Goal: Task Accomplishment & Management: Manage account settings

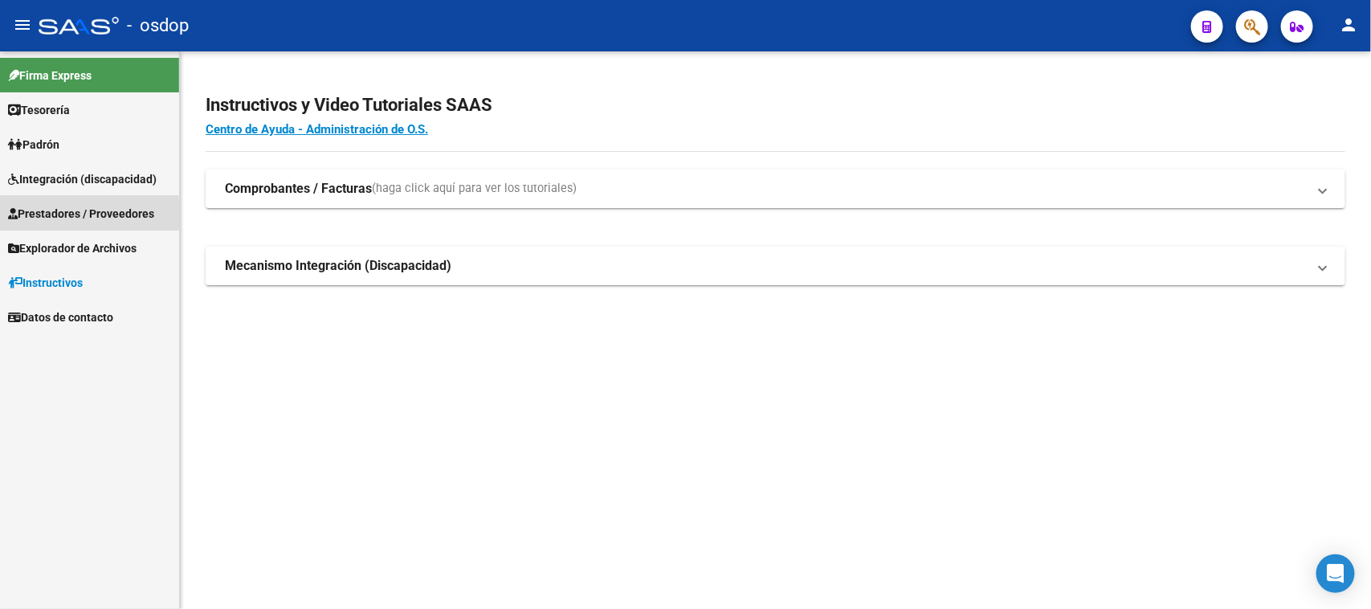
click at [50, 214] on span "Prestadores / Proveedores" at bounding box center [81, 214] width 146 height 18
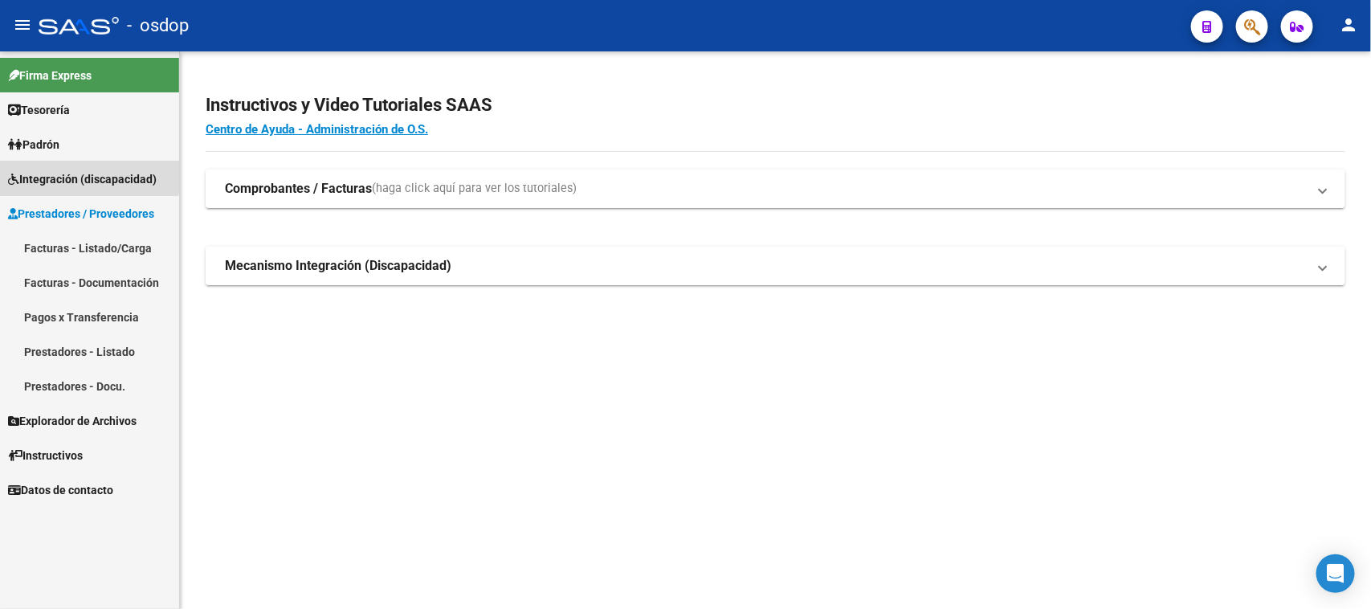
click at [73, 171] on span "Integración (discapacidad)" at bounding box center [82, 179] width 149 height 18
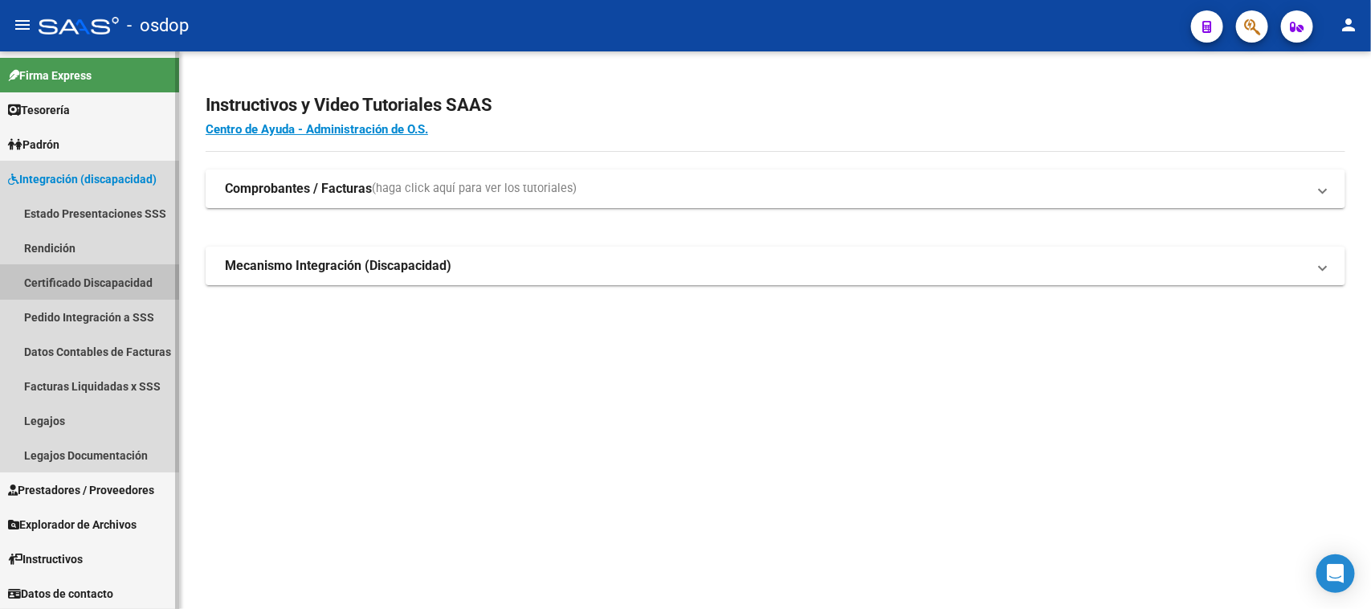
click at [72, 282] on link "Certificado Discapacidad" at bounding box center [89, 282] width 179 height 35
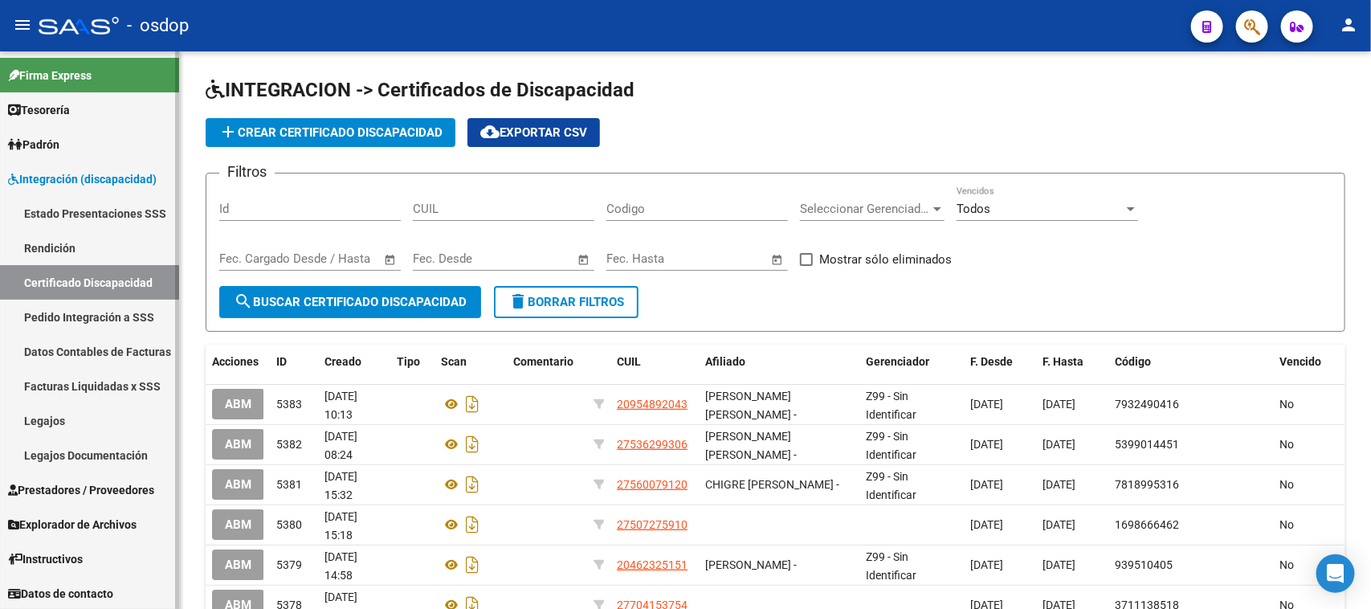
click at [69, 483] on span "Prestadores / Proveedores" at bounding box center [81, 490] width 146 height 18
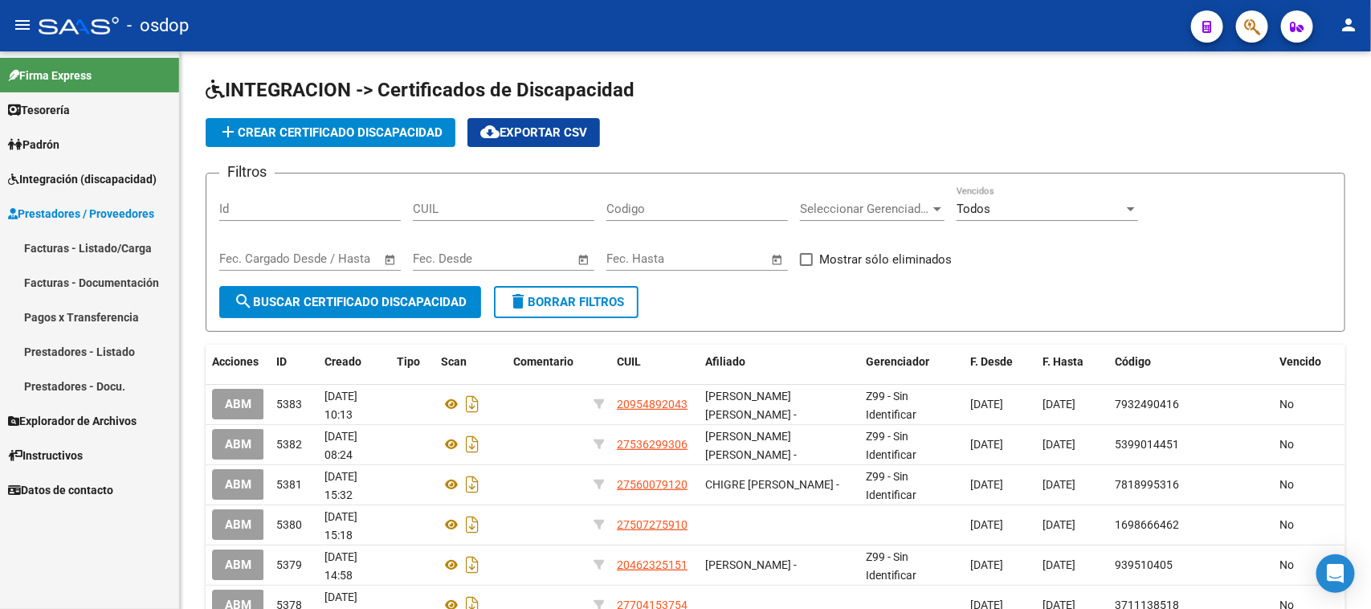
click at [105, 247] on link "Facturas - Listado/Carga" at bounding box center [89, 247] width 179 height 35
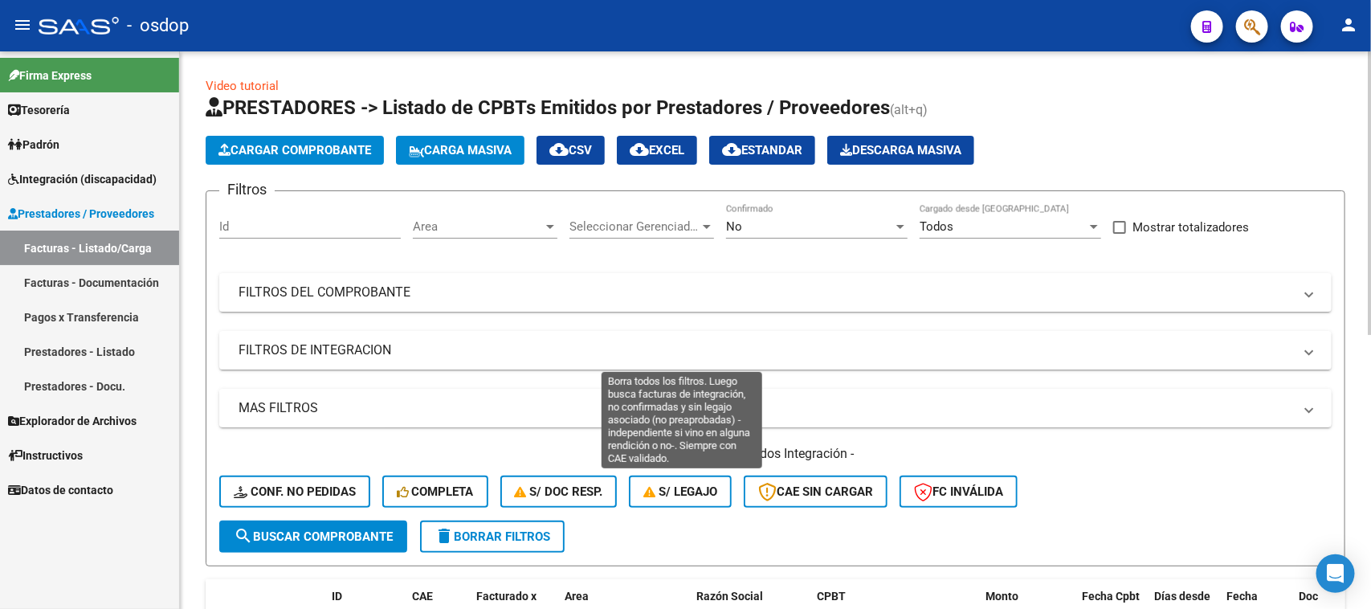
click at [693, 494] on span "S/ legajo" at bounding box center [680, 491] width 74 height 14
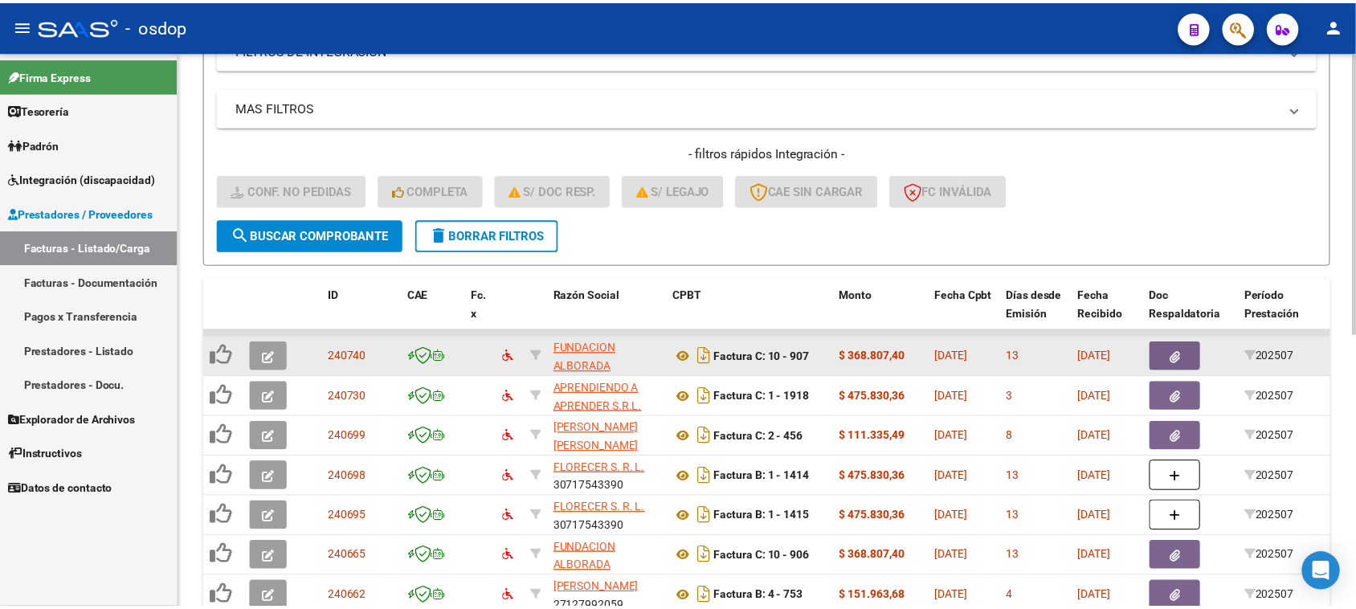
scroll to position [502, 0]
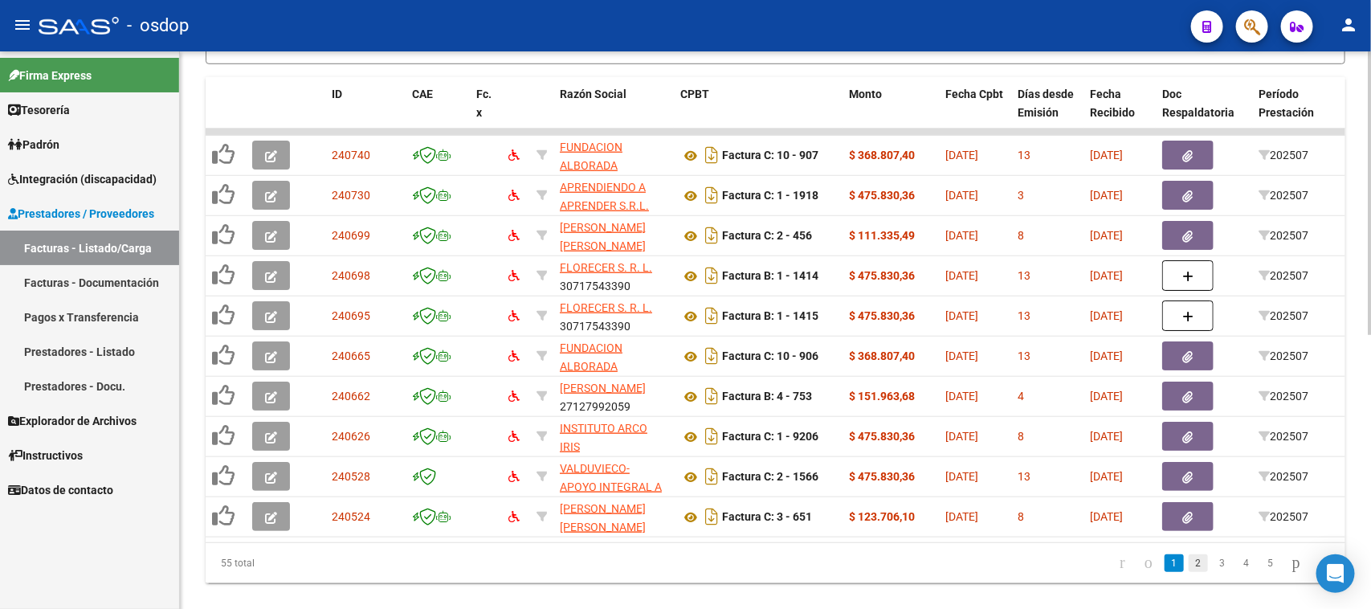
click at [1189, 572] on link "2" at bounding box center [1198, 563] width 19 height 18
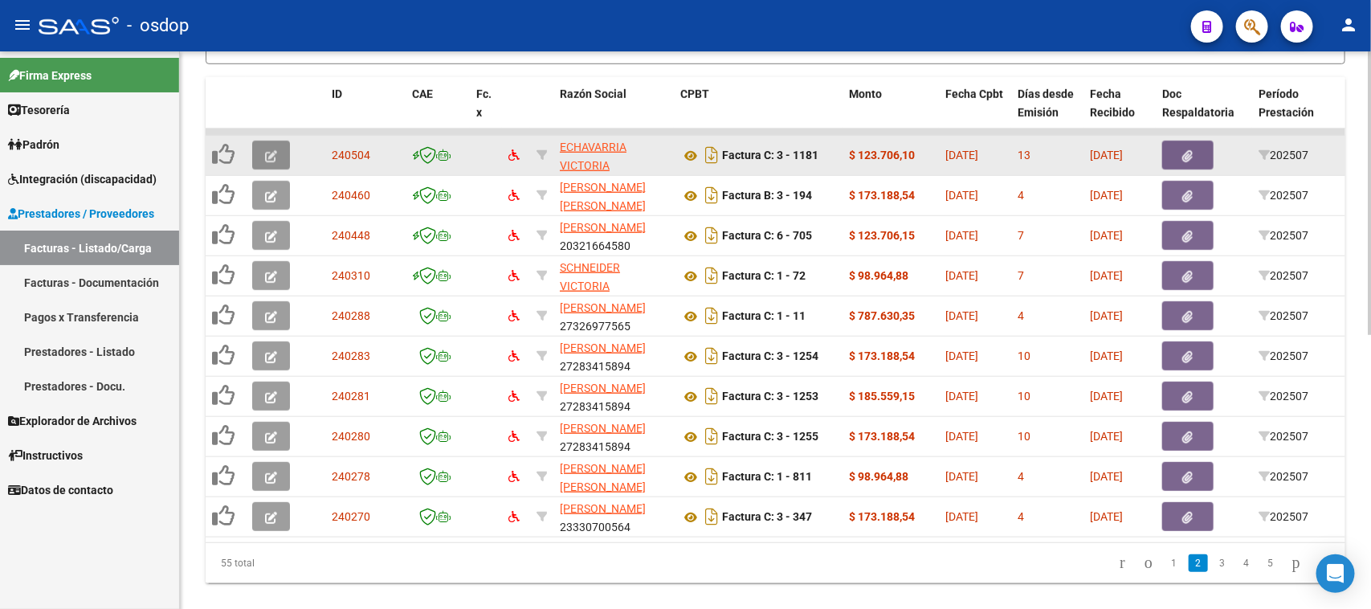
click at [266, 158] on span "button" at bounding box center [271, 155] width 12 height 14
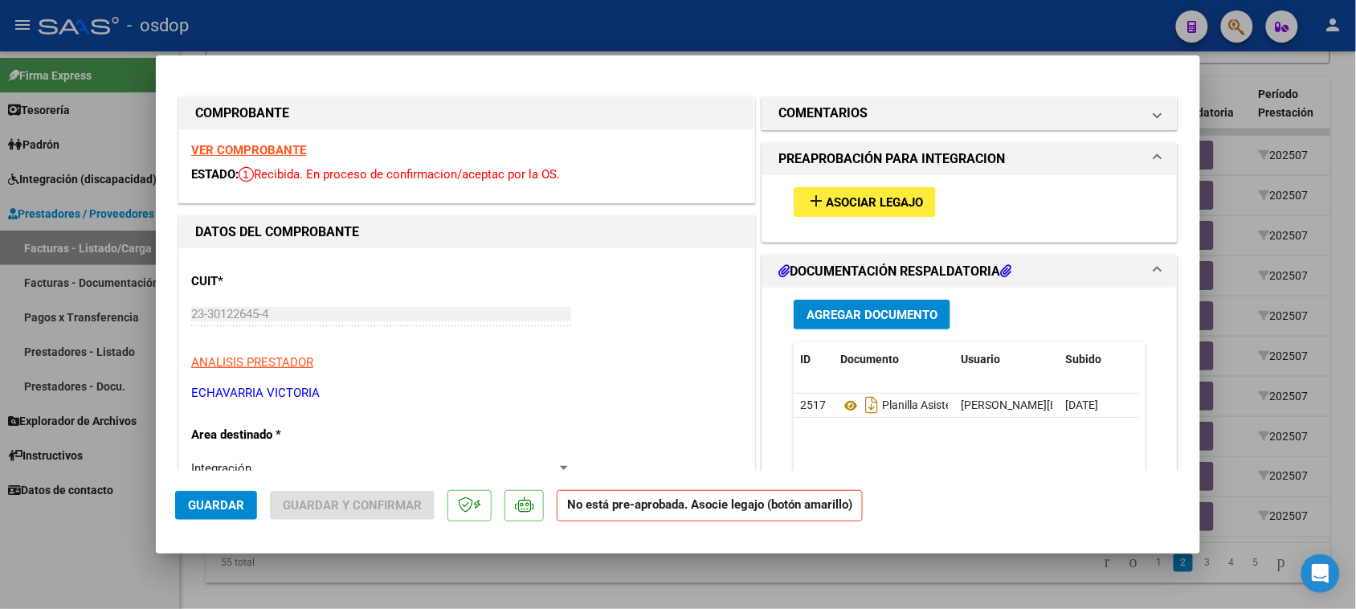
click at [874, 199] on span "Asociar Legajo" at bounding box center [874, 202] width 97 height 14
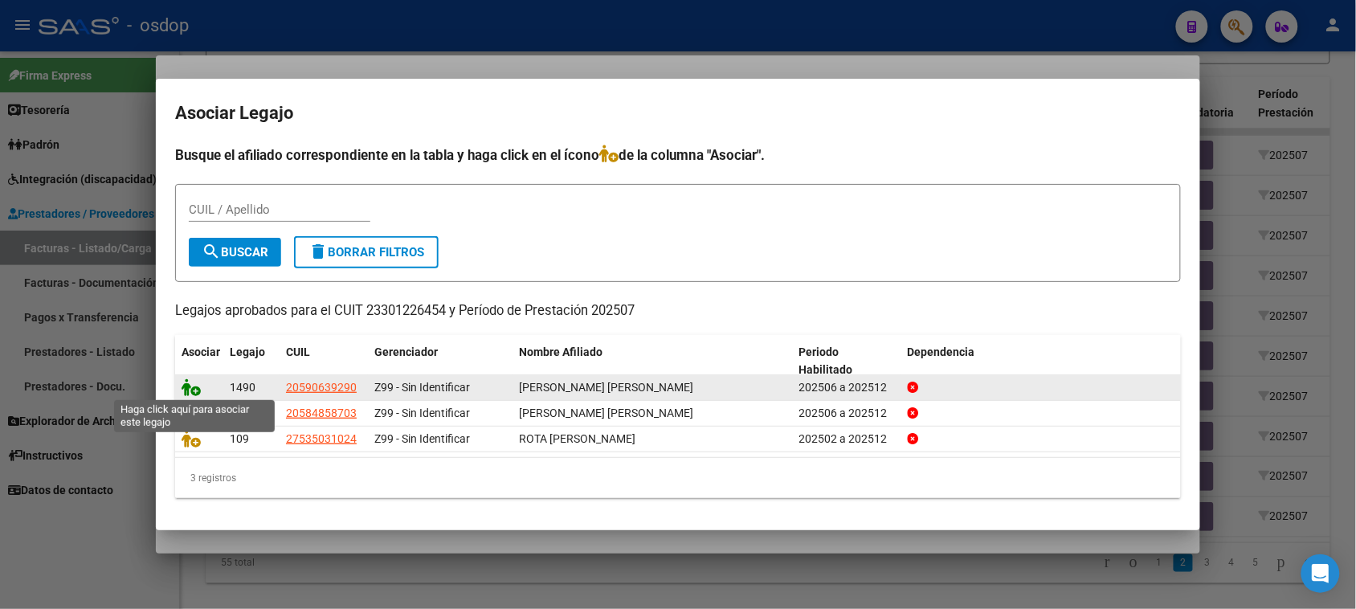
click at [195, 390] on icon at bounding box center [190, 387] width 19 height 18
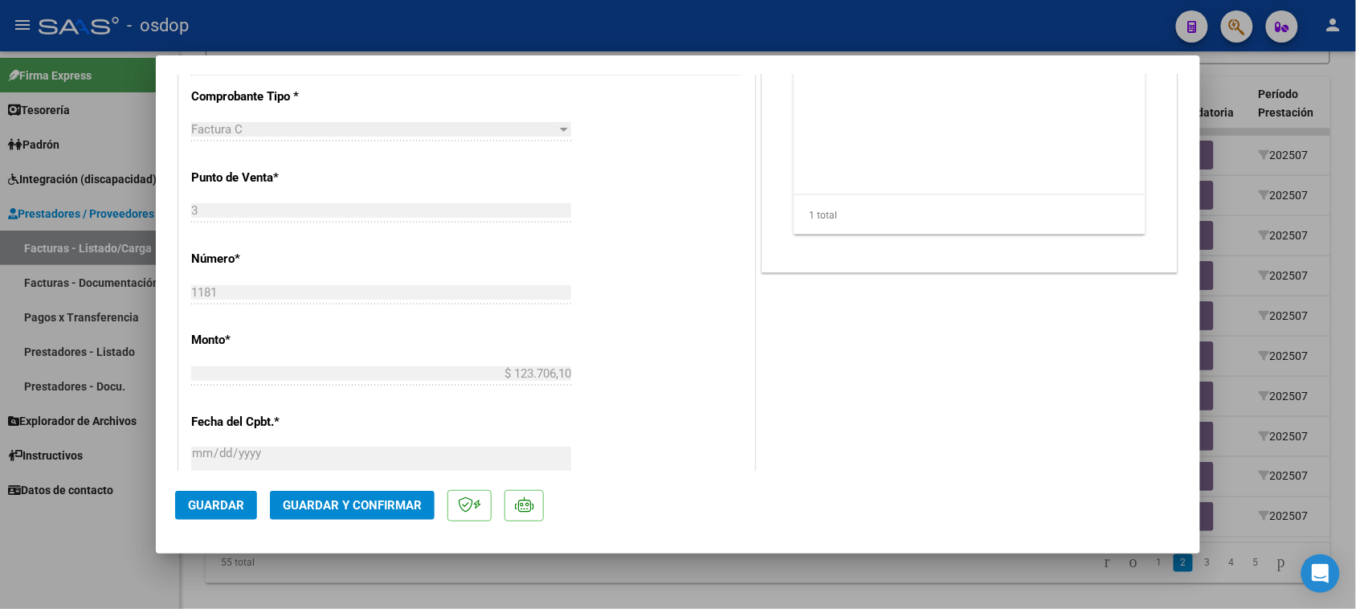
scroll to position [273, 0]
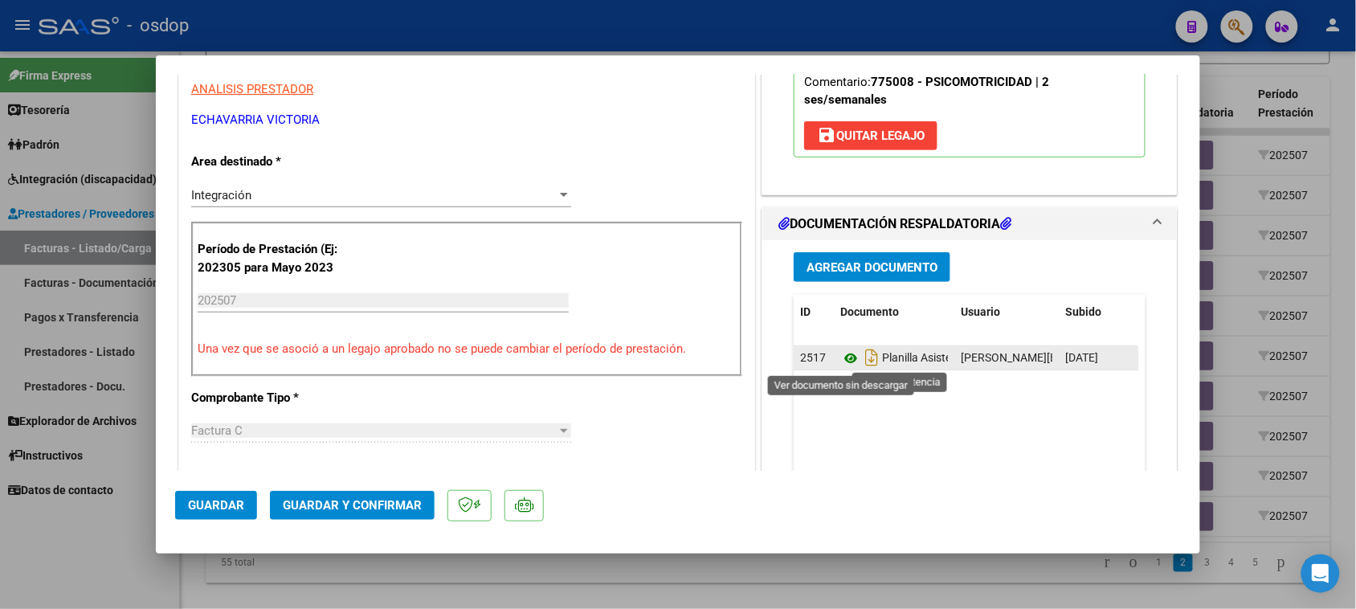
click at [846, 363] on icon at bounding box center [850, 358] width 21 height 19
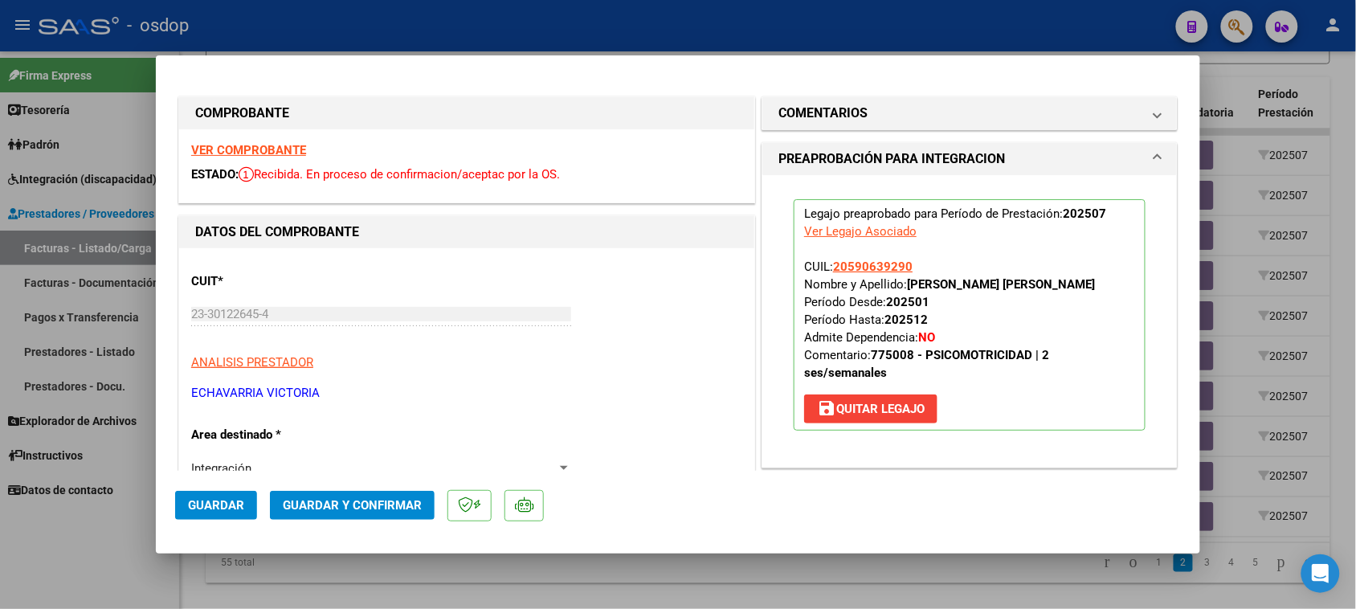
scroll to position [201, 0]
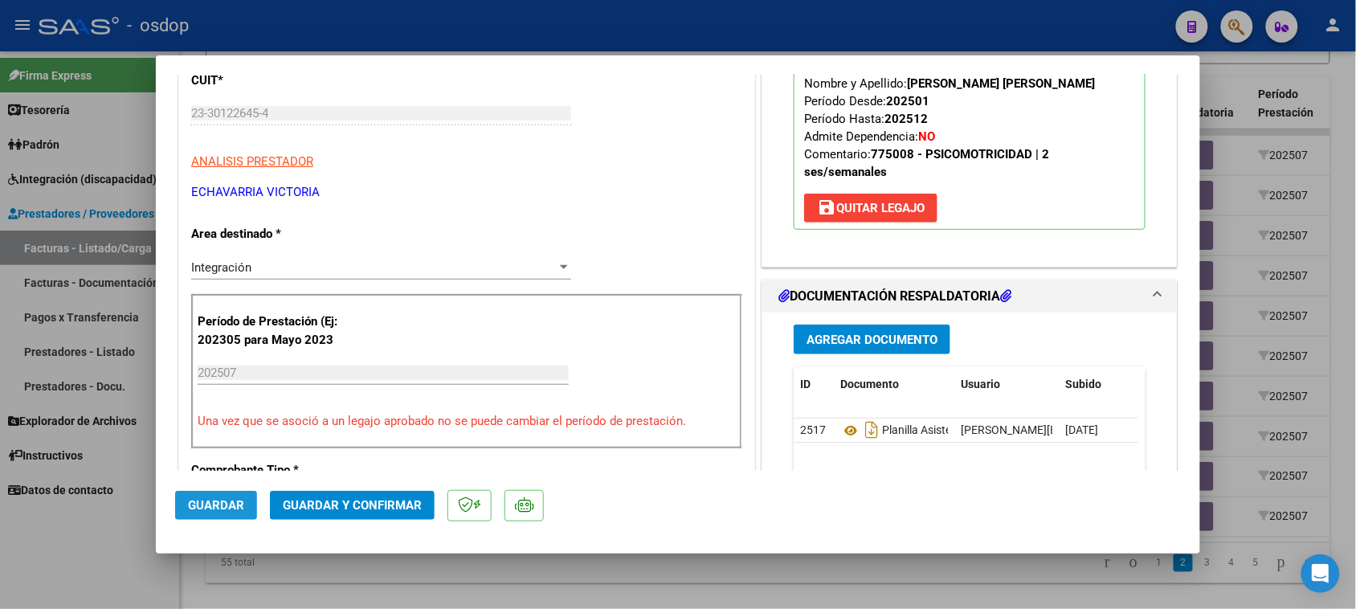
click at [235, 502] on span "Guardar" at bounding box center [216, 505] width 56 height 14
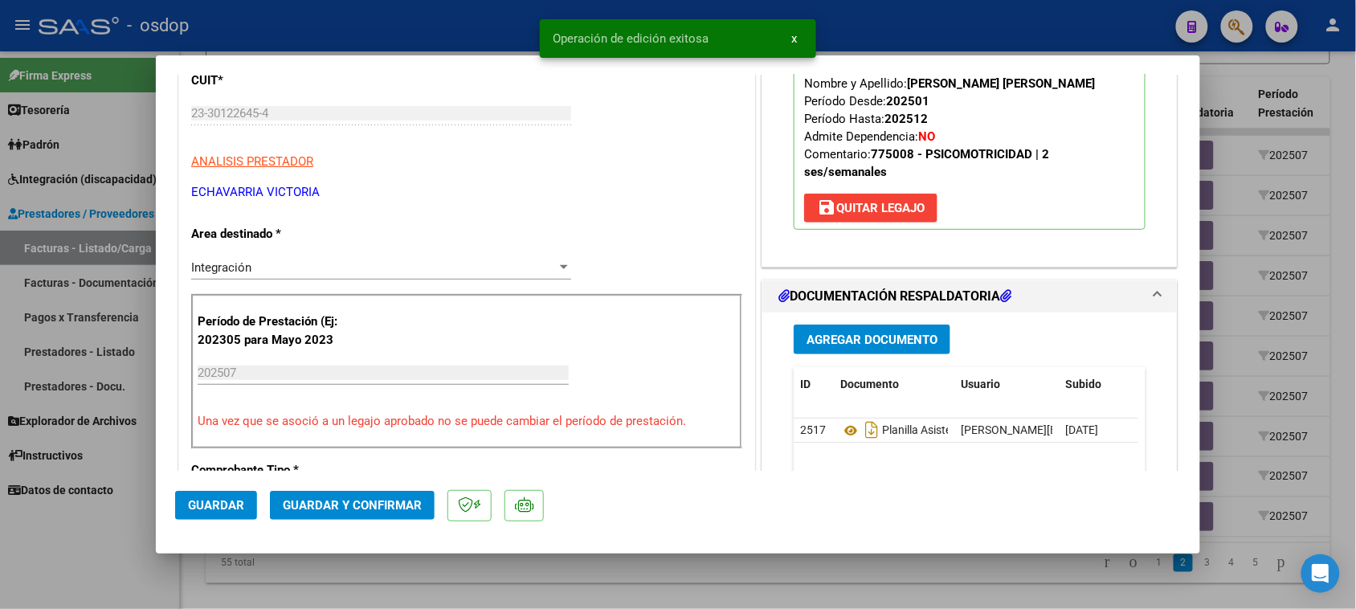
click at [699, 576] on div at bounding box center [678, 304] width 1356 height 609
type input "$ 0,00"
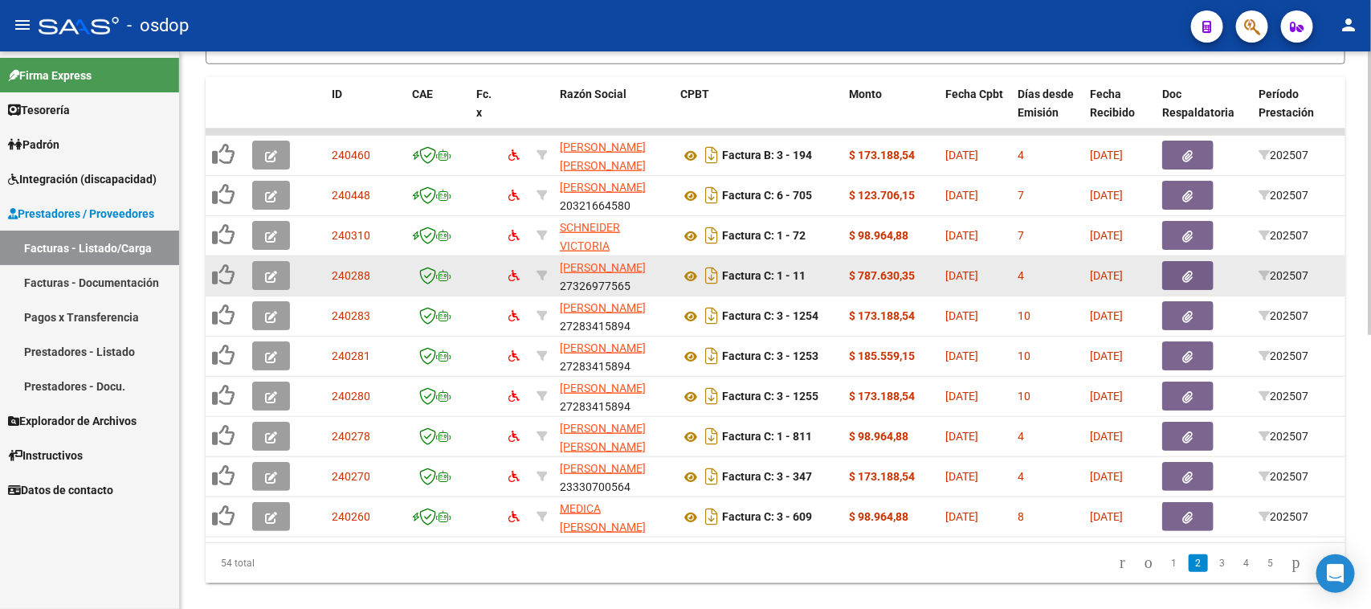
scroll to position [21, 0]
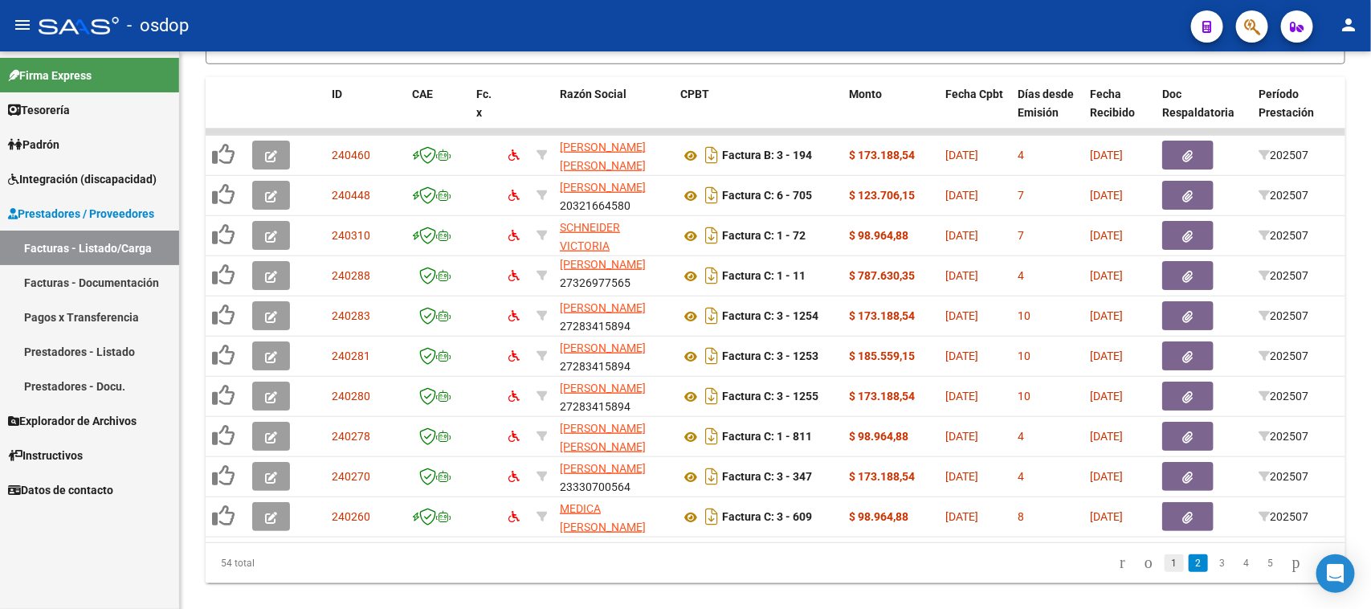
click at [1164, 572] on link "1" at bounding box center [1173, 563] width 19 height 18
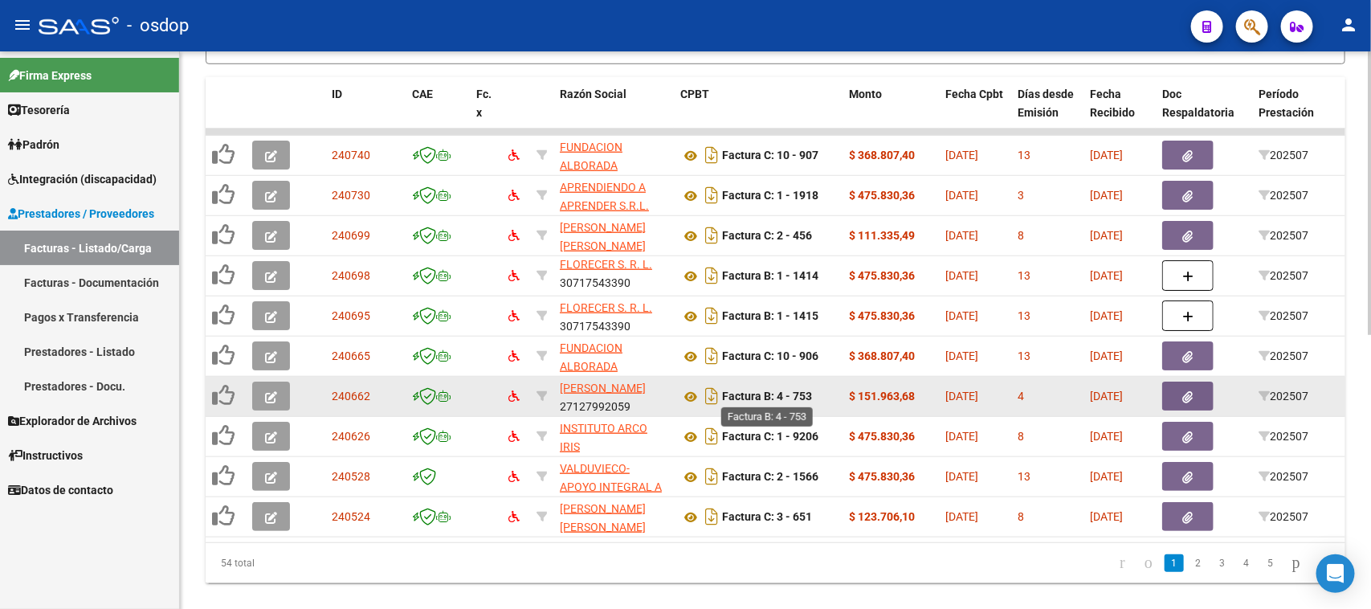
scroll to position [2, 0]
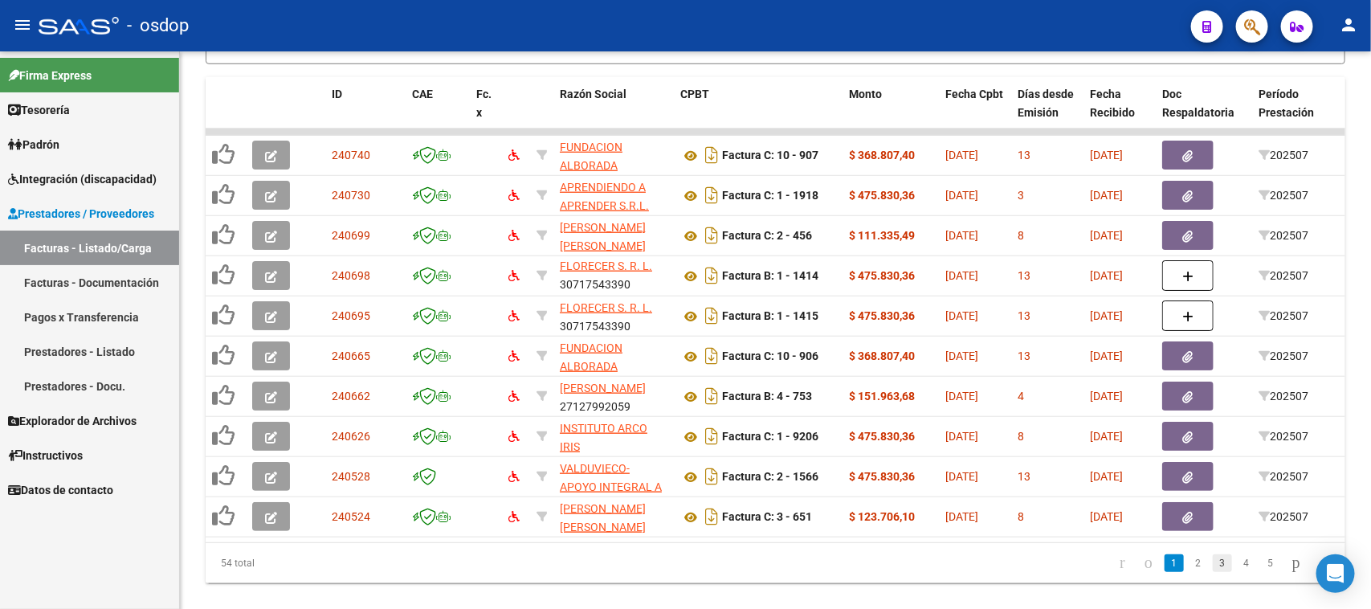
click at [1213, 572] on link "3" at bounding box center [1222, 563] width 19 height 18
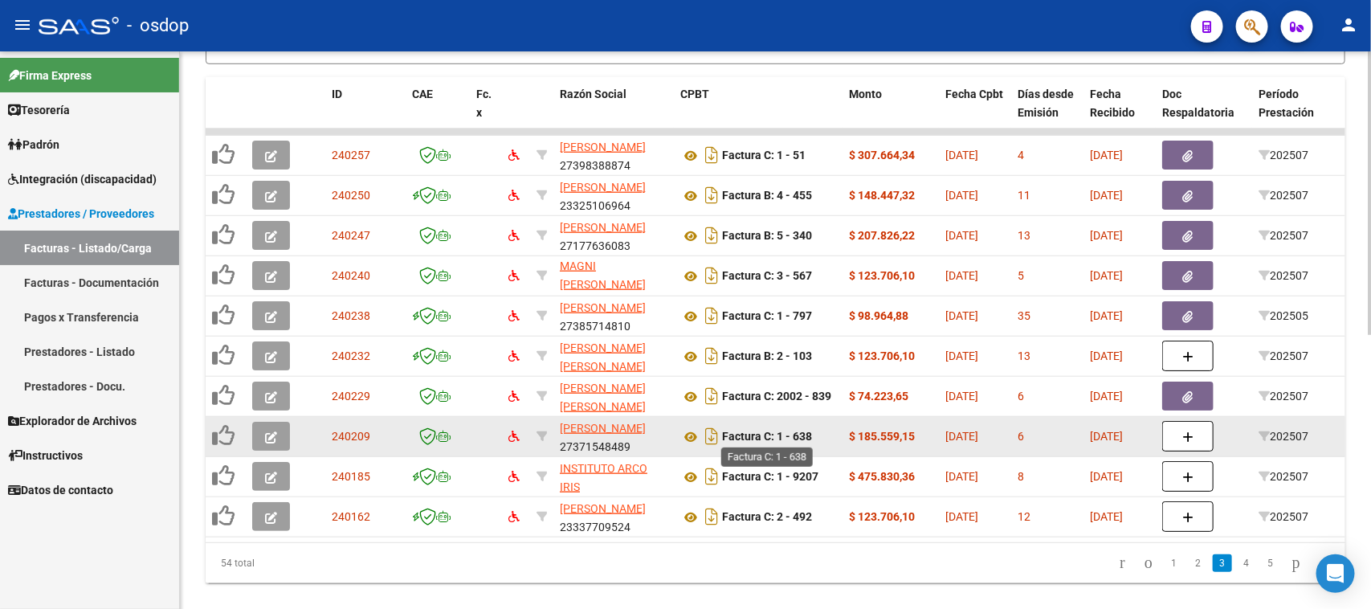
scroll to position [21, 0]
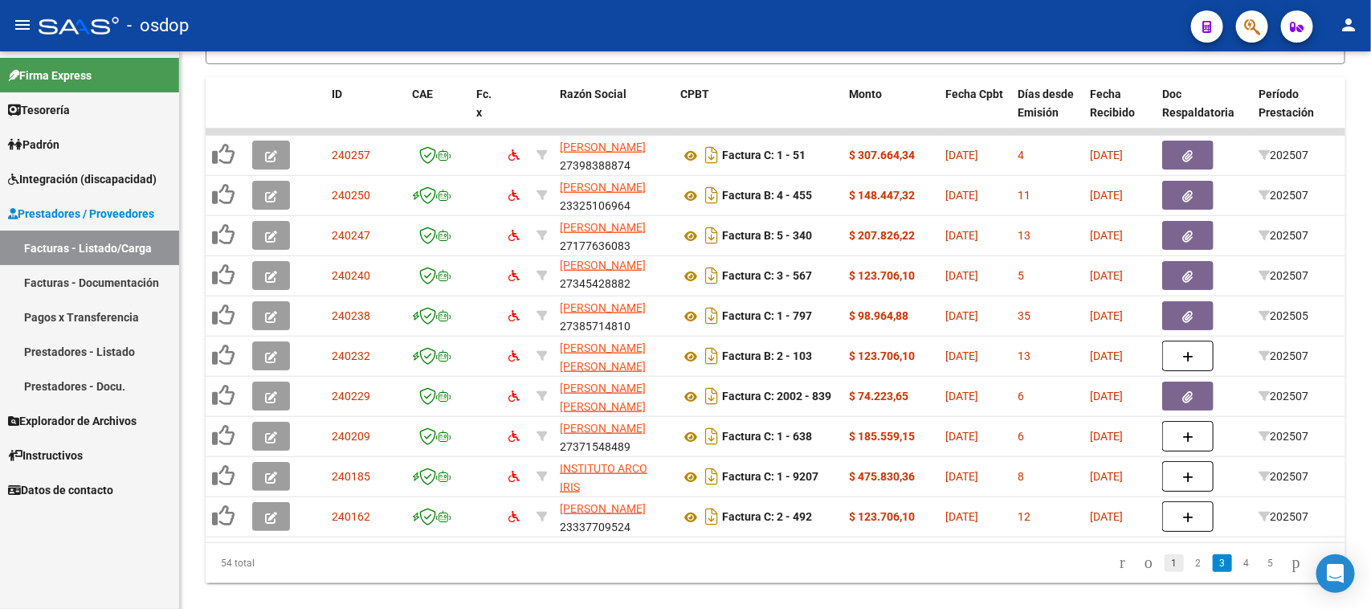
click at [1164, 572] on link "1" at bounding box center [1173, 563] width 19 height 18
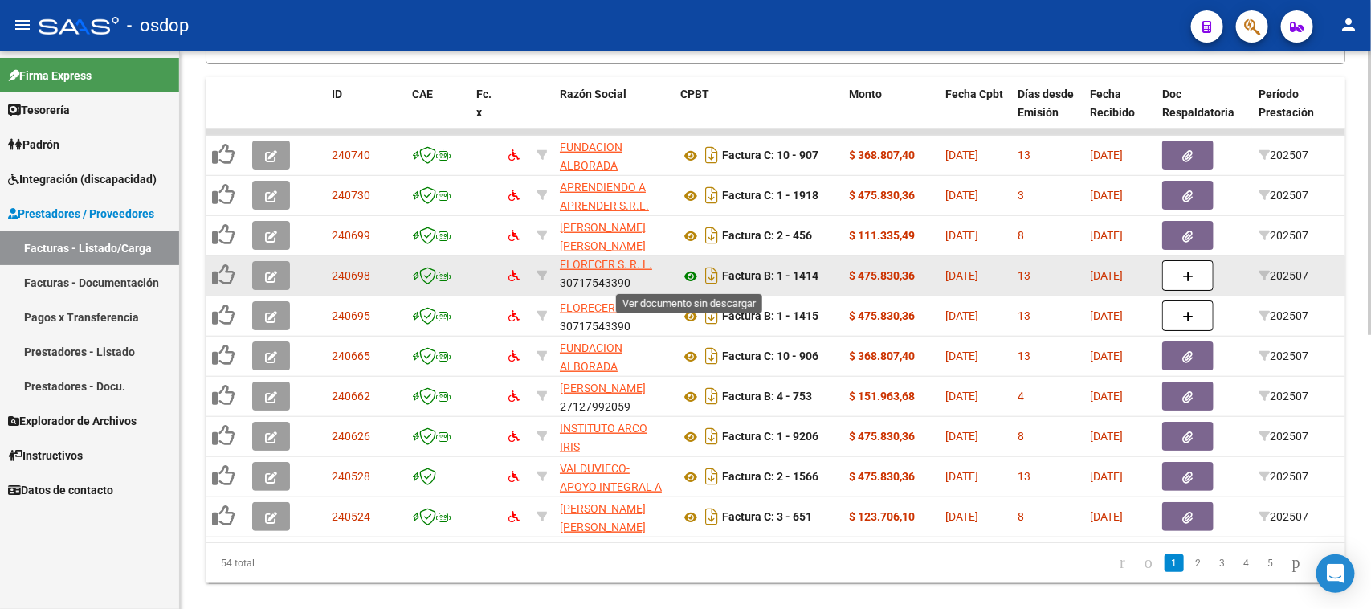
scroll to position [2, 0]
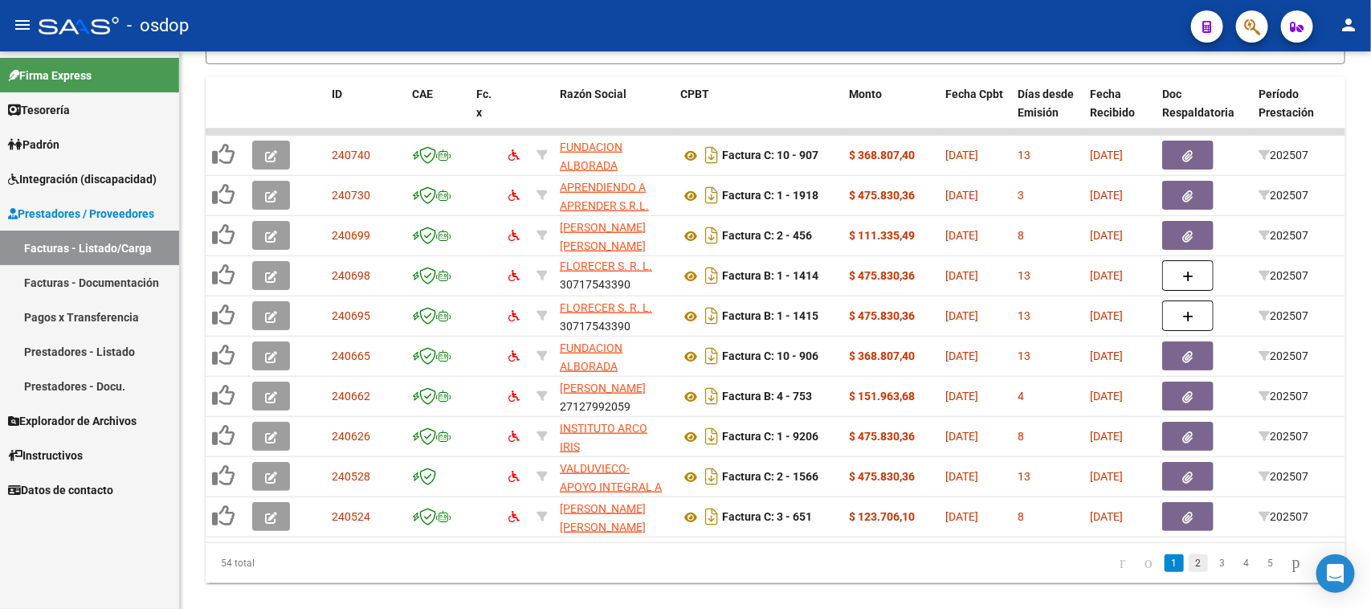
click at [1189, 572] on link "2" at bounding box center [1198, 563] width 19 height 18
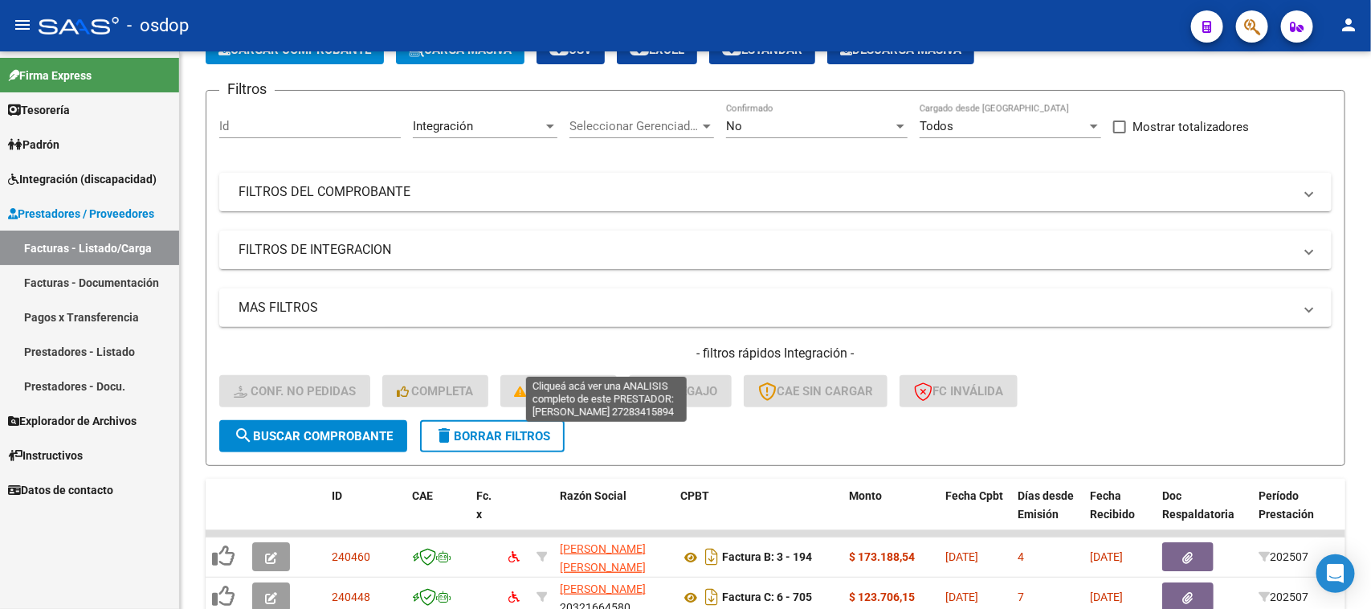
scroll to position [0, 0]
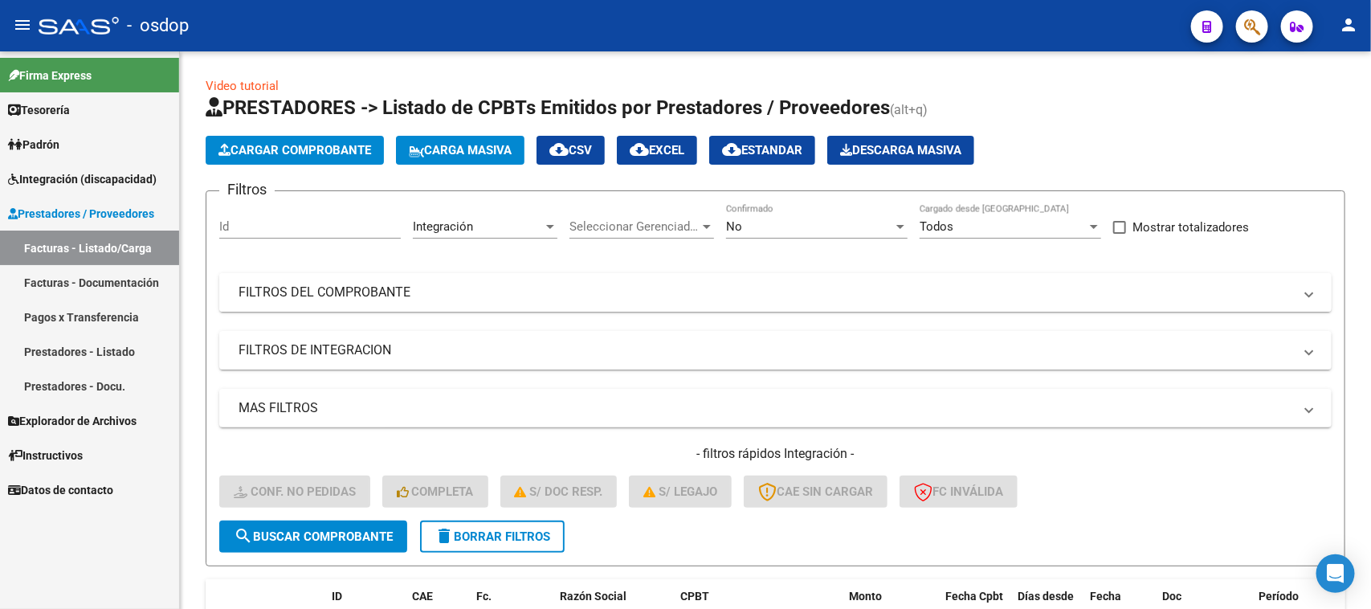
click at [508, 301] on mat-expansion-panel-header "FILTROS DEL COMPROBANTE" at bounding box center [775, 292] width 1112 height 39
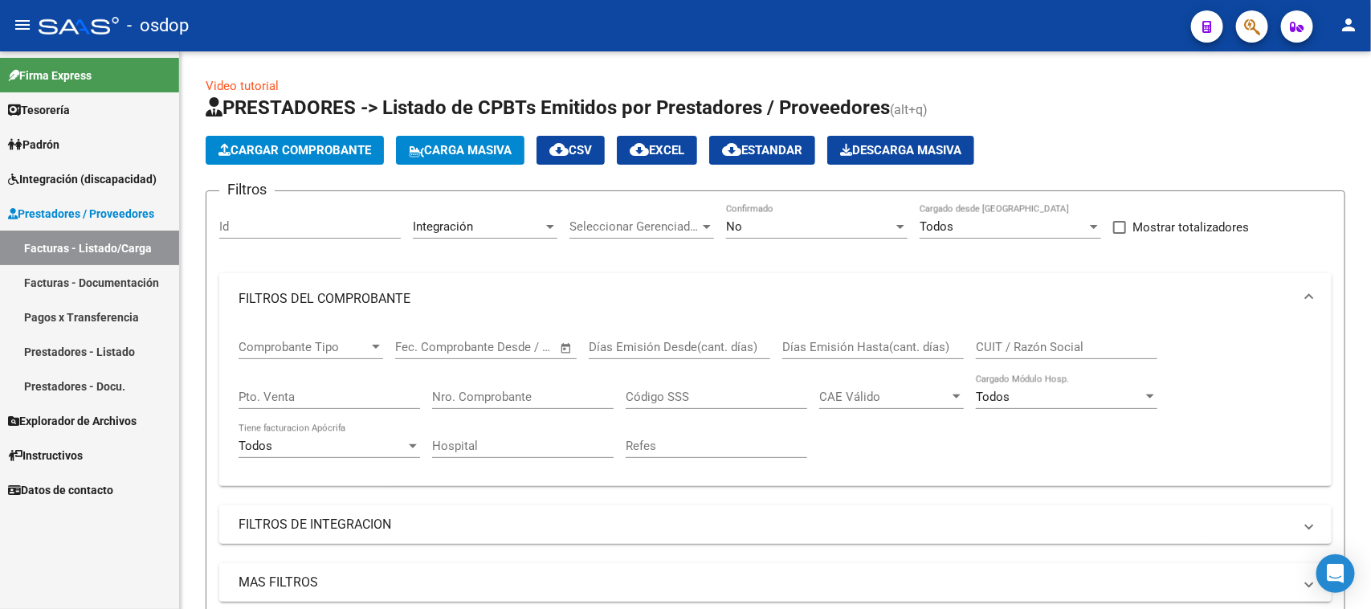
click at [1038, 326] on div "CUIT / Razón Social" at bounding box center [1066, 341] width 181 height 35
click at [1038, 341] on input "CUIT / Razón Social" at bounding box center [1066, 347] width 181 height 14
paste input "30716419432"
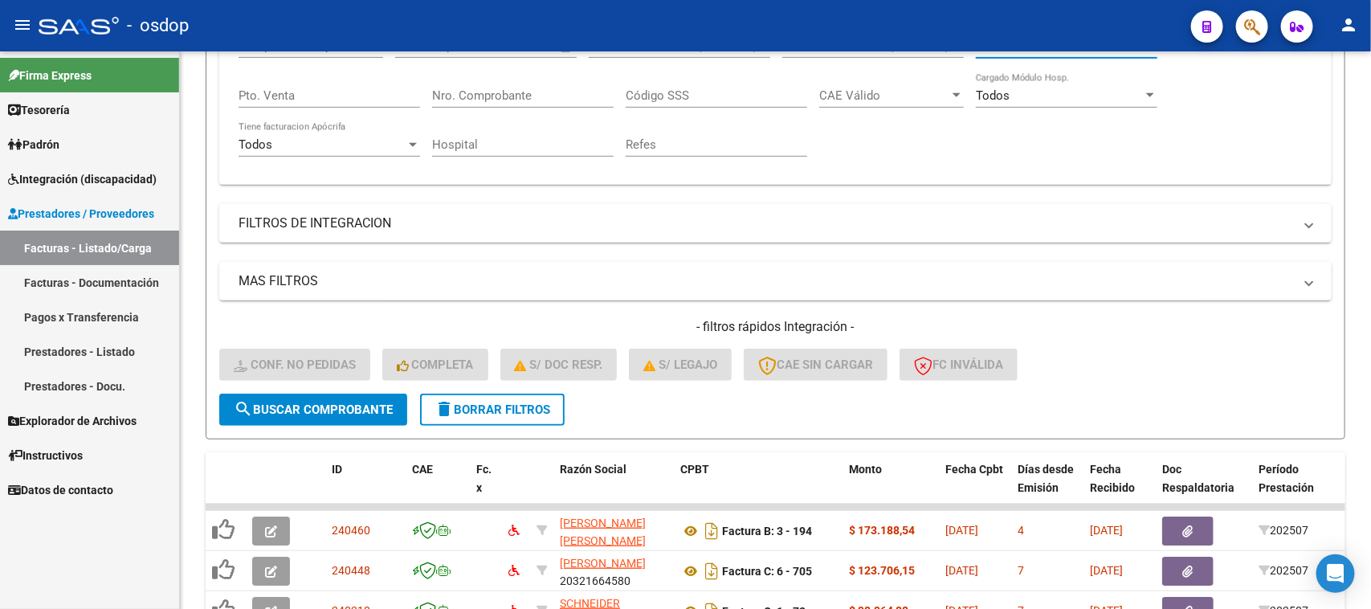
type input "30716419432"
click at [319, 418] on button "search Buscar Comprobante" at bounding box center [313, 410] width 188 height 32
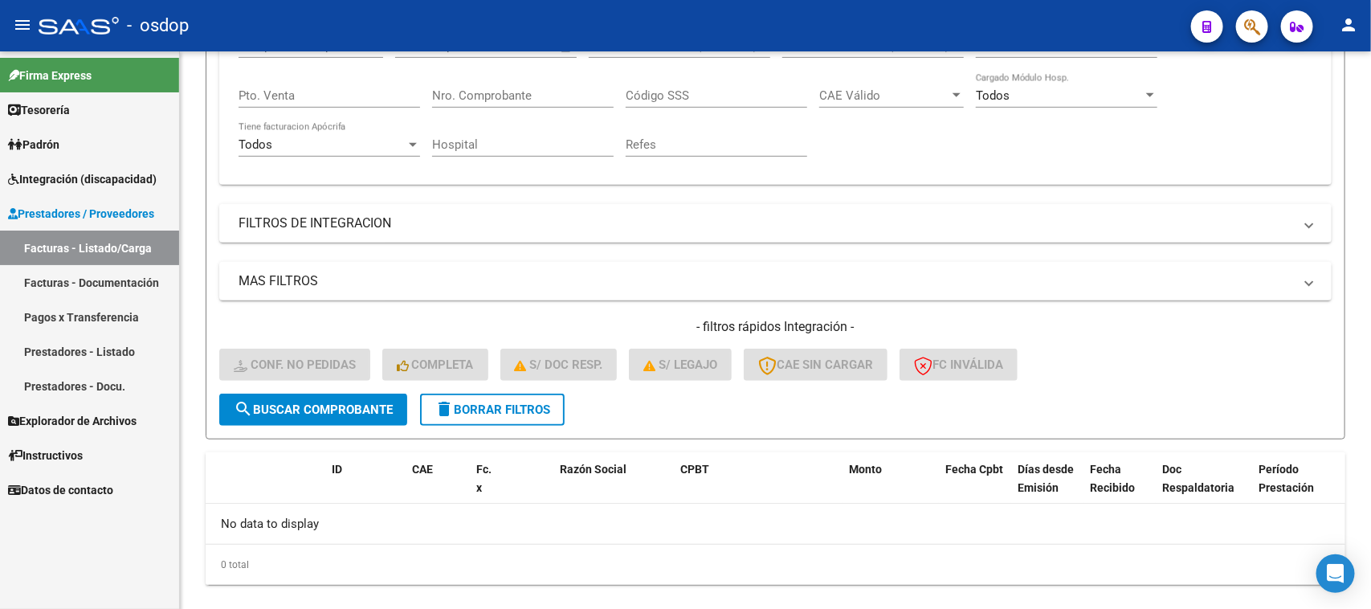
scroll to position [100, 0]
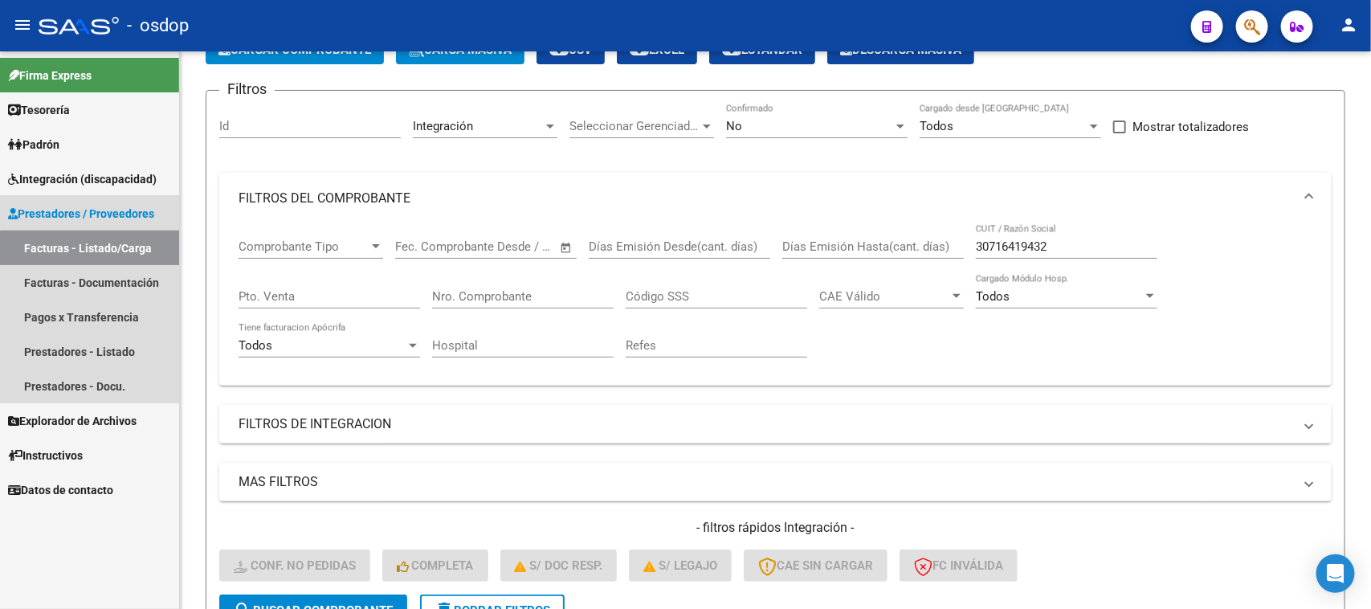
click at [98, 253] on link "Facturas - Listado/Carga" at bounding box center [89, 247] width 179 height 35
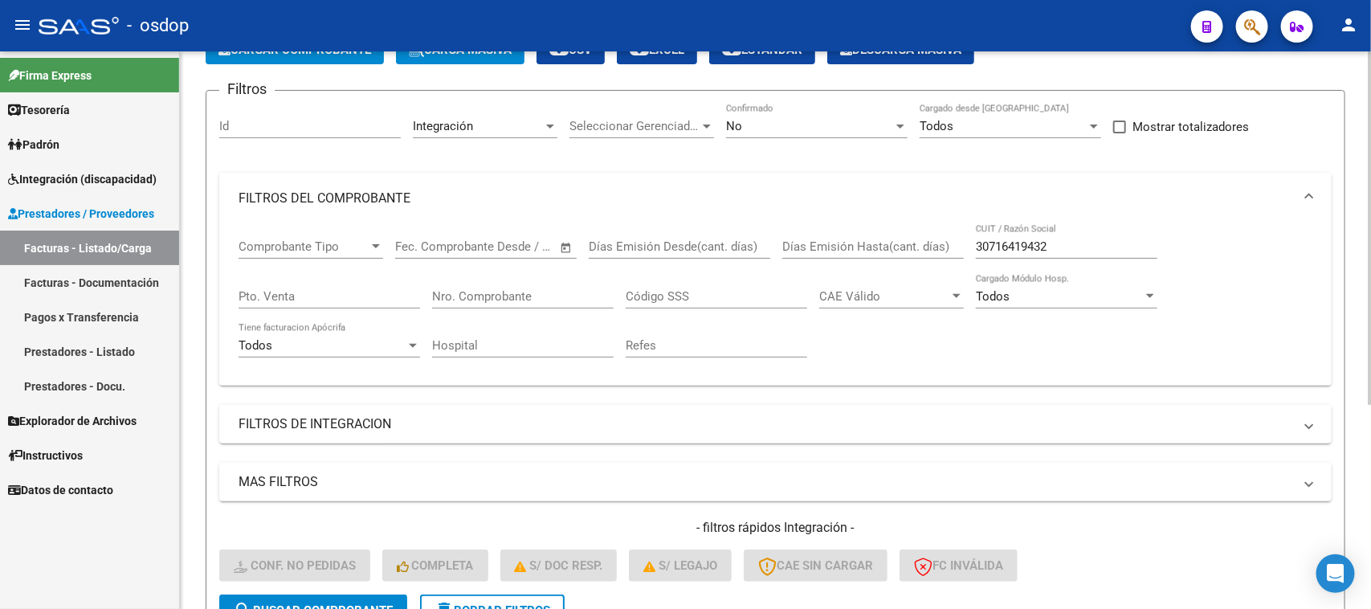
scroll to position [0, 0]
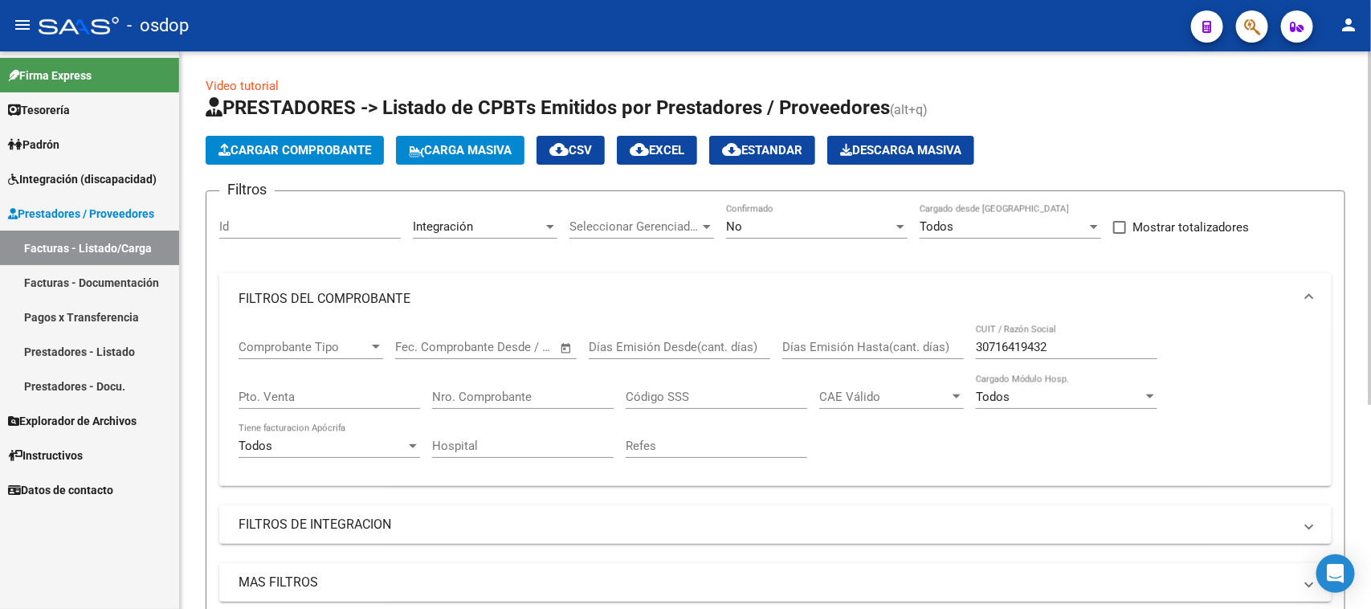
click at [954, 316] on mat-expansion-panel-header "FILTROS DEL COMPROBANTE" at bounding box center [775, 298] width 1112 height 51
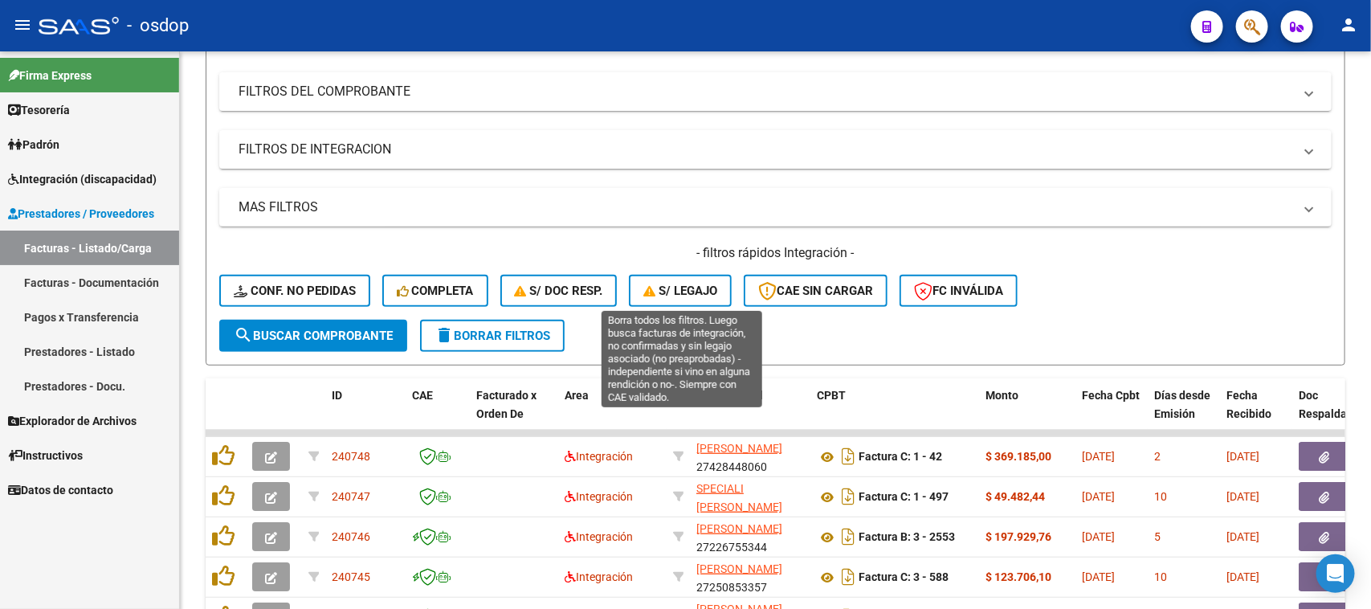
scroll to position [402, 0]
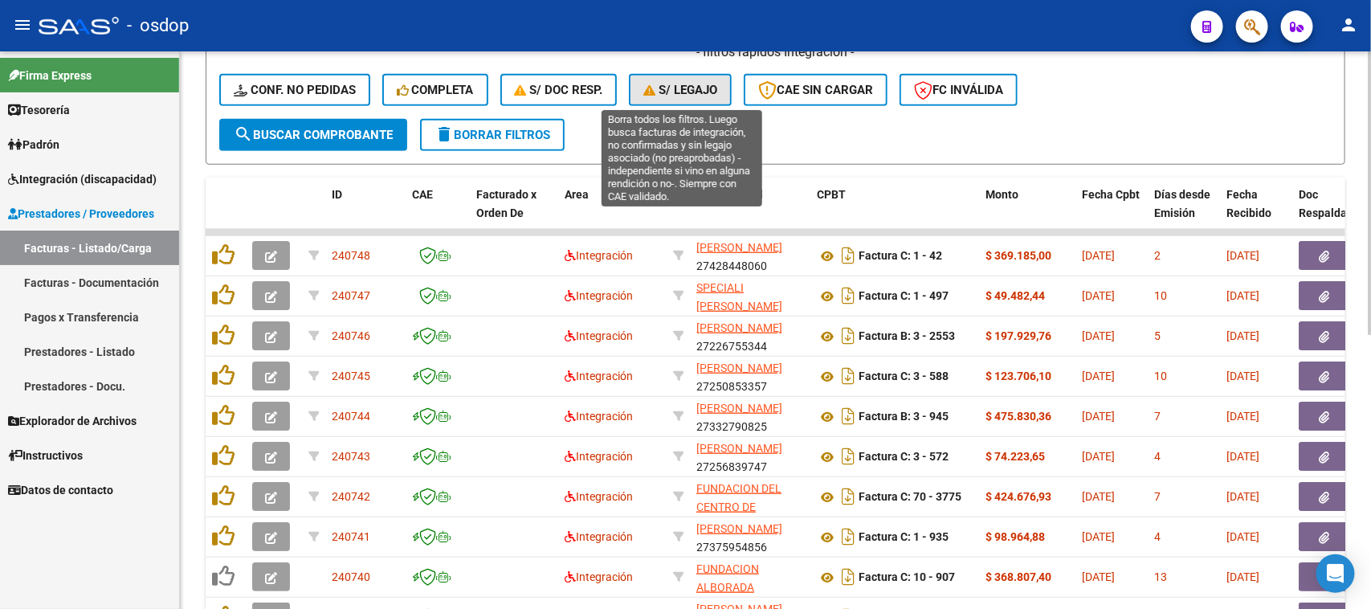
click at [692, 95] on button "S/ legajo" at bounding box center [680, 90] width 103 height 32
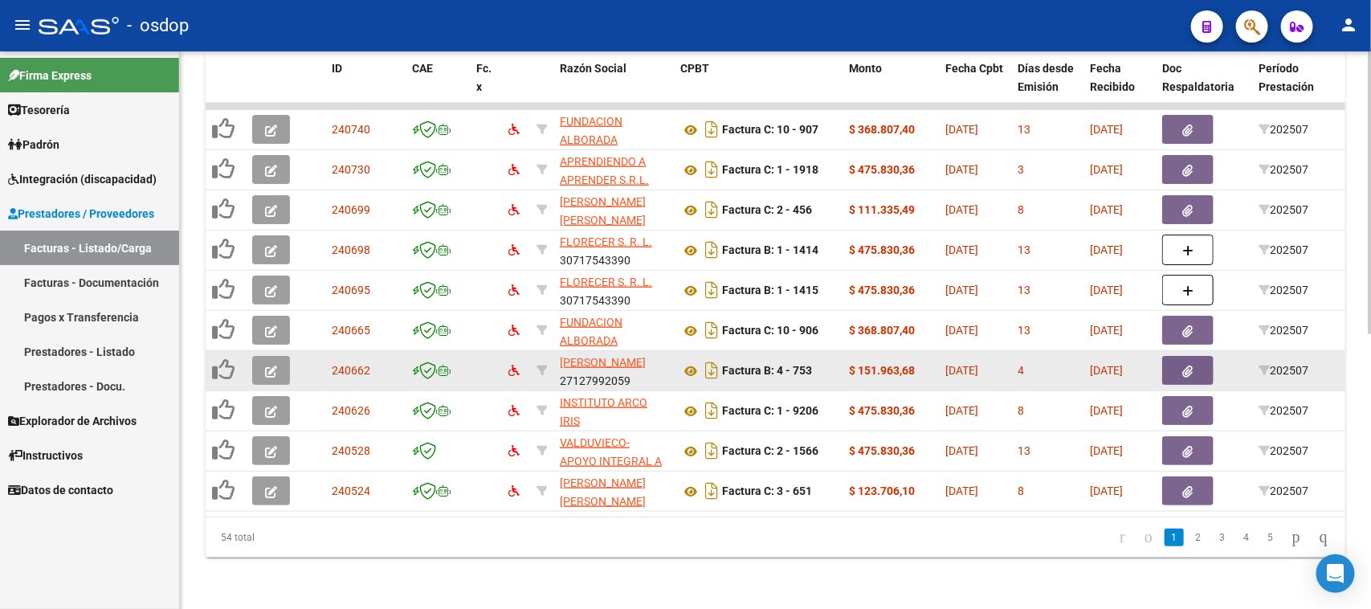
scroll to position [239, 0]
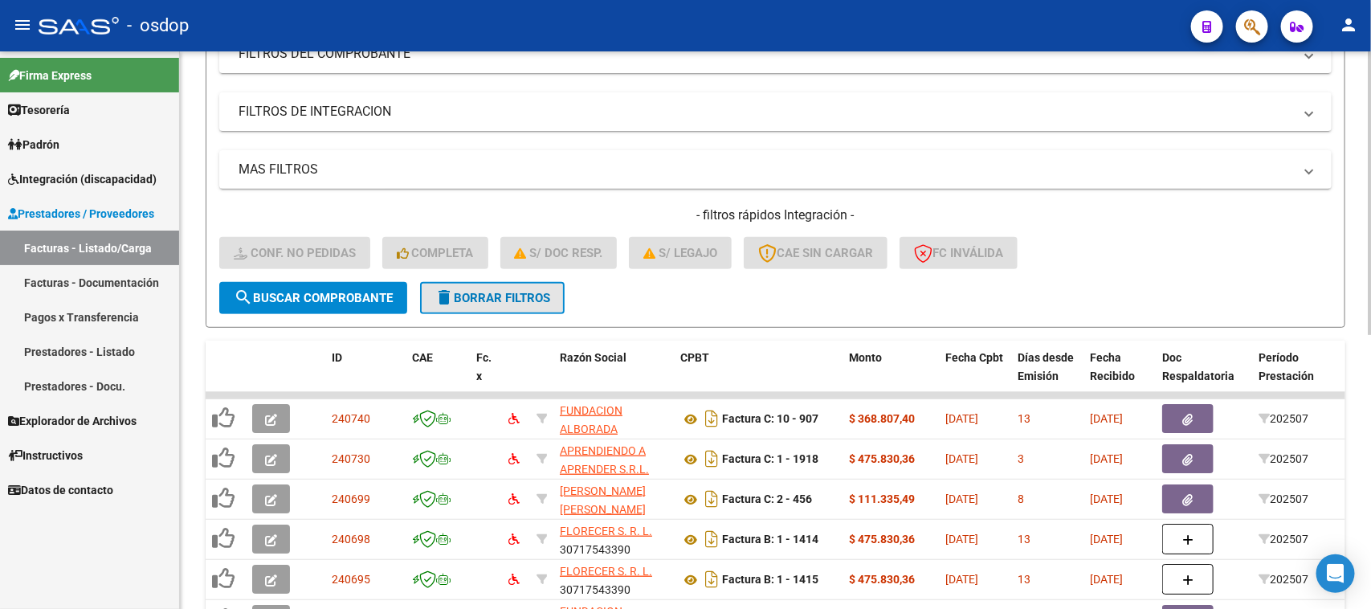
click at [512, 297] on span "delete Borrar Filtros" at bounding box center [492, 298] width 116 height 14
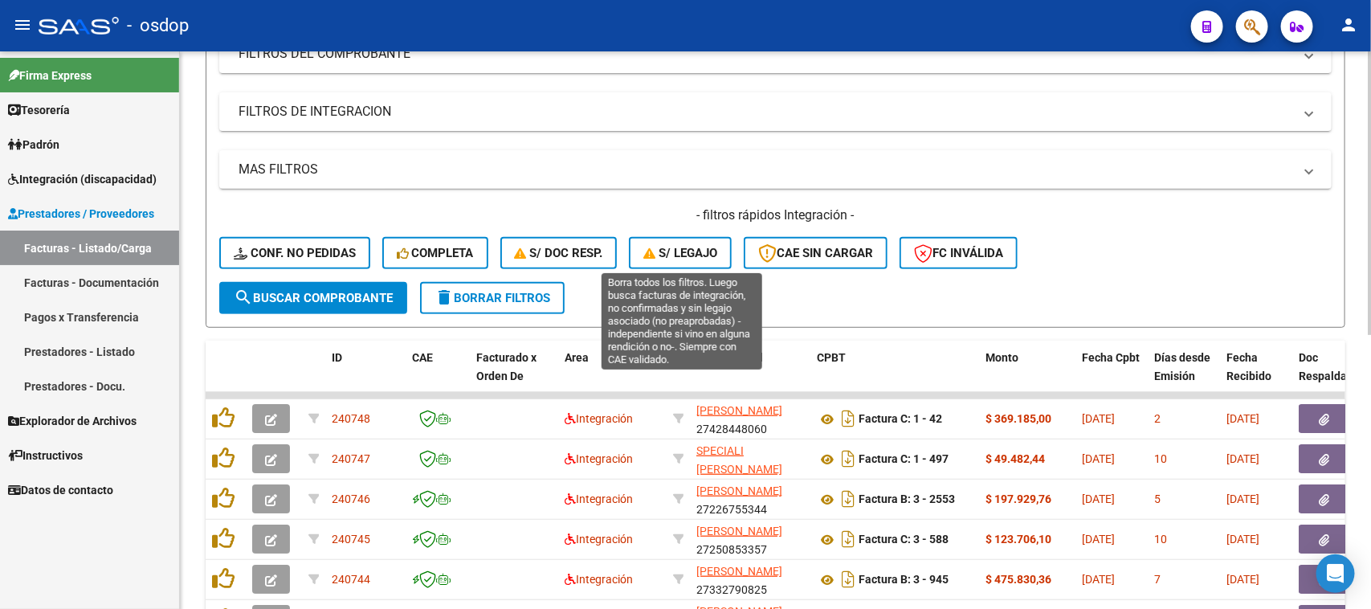
click at [712, 255] on span "S/ legajo" at bounding box center [680, 253] width 74 height 14
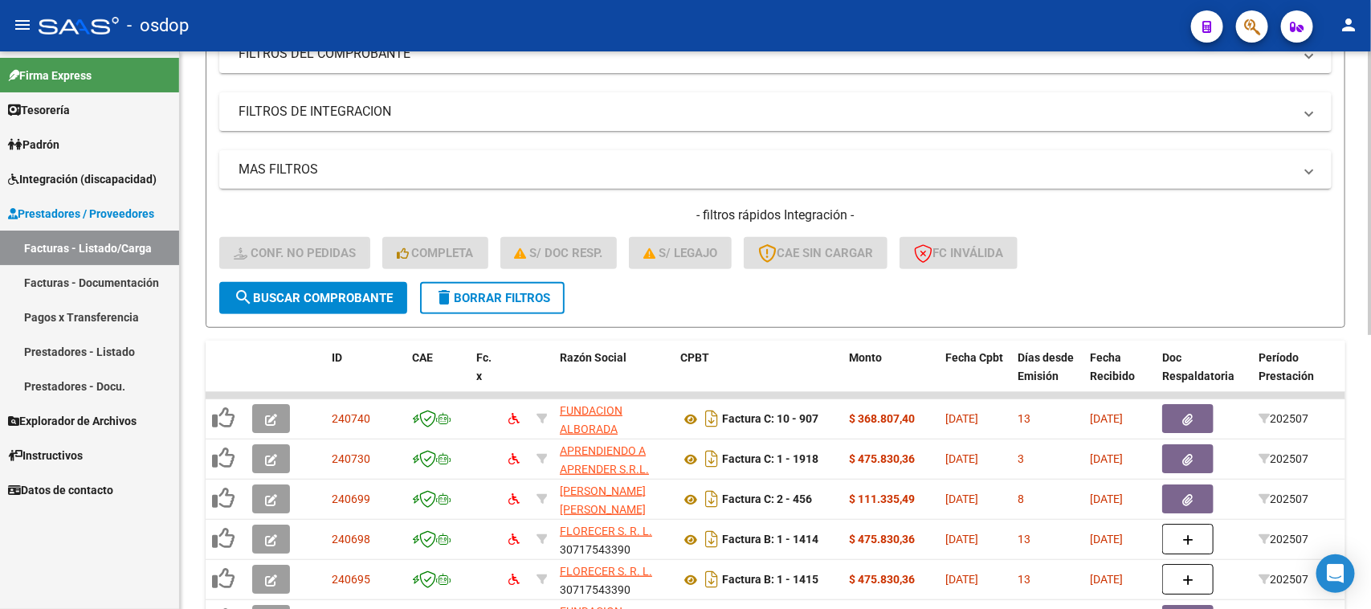
scroll to position [540, 0]
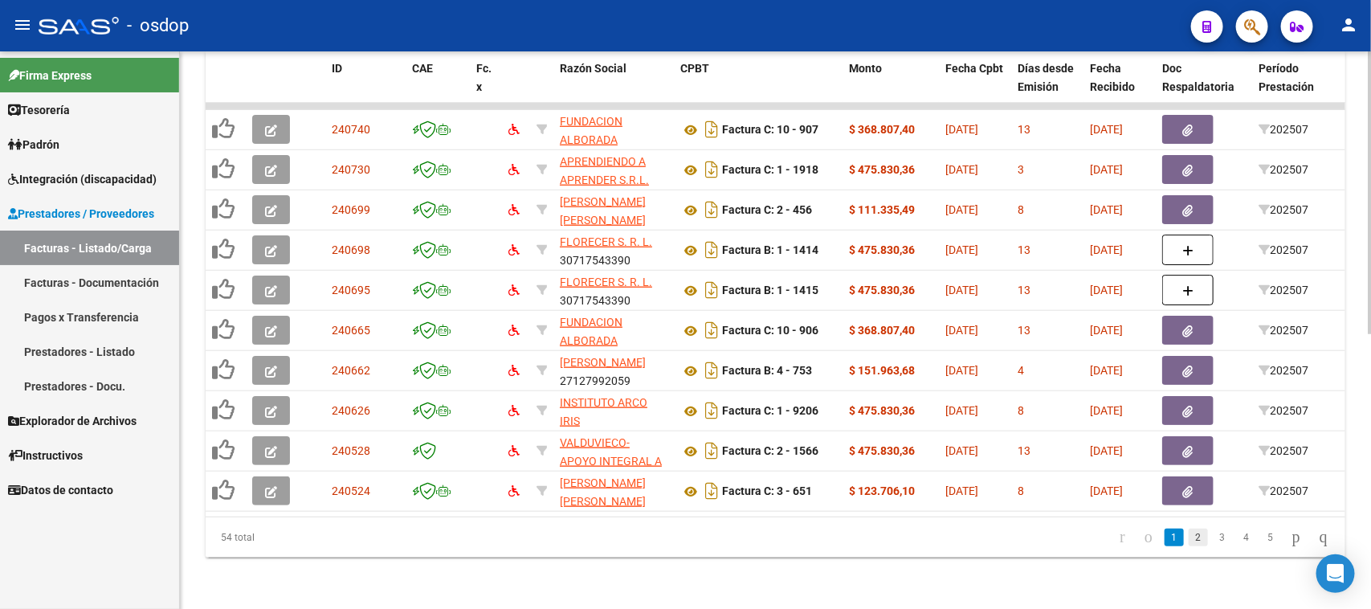
click at [1189, 542] on link "2" at bounding box center [1198, 537] width 19 height 18
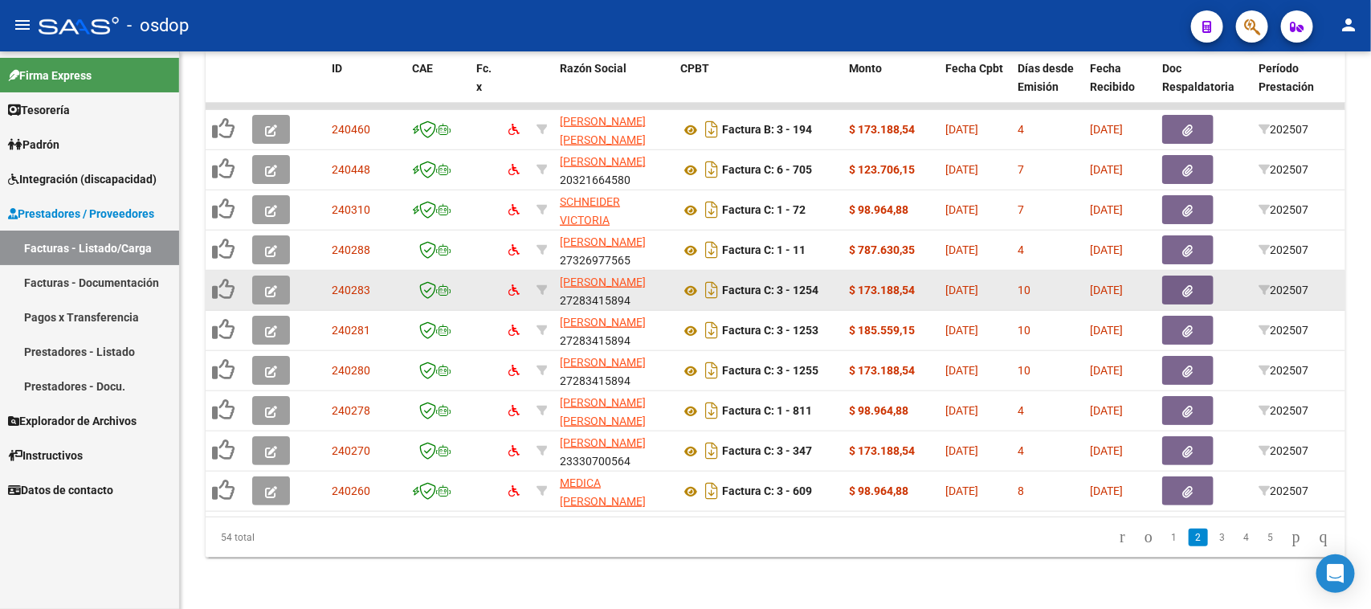
scroll to position [138, 0]
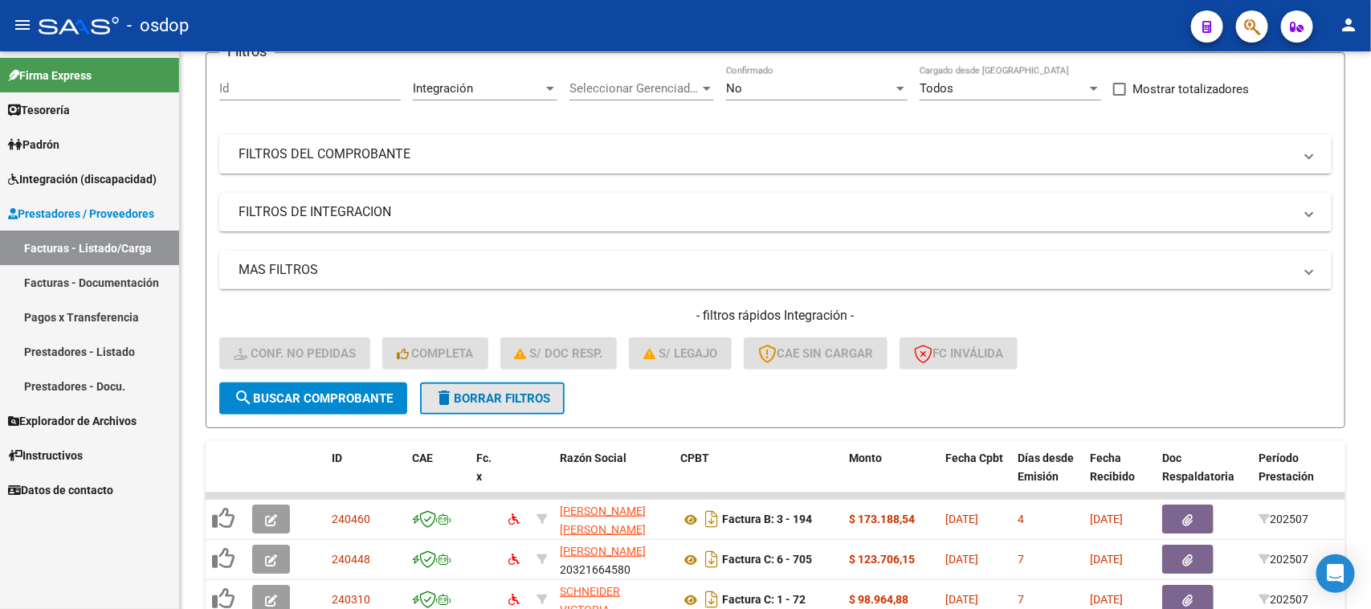
click at [482, 391] on span "delete Borrar Filtros" at bounding box center [492, 398] width 116 height 14
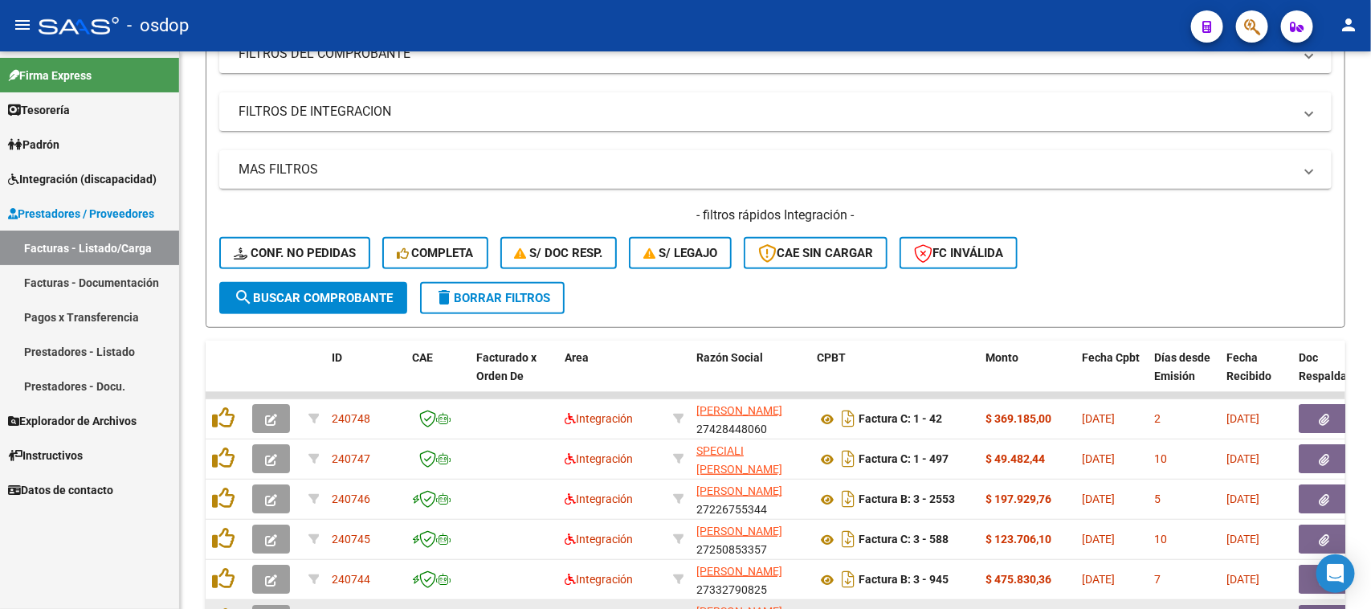
scroll to position [540, 0]
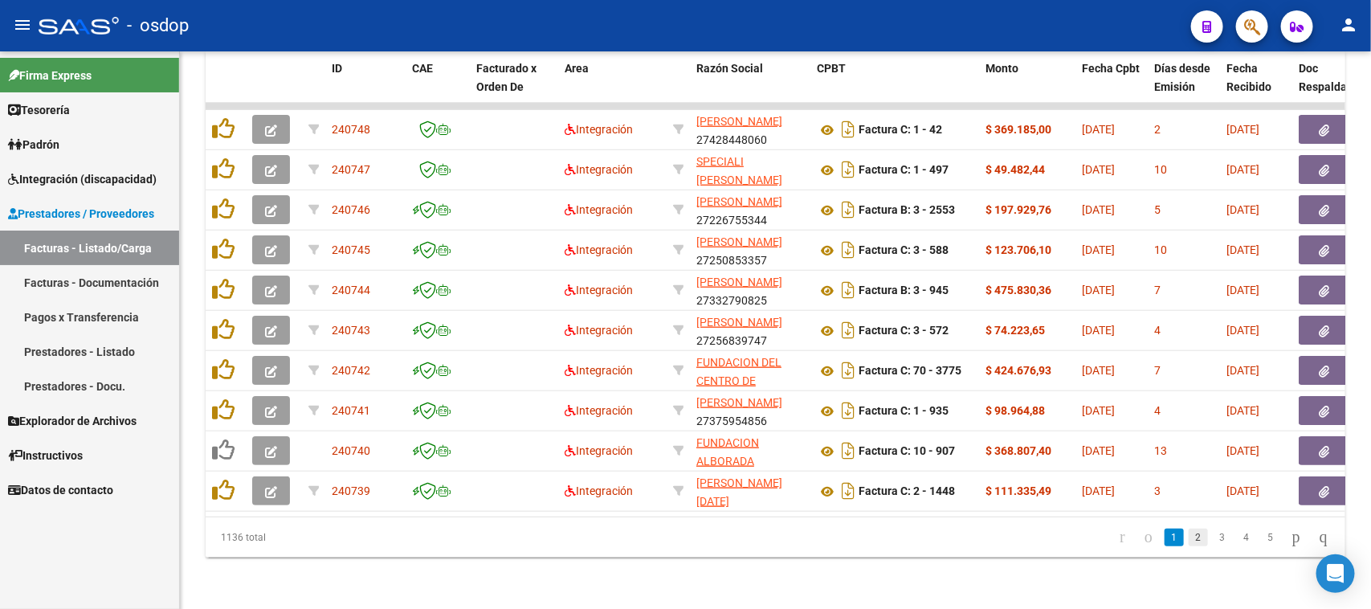
click at [1189, 539] on link "2" at bounding box center [1198, 537] width 19 height 18
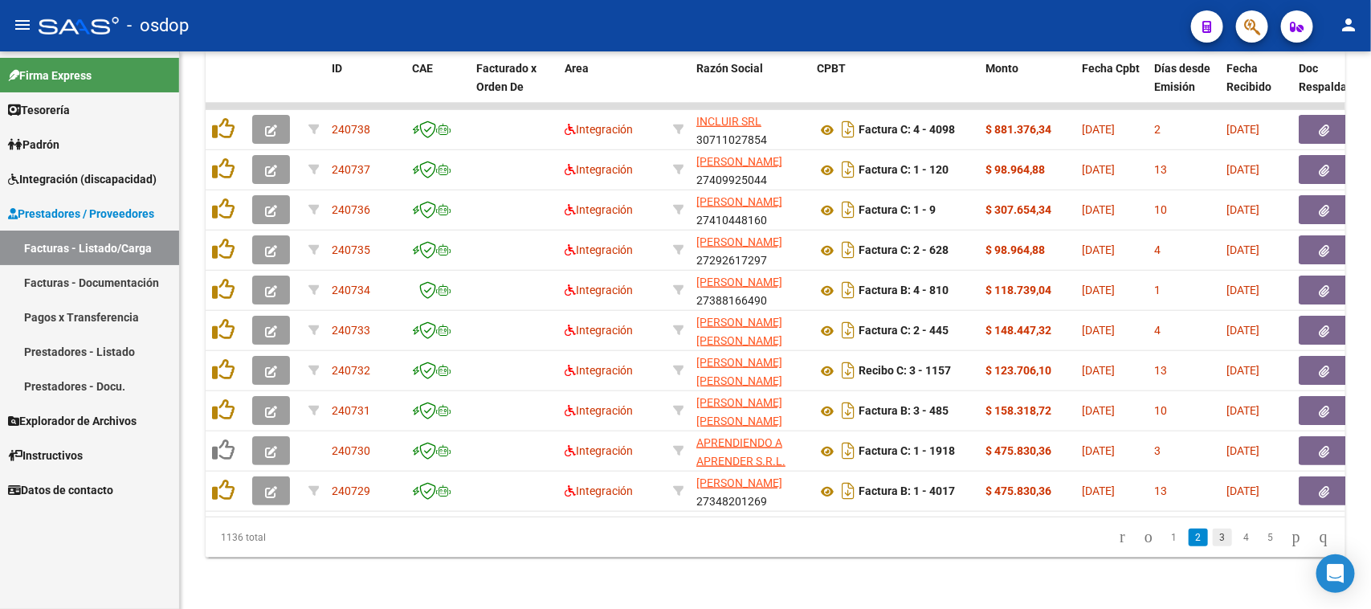
click at [1213, 538] on link "3" at bounding box center [1222, 537] width 19 height 18
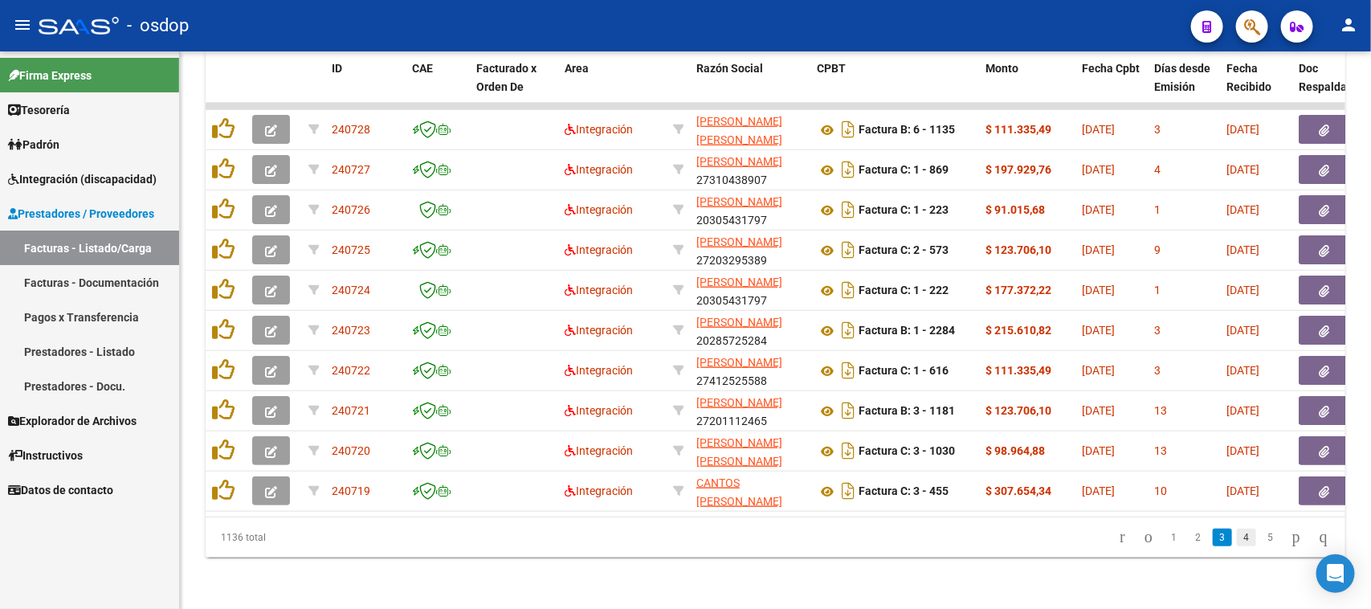
click at [1237, 536] on link "4" at bounding box center [1246, 537] width 19 height 18
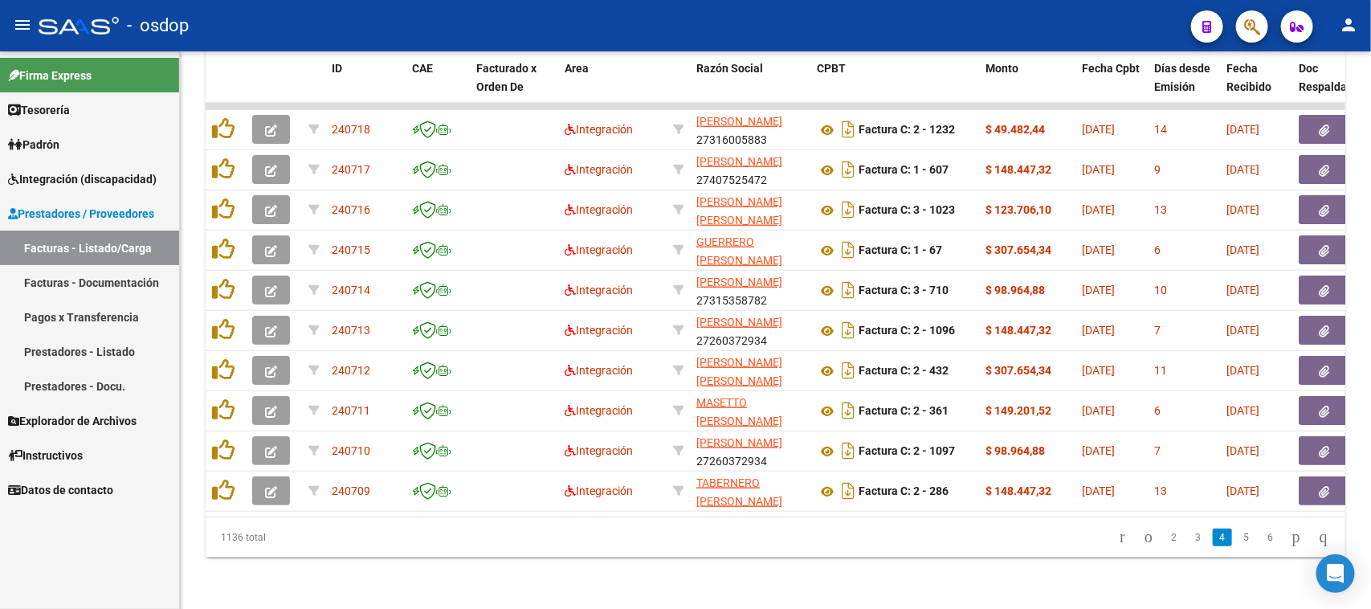
click at [1237, 536] on link "5" at bounding box center [1246, 537] width 19 height 18
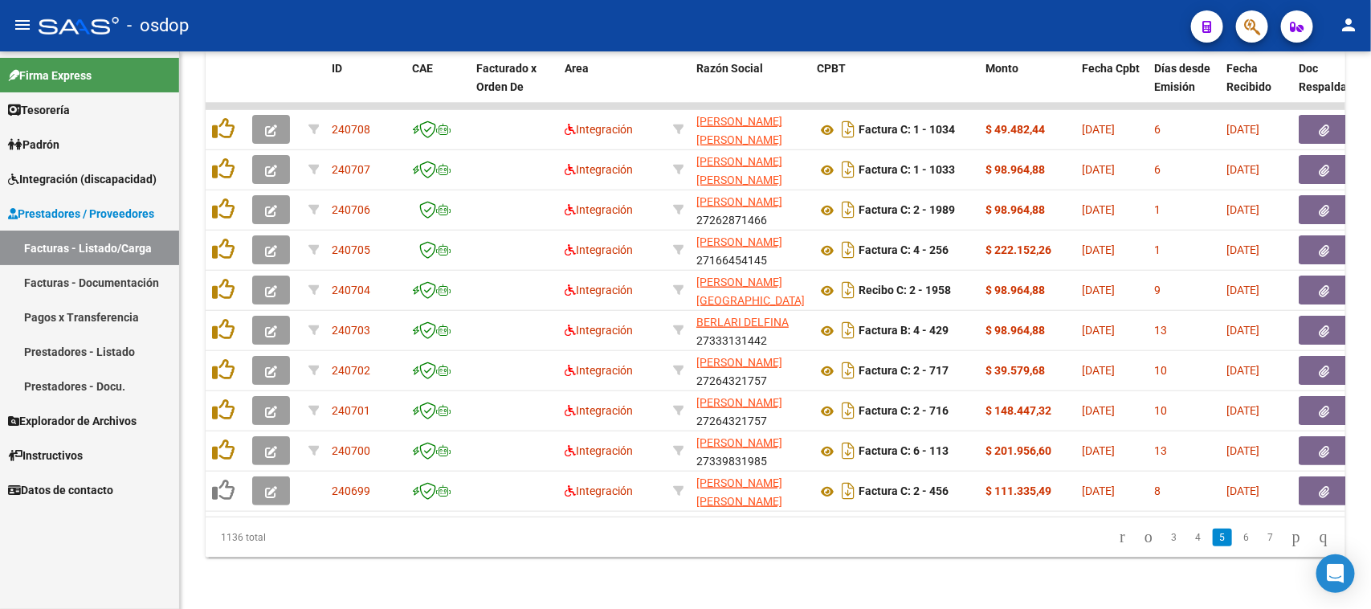
click at [1237, 536] on link "6" at bounding box center [1246, 537] width 19 height 18
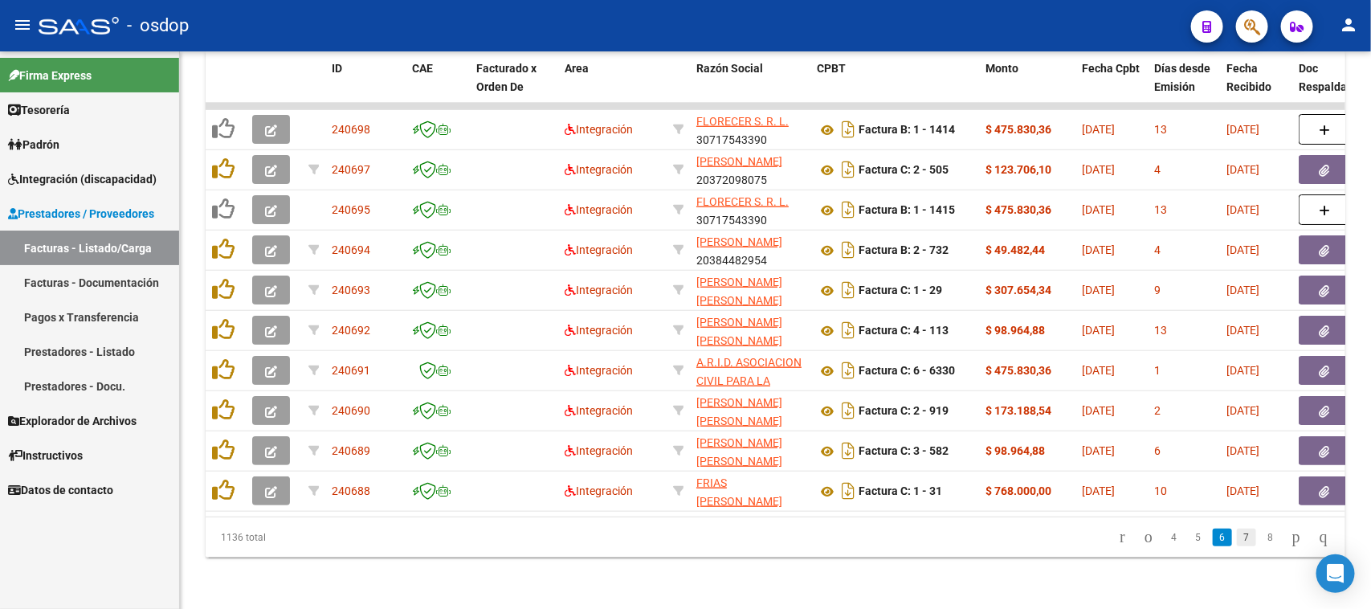
click at [1237, 542] on link "7" at bounding box center [1246, 537] width 19 height 18
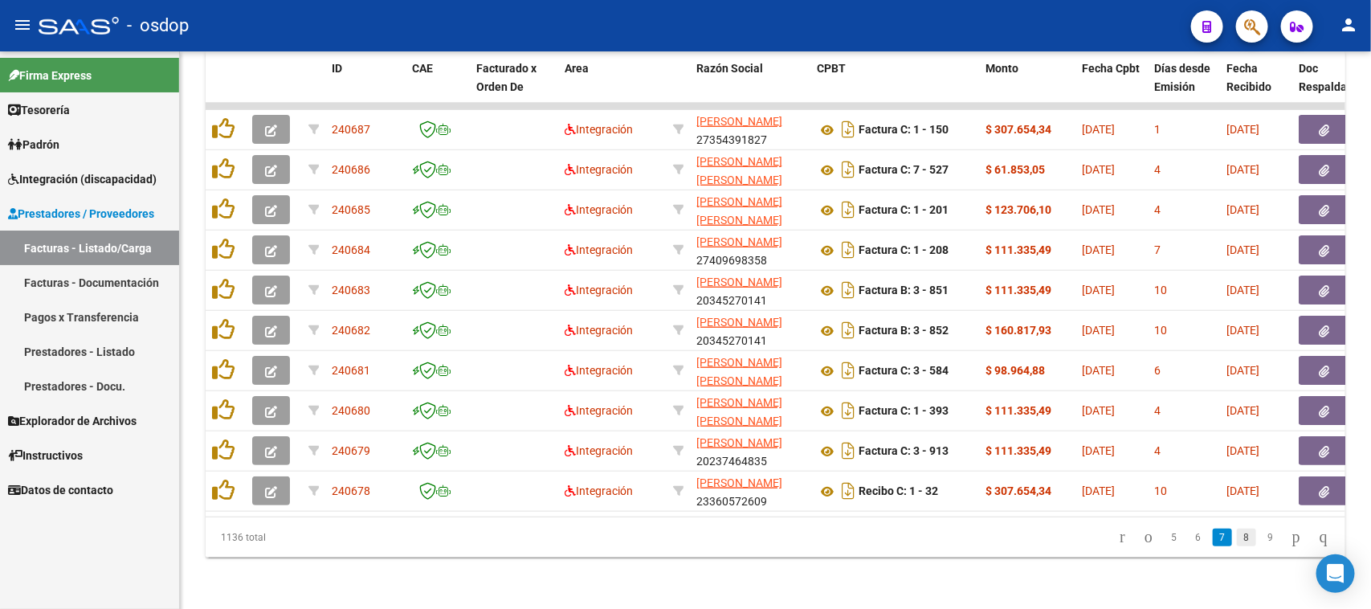
click at [1237, 536] on link "8" at bounding box center [1246, 537] width 19 height 18
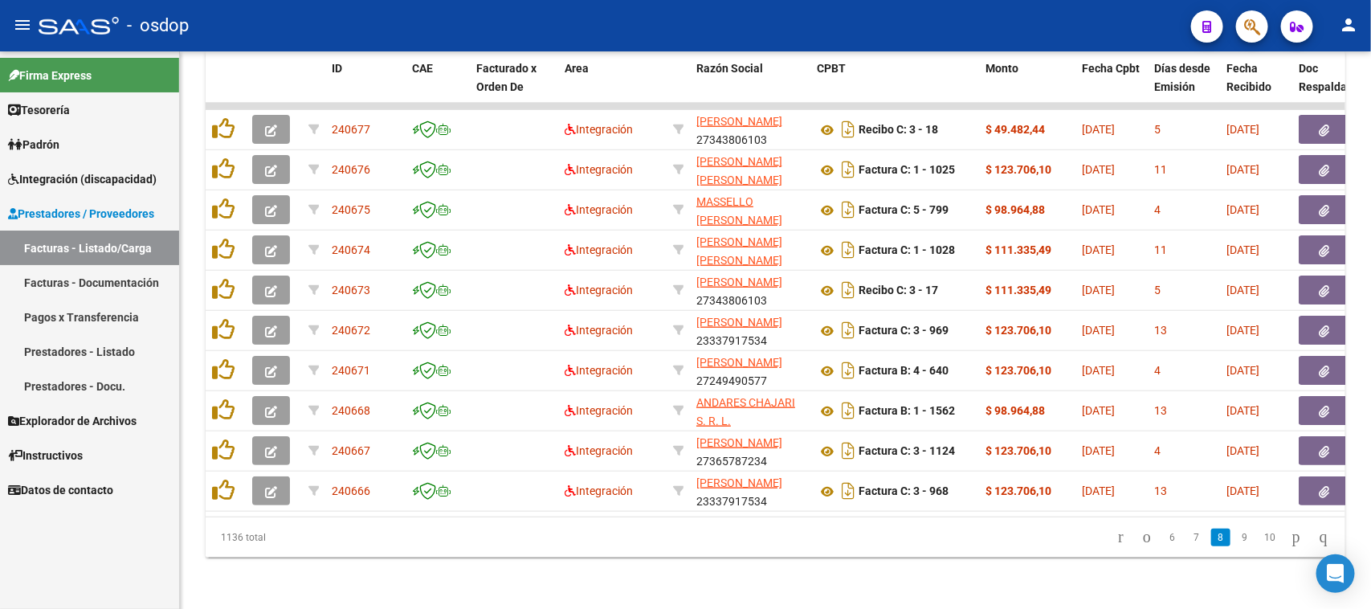
click at [100, 175] on span "Integración (discapacidad)" at bounding box center [82, 179] width 149 height 18
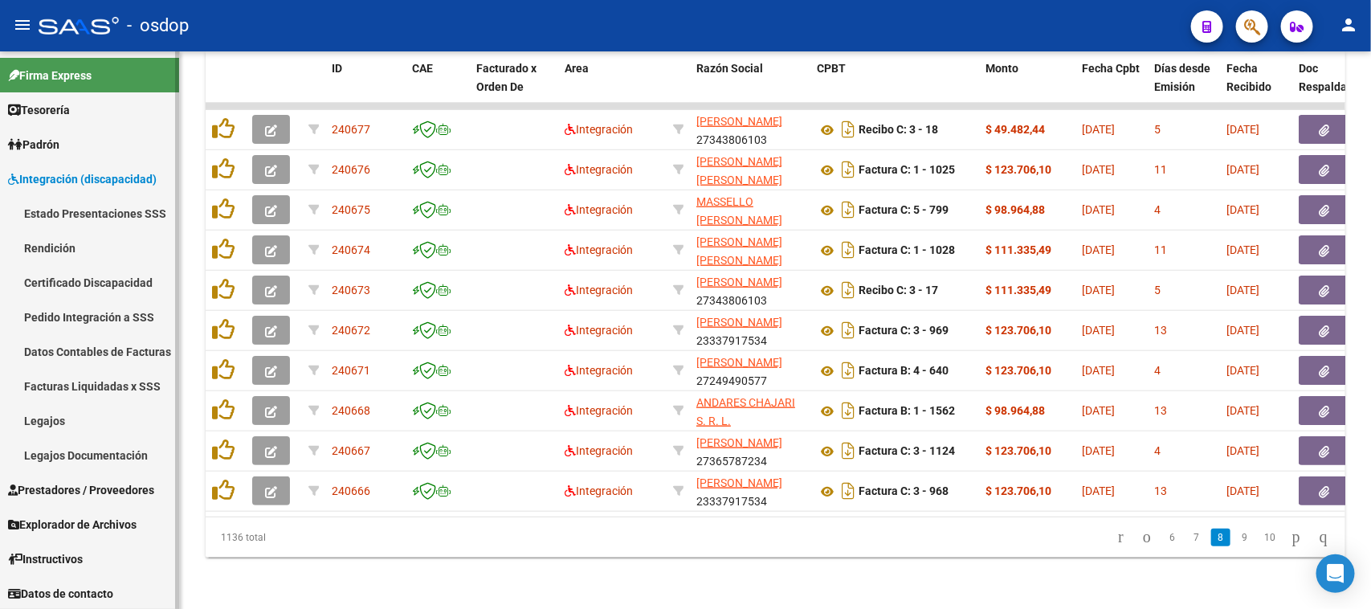
click at [79, 416] on link "Legajos" at bounding box center [89, 420] width 179 height 35
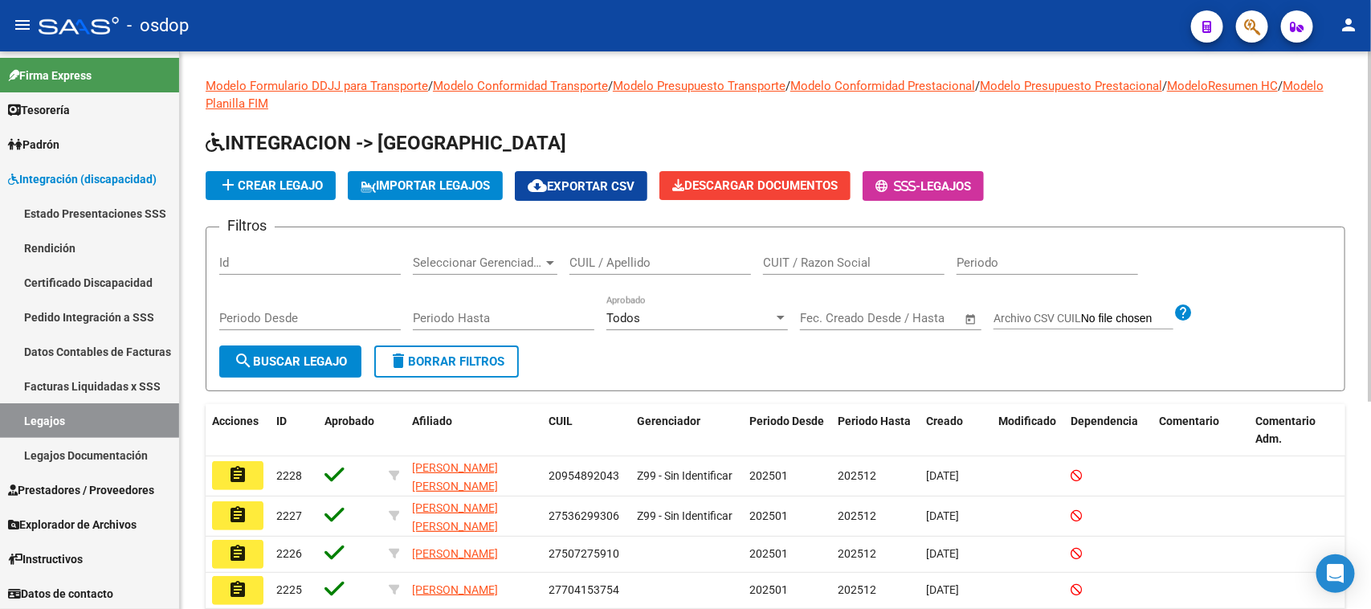
click at [708, 257] on input "CUIL / Apellido" at bounding box center [659, 262] width 181 height 14
type input "suret"
click at [327, 354] on span "search Buscar Legajo" at bounding box center [290, 361] width 113 height 14
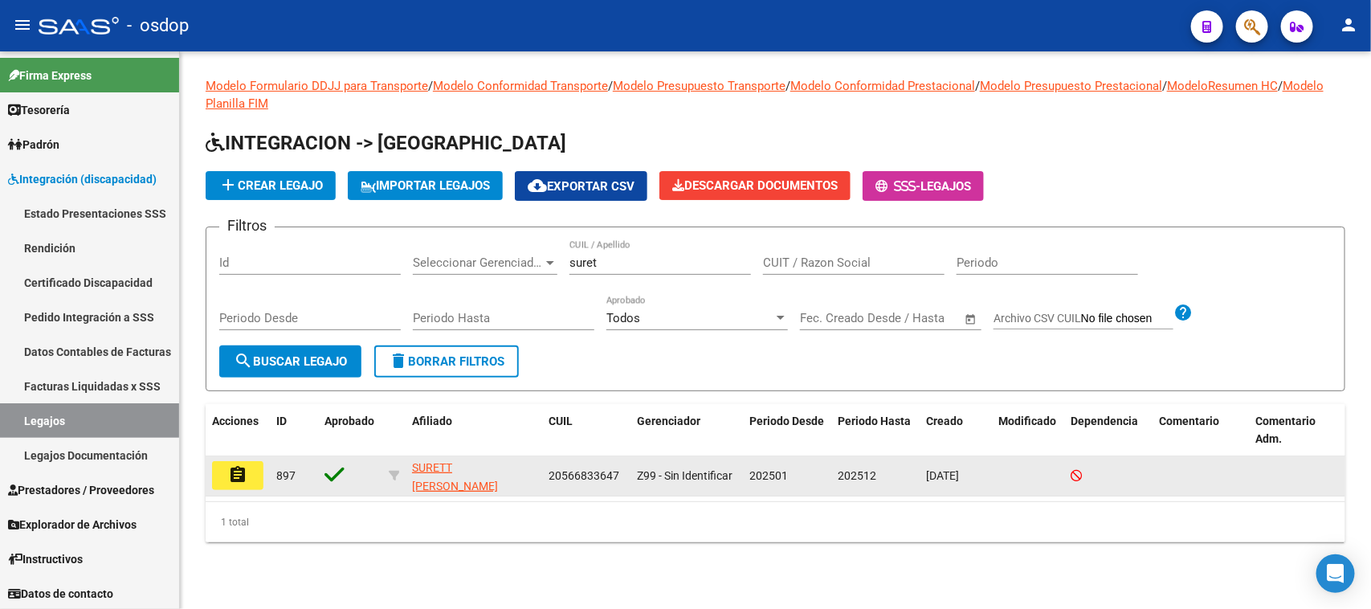
click at [243, 479] on button "assignment" at bounding box center [237, 475] width 51 height 29
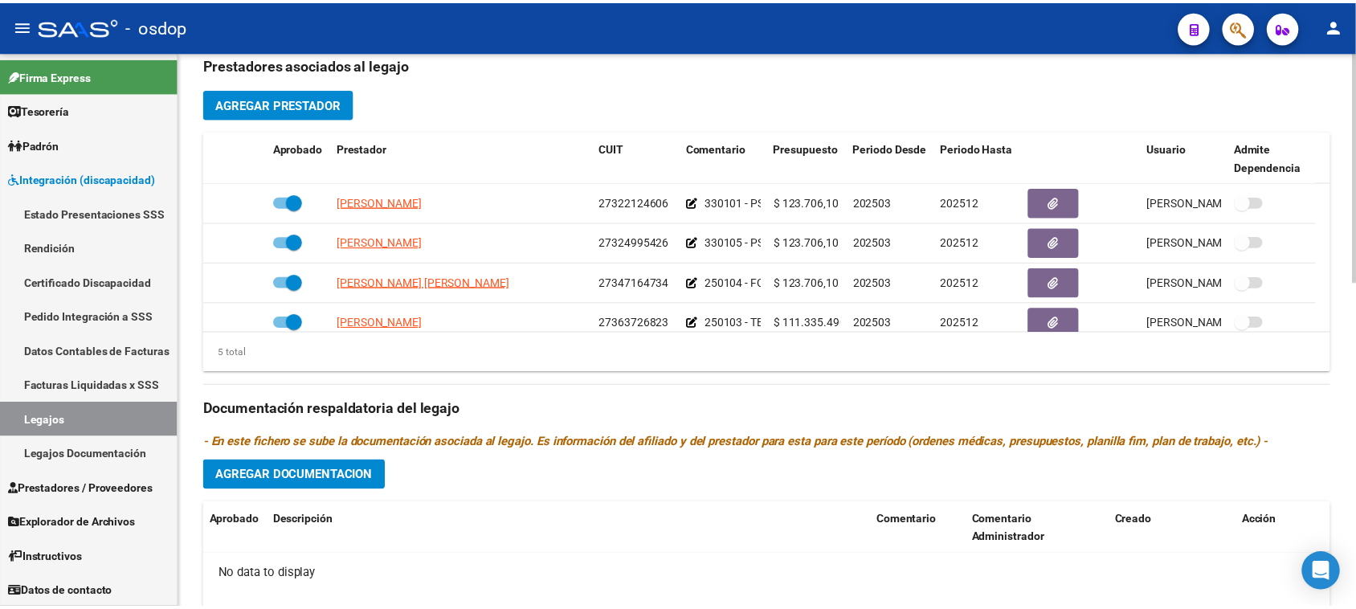
scroll to position [57, 0]
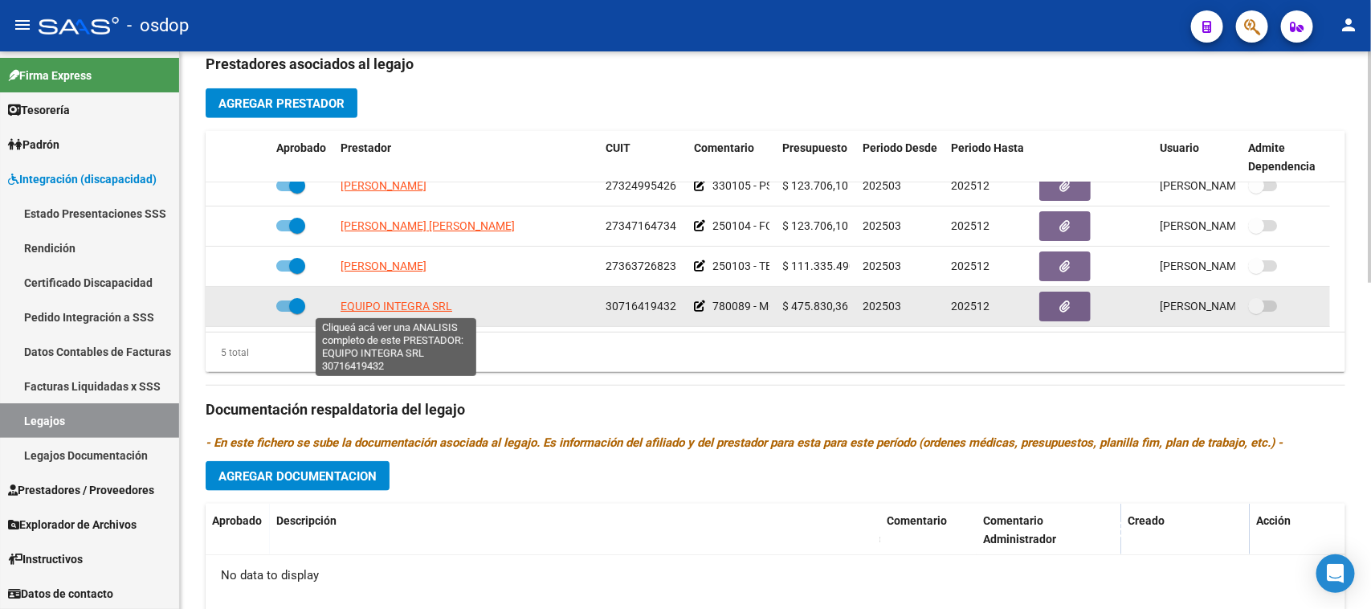
click at [430, 310] on span "EQUIPO INTEGRA SRL" at bounding box center [397, 306] width 112 height 13
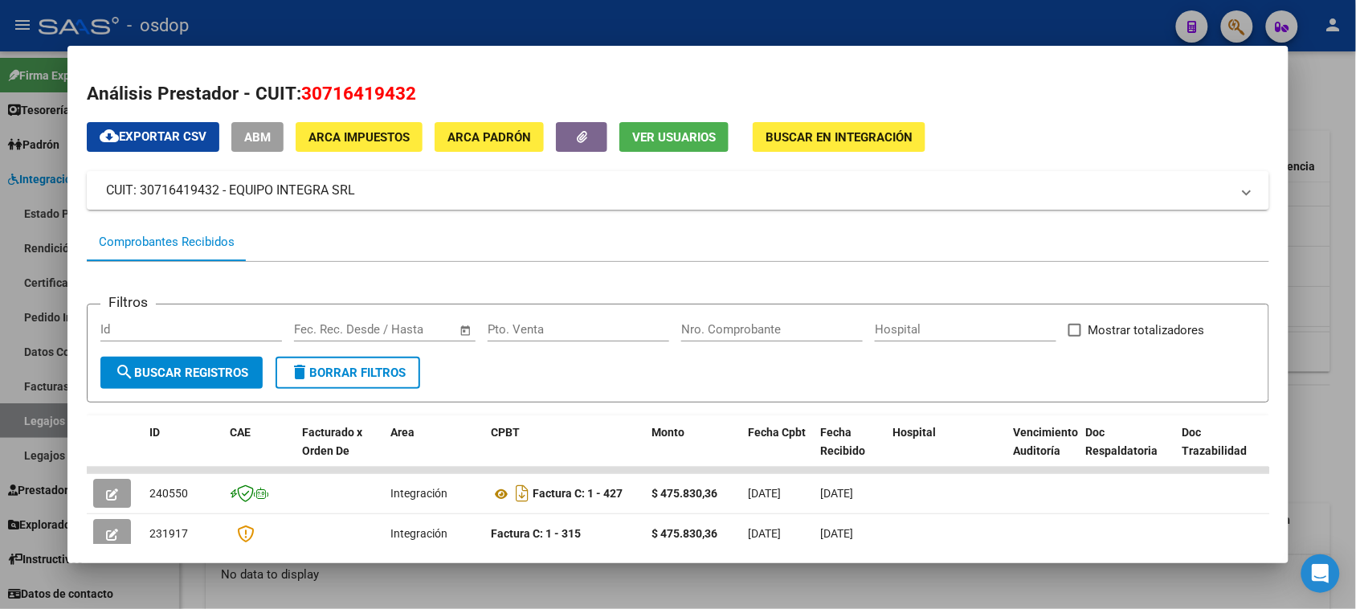
scroll to position [201, 0]
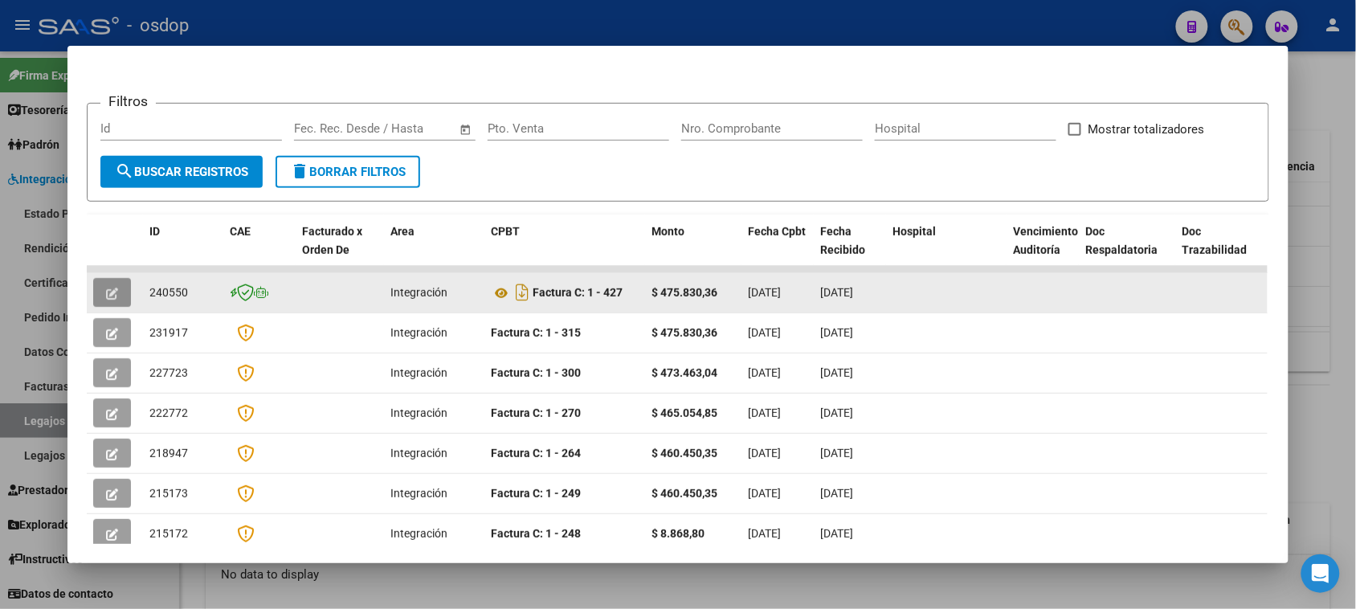
click at [106, 292] on icon "button" at bounding box center [112, 294] width 12 height 12
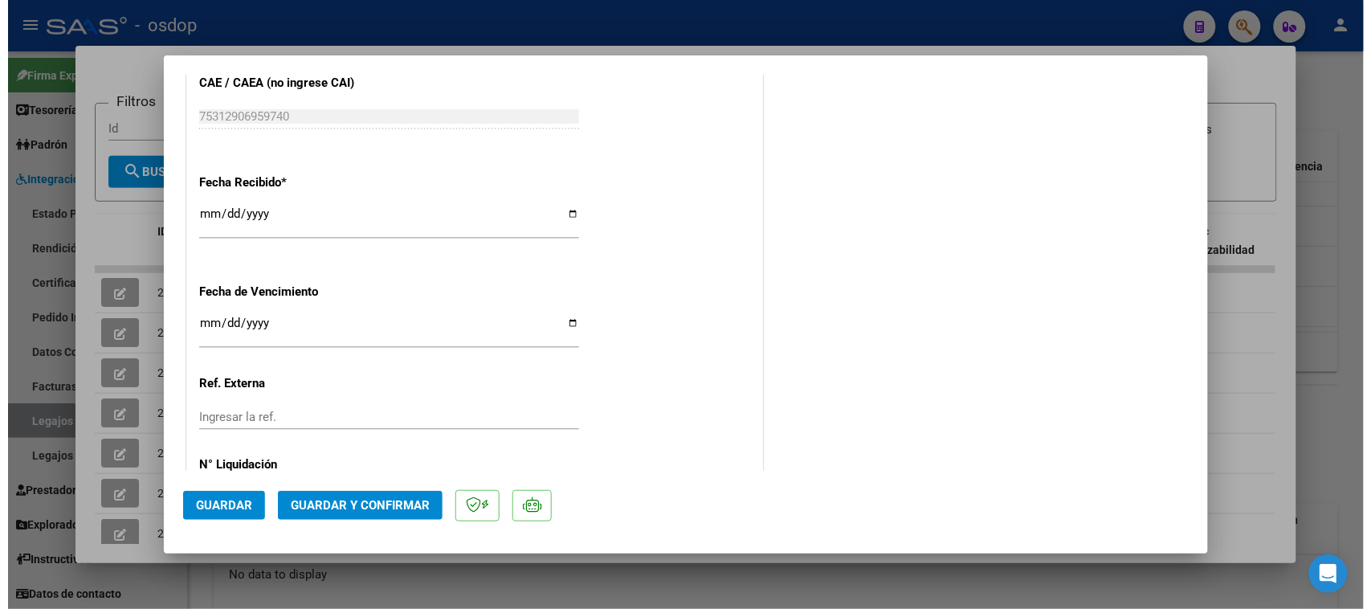
scroll to position [1075, 0]
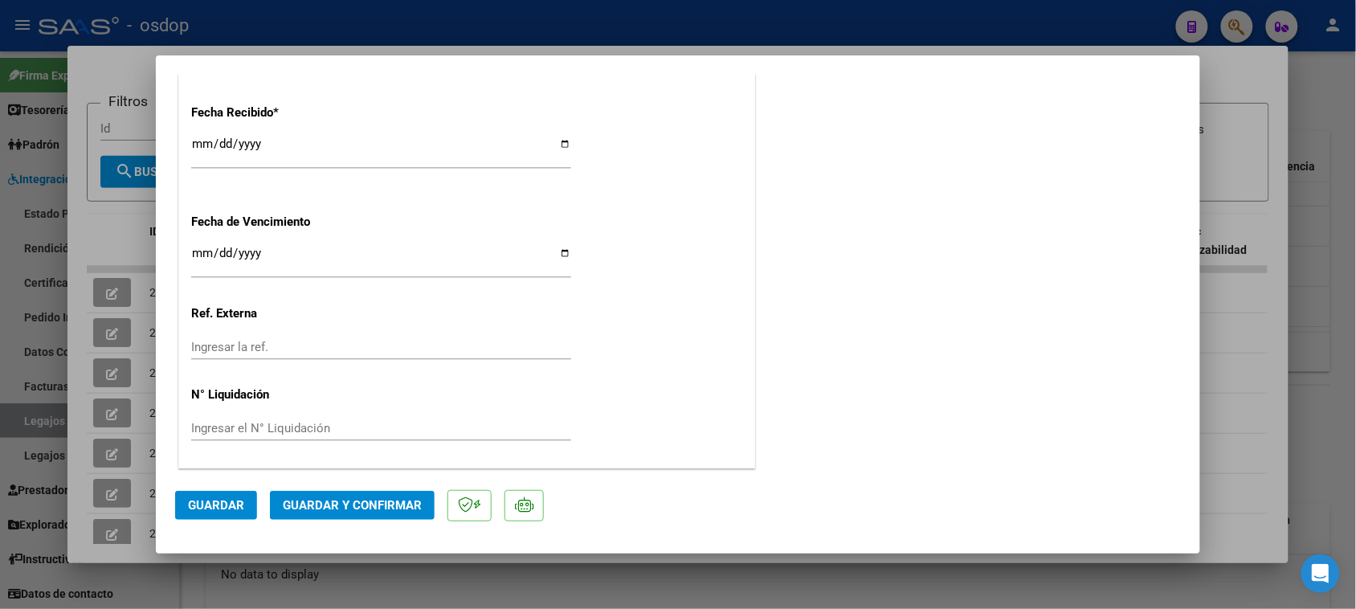
click at [1226, 337] on div at bounding box center [678, 304] width 1356 height 609
type input "$ 0,00"
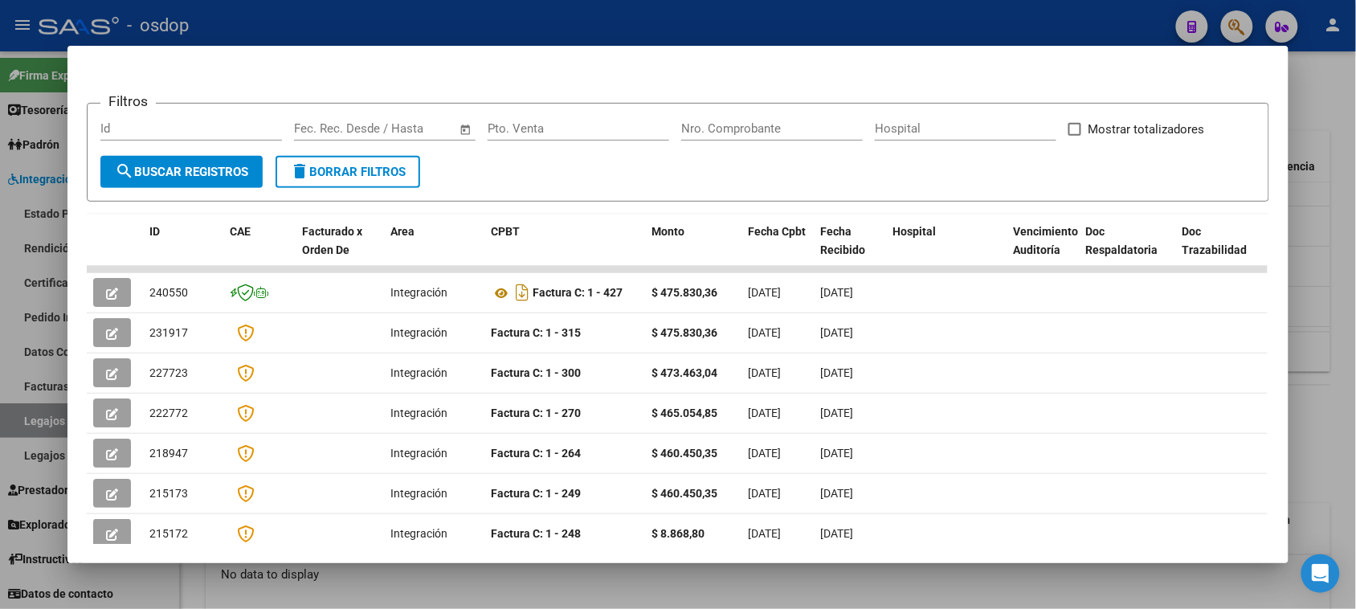
click at [1075, 591] on div at bounding box center [678, 304] width 1356 height 609
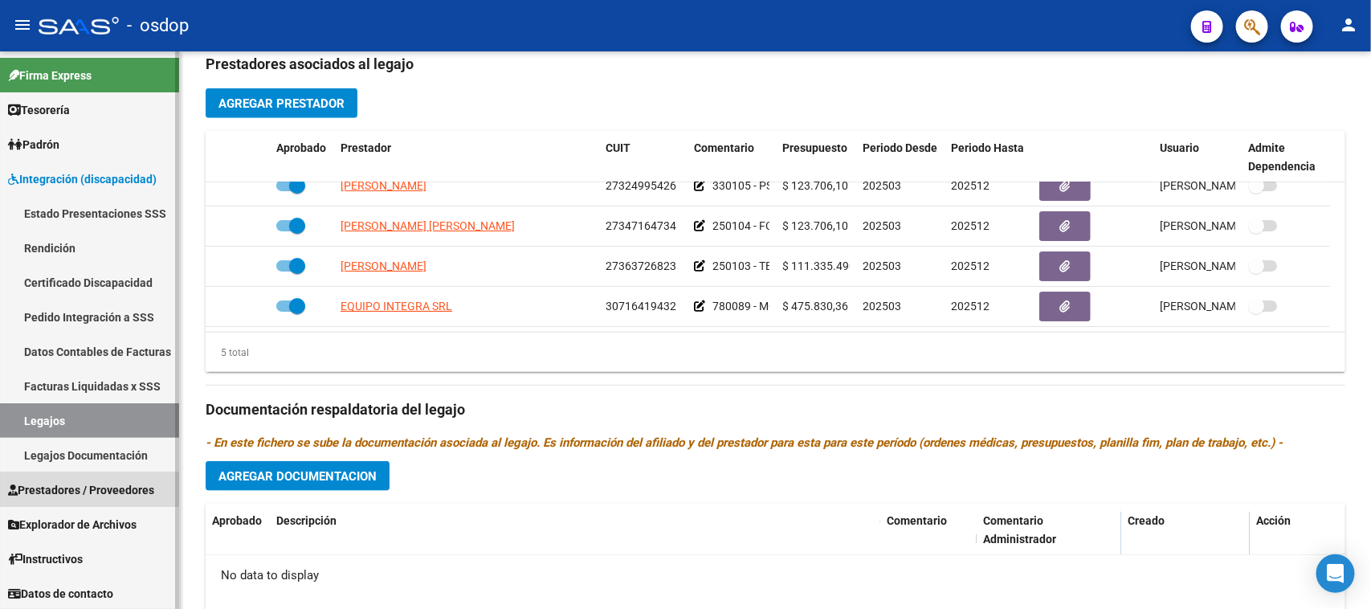
click at [70, 487] on span "Prestadores / Proveedores" at bounding box center [81, 490] width 146 height 18
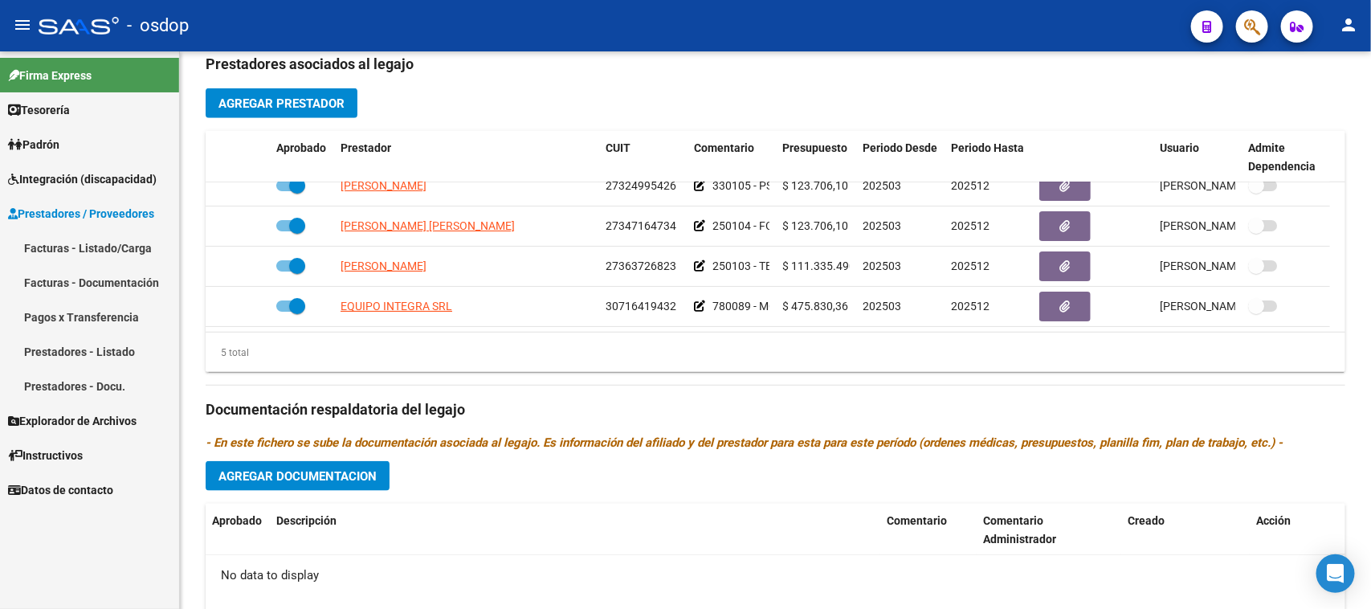
click at [105, 243] on link "Facturas - Listado/Carga" at bounding box center [89, 247] width 179 height 35
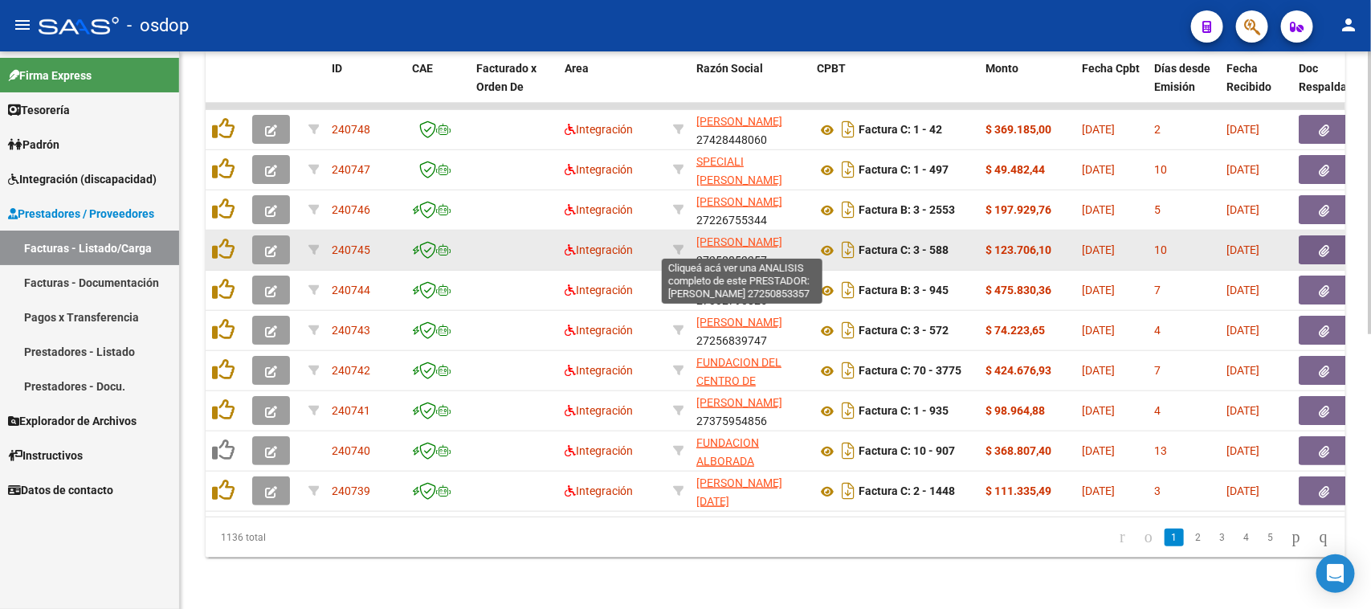
scroll to position [138, 0]
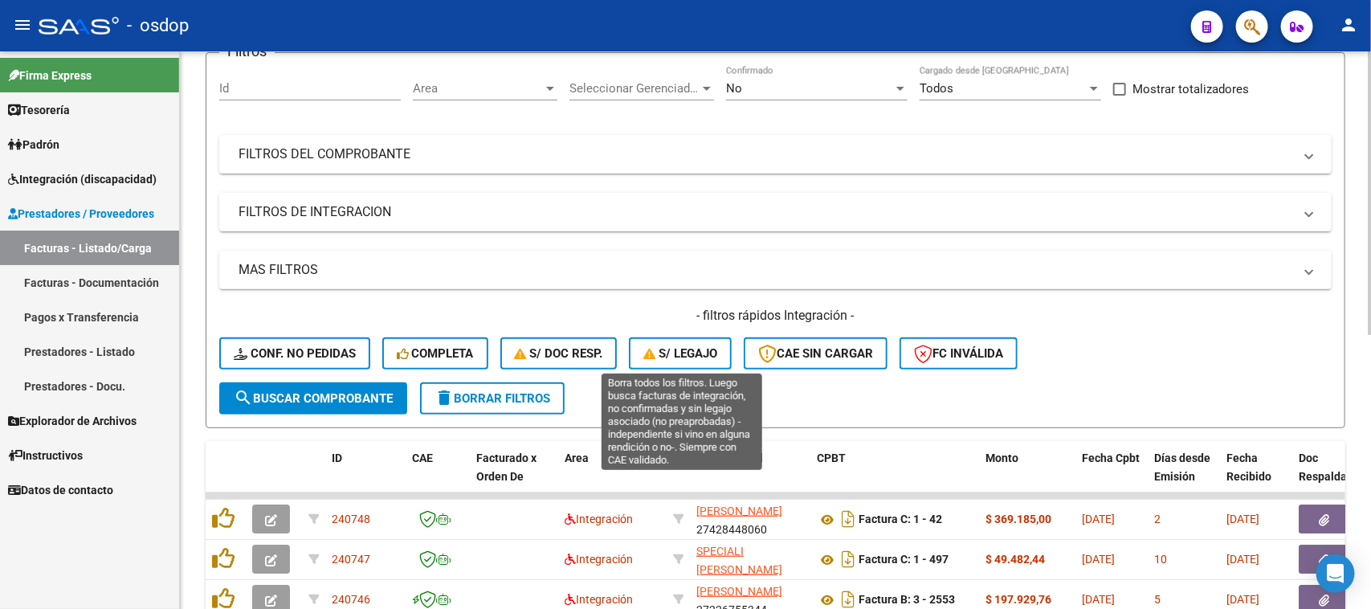
click at [691, 355] on span "S/ legajo" at bounding box center [680, 353] width 74 height 14
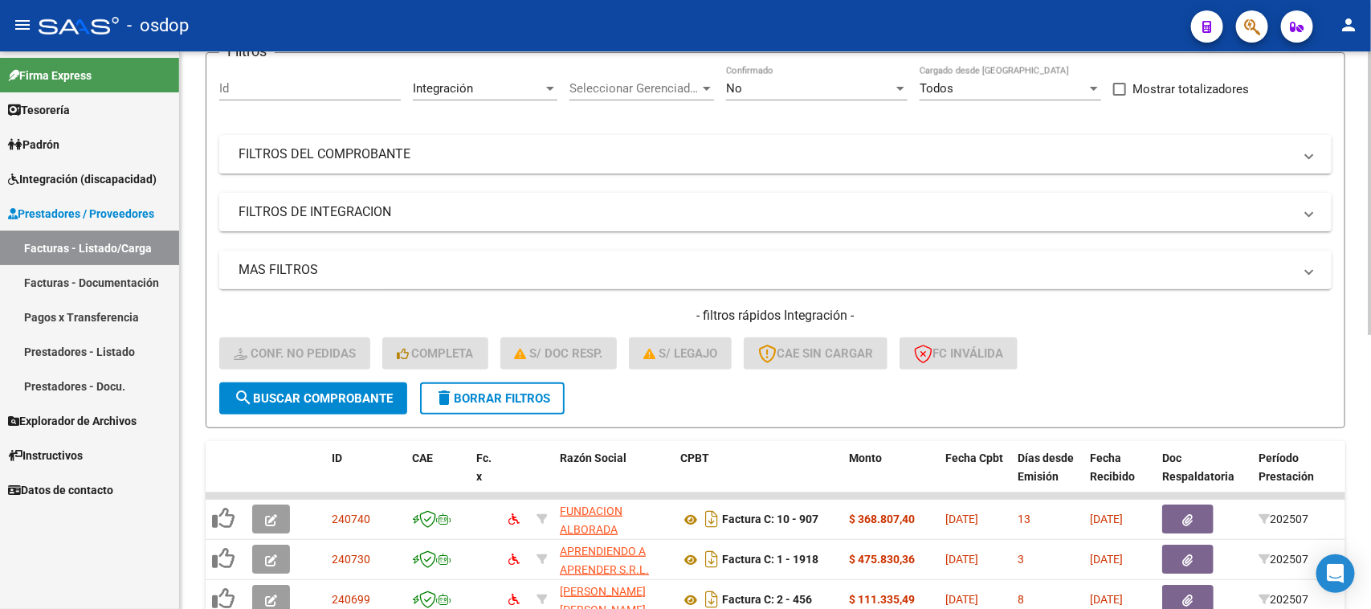
scroll to position [540, 0]
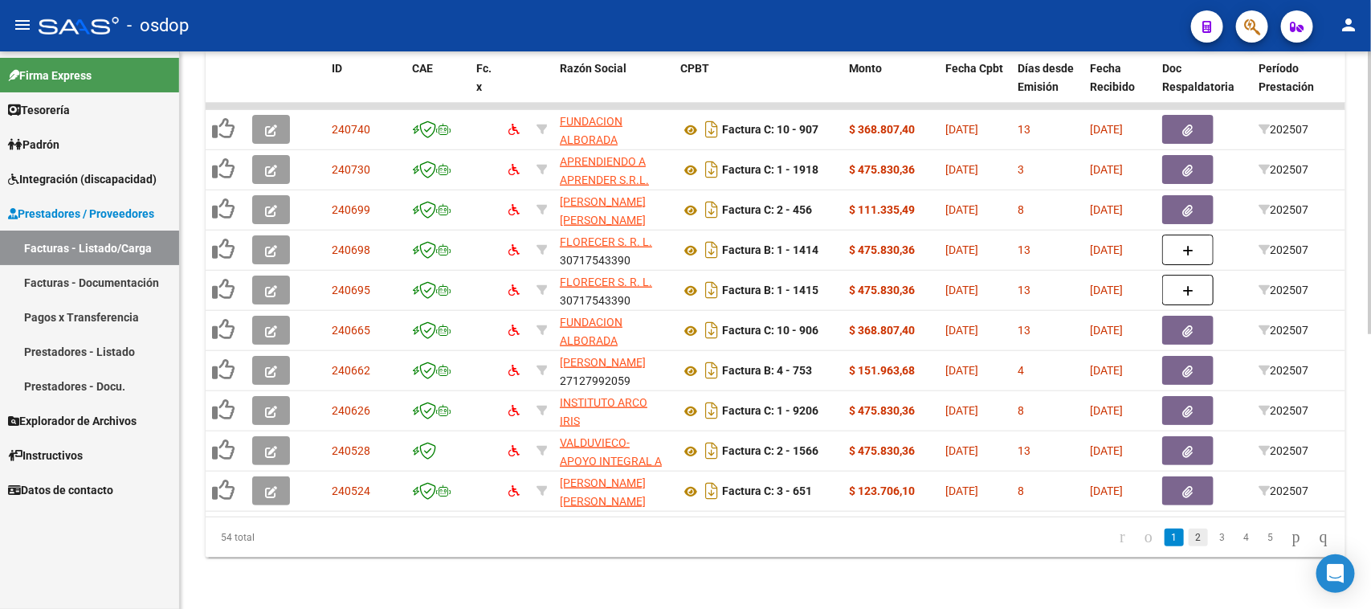
click at [1189, 531] on link "2" at bounding box center [1198, 537] width 19 height 18
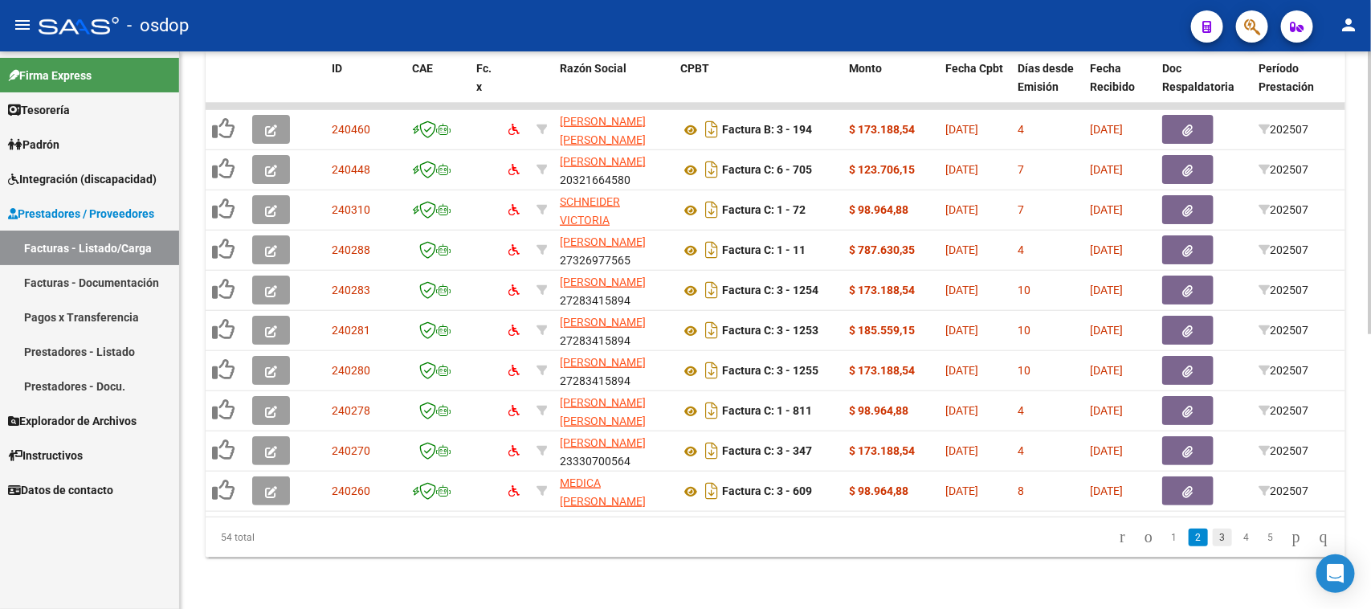
click at [1213, 539] on link "3" at bounding box center [1222, 537] width 19 height 18
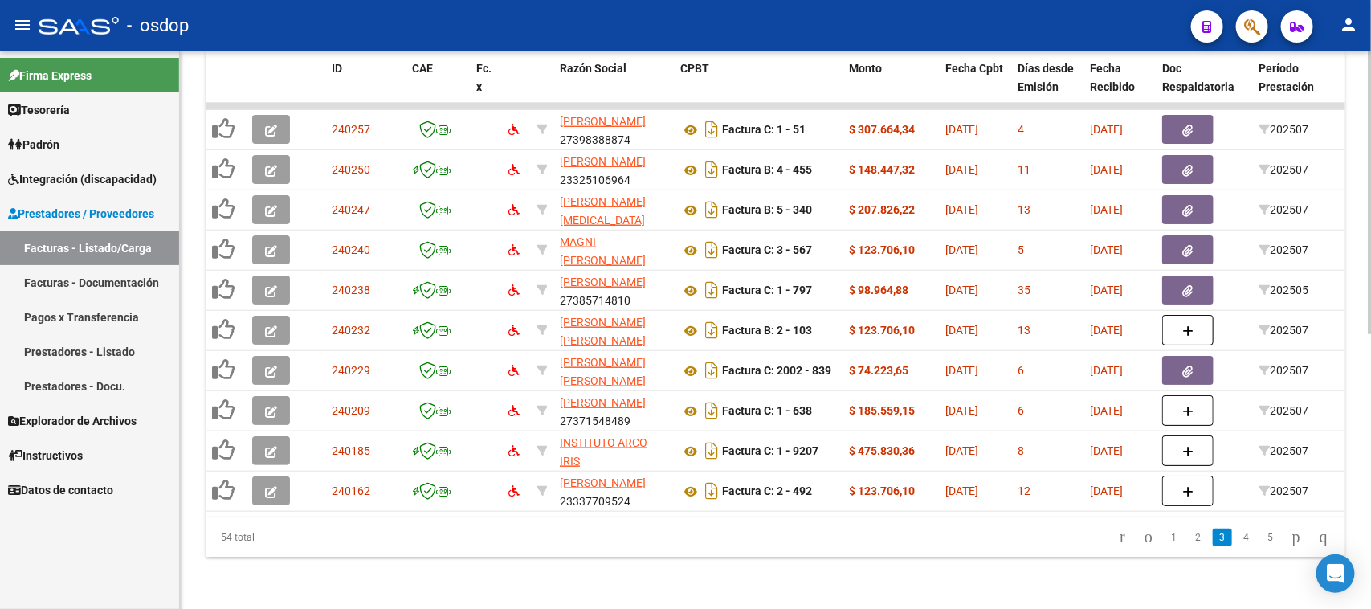
click at [67, 179] on span "Integración (discapacidad)" at bounding box center [82, 179] width 149 height 18
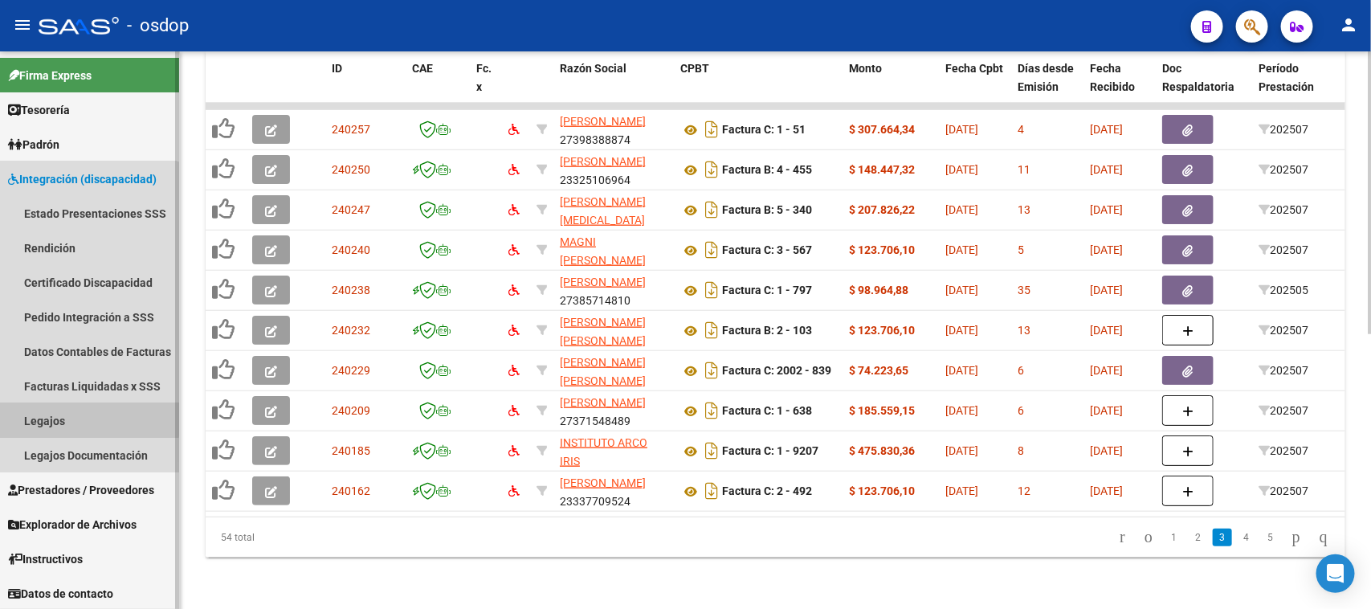
click at [75, 418] on link "Legajos" at bounding box center [89, 420] width 179 height 35
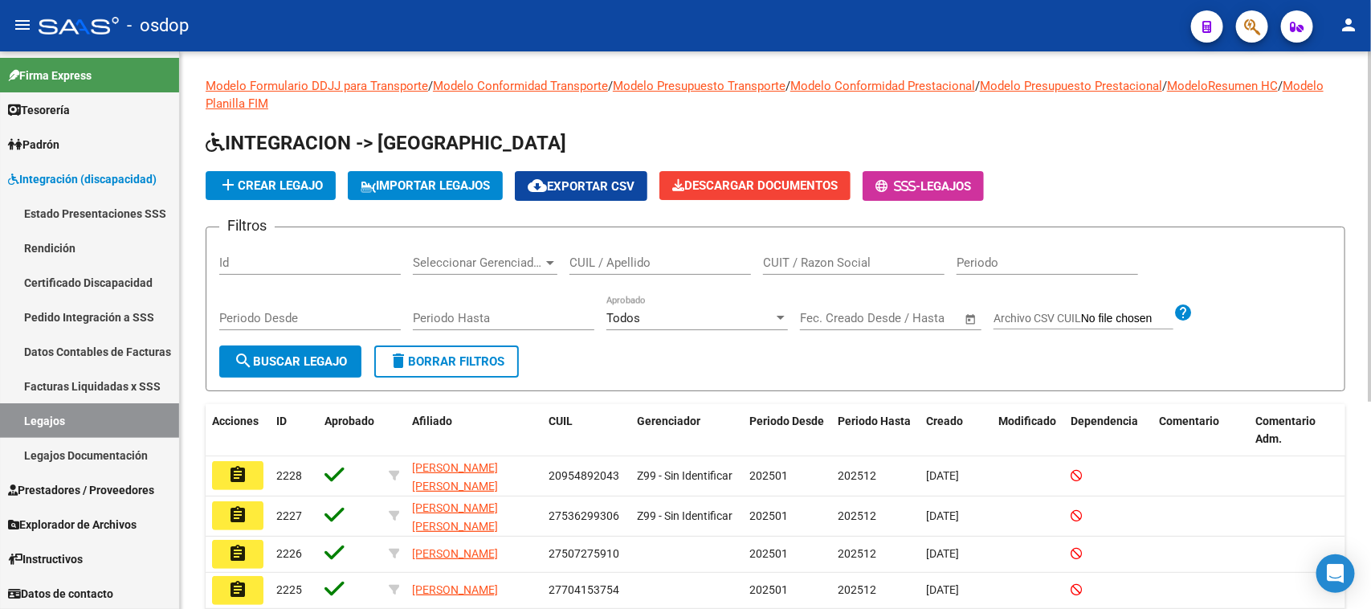
click at [671, 263] on input "CUIL / Apellido" at bounding box center [659, 262] width 181 height 14
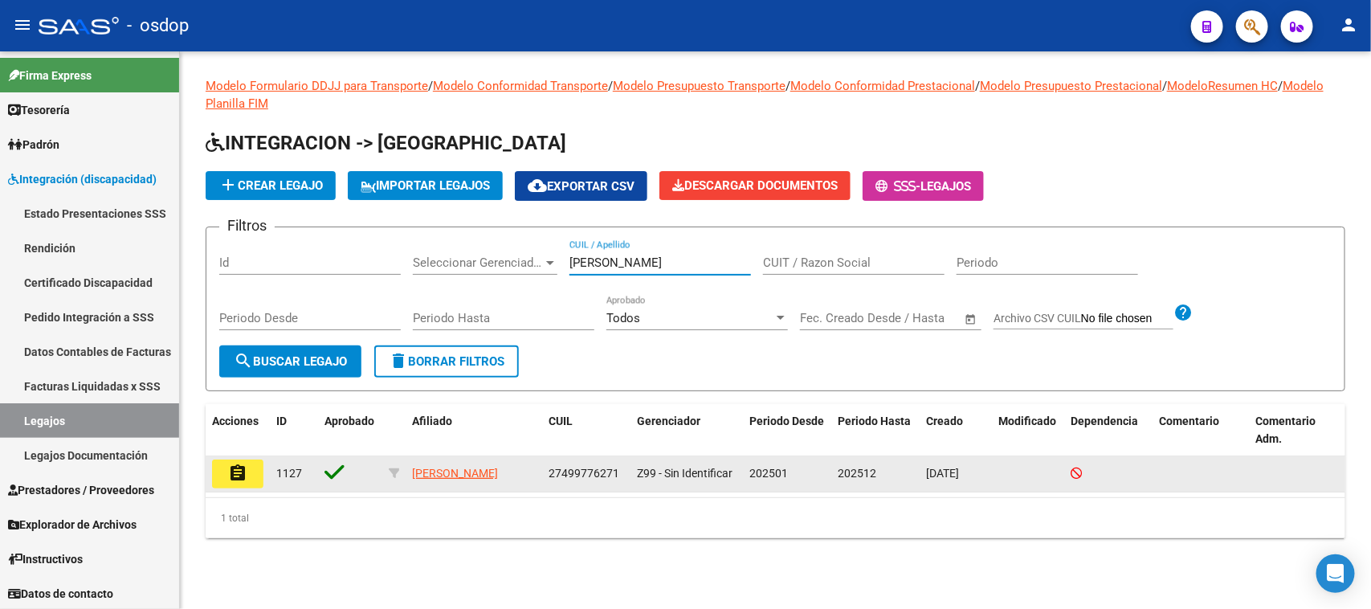
type input "schinner"
click at [251, 471] on button "assignment" at bounding box center [237, 473] width 51 height 29
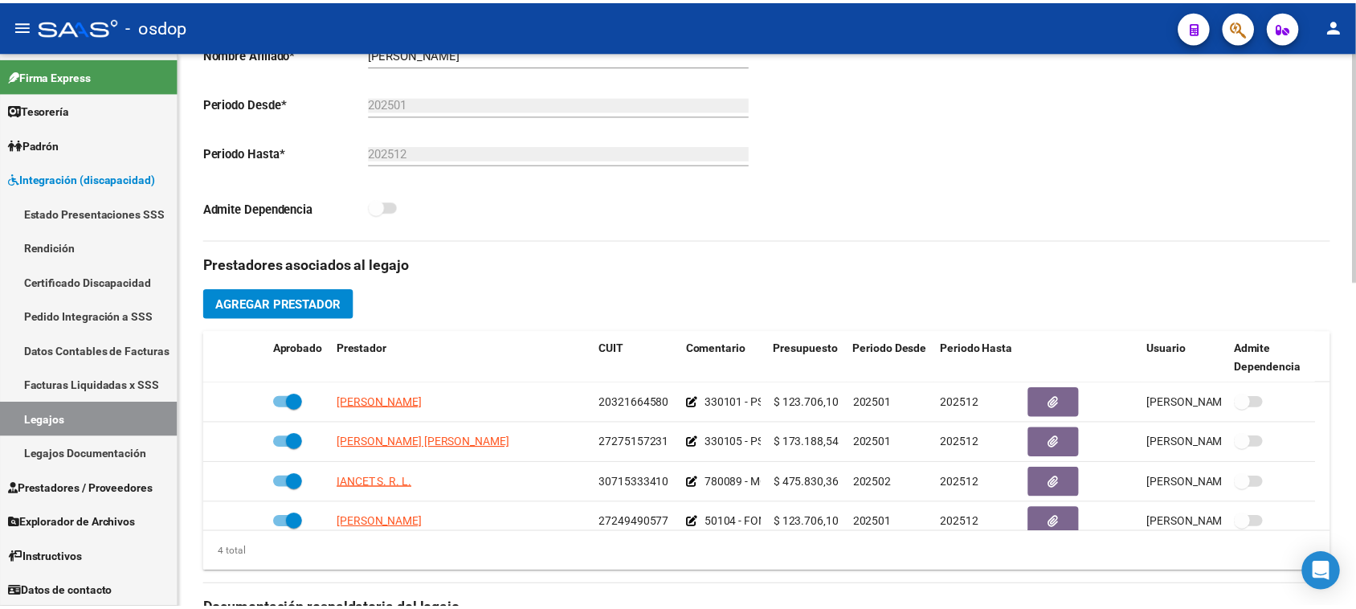
scroll to position [502, 0]
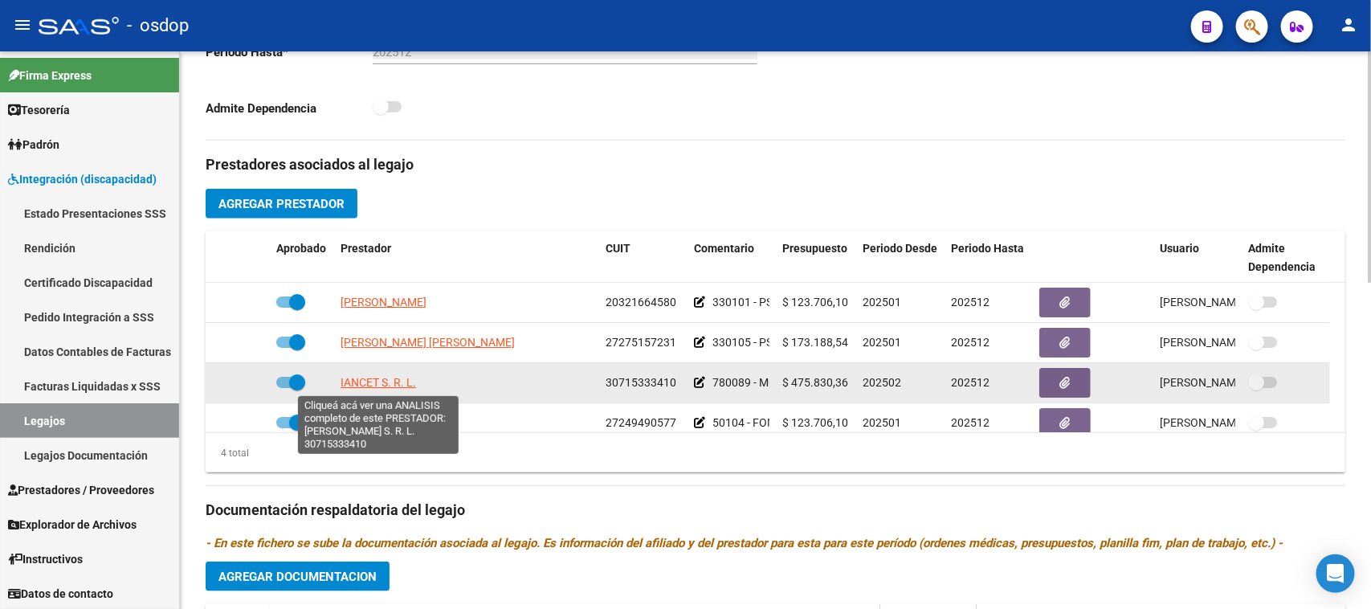
click at [379, 388] on span "IANCET S. R. L." at bounding box center [378, 382] width 75 height 13
type textarea "30715333410"
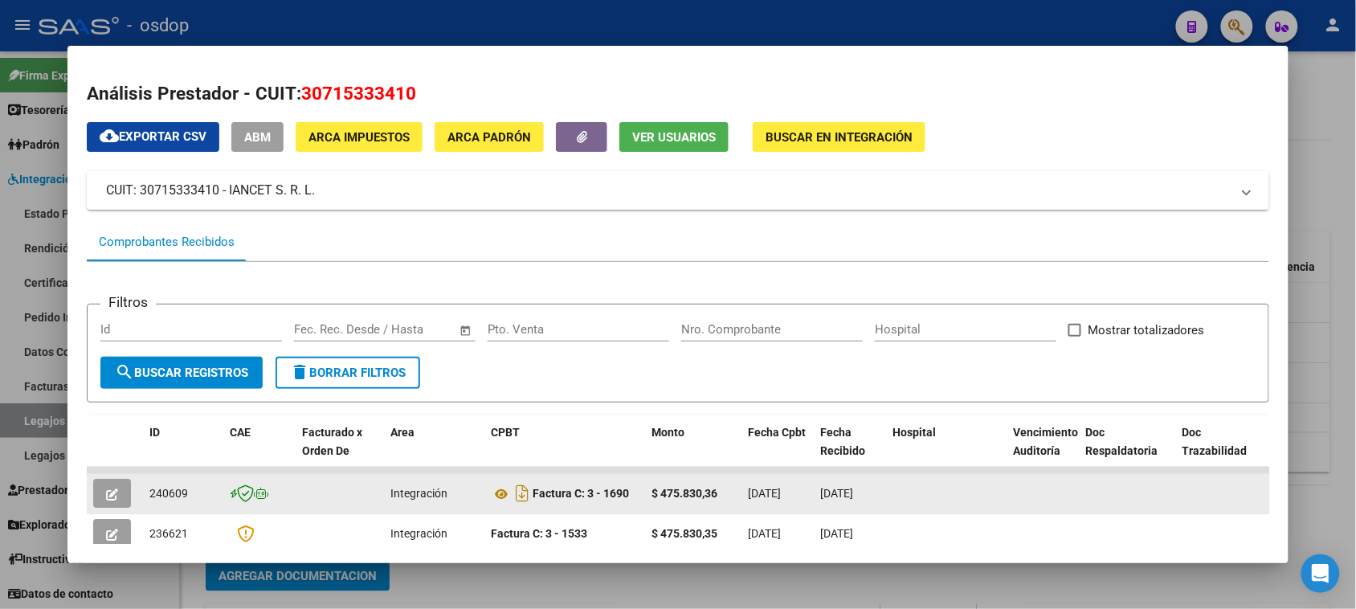
scroll to position [201, 0]
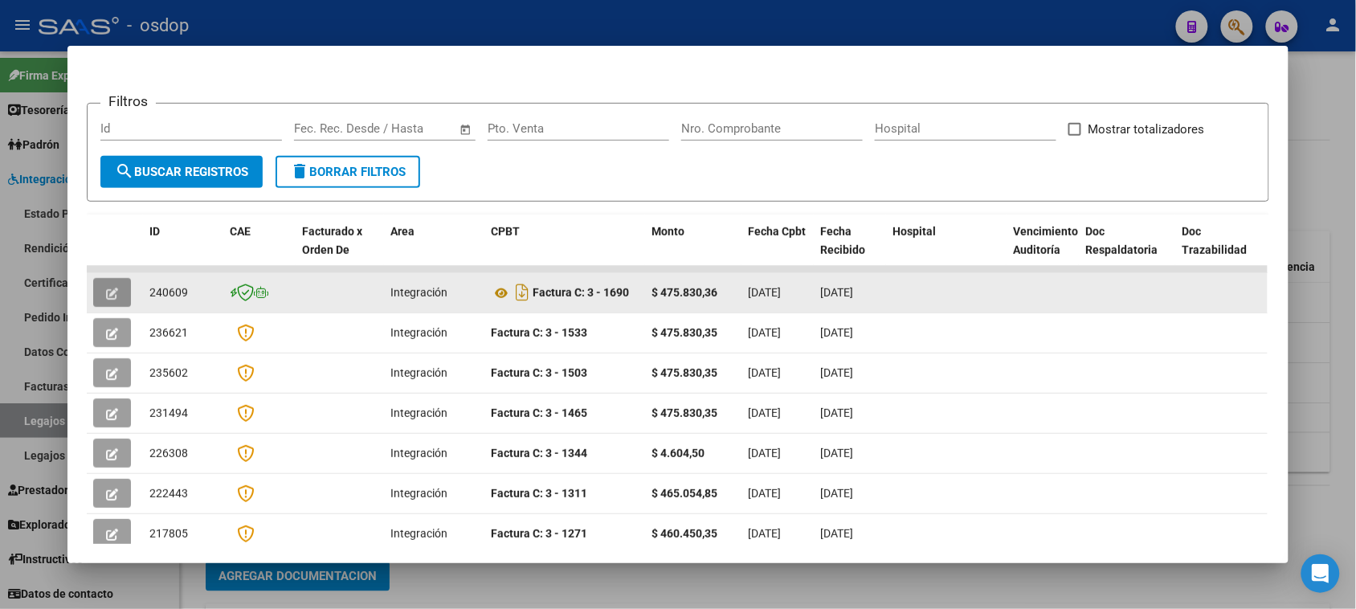
click at [109, 294] on icon "button" at bounding box center [112, 294] width 12 height 12
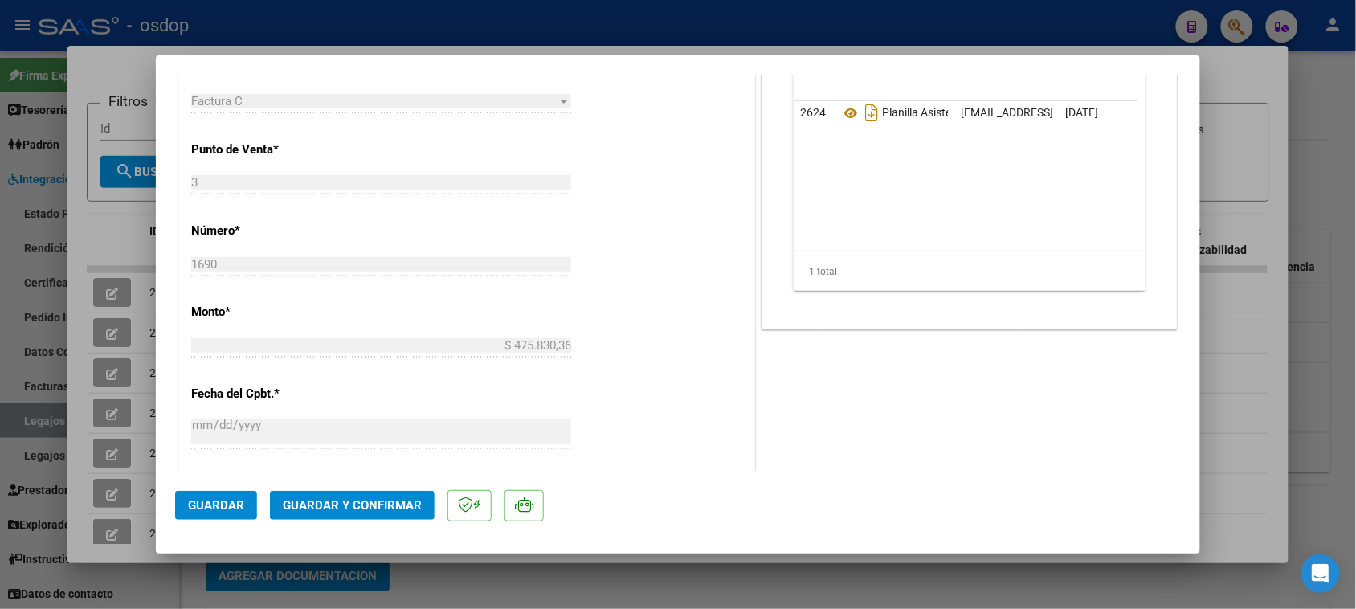
scroll to position [703, 0]
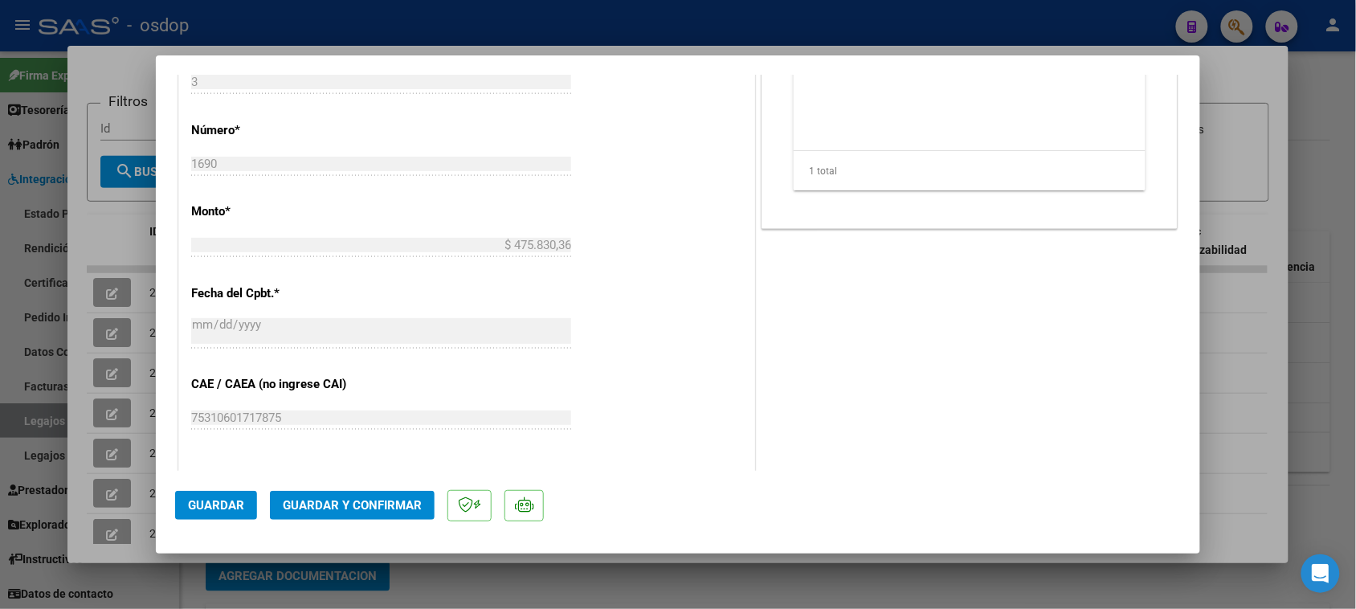
click at [1246, 389] on div at bounding box center [678, 304] width 1356 height 609
type input "$ 0,00"
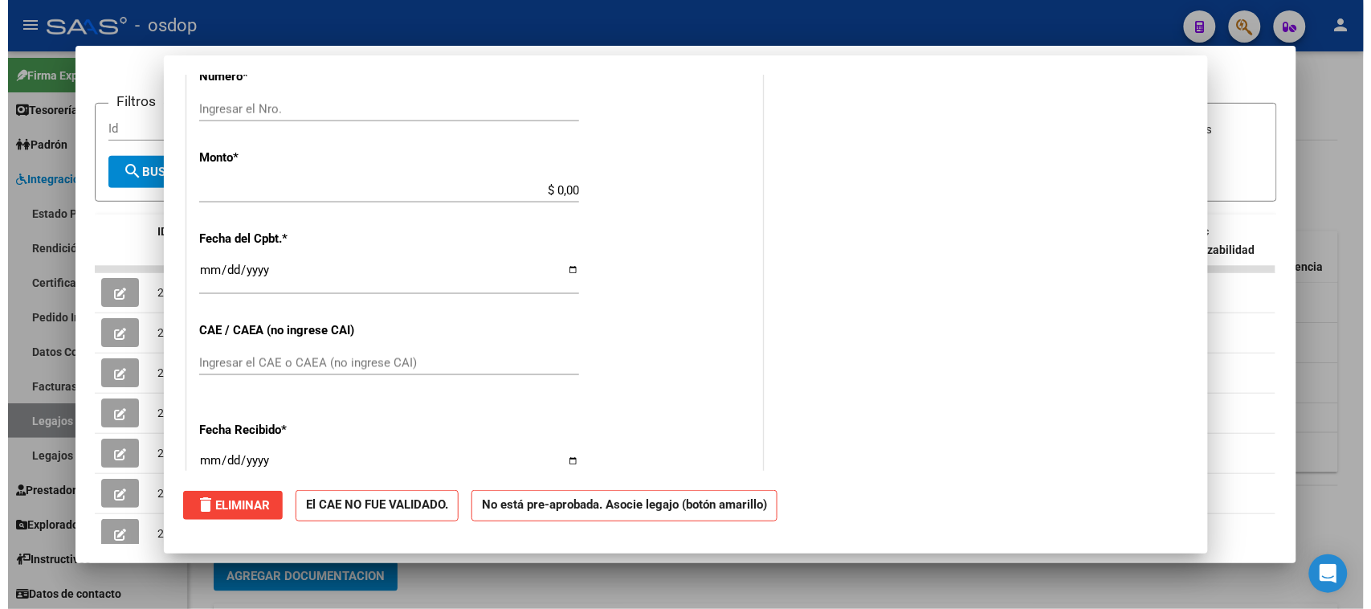
scroll to position [0, 0]
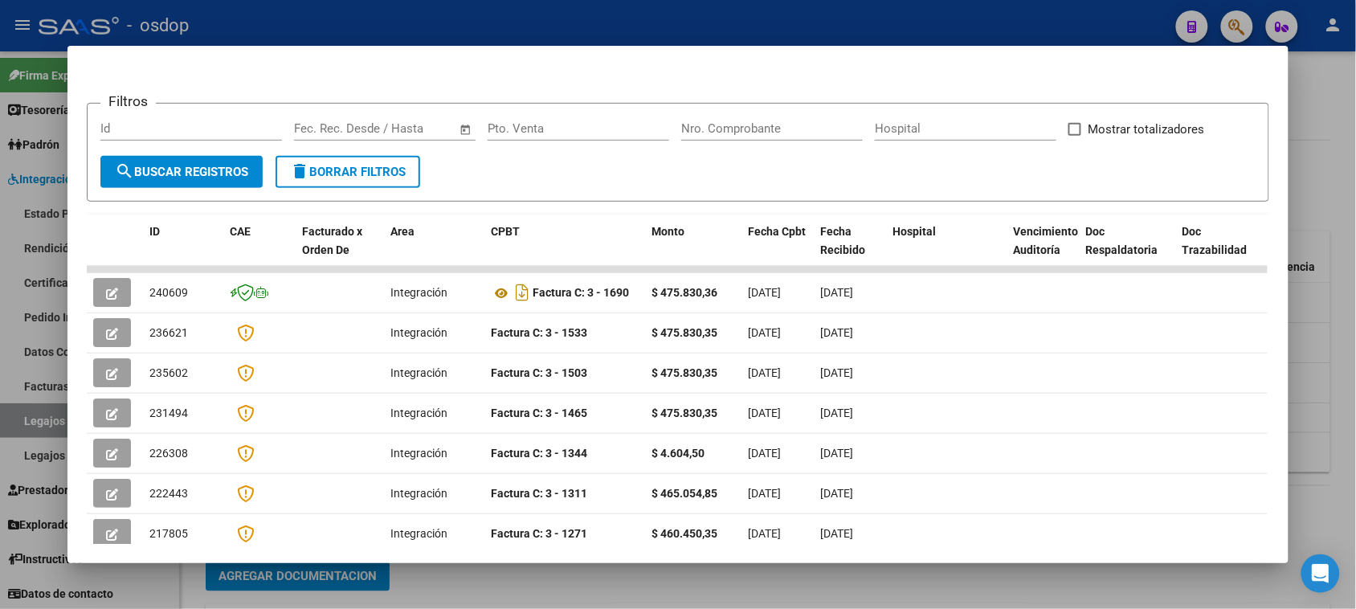
click at [900, 596] on div at bounding box center [678, 304] width 1356 height 609
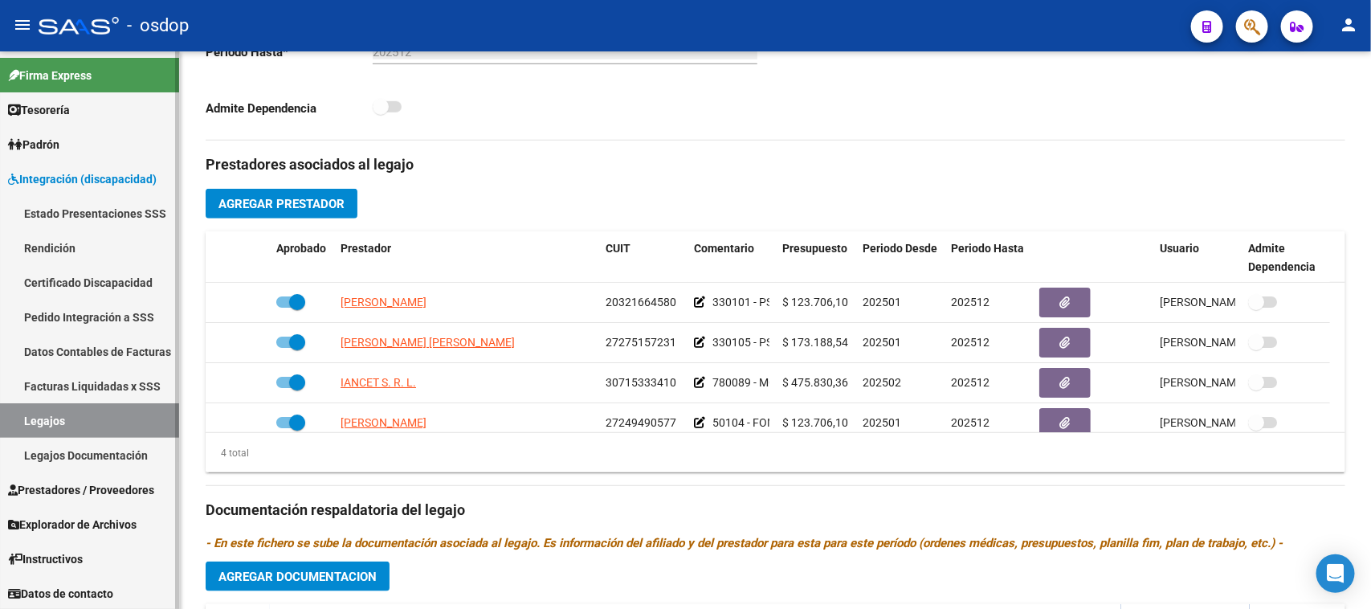
click at [66, 414] on link "Legajos" at bounding box center [89, 420] width 179 height 35
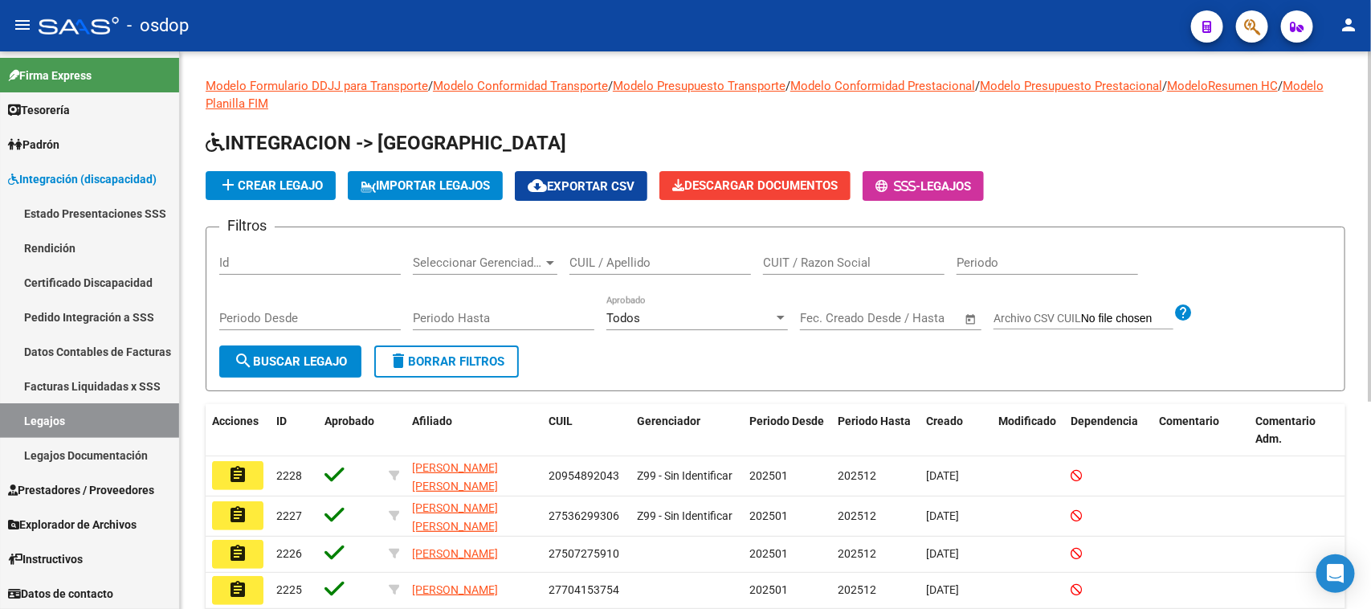
click at [671, 255] on input "CUIL / Apellido" at bounding box center [659, 262] width 181 height 14
type input "calabuig"
click at [289, 368] on button "search Buscar Legajo" at bounding box center [290, 361] width 142 height 32
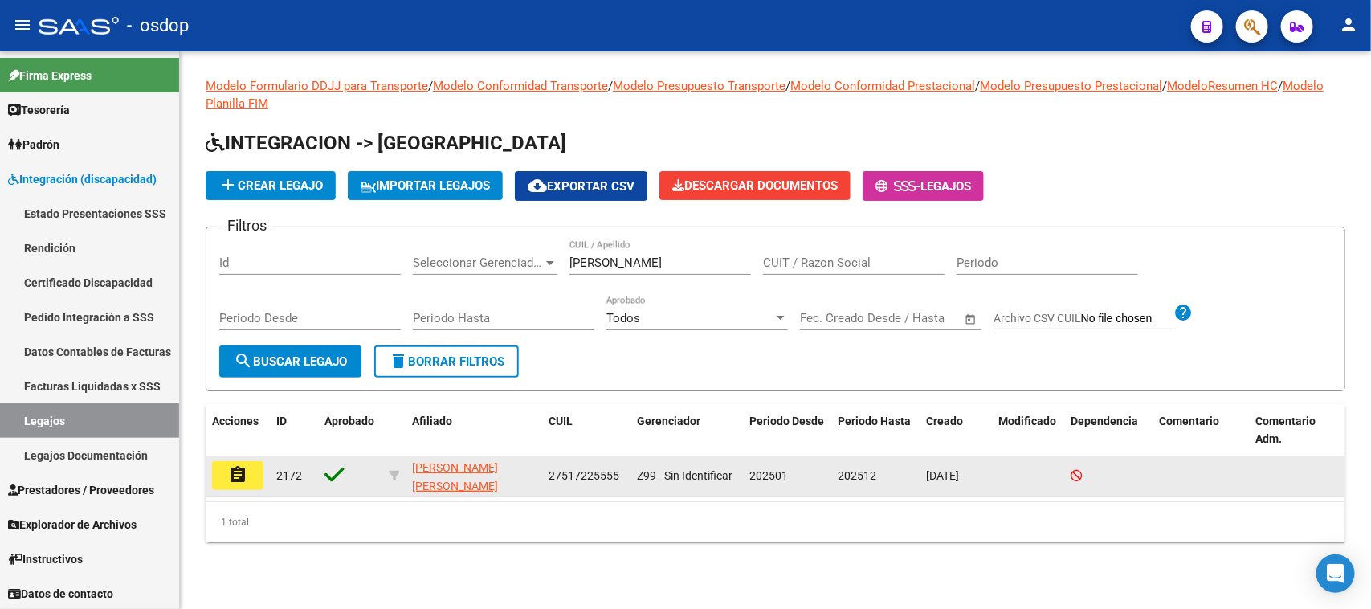
click at [238, 466] on mat-icon "assignment" at bounding box center [237, 474] width 19 height 19
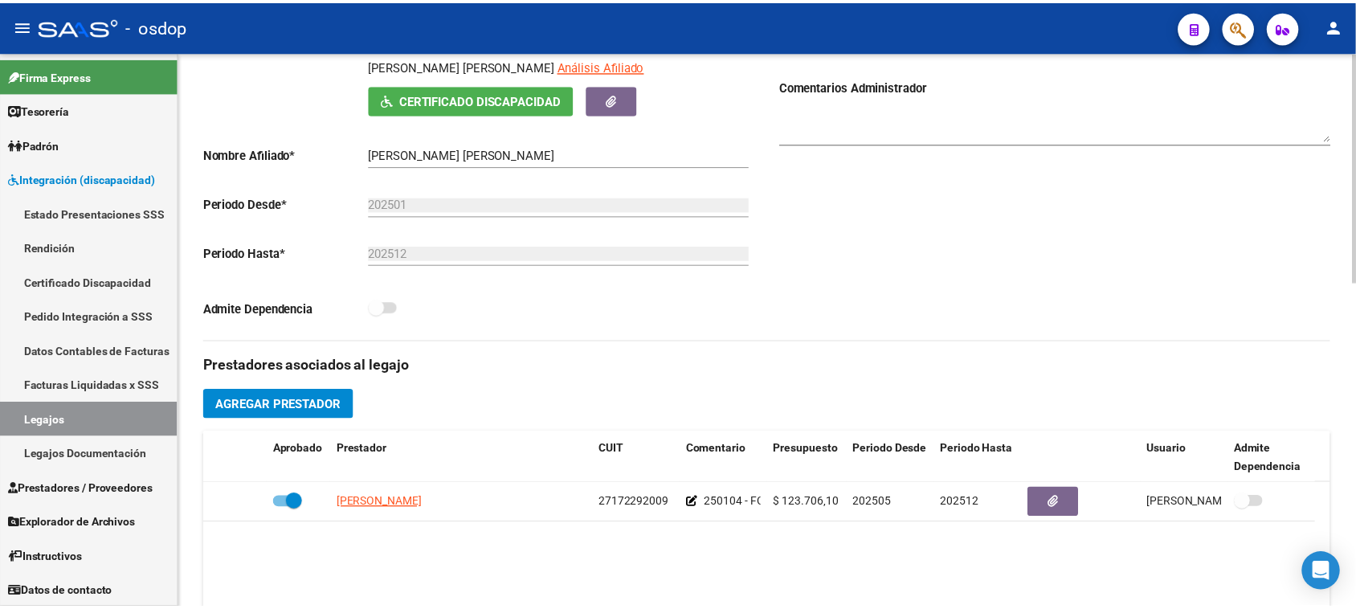
scroll to position [402, 0]
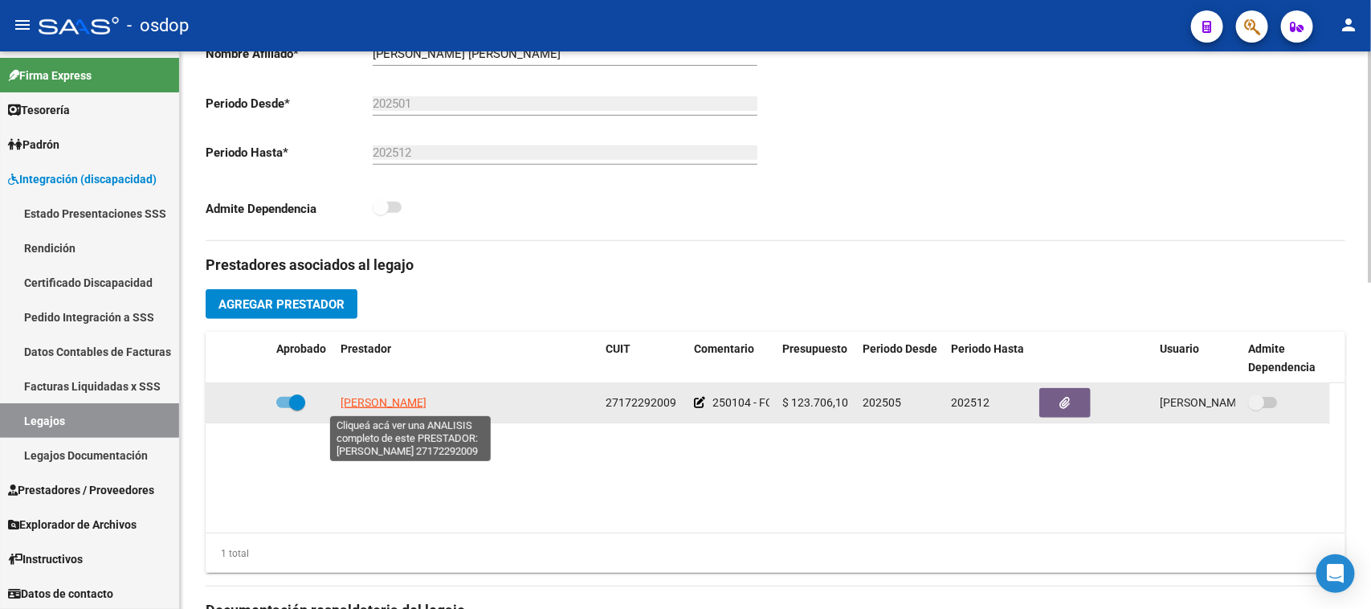
click at [414, 406] on span "DOTTO GABRIELA EUGENIA" at bounding box center [384, 402] width 86 height 13
copy span "E"
type textarea "27172292009"
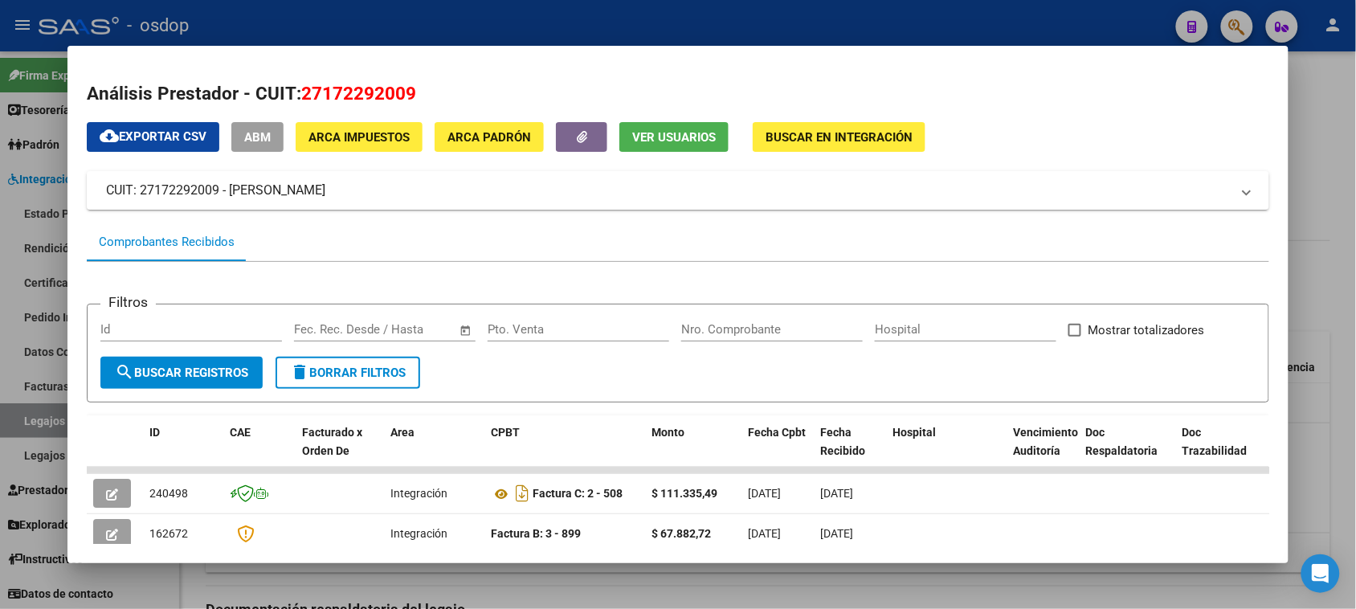
scroll to position [201, 0]
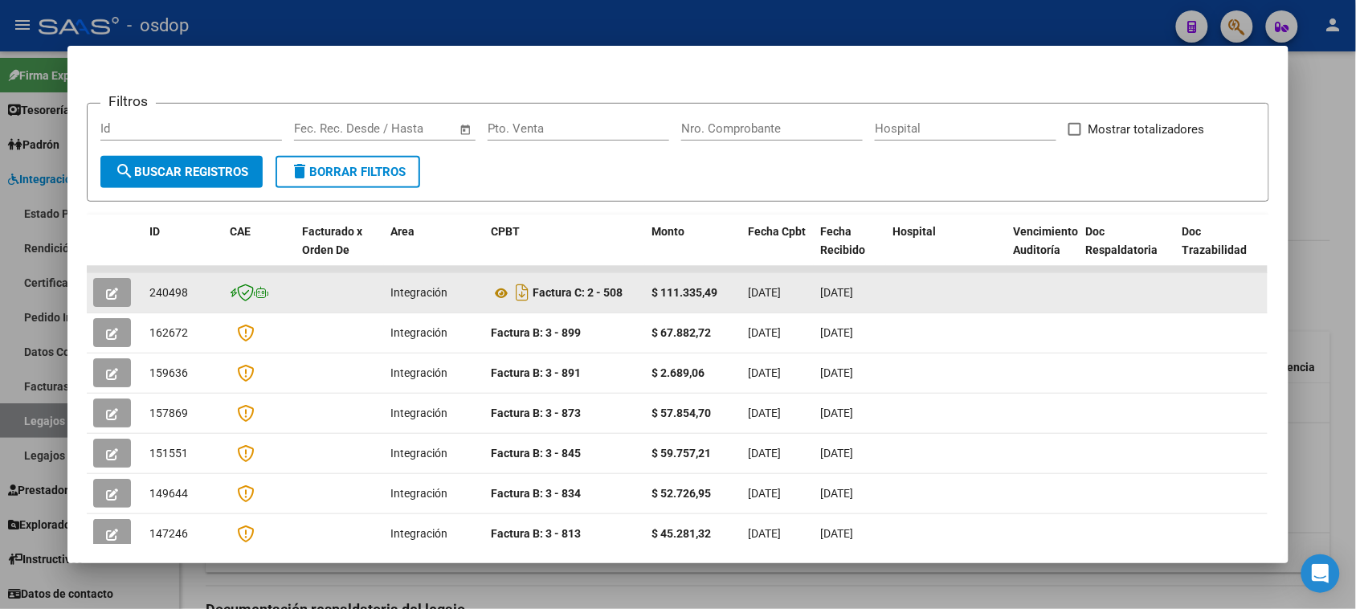
click at [93, 294] on button "button" at bounding box center [112, 292] width 38 height 29
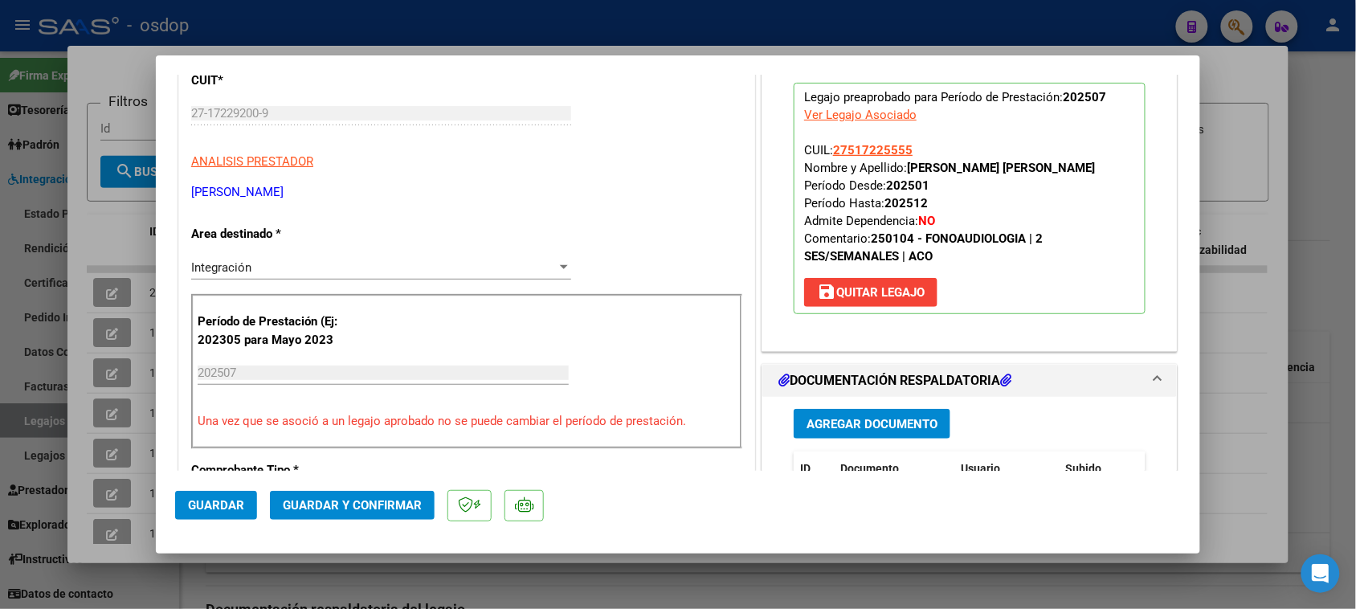
scroll to position [402, 0]
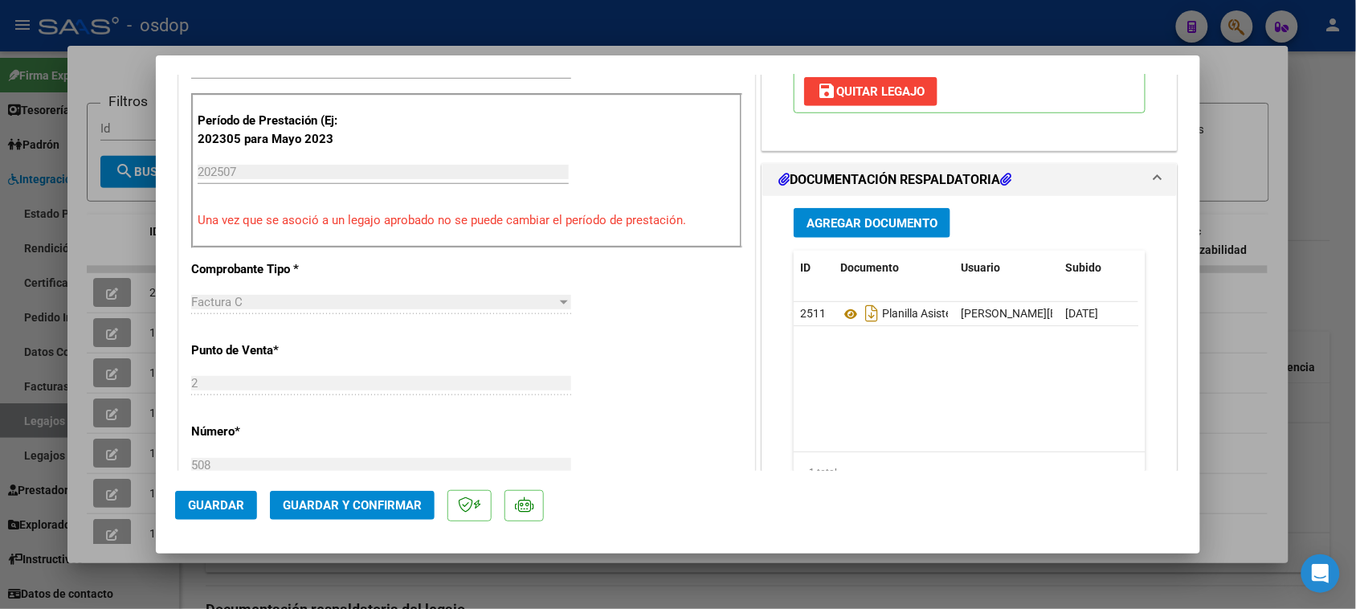
click at [977, 581] on div at bounding box center [678, 304] width 1356 height 609
type input "$ 0,00"
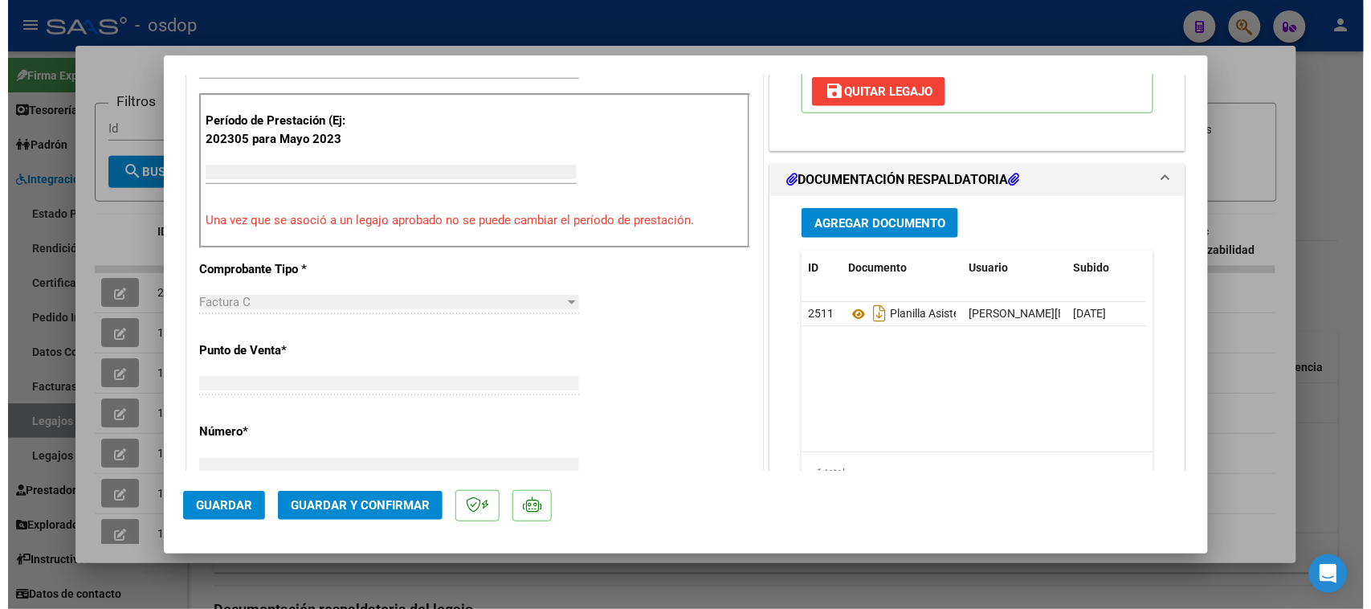
scroll to position [0, 0]
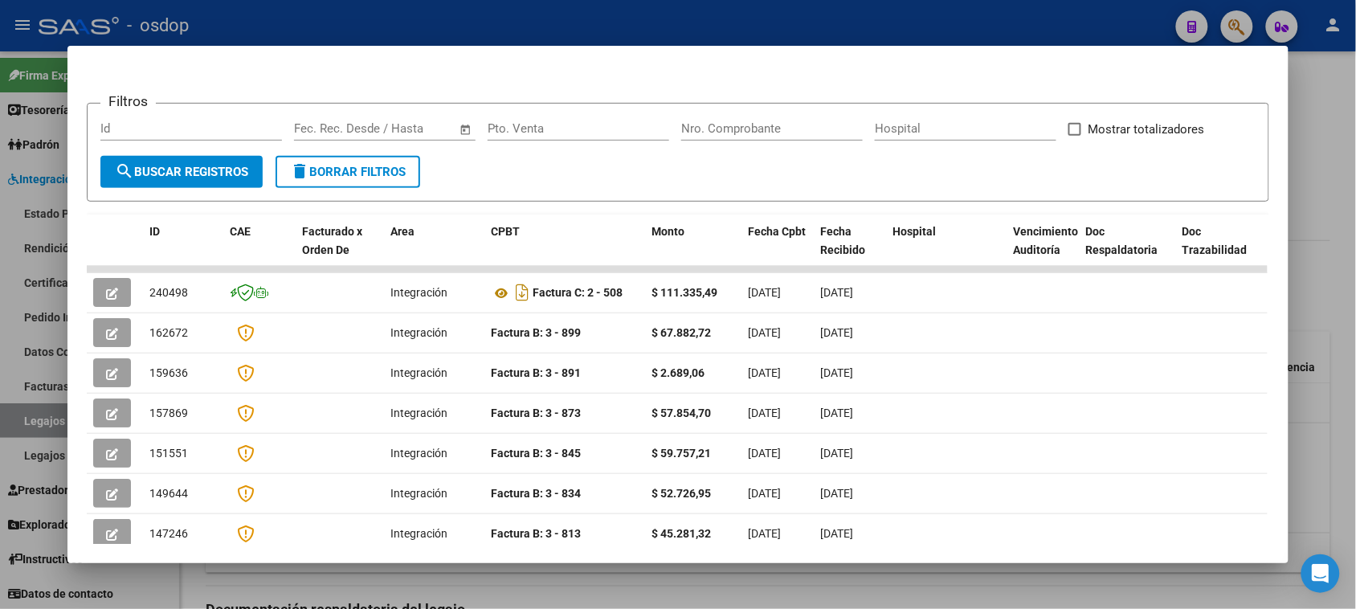
click at [968, 599] on div at bounding box center [678, 304] width 1356 height 609
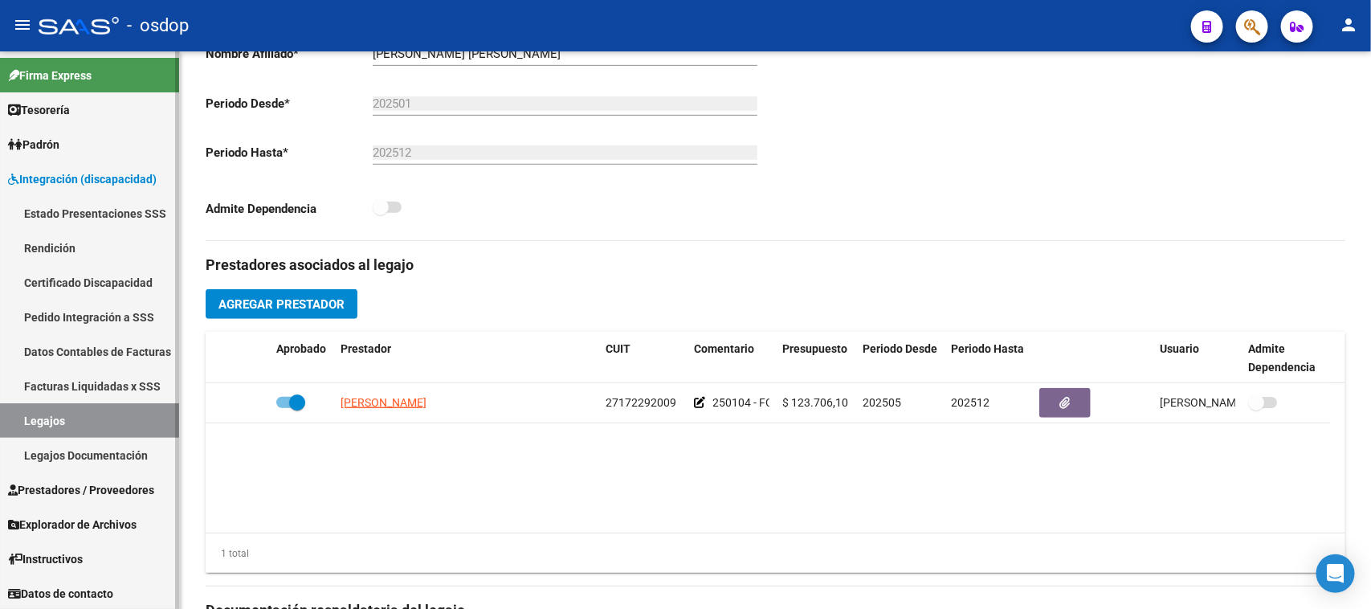
click at [90, 422] on link "Legajos" at bounding box center [89, 420] width 179 height 35
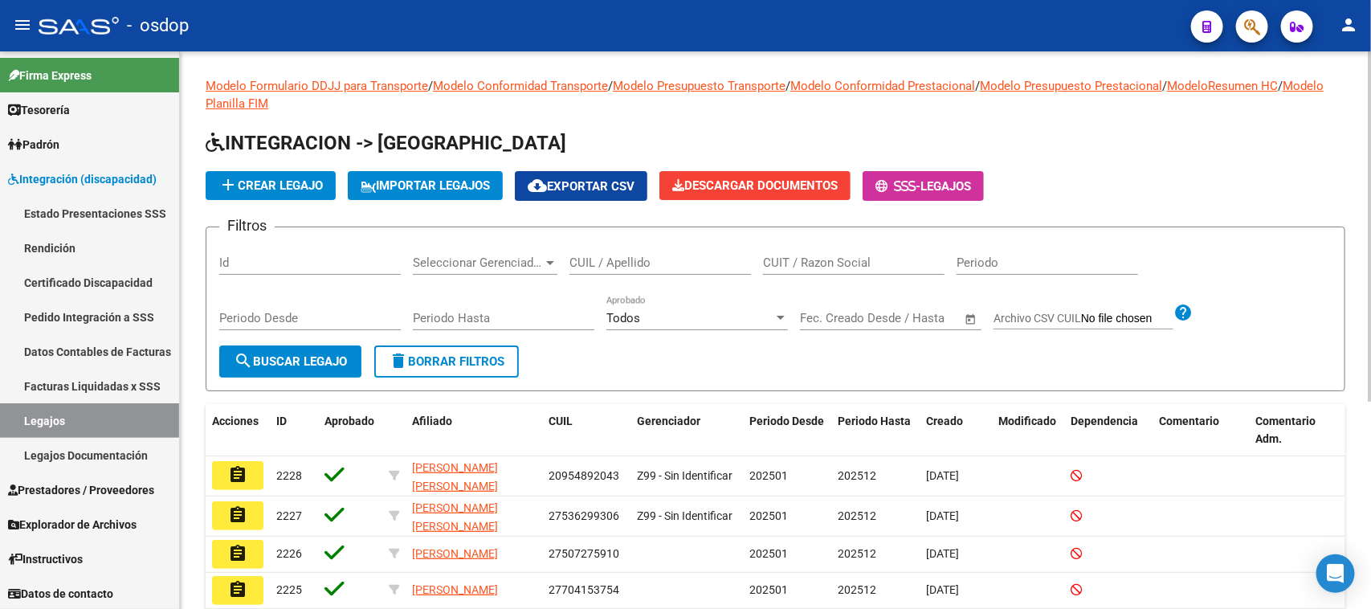
click at [606, 259] on input "CUIL / Apellido" at bounding box center [659, 262] width 181 height 14
type input "leiva"
click at [295, 355] on span "search Buscar Legajo" at bounding box center [290, 361] width 113 height 14
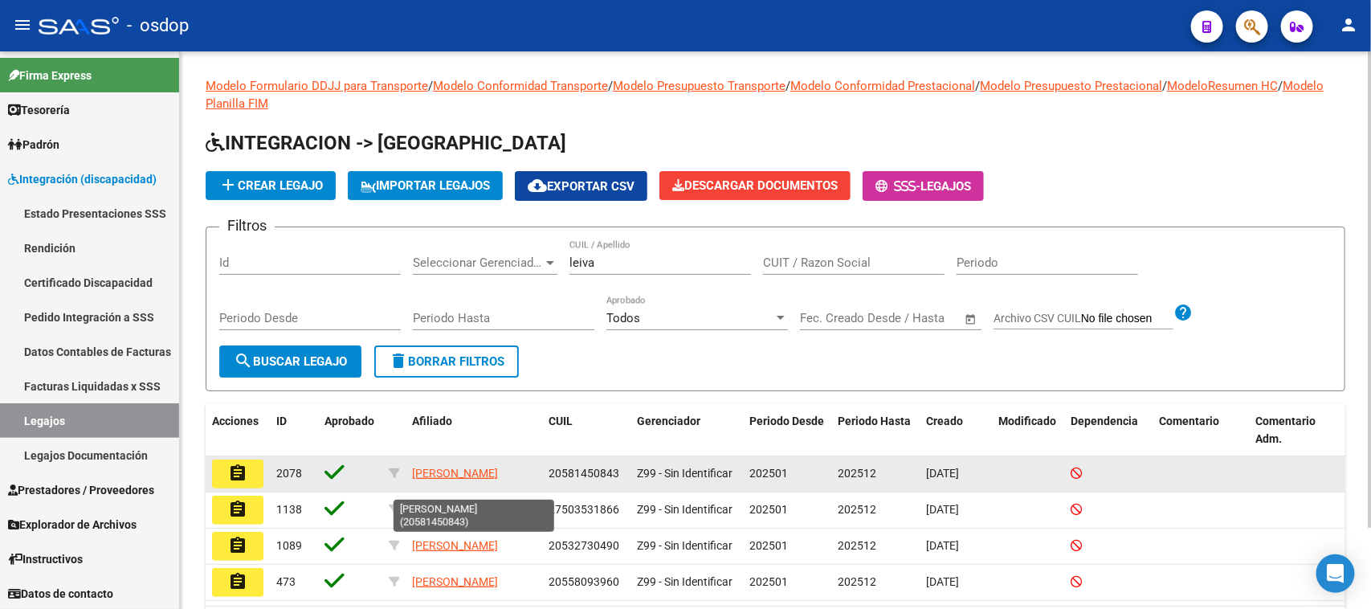
scroll to position [2, 0]
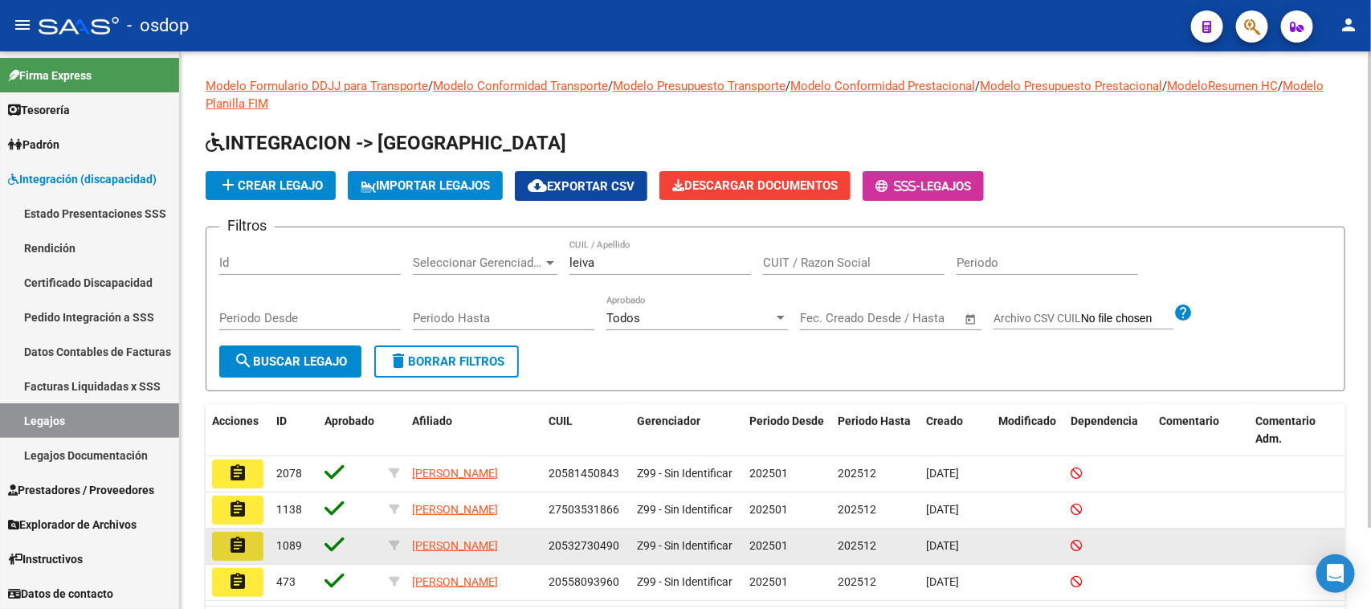
click at [249, 559] on button "assignment" at bounding box center [237, 546] width 51 height 29
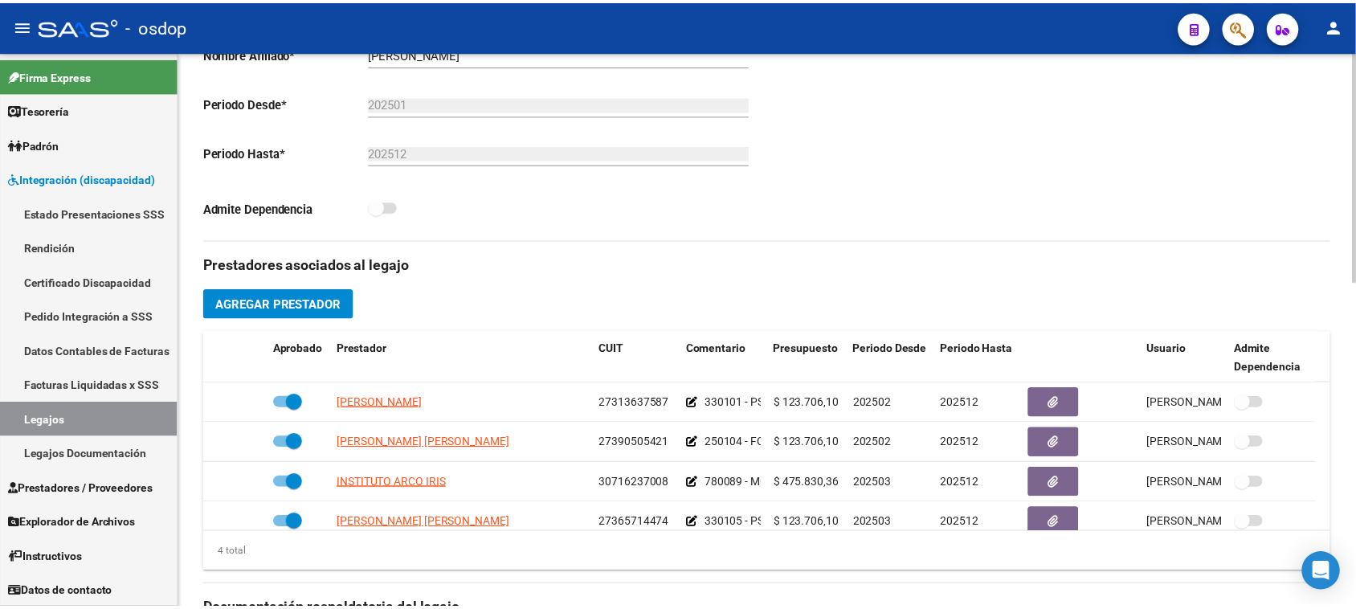
scroll to position [602, 0]
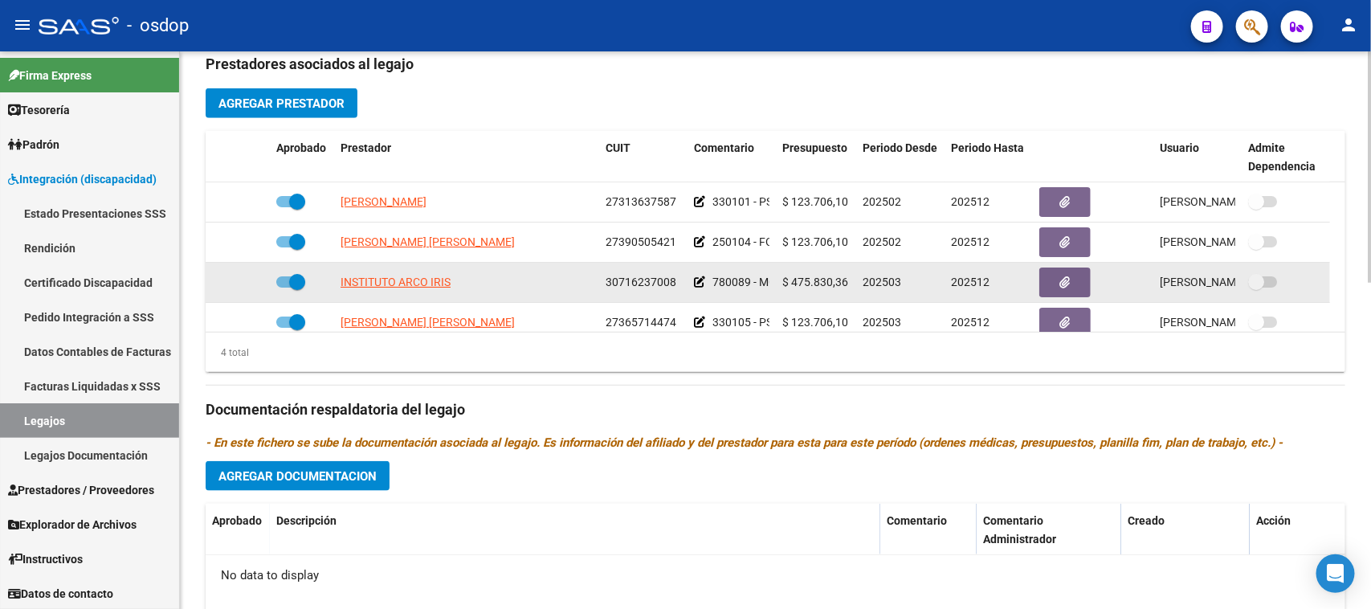
click at [422, 281] on span "INSTITUTO ARCO IRIS" at bounding box center [396, 281] width 110 height 13
type textarea "30716237008"
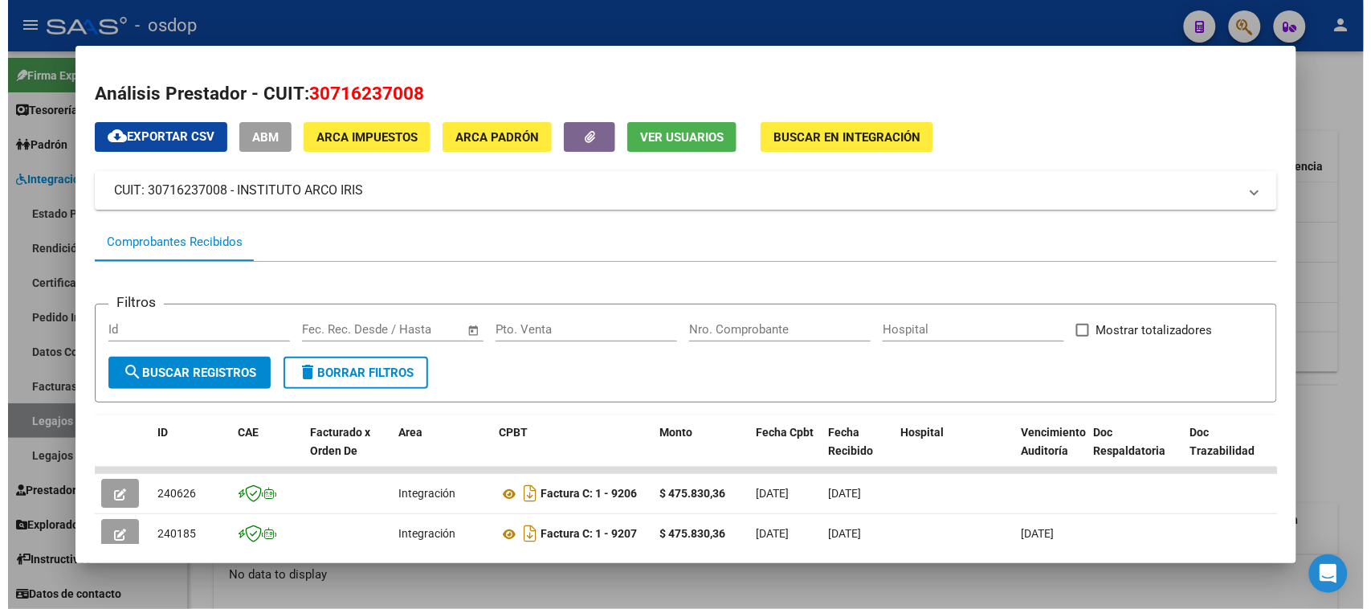
scroll to position [201, 0]
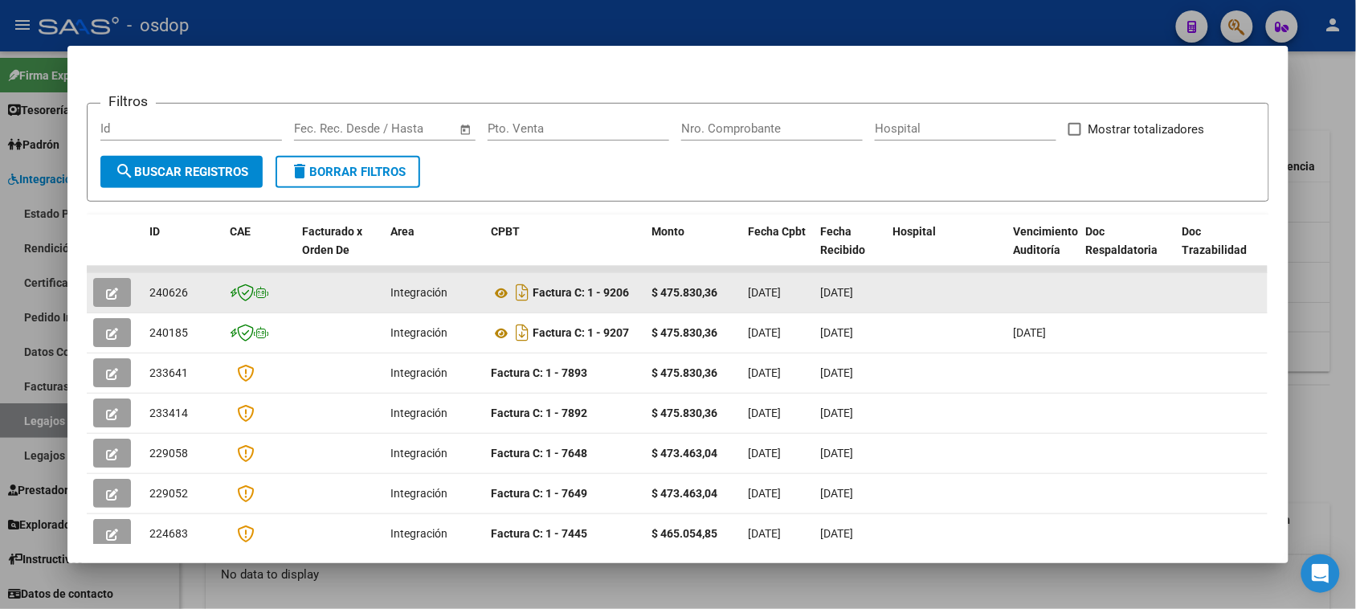
click at [111, 295] on span "button" at bounding box center [112, 292] width 12 height 14
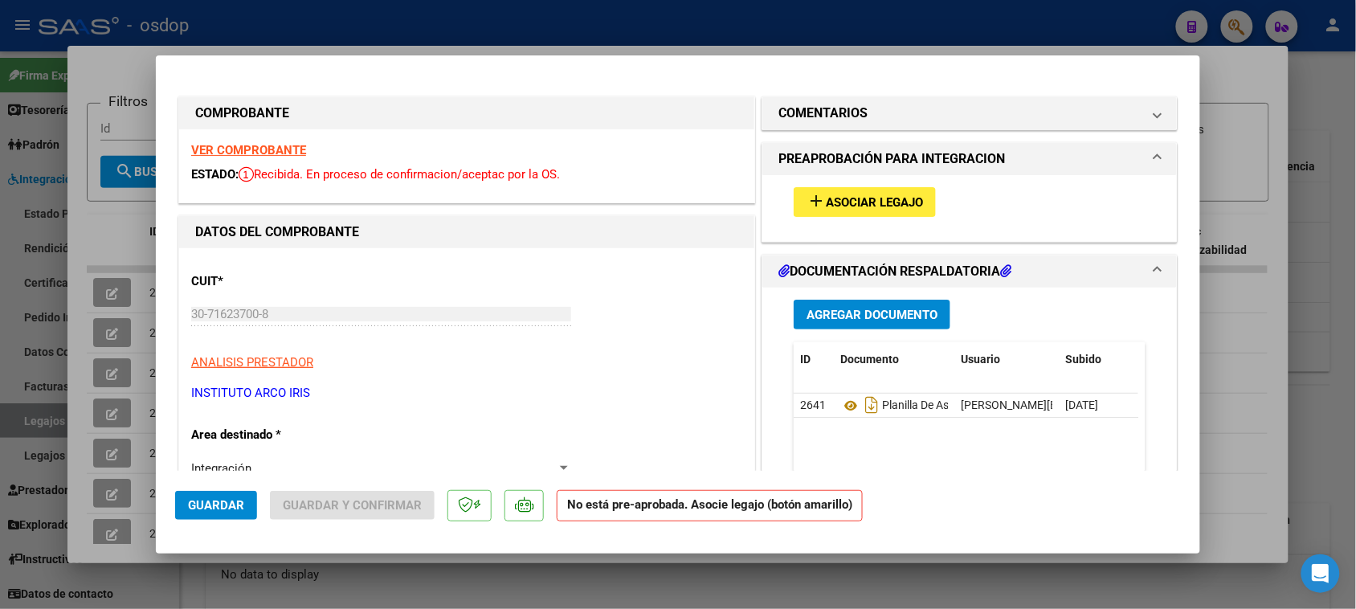
click at [879, 594] on div at bounding box center [678, 304] width 1356 height 609
type input "$ 0,00"
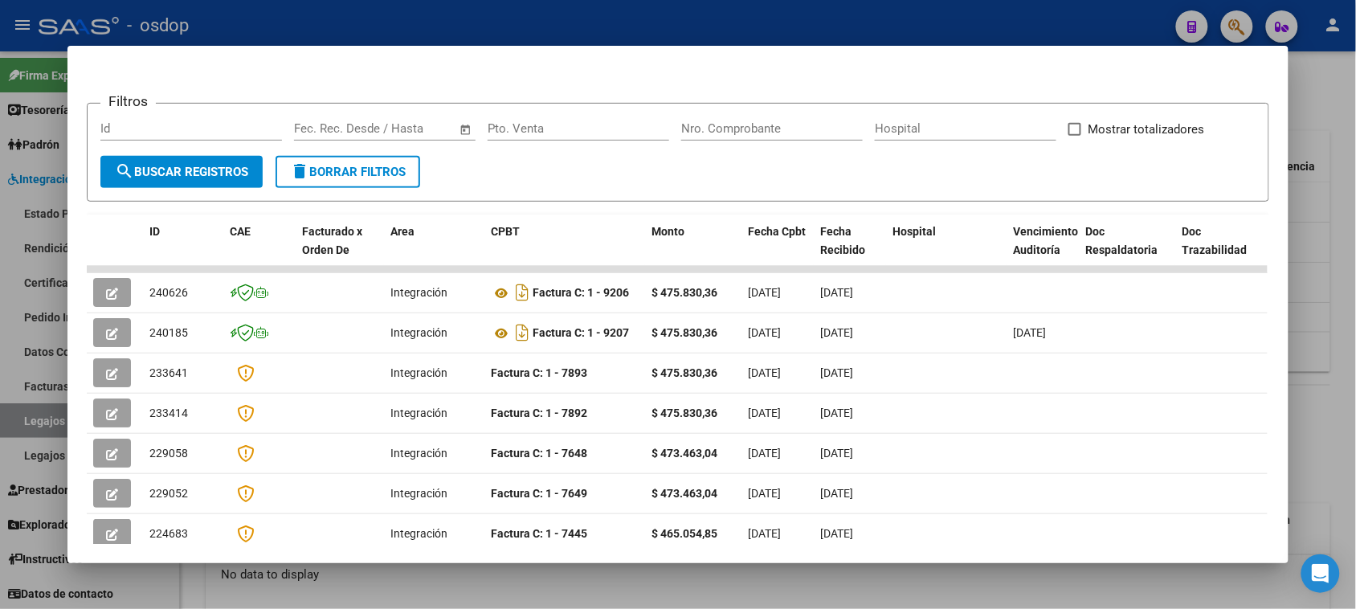
click at [1317, 303] on div at bounding box center [678, 304] width 1356 height 609
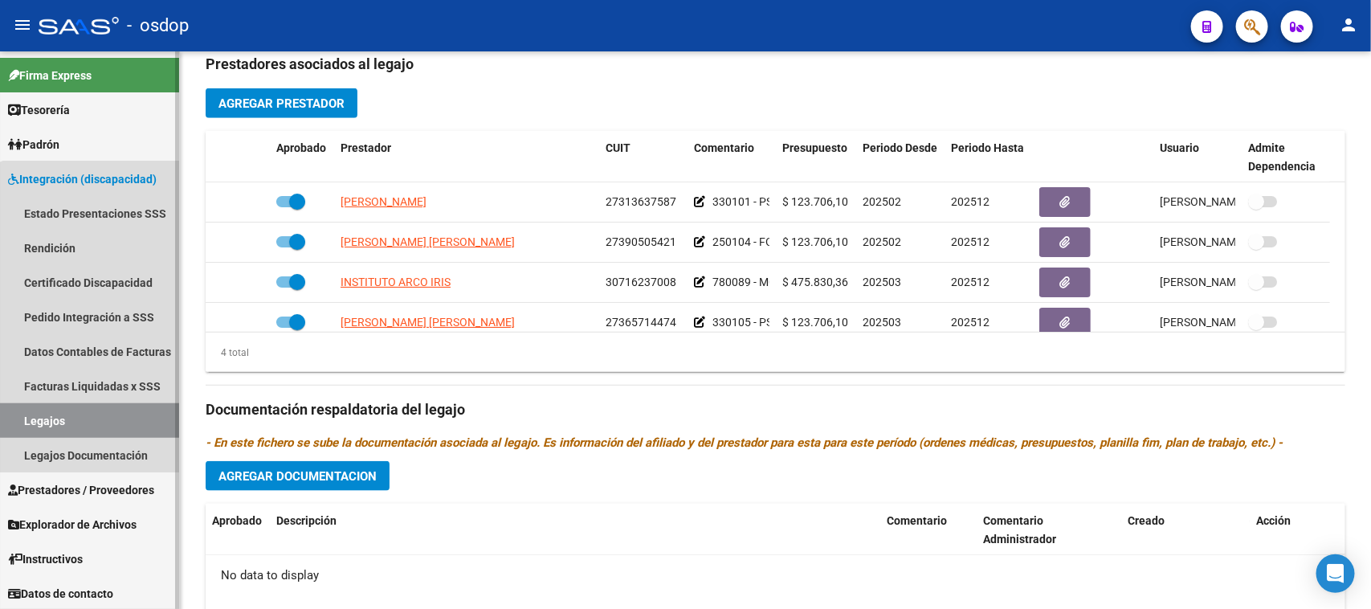
drag, startPoint x: 102, startPoint y: 416, endPoint x: 145, endPoint y: 385, distance: 52.4
click at [101, 416] on link "Legajos" at bounding box center [89, 420] width 179 height 35
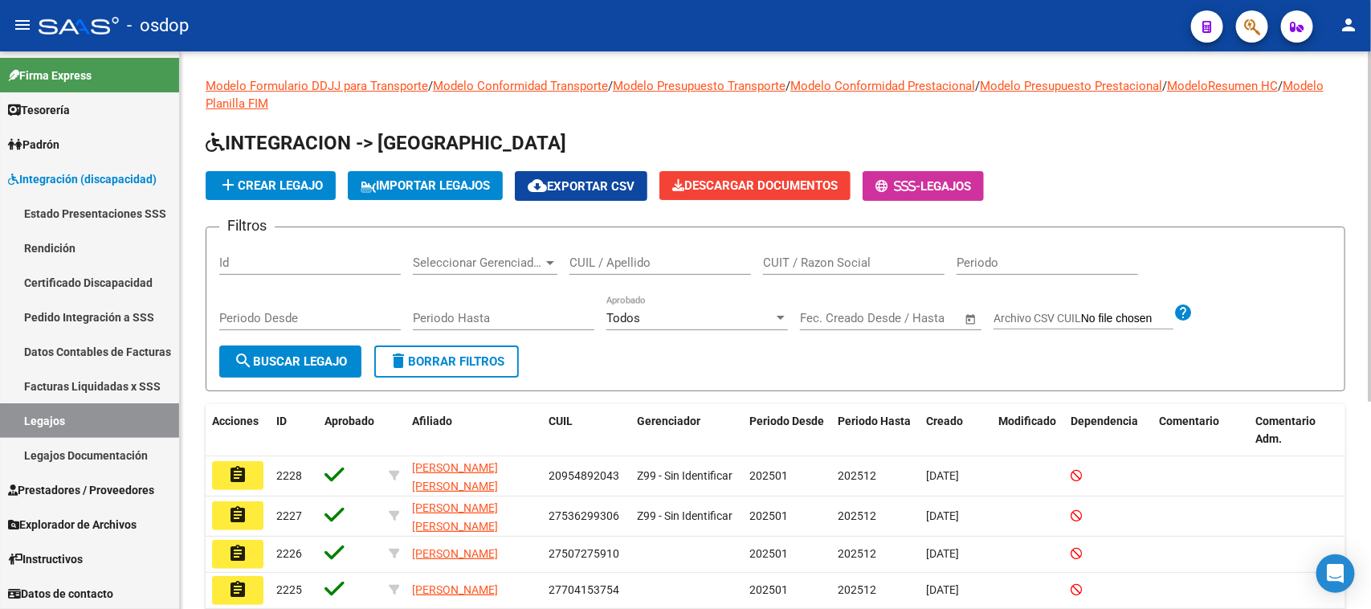
click at [626, 259] on input "CUIL / Apellido" at bounding box center [659, 262] width 181 height 14
type input "luque"
click at [315, 354] on span "search Buscar Legajo" at bounding box center [290, 361] width 113 height 14
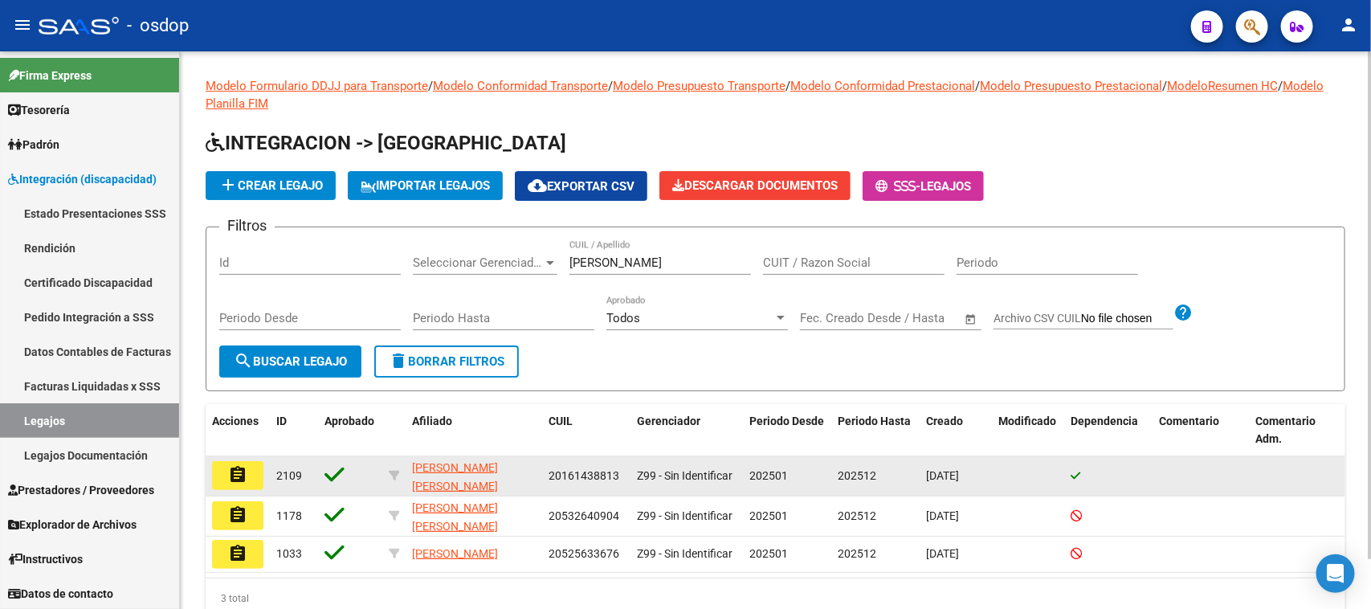
click at [246, 475] on mat-icon "assignment" at bounding box center [237, 474] width 19 height 19
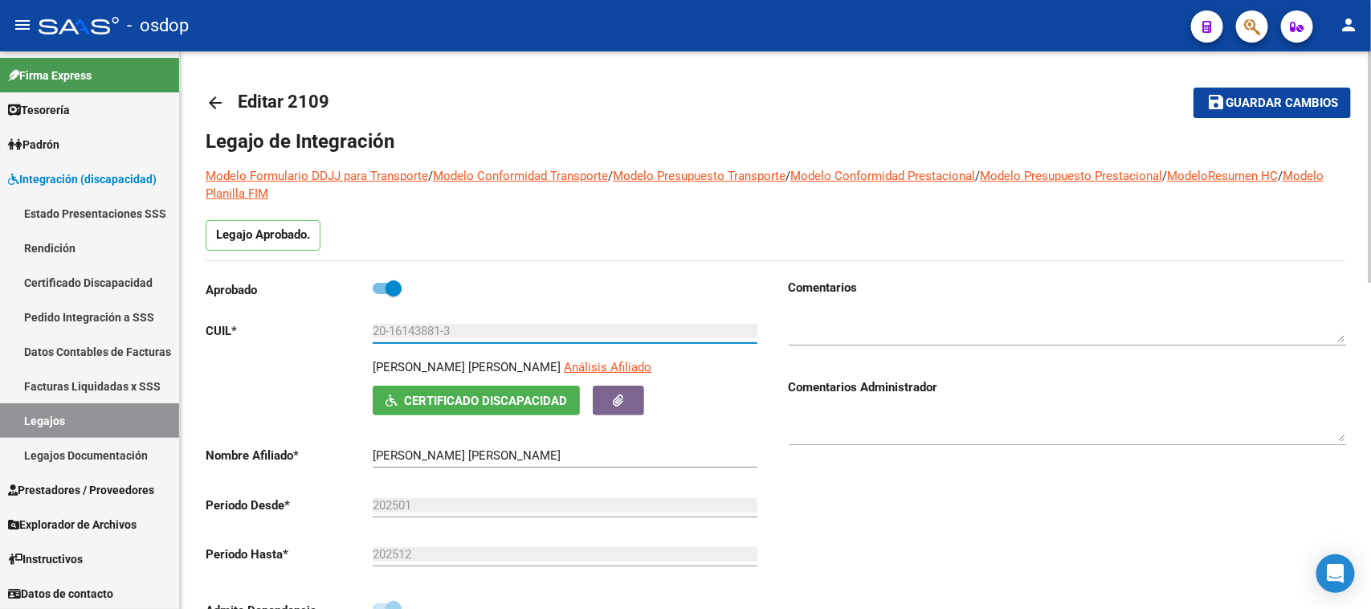
drag, startPoint x: 487, startPoint y: 329, endPoint x: 360, endPoint y: 349, distance: 129.3
click at [360, 350] on div "Aprobado CUIL * 20-16143881-3 Ingresar CUIL LUQUE PABLO EUGENIO Análisis Afilia…" at bounding box center [484, 454] width 557 height 350
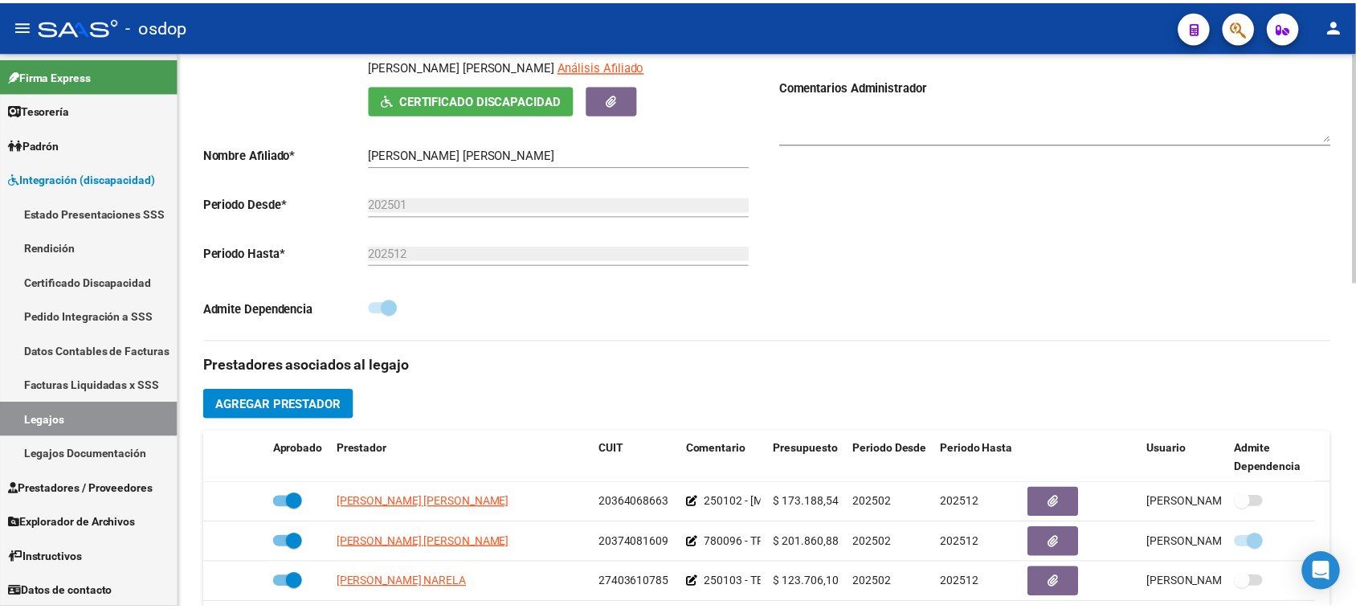
scroll to position [402, 0]
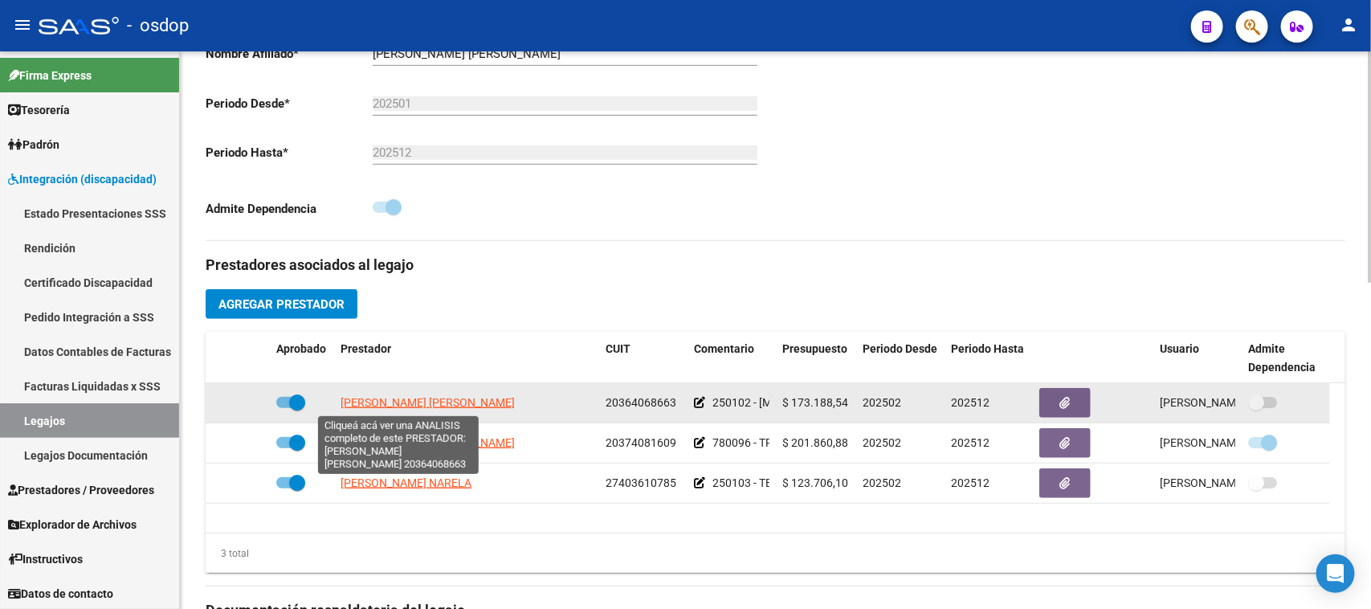
click at [426, 403] on span "[PERSON_NAME] [PERSON_NAME]" at bounding box center [428, 402] width 174 height 13
type textarea "20364068663"
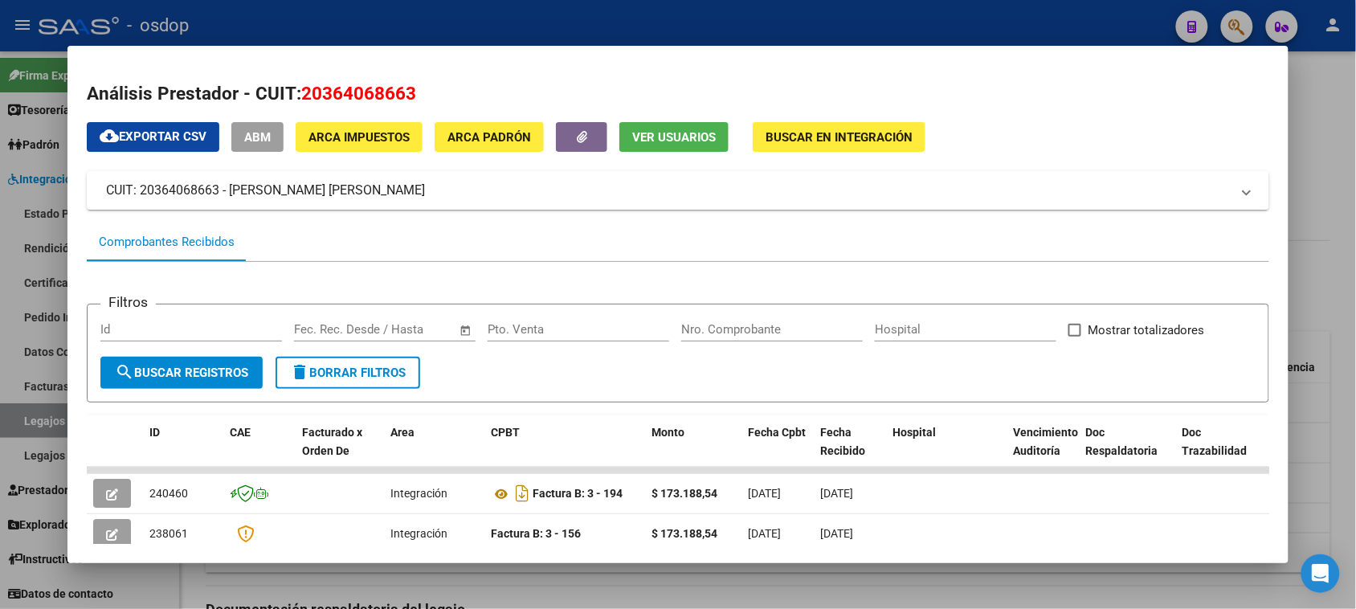
scroll to position [165, 0]
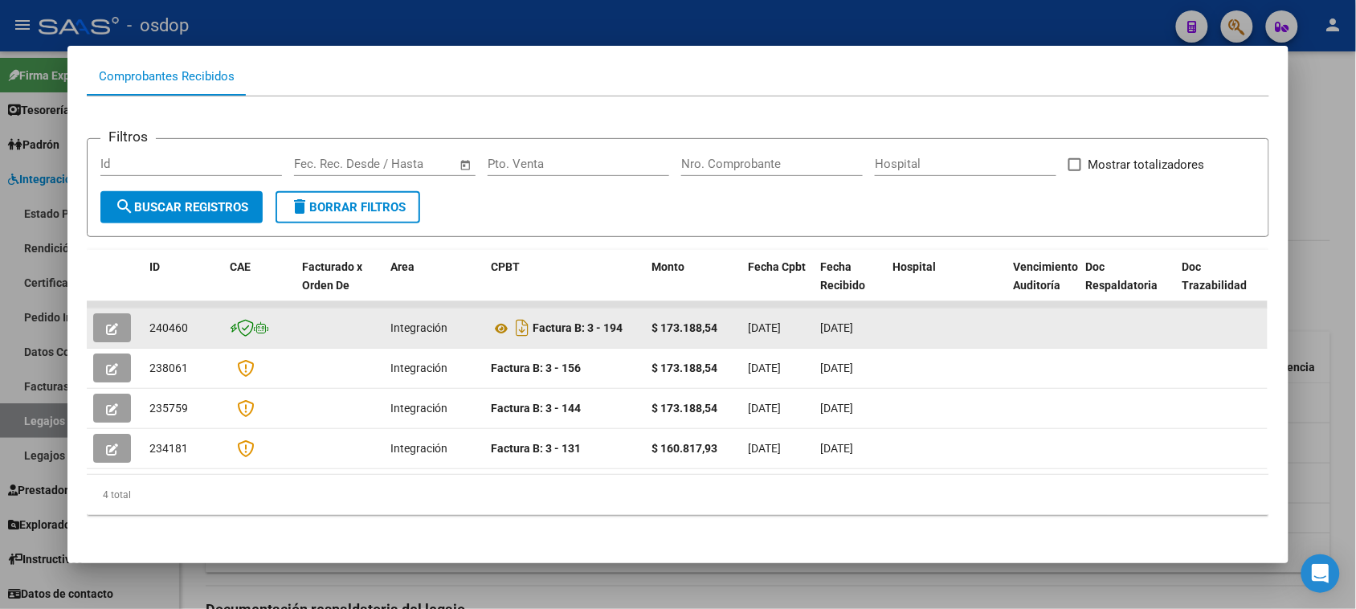
click at [106, 323] on icon "button" at bounding box center [112, 329] width 12 height 12
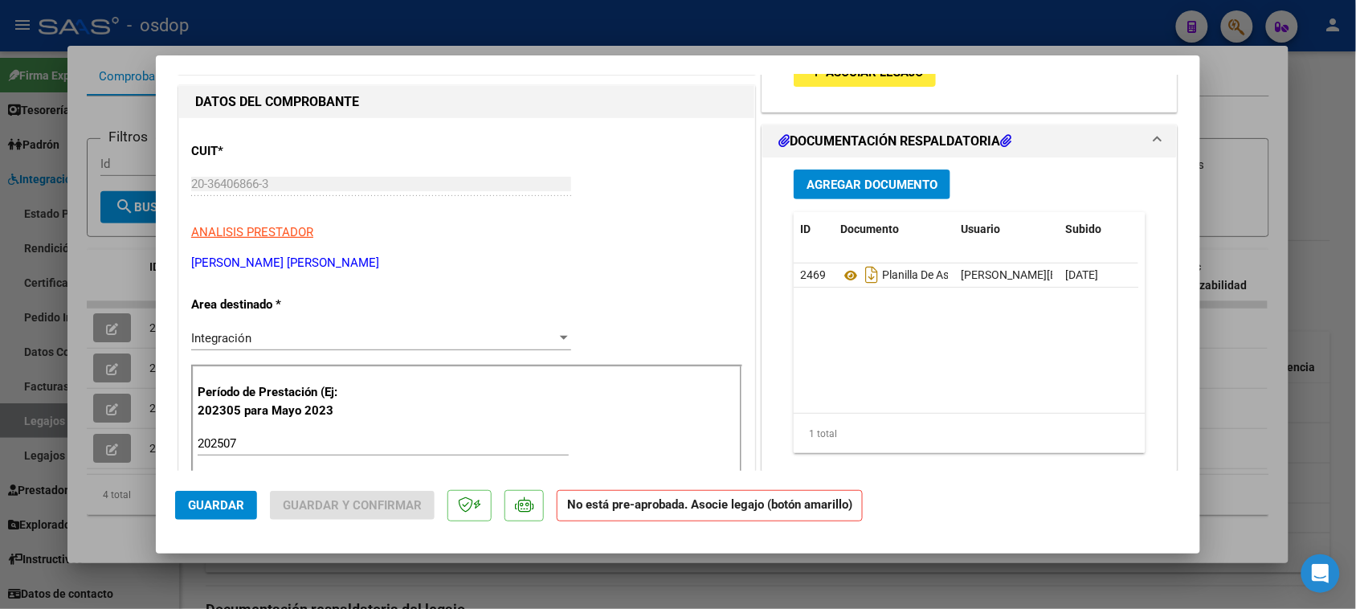
scroll to position [30, 0]
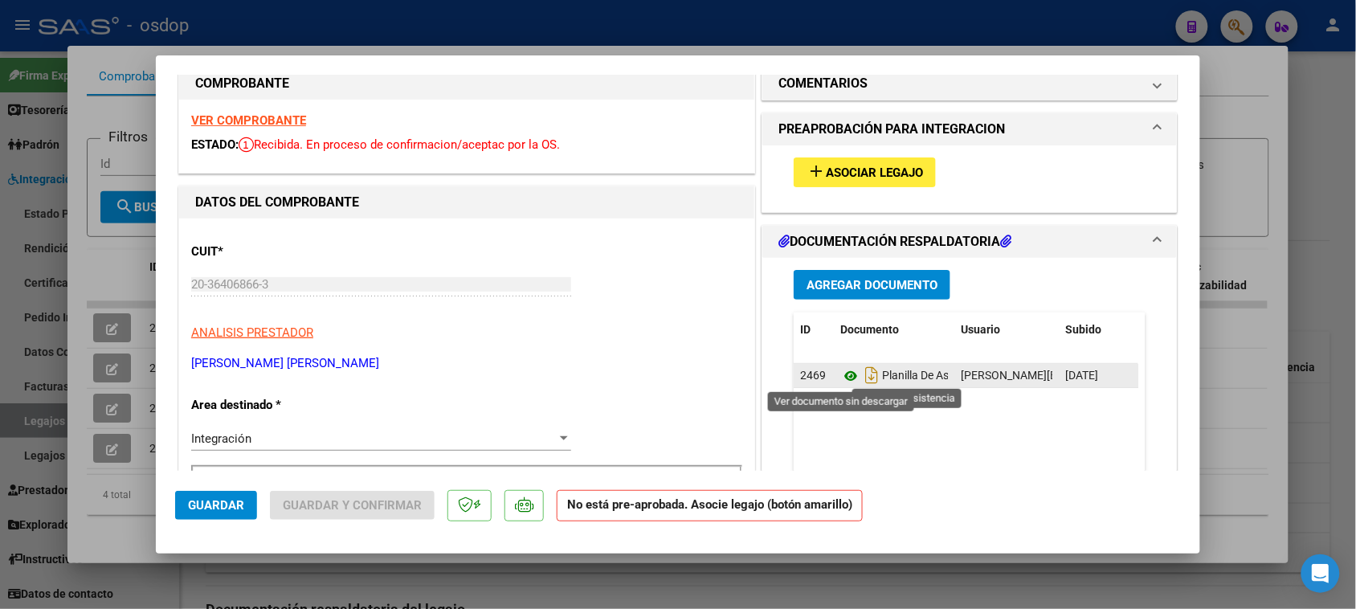
click at [845, 373] on icon at bounding box center [850, 375] width 21 height 19
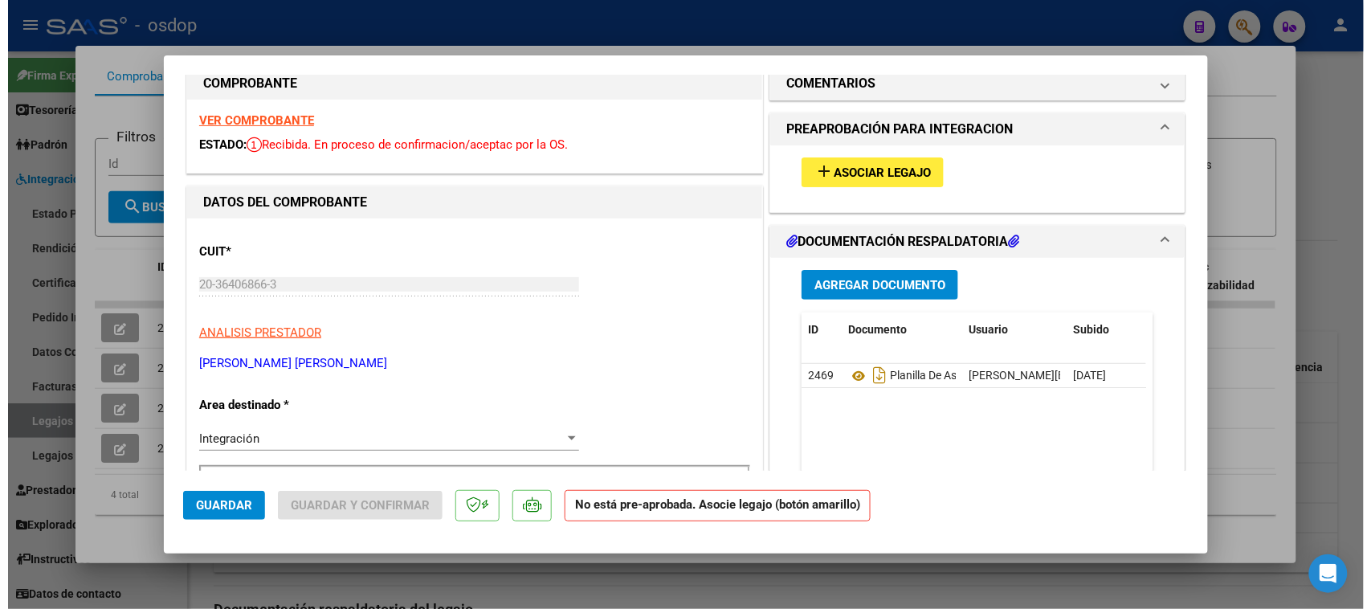
scroll to position [0, 0]
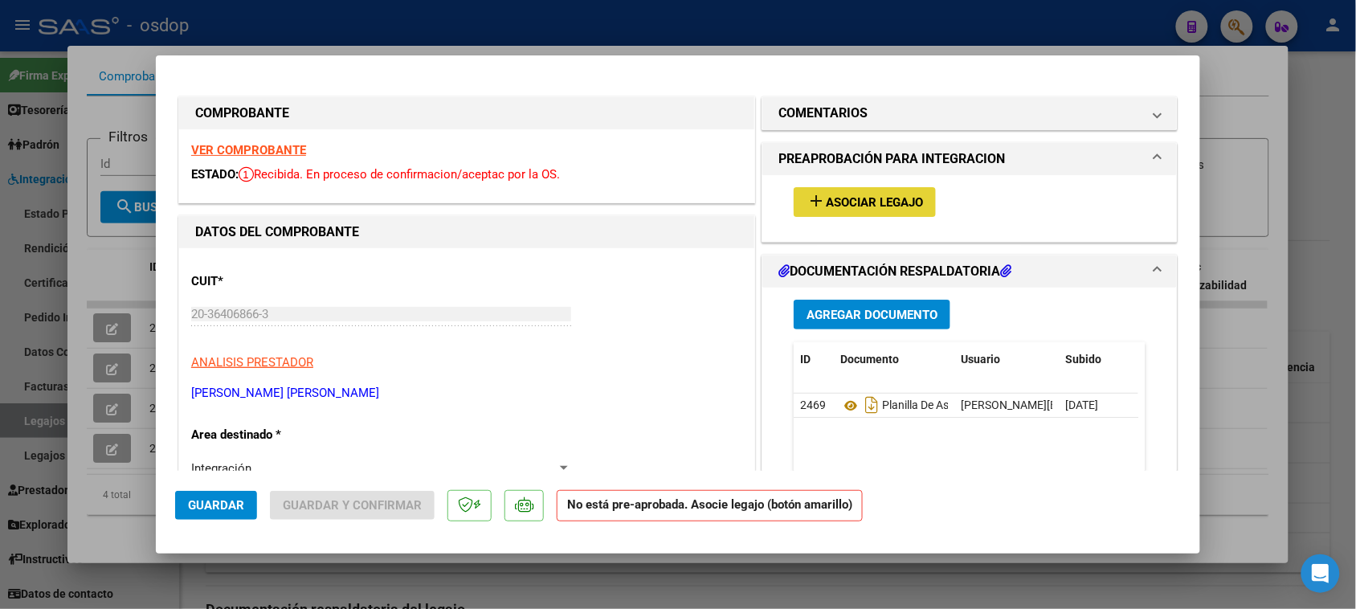
click at [882, 197] on span "Asociar Legajo" at bounding box center [874, 202] width 97 height 14
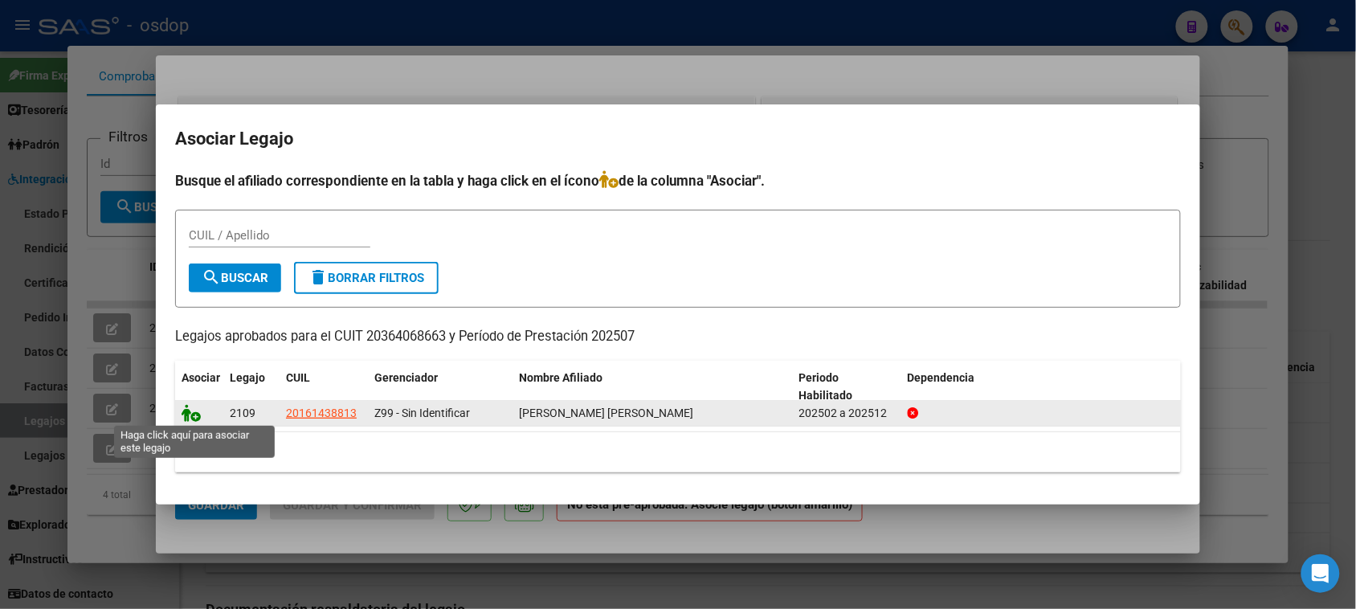
click at [190, 410] on icon at bounding box center [190, 413] width 19 height 18
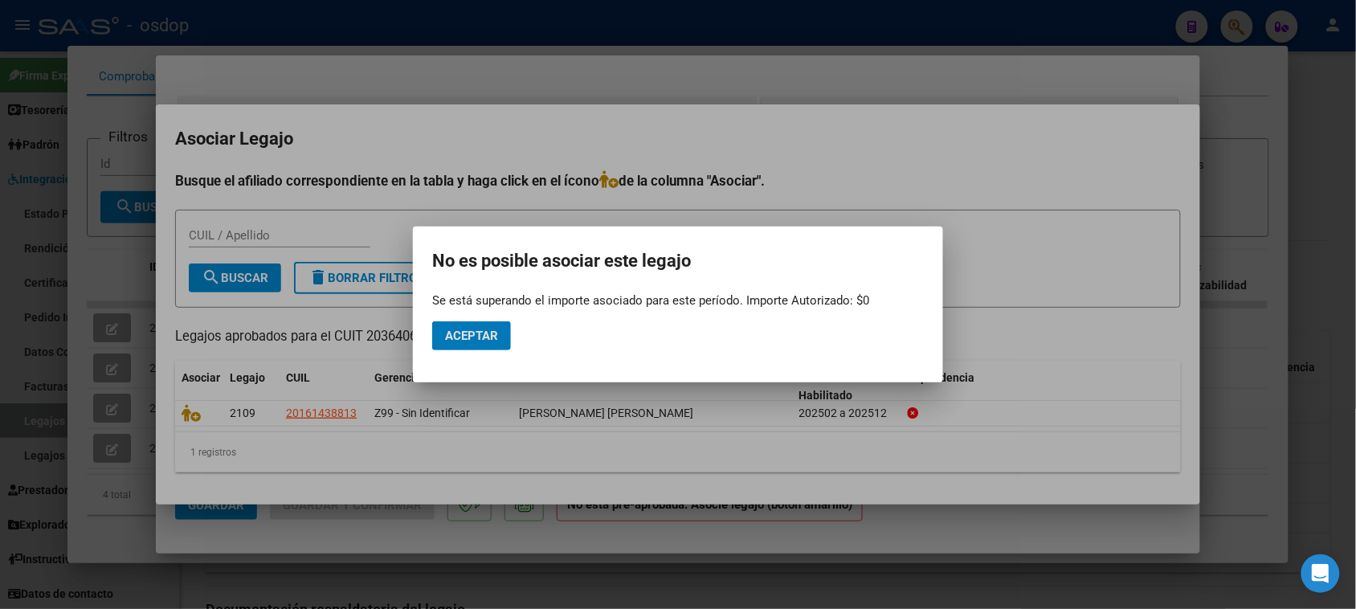
click at [467, 344] on button "Aceptar" at bounding box center [471, 335] width 79 height 29
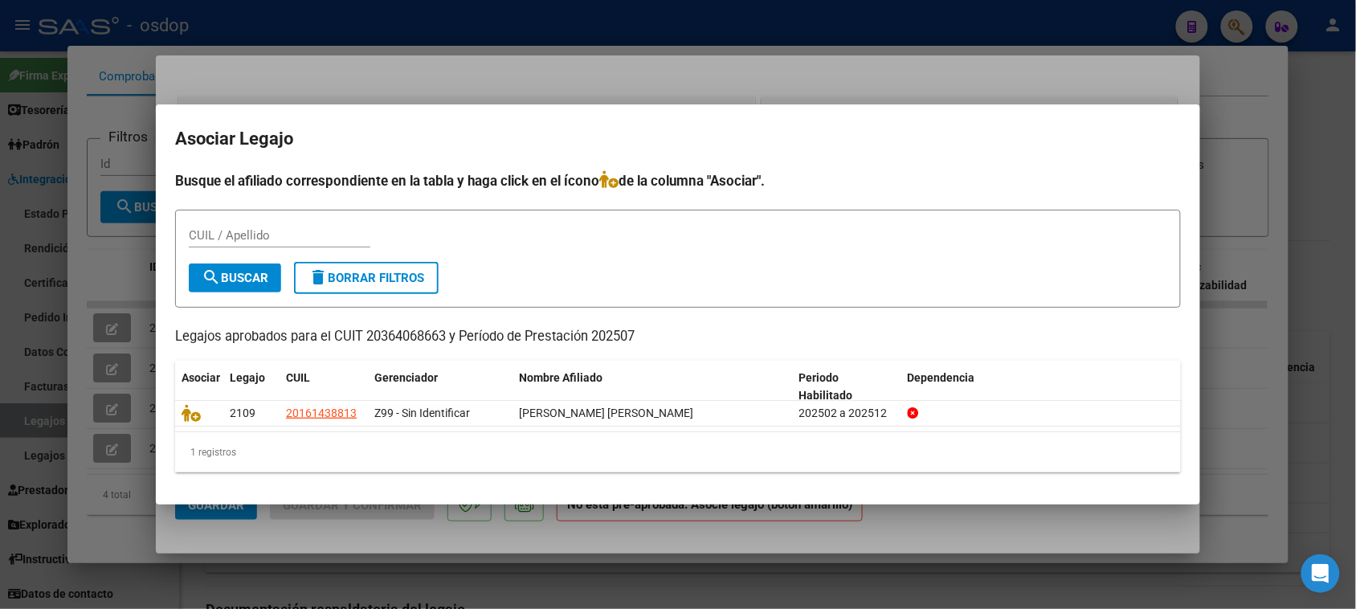
click at [777, 532] on div at bounding box center [678, 304] width 1356 height 609
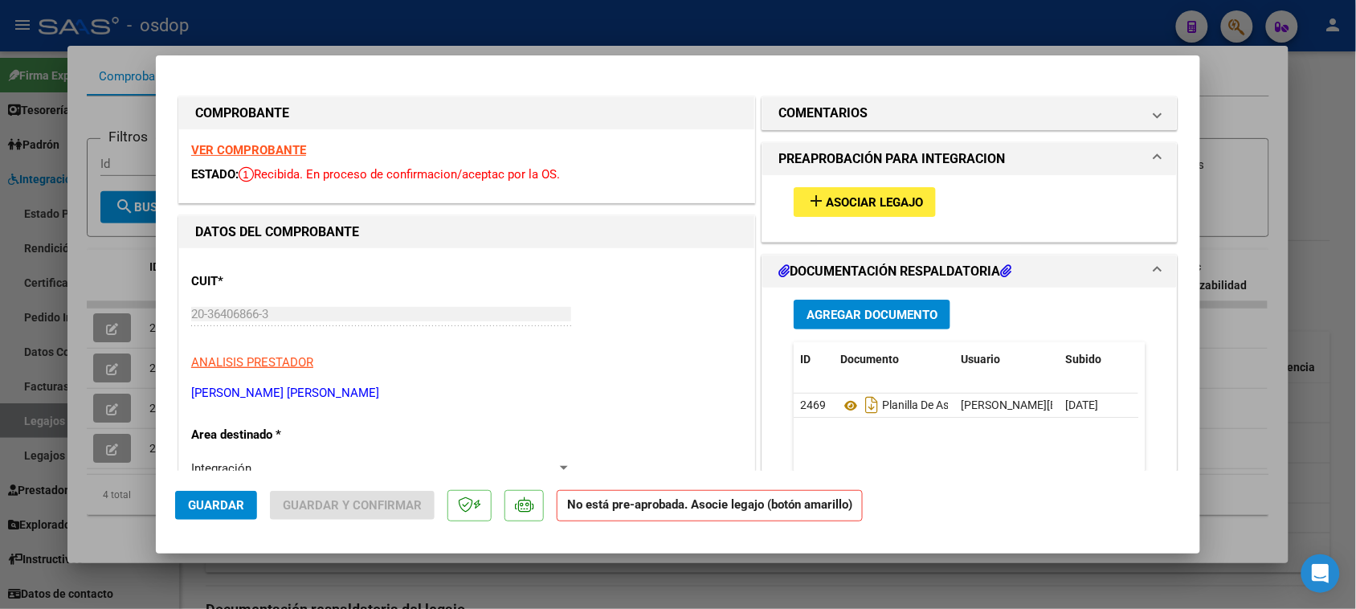
click at [768, 578] on div at bounding box center [678, 304] width 1356 height 609
type input "$ 0,00"
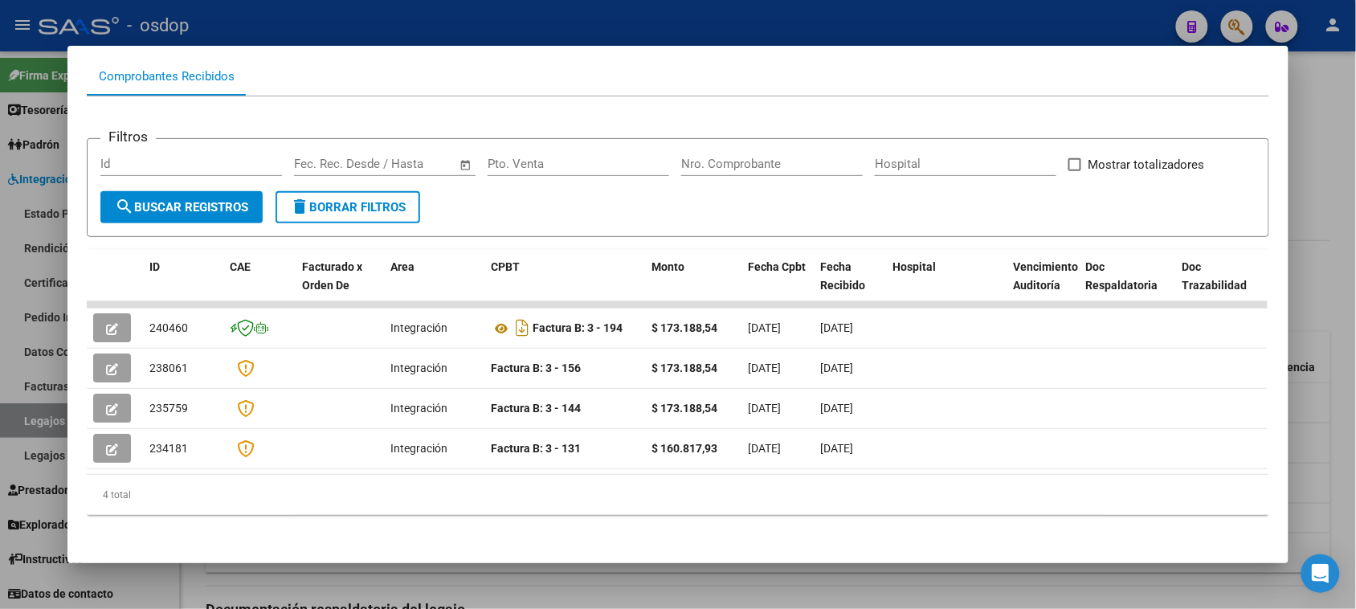
click at [768, 578] on div at bounding box center [678, 304] width 1356 height 609
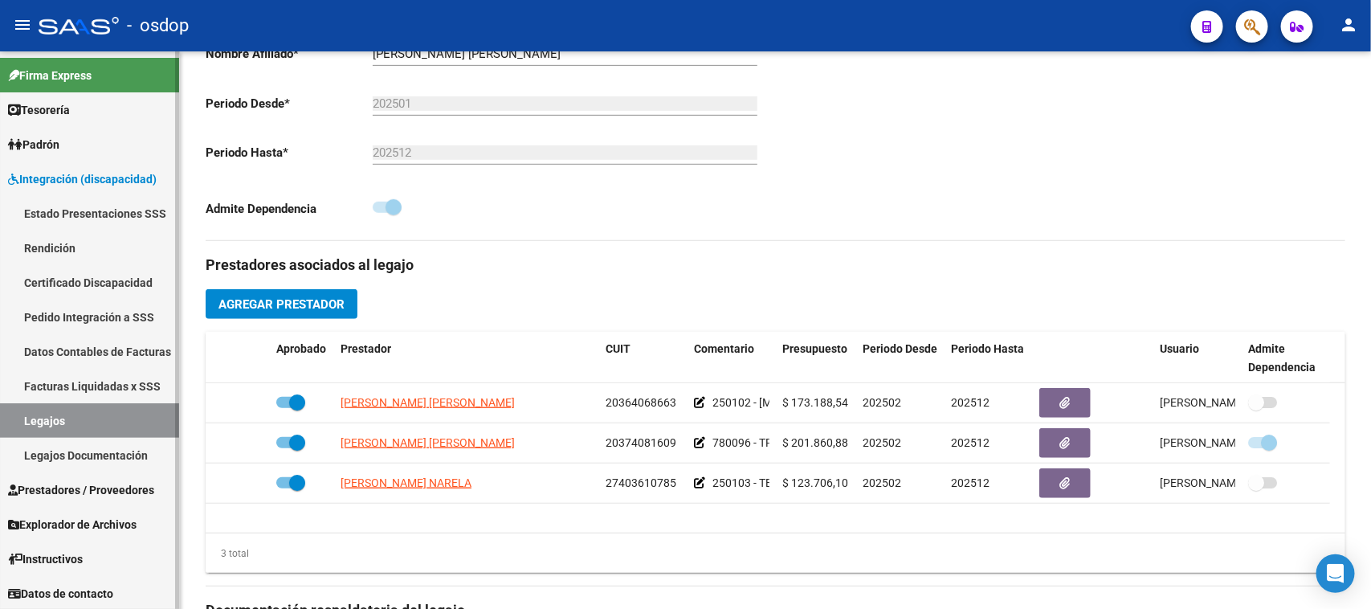
click at [104, 420] on link "Legajos" at bounding box center [89, 420] width 179 height 35
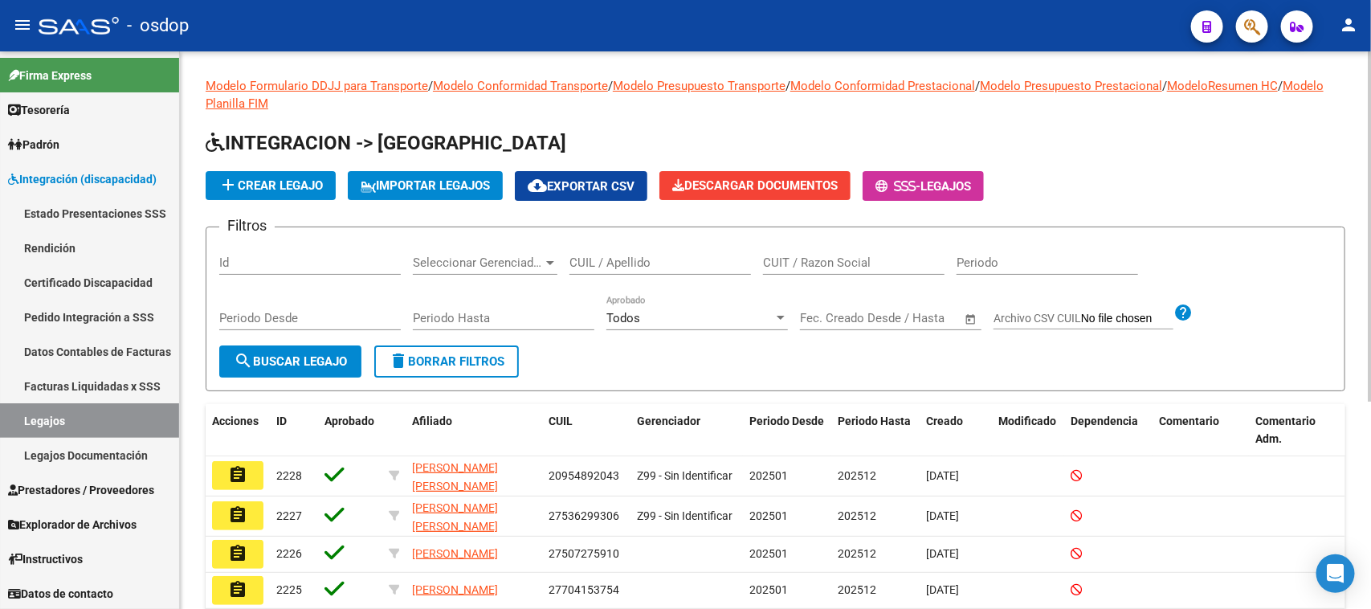
click at [830, 263] on input "CUIT / Razon Social" at bounding box center [853, 262] width 181 height 14
click at [279, 358] on span "search Buscar Legajo" at bounding box center [290, 361] width 113 height 14
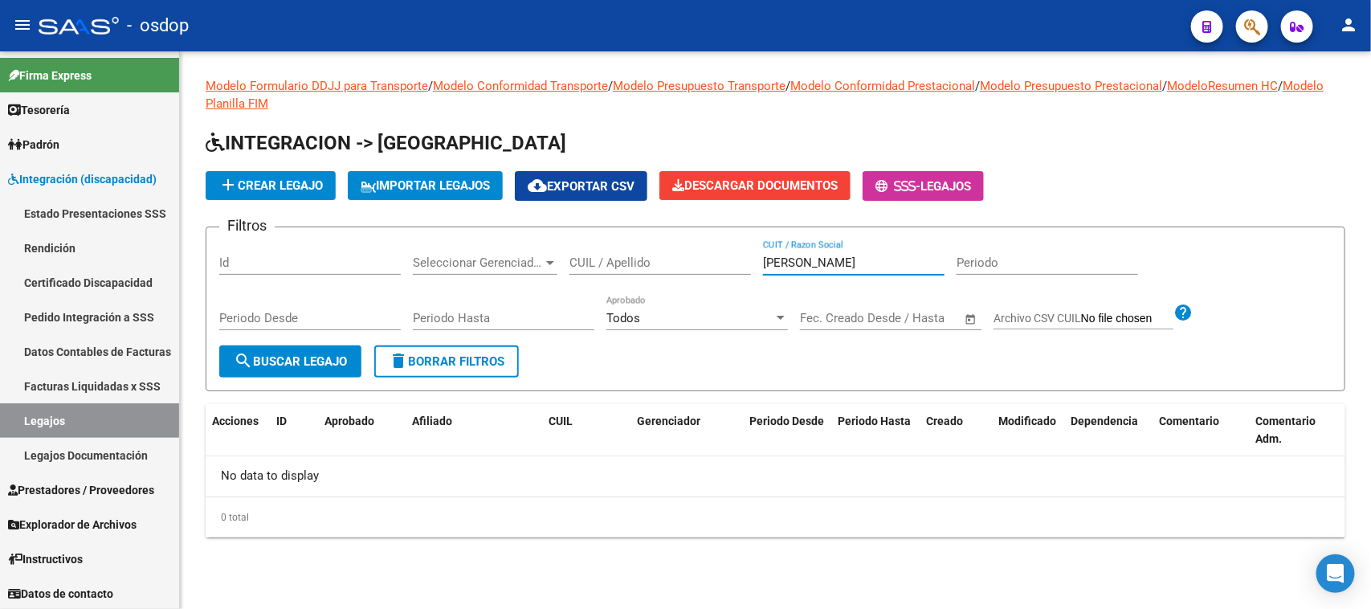
click at [806, 257] on input "cadiboni" at bounding box center [853, 262] width 181 height 14
type input "c"
type input "cadiboni"
click at [286, 368] on button "search Buscar Legajo" at bounding box center [290, 361] width 142 height 32
drag, startPoint x: 835, startPoint y: 255, endPoint x: 651, endPoint y: 286, distance: 186.6
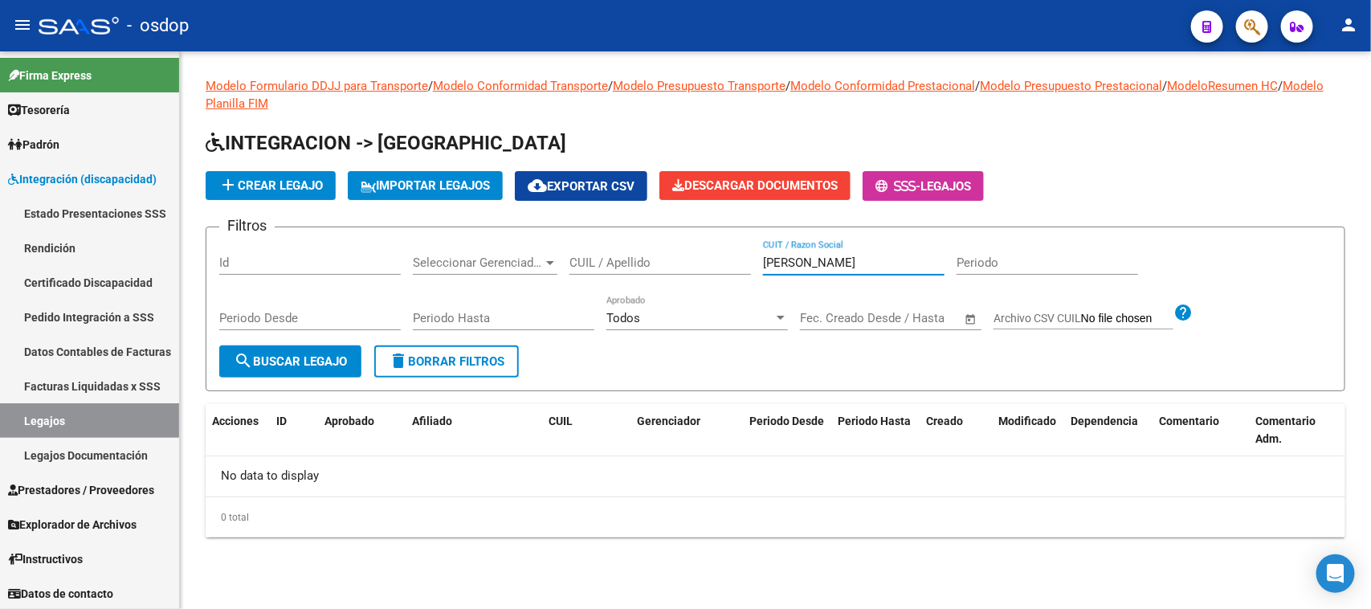
click at [651, 286] on div "Filtros Id Seleccionar Gerenciador Seleccionar Gerenciador CUIL / Apellido cadi…" at bounding box center [775, 292] width 1112 height 105
click at [659, 259] on input "CUIL / Apellido" at bounding box center [659, 262] width 181 height 14
paste input "23495100529"
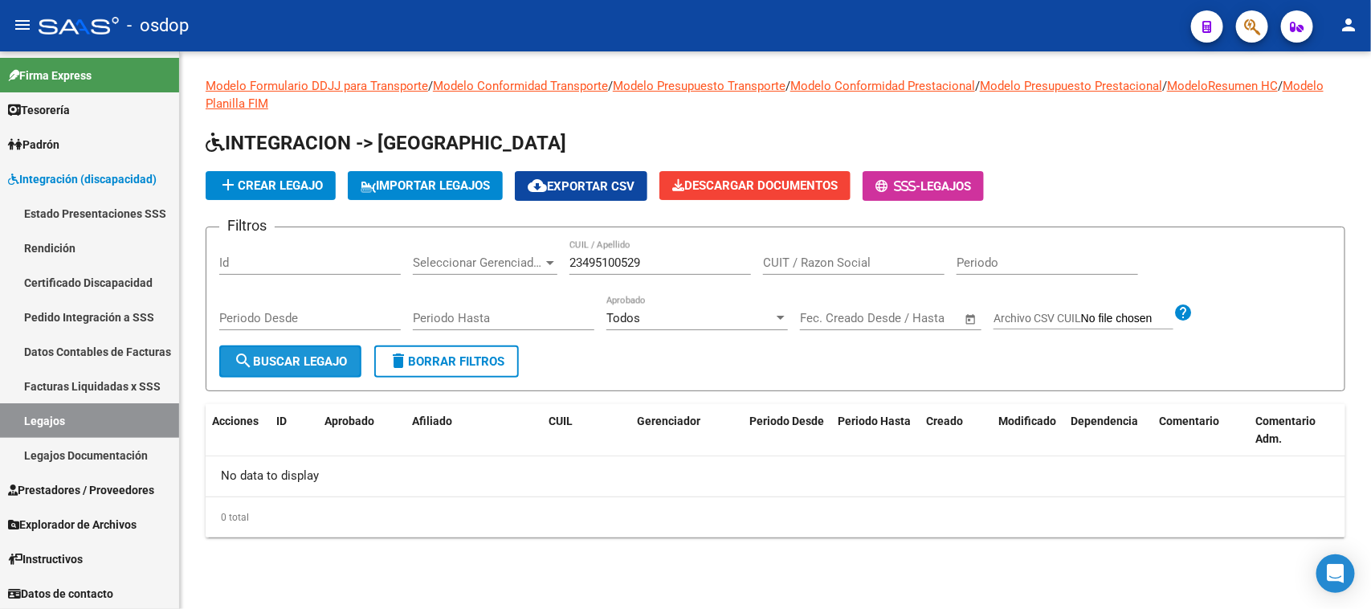
click at [277, 356] on span "search Buscar Legajo" at bounding box center [290, 361] width 113 height 14
click at [668, 255] on input "23495100529" at bounding box center [659, 262] width 181 height 14
type input "23495100529"
click at [332, 354] on span "search Buscar Legajo" at bounding box center [290, 361] width 113 height 14
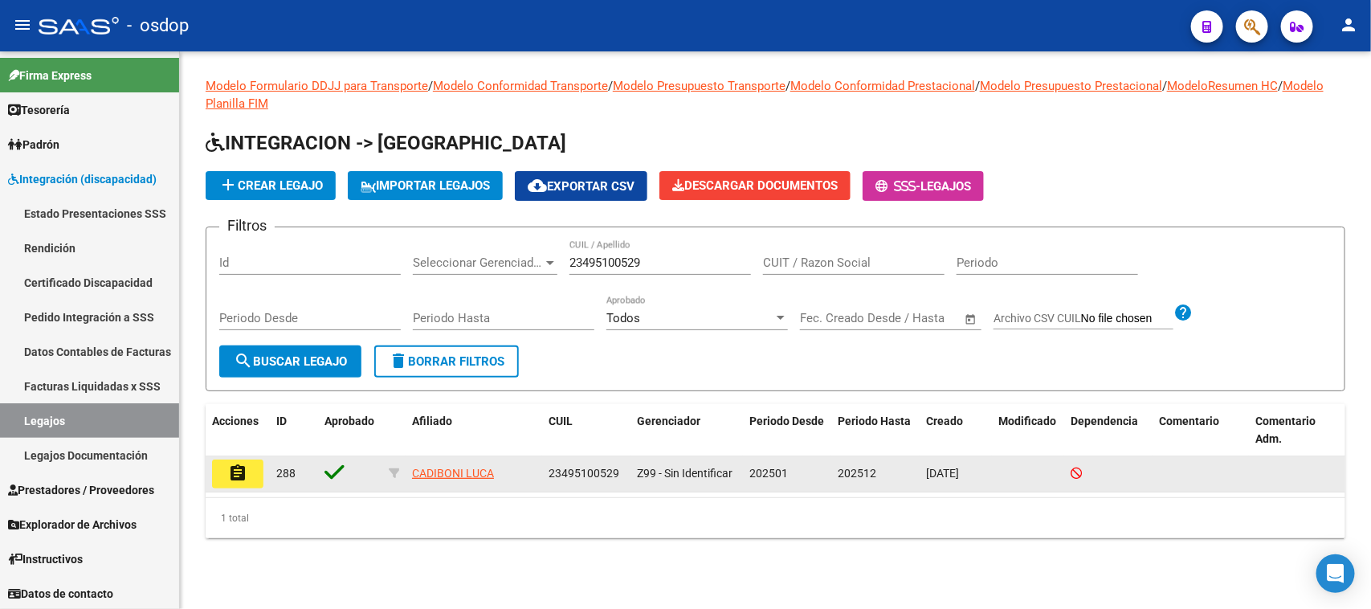
click at [238, 474] on mat-icon "assignment" at bounding box center [237, 472] width 19 height 19
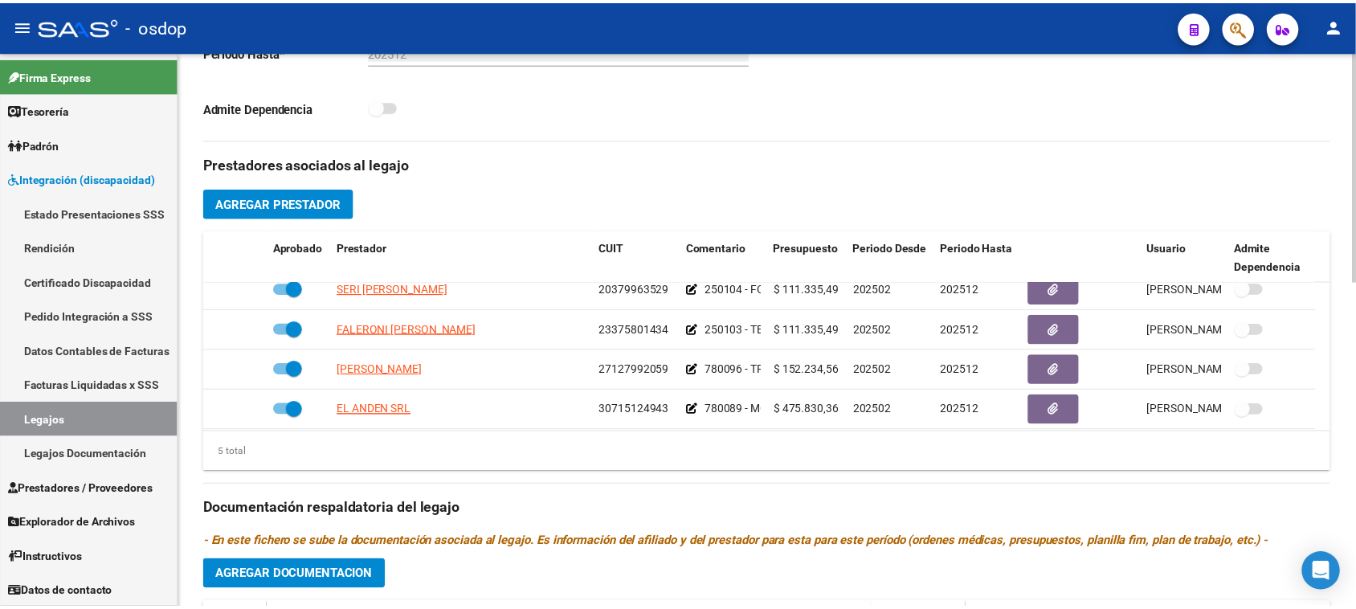
scroll to position [57, 0]
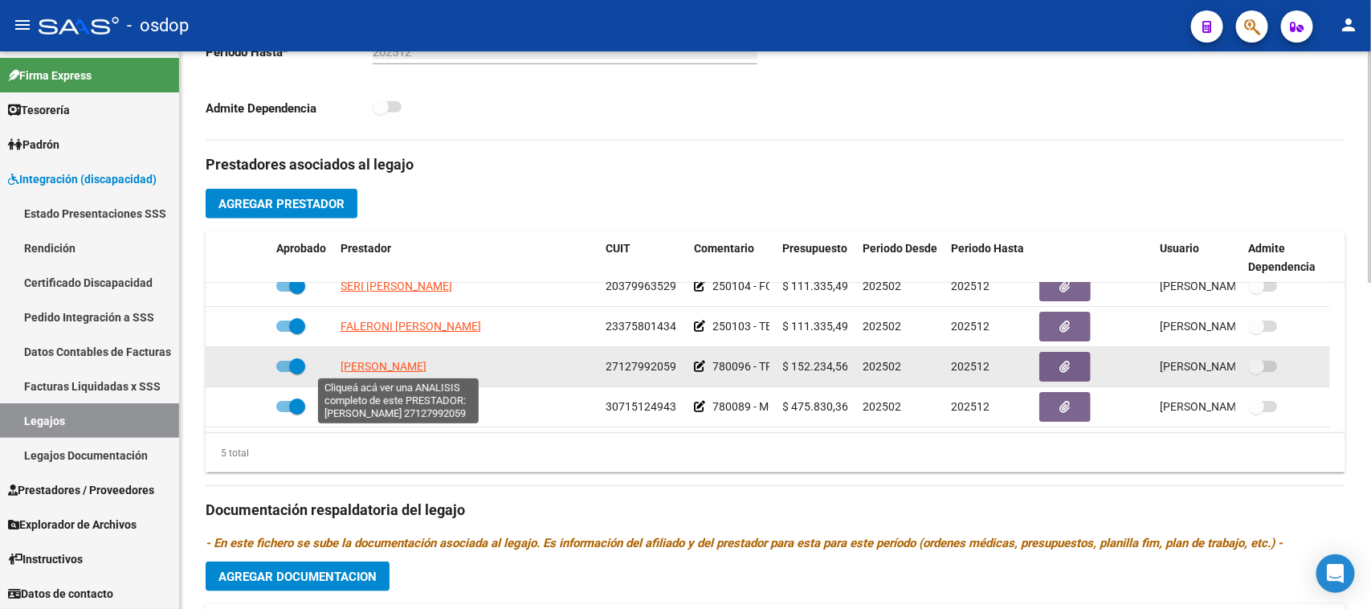
click at [426, 366] on span "[PERSON_NAME]" at bounding box center [384, 366] width 86 height 13
type textarea "27127992059"
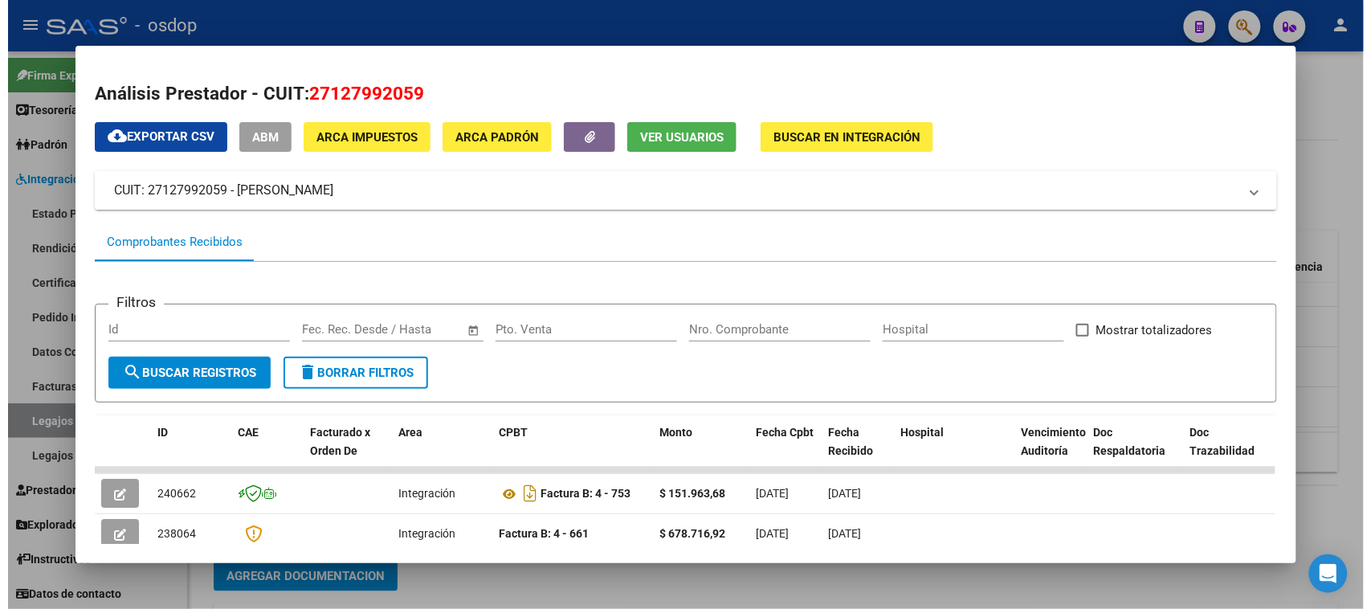
scroll to position [100, 0]
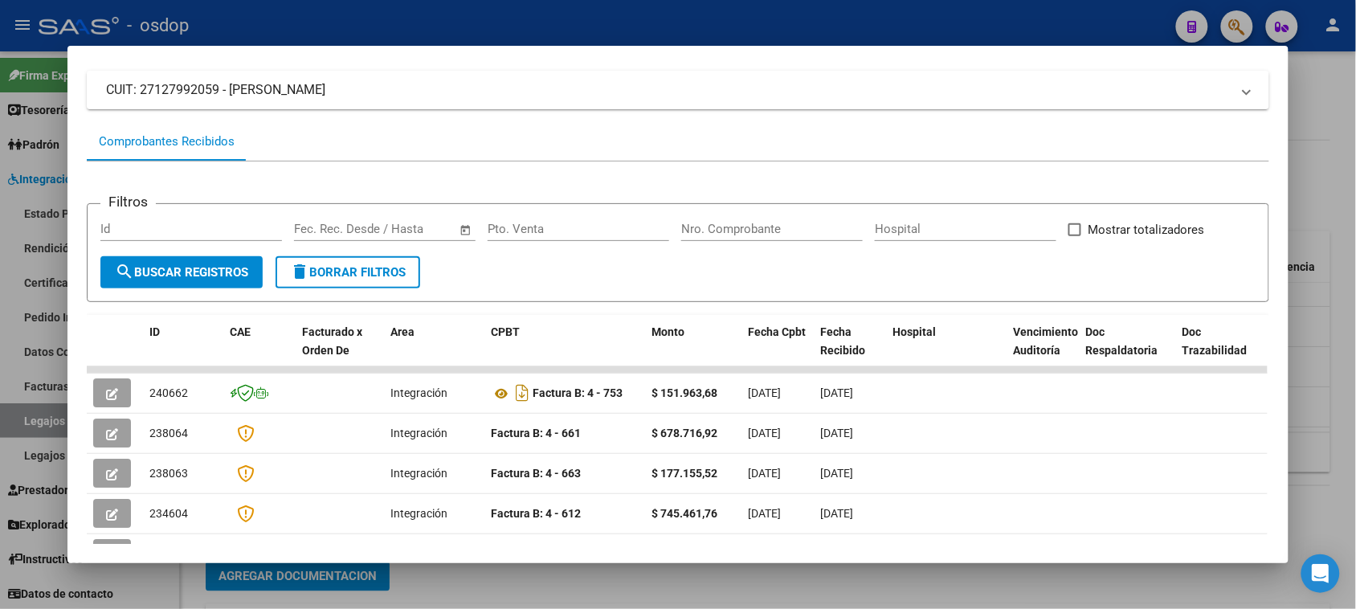
click at [679, 580] on div at bounding box center [678, 304] width 1356 height 609
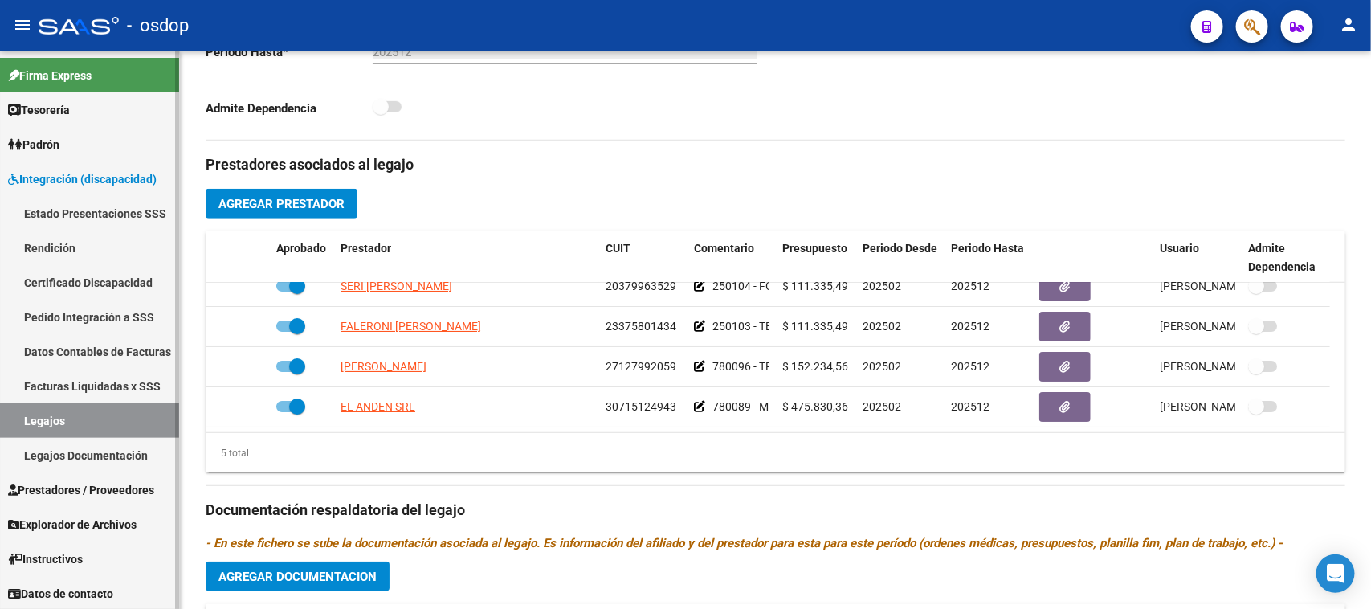
click at [115, 484] on span "Prestadores / Proveedores" at bounding box center [81, 490] width 146 height 18
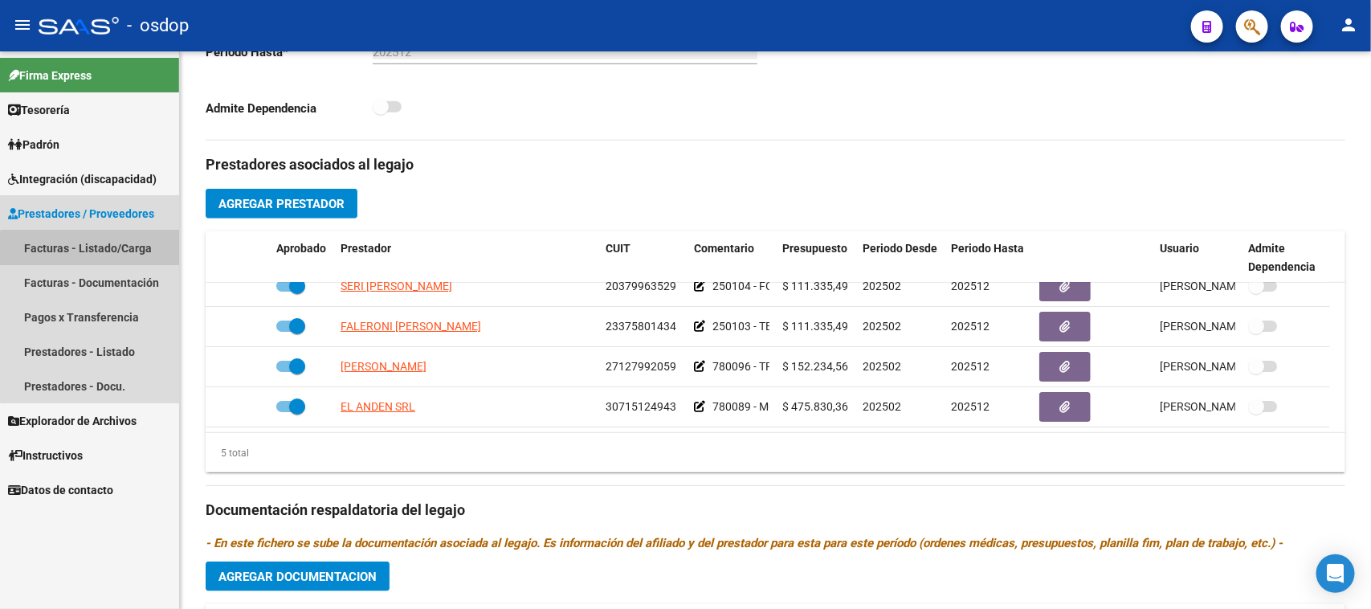
click at [96, 249] on link "Facturas - Listado/Carga" at bounding box center [89, 247] width 179 height 35
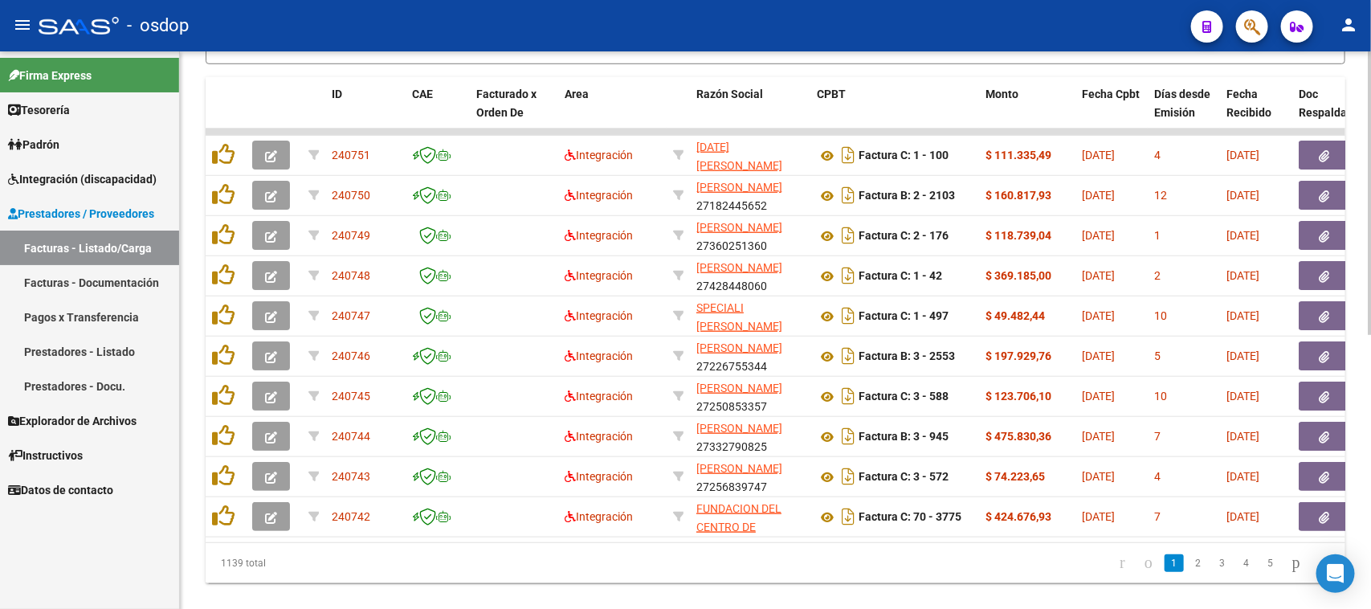
scroll to position [100, 0]
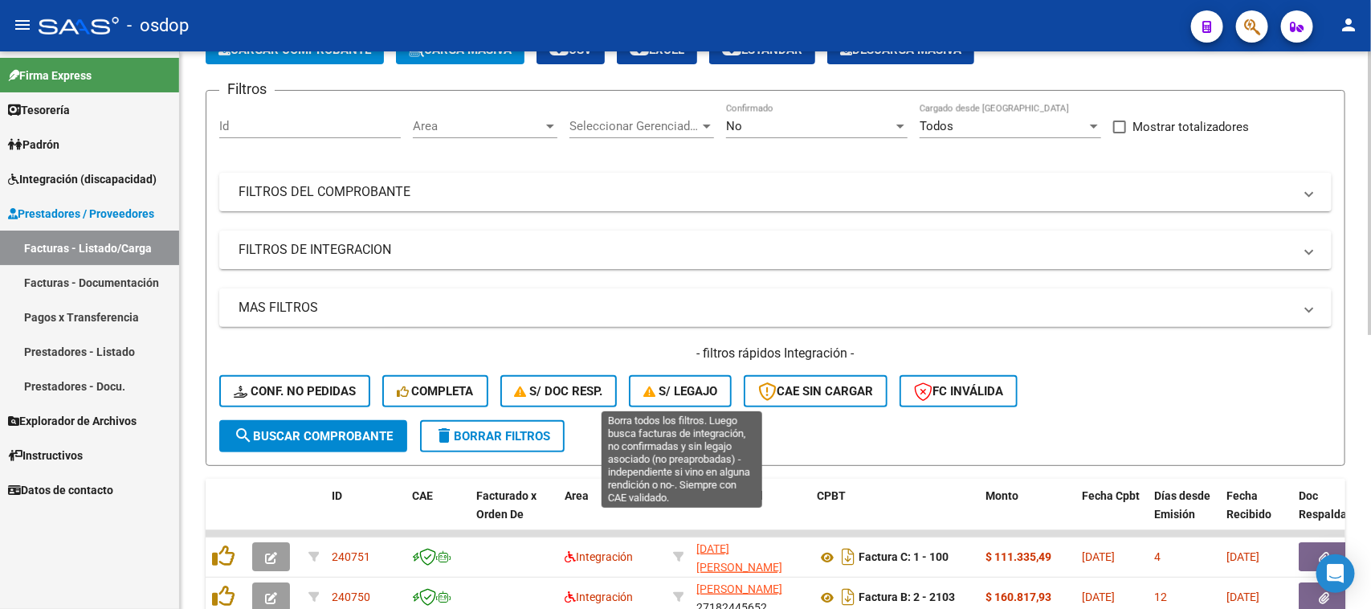
click at [687, 390] on span "S/ legajo" at bounding box center [680, 391] width 74 height 14
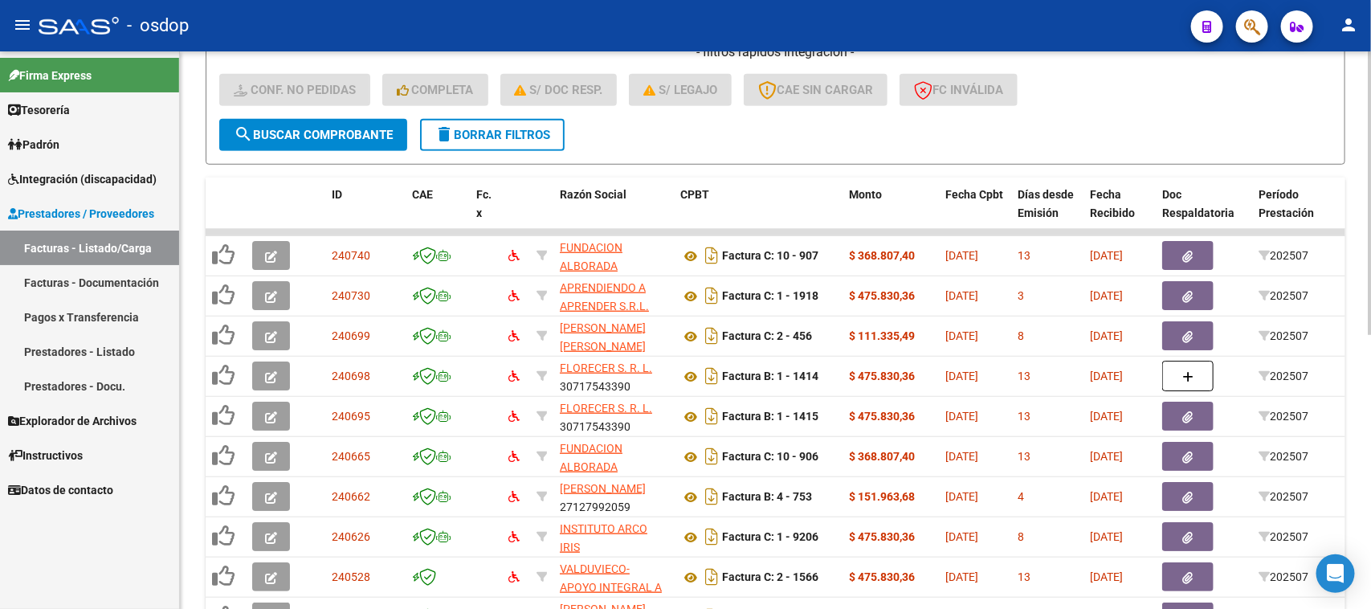
scroll to position [502, 0]
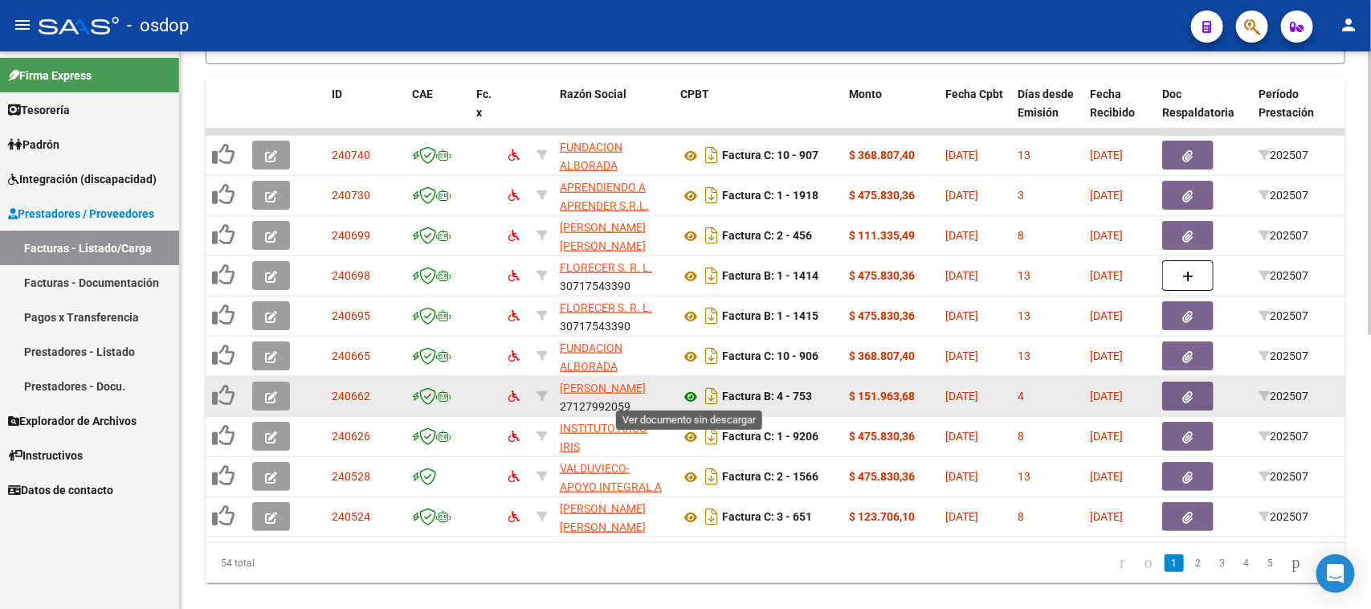
click at [692, 395] on icon at bounding box center [690, 396] width 21 height 19
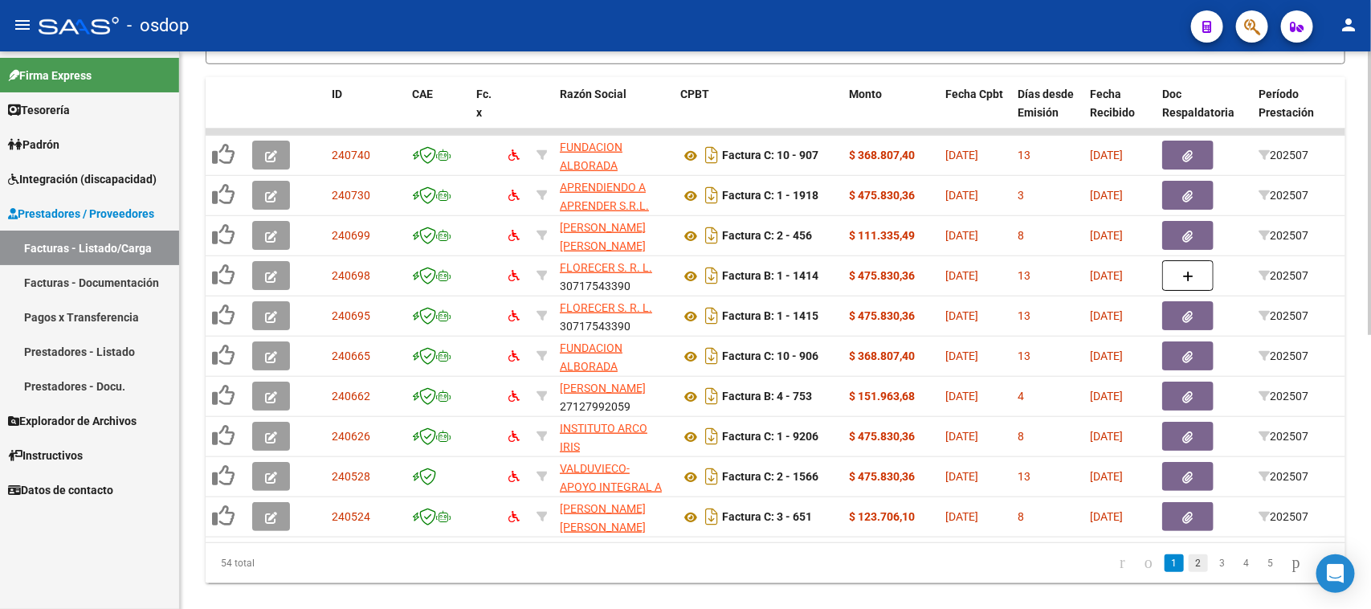
click at [1189, 572] on link "2" at bounding box center [1198, 563] width 19 height 18
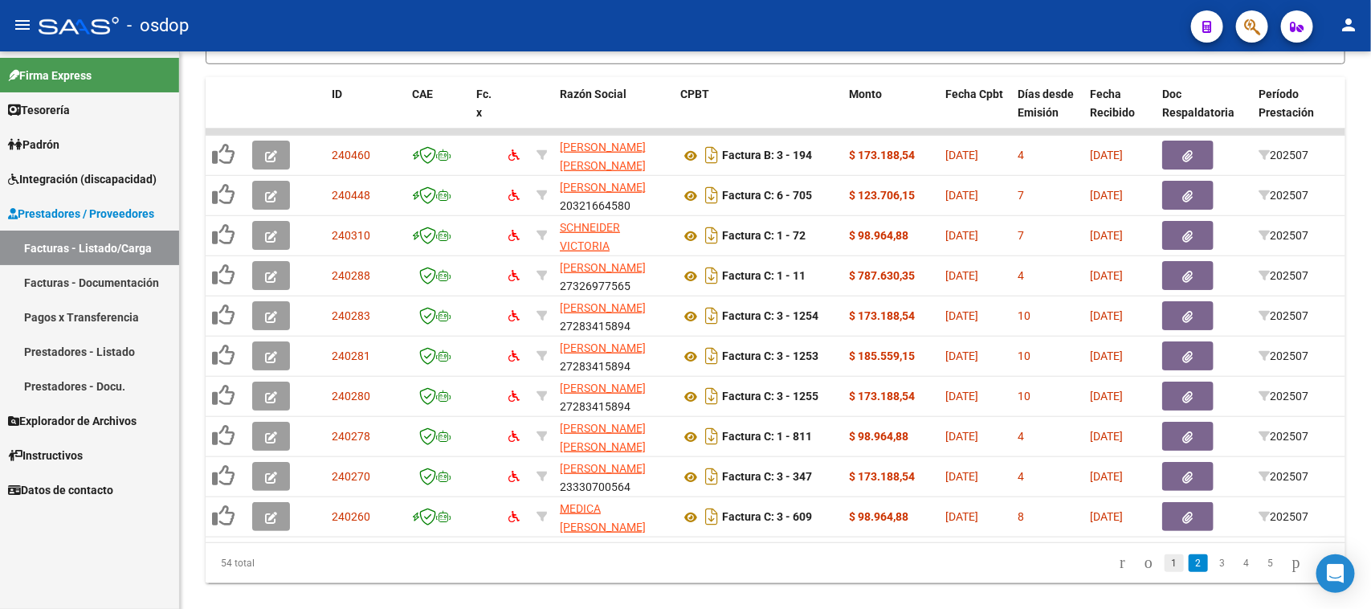
drag, startPoint x: 1155, startPoint y: 576, endPoint x: 1146, endPoint y: 576, distance: 8.8
click at [1164, 572] on link "1" at bounding box center [1173, 563] width 19 height 18
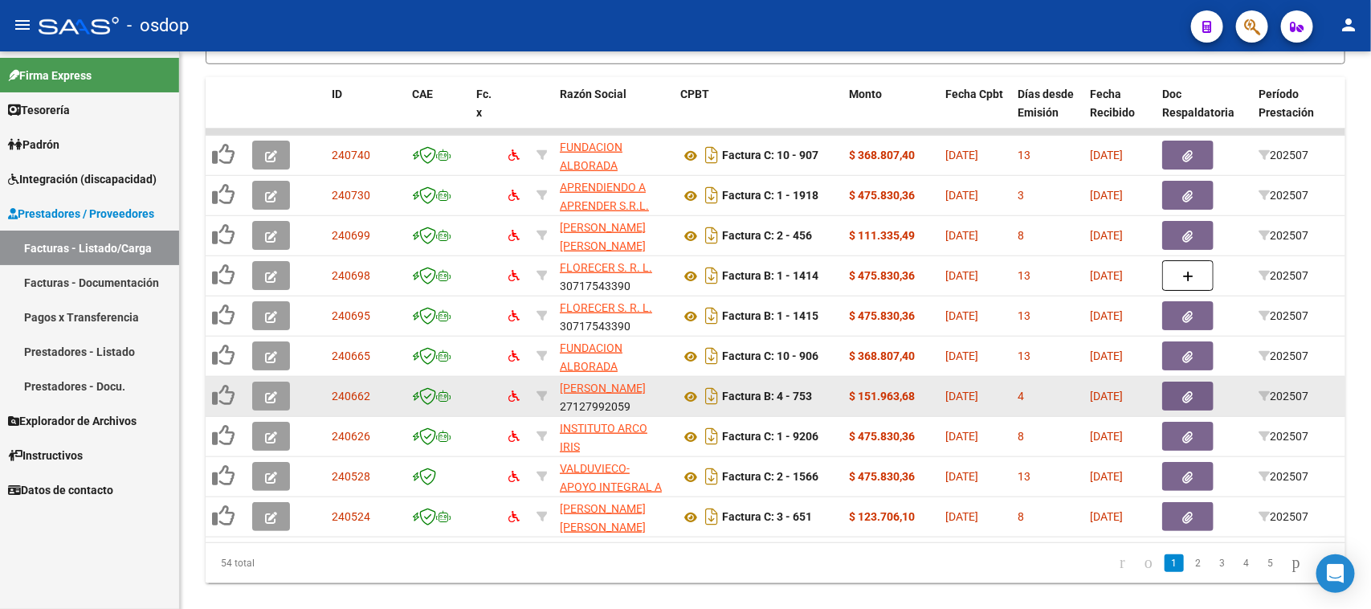
click at [278, 396] on button "button" at bounding box center [271, 395] width 38 height 29
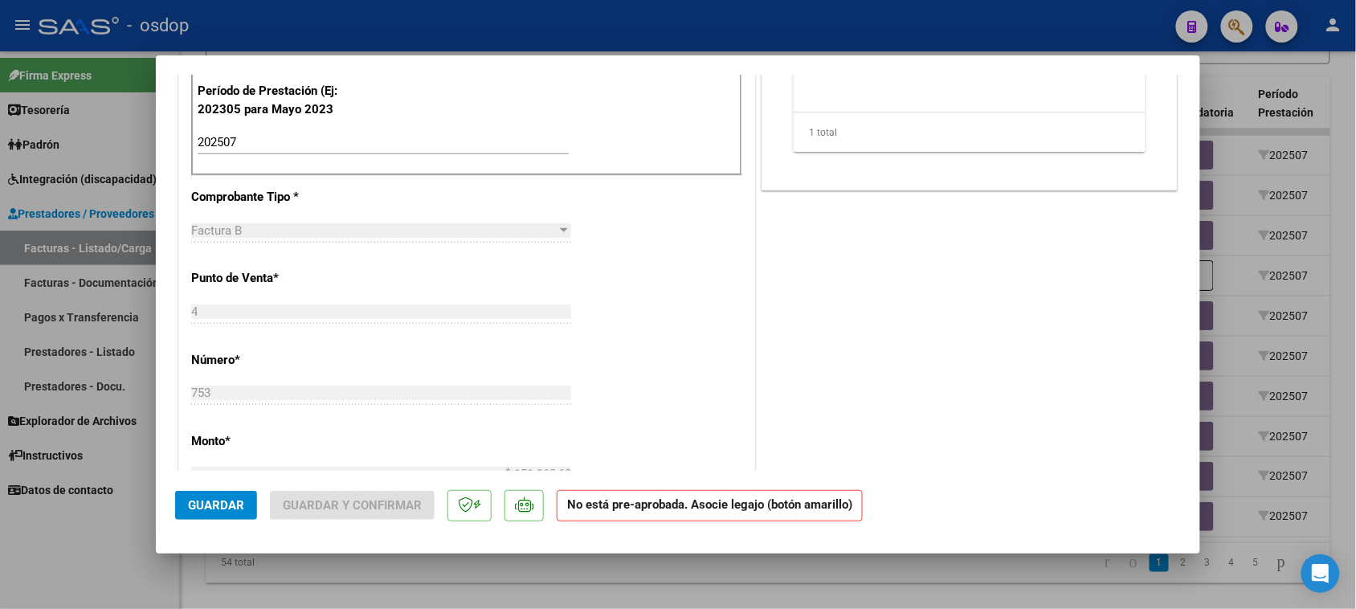
scroll to position [230, 0]
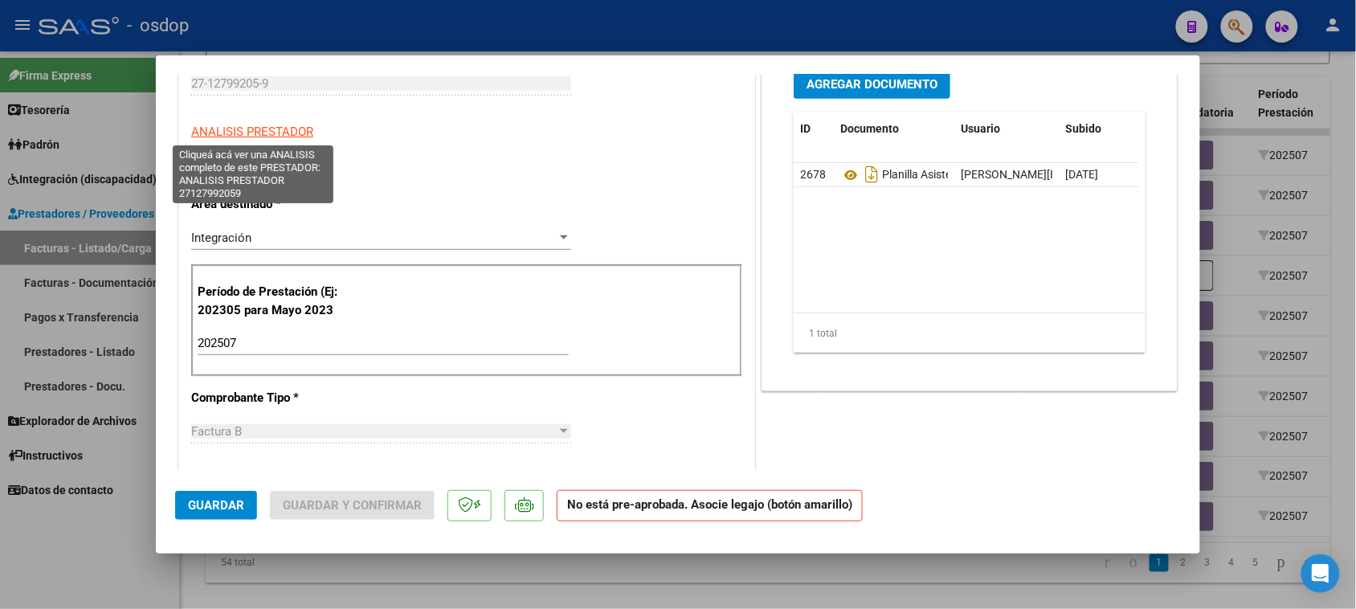
click at [278, 129] on span "ANALISIS PRESTADOR" at bounding box center [252, 131] width 122 height 14
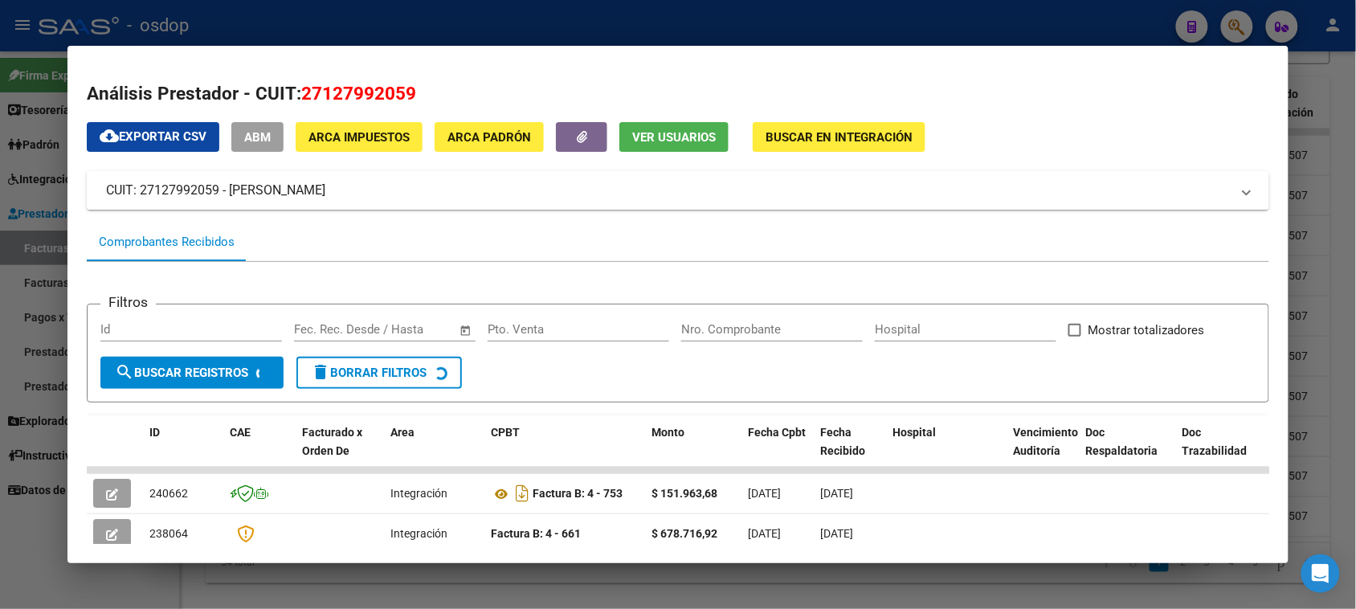
scroll to position [201, 0]
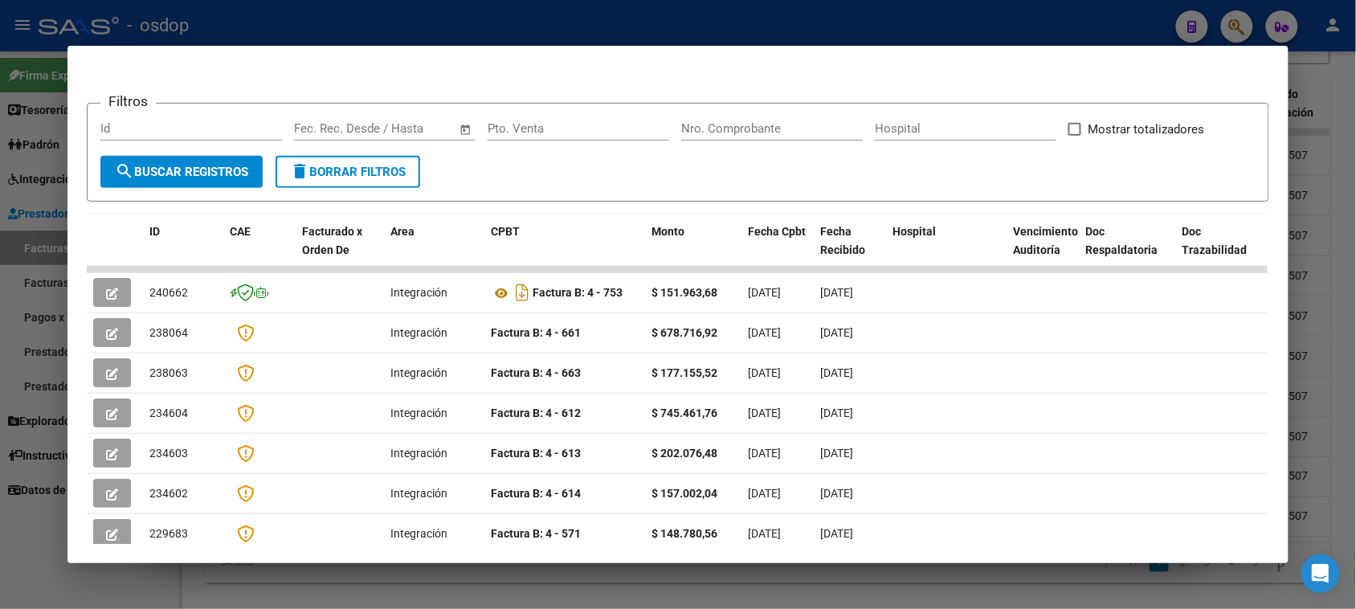
click at [769, 594] on div at bounding box center [678, 304] width 1356 height 609
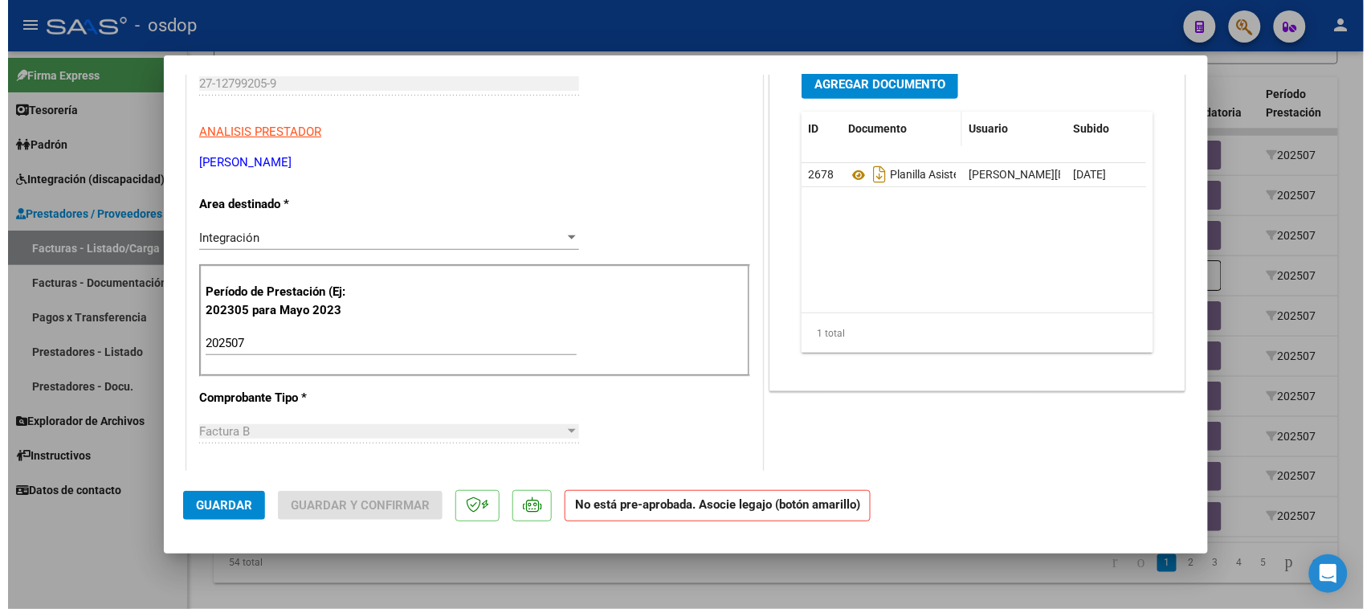
scroll to position [0, 0]
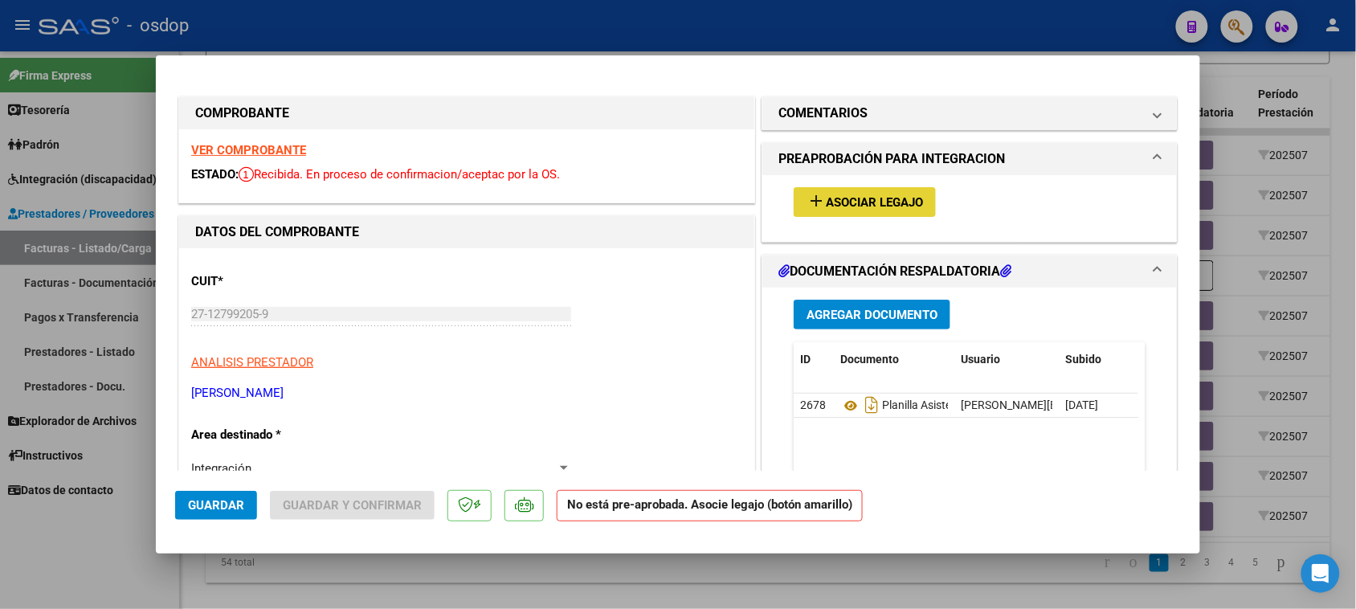
click at [870, 206] on span "Asociar Legajo" at bounding box center [874, 202] width 97 height 14
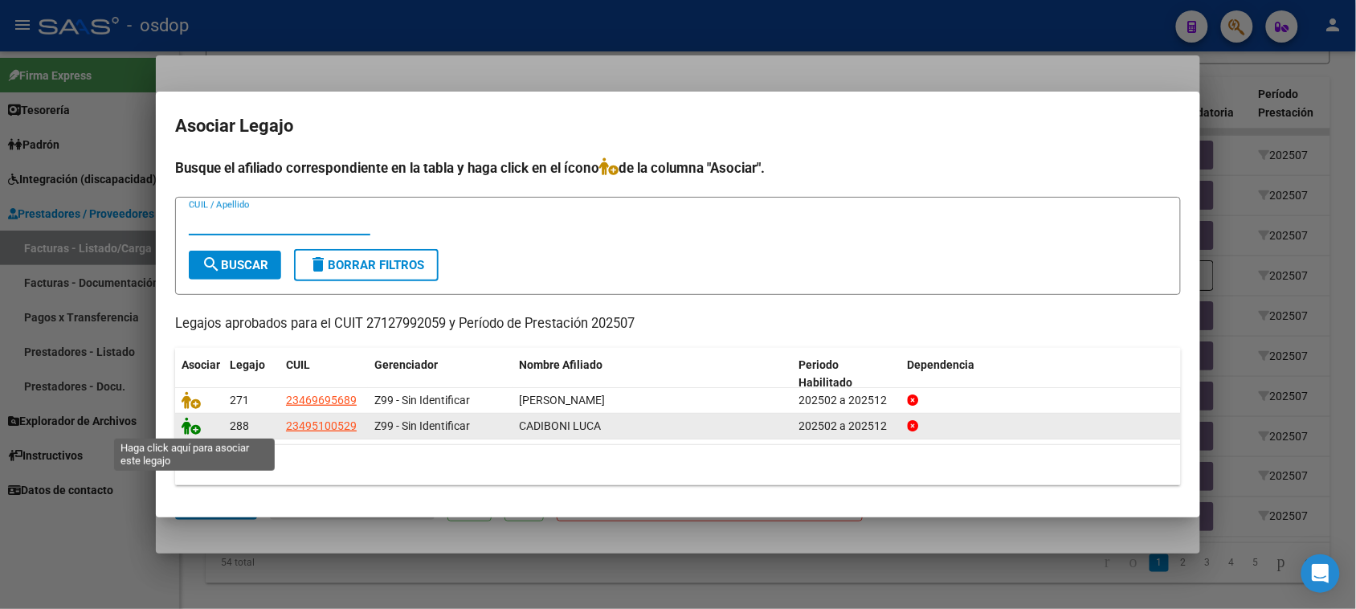
click at [187, 426] on icon at bounding box center [190, 426] width 19 height 18
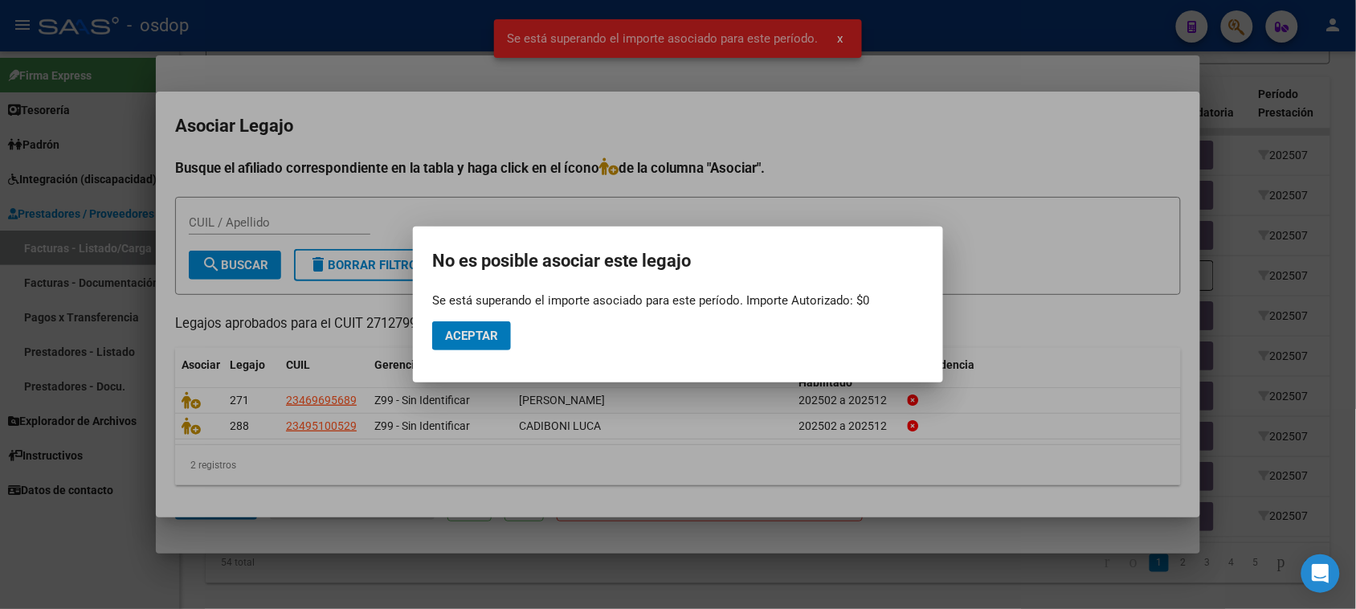
click at [1045, 193] on div at bounding box center [678, 304] width 1356 height 609
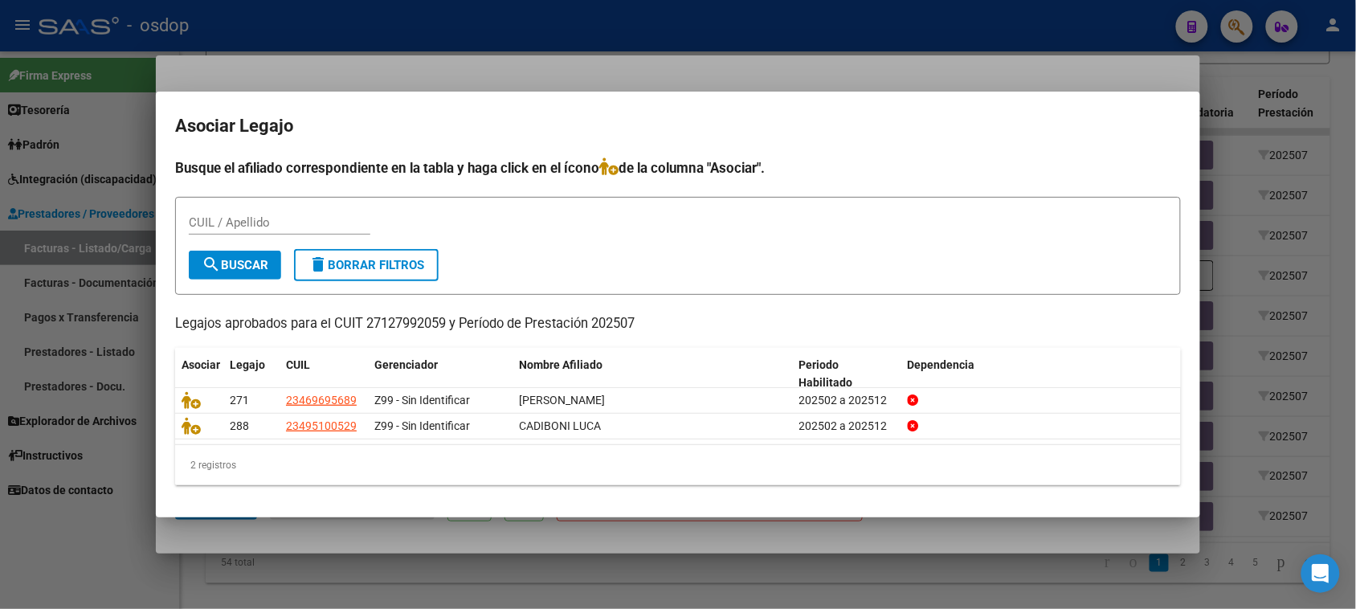
click at [715, 585] on div at bounding box center [678, 304] width 1356 height 609
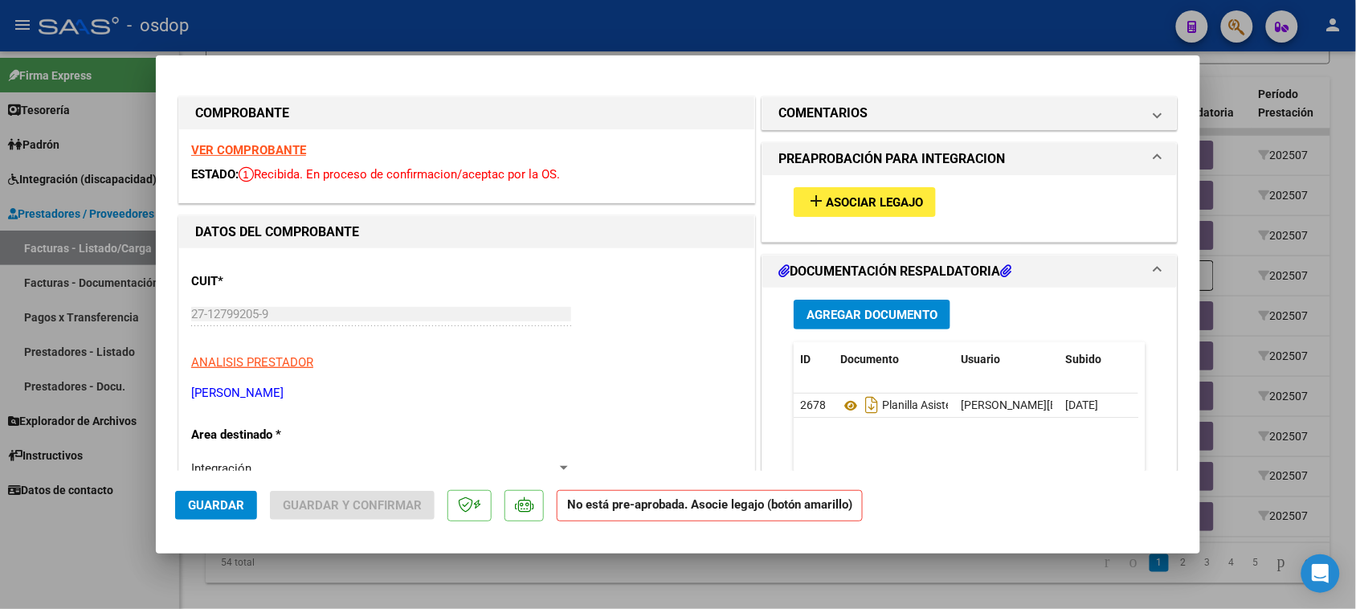
click at [715, 585] on div at bounding box center [678, 304] width 1356 height 609
type input "$ 0,00"
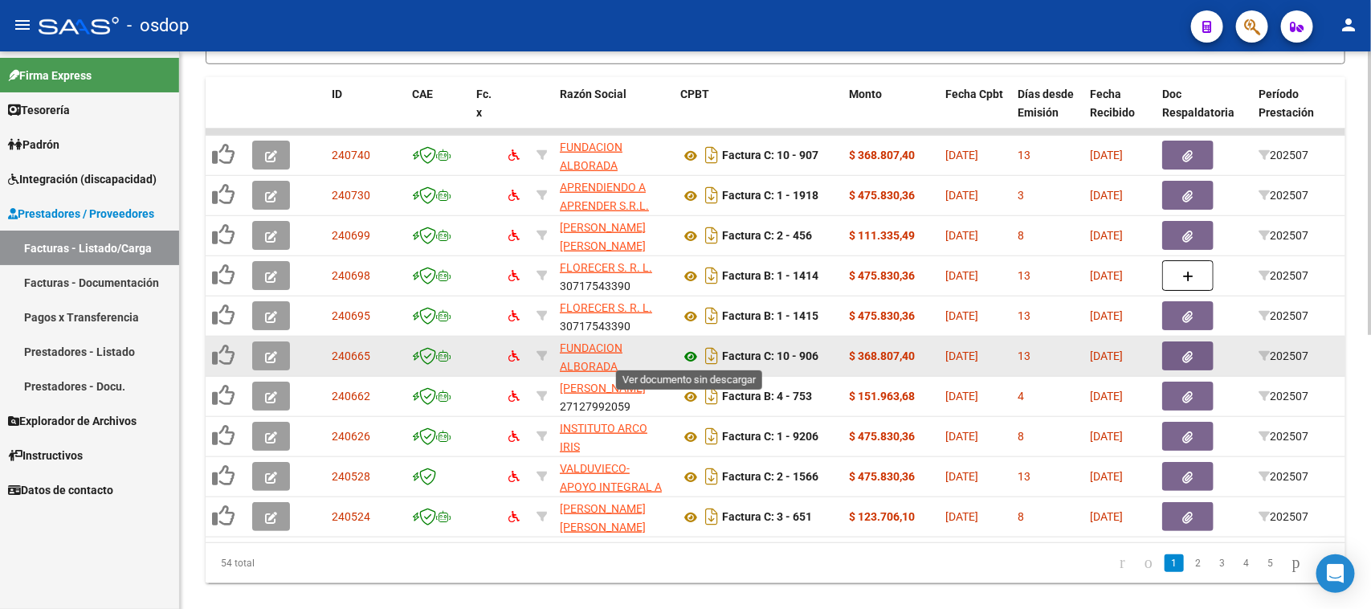
click at [691, 353] on icon at bounding box center [690, 356] width 21 height 19
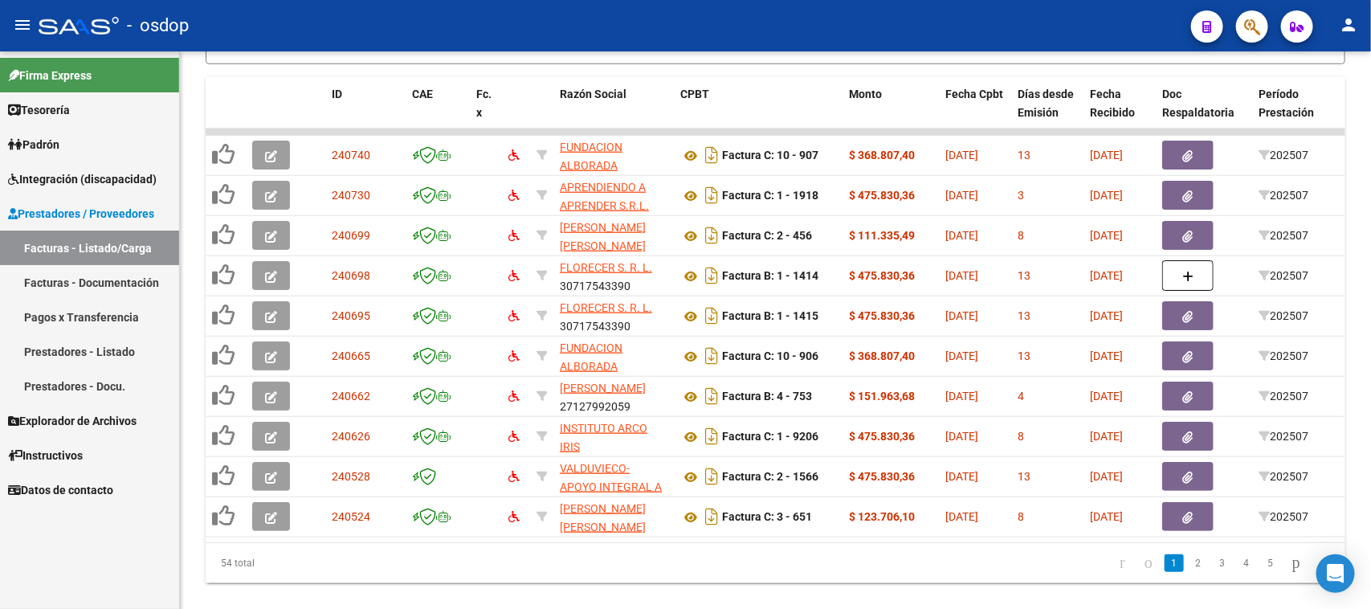
click at [85, 170] on span "Integración (discapacidad)" at bounding box center [82, 179] width 149 height 18
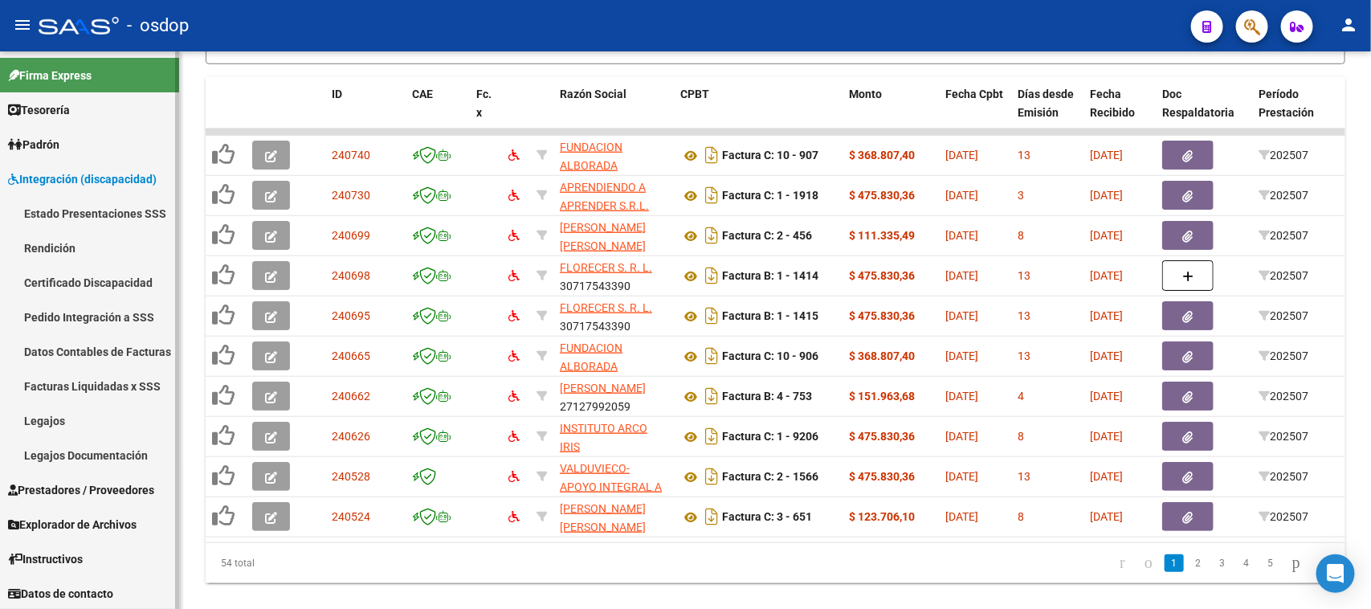
click at [55, 419] on link "Legajos" at bounding box center [89, 420] width 179 height 35
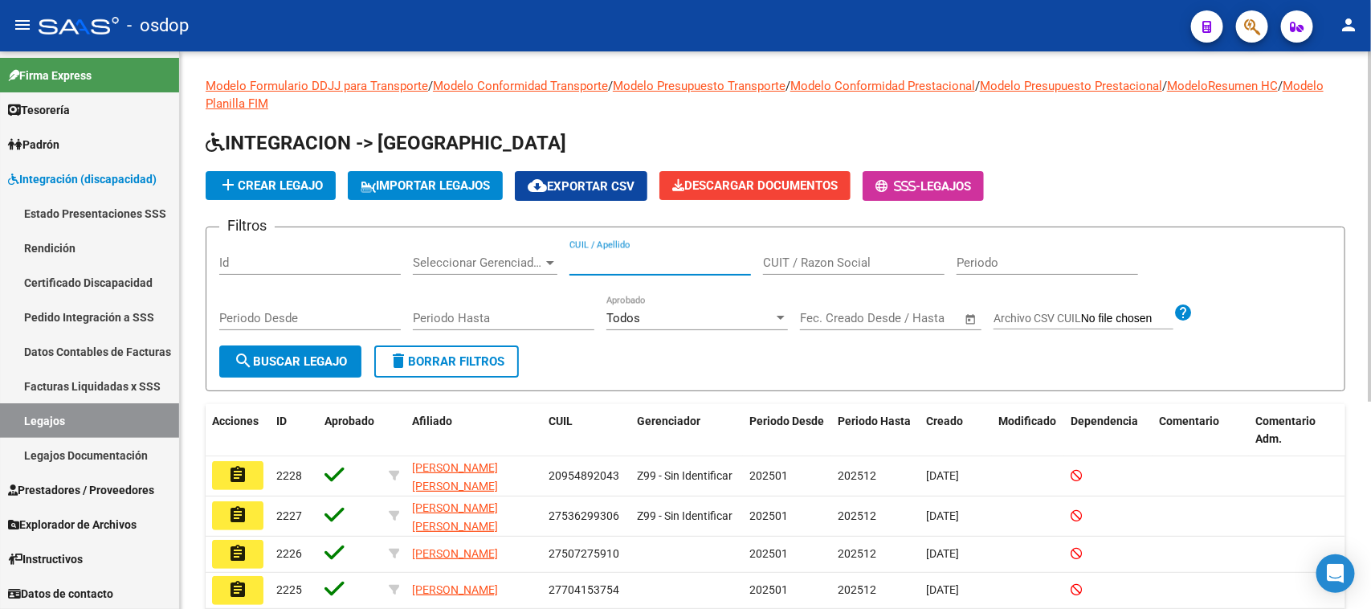
click at [576, 263] on input "CUIL / Apellido" at bounding box center [659, 262] width 181 height 14
type input "ayala vazquez"
click at [313, 356] on span "search Buscar Legajo" at bounding box center [290, 361] width 113 height 14
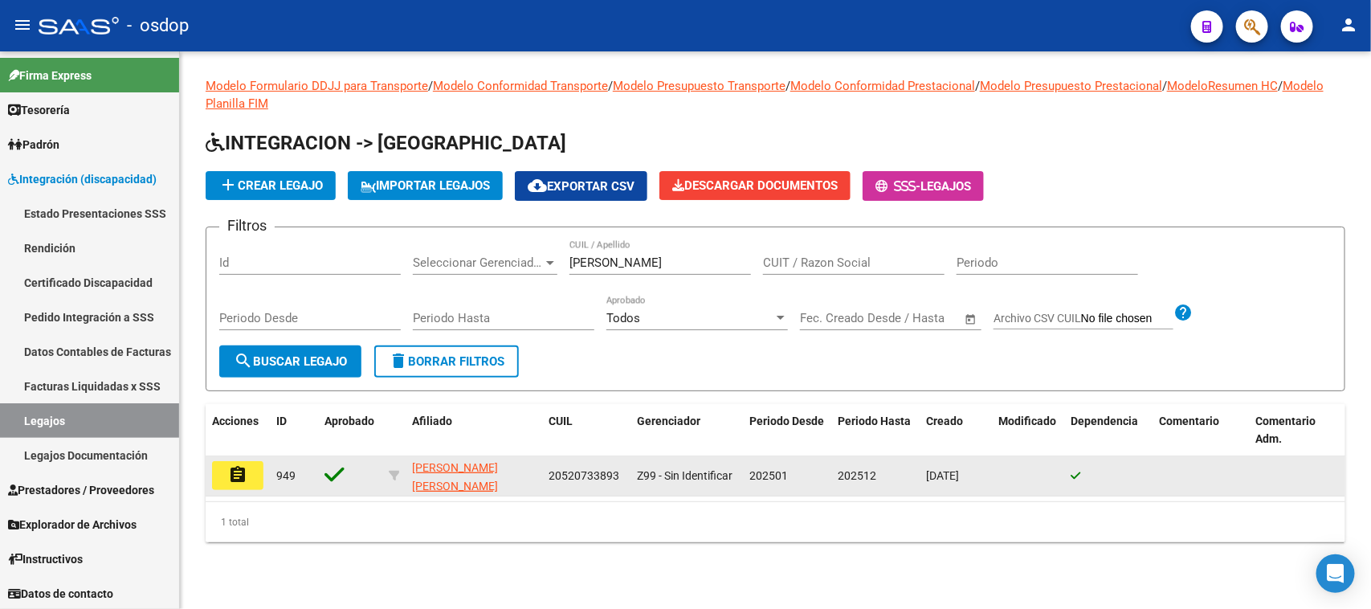
click at [230, 479] on mat-icon "assignment" at bounding box center [237, 474] width 19 height 19
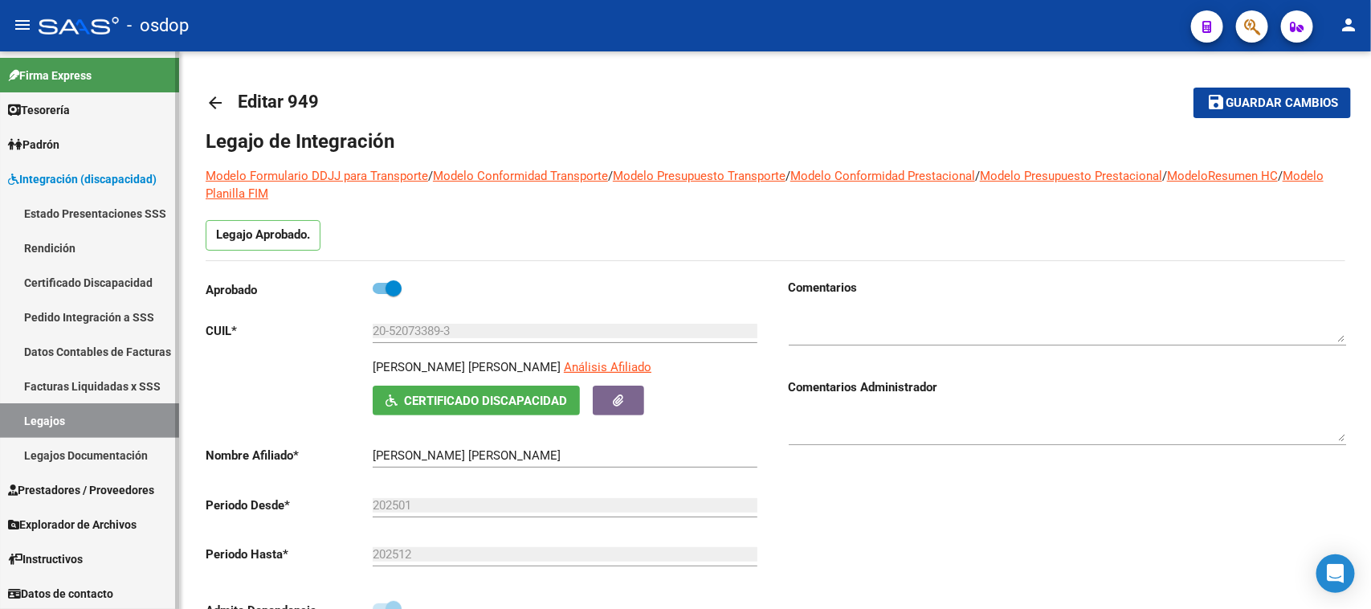
click at [147, 419] on link "Legajos" at bounding box center [89, 420] width 179 height 35
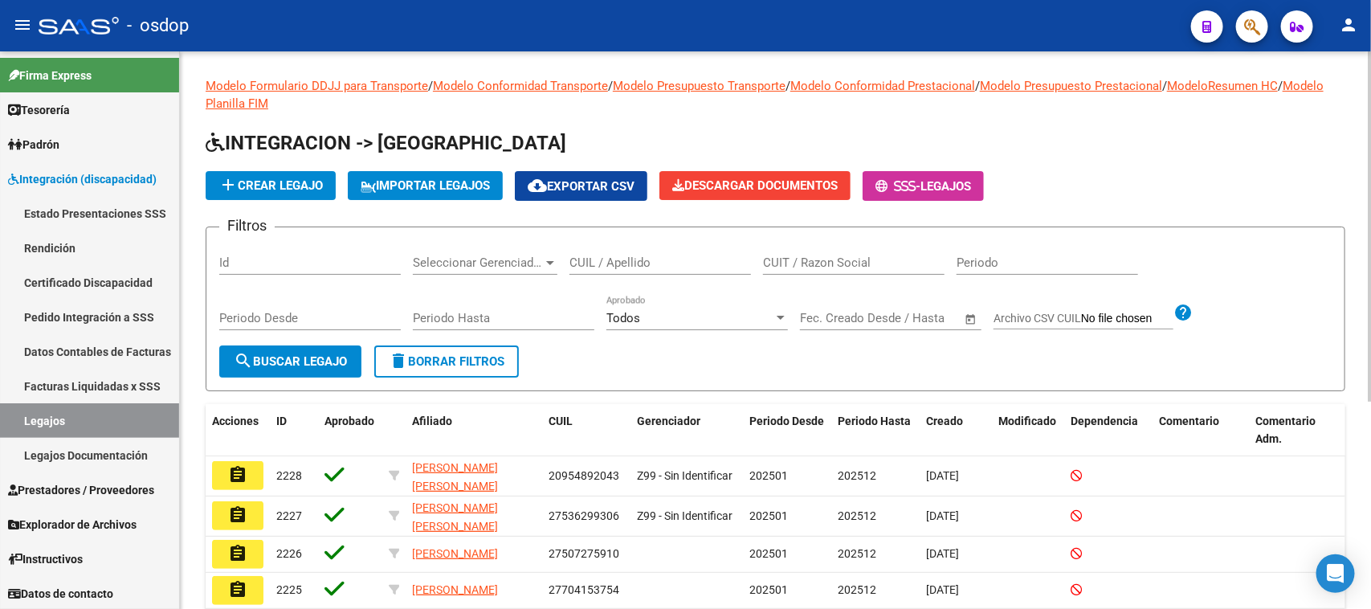
click at [838, 266] on input "CUIT / Razon Social" at bounding box center [853, 262] width 181 height 14
click at [691, 266] on input "CUIL / Apellido" at bounding box center [659, 262] width 181 height 14
type input "pinilla rolon"
click at [291, 356] on span "search Buscar Legajo" at bounding box center [290, 361] width 113 height 14
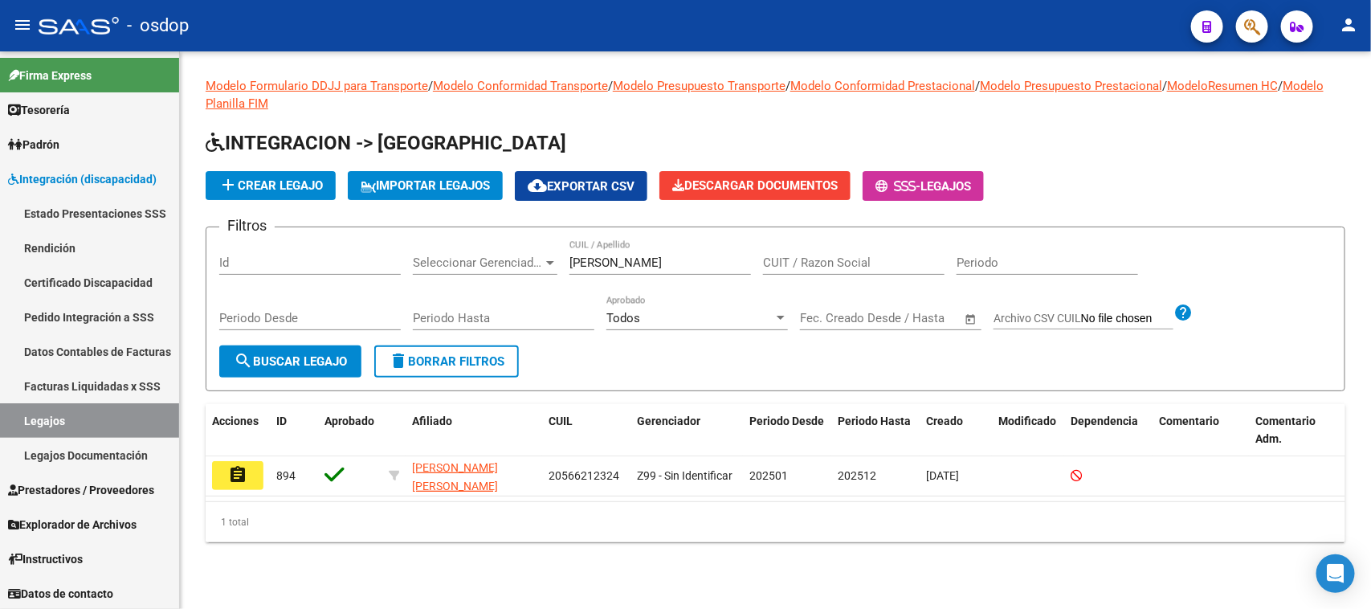
click at [234, 470] on mat-icon "assignment" at bounding box center [237, 474] width 19 height 19
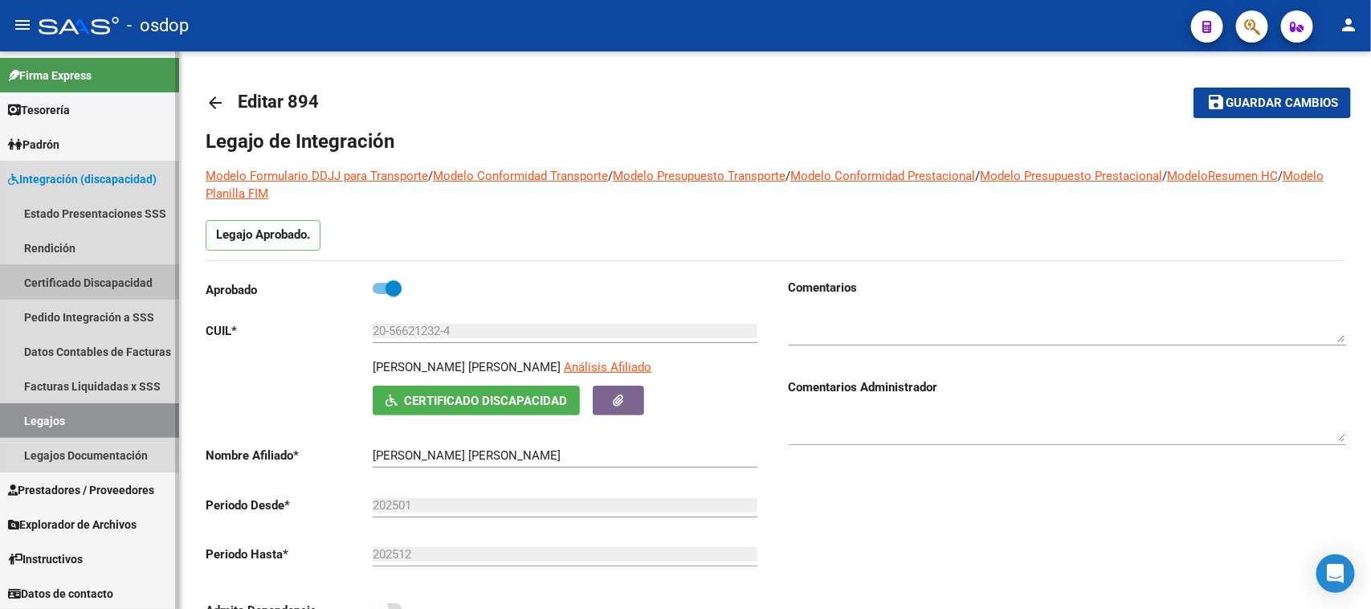
click at [124, 282] on link "Certificado Discapacidad" at bounding box center [89, 282] width 179 height 35
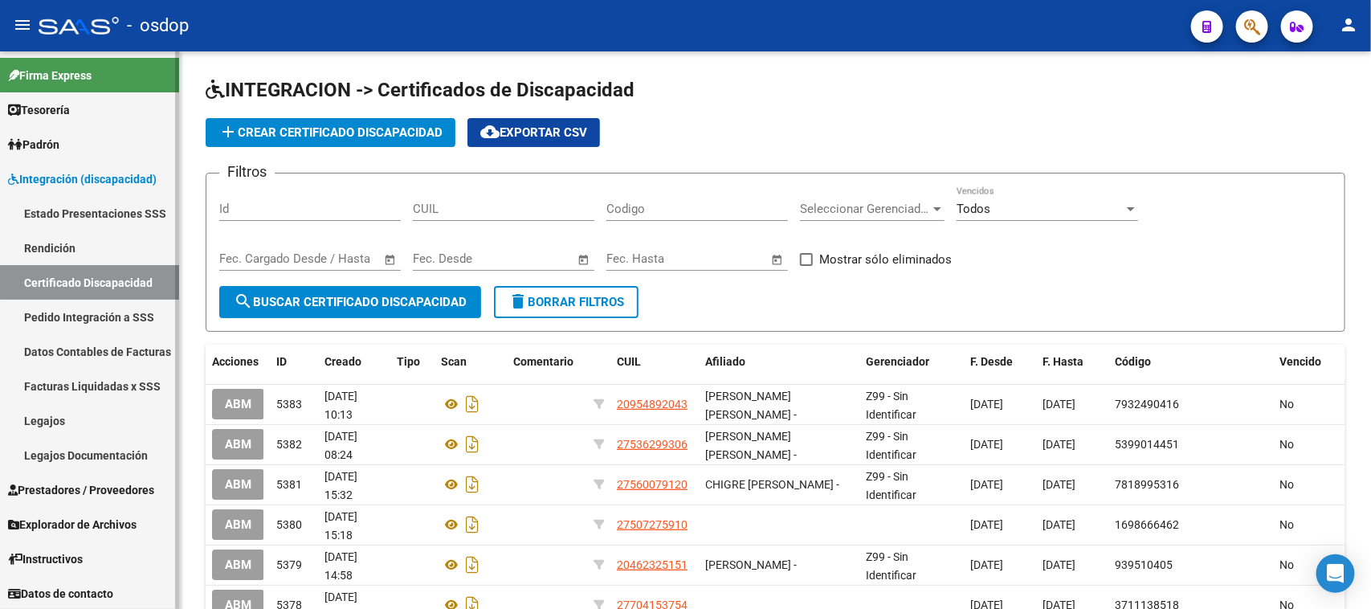
click at [93, 459] on link "Legajos Documentación" at bounding box center [89, 455] width 179 height 35
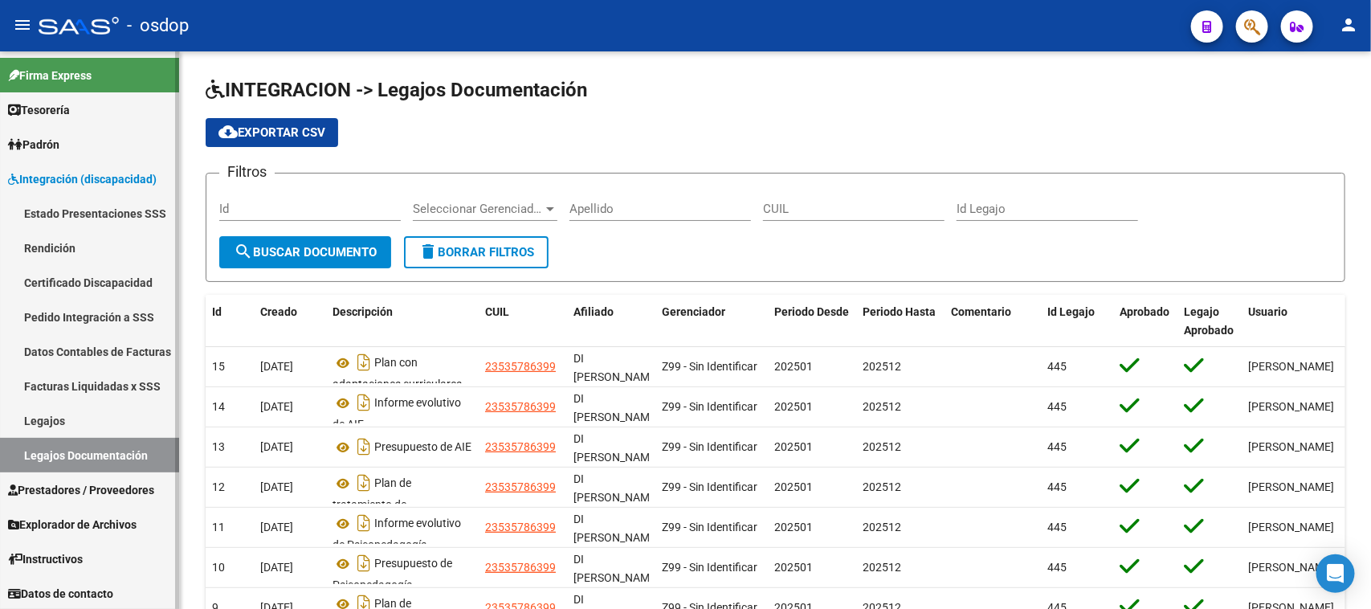
click at [55, 426] on link "Legajos" at bounding box center [89, 420] width 179 height 35
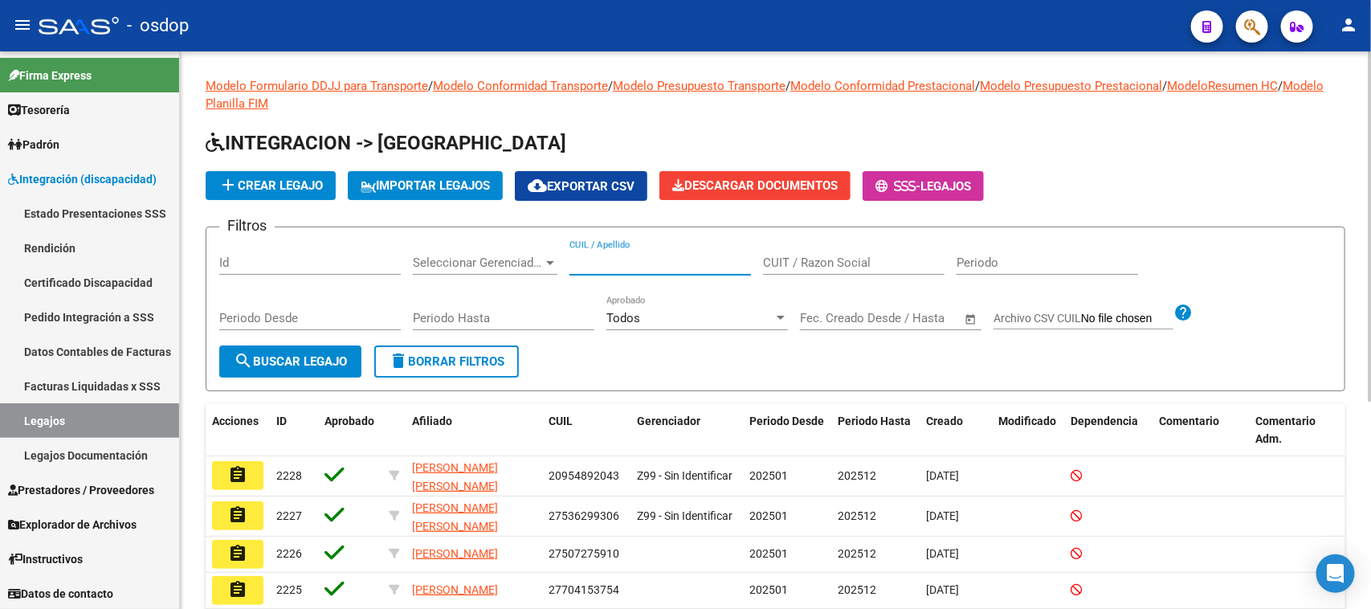
click at [634, 255] on input "CUIL / Apellido" at bounding box center [659, 262] width 181 height 14
type input "mussa"
click at [304, 361] on span "search Buscar Legajo" at bounding box center [290, 361] width 113 height 14
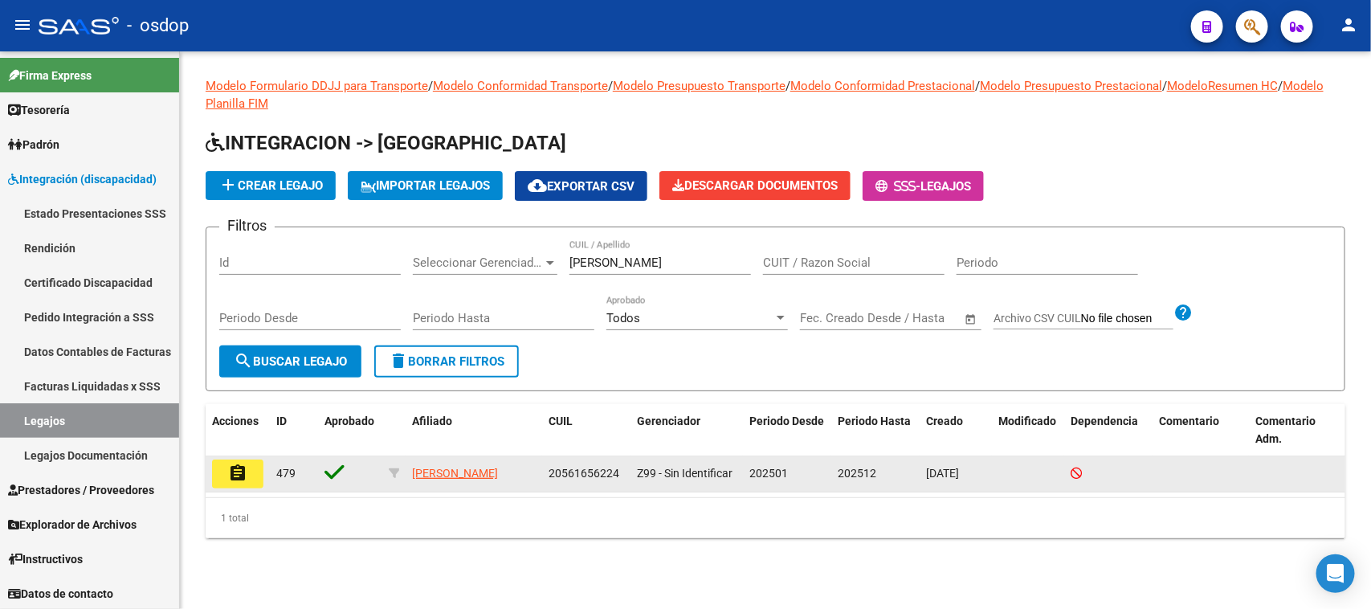
click at [229, 466] on mat-icon "assignment" at bounding box center [237, 472] width 19 height 19
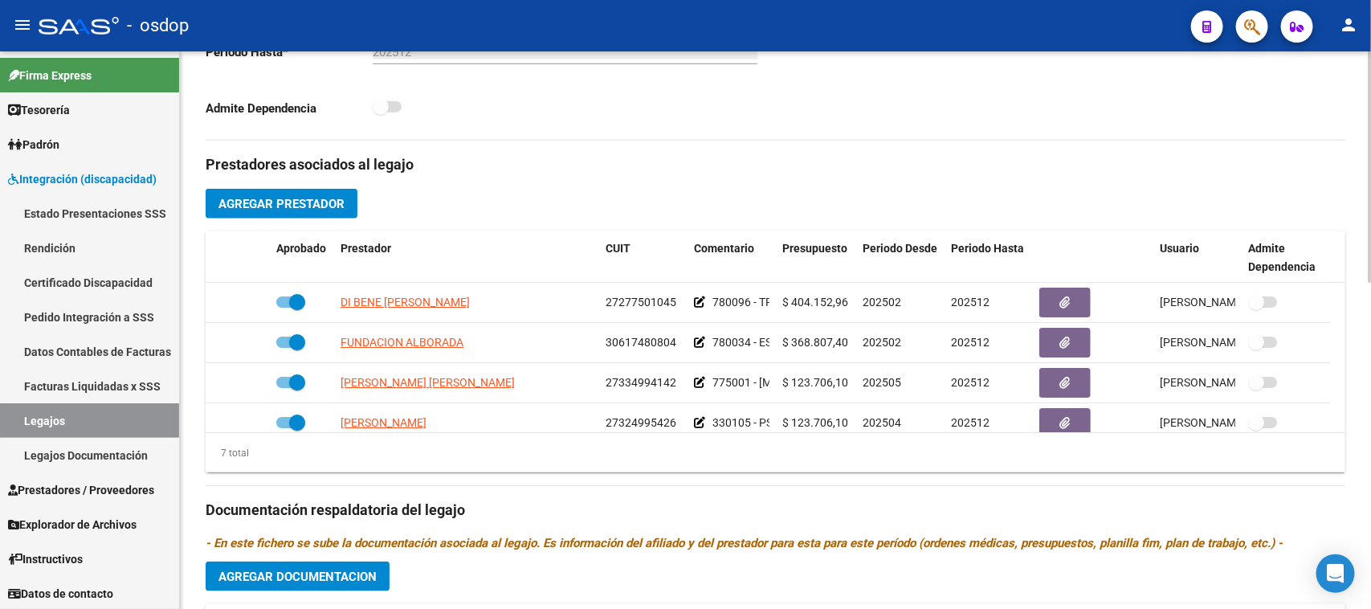
click at [709, 104] on div "Admite Dependencia" at bounding box center [484, 112] width 557 height 30
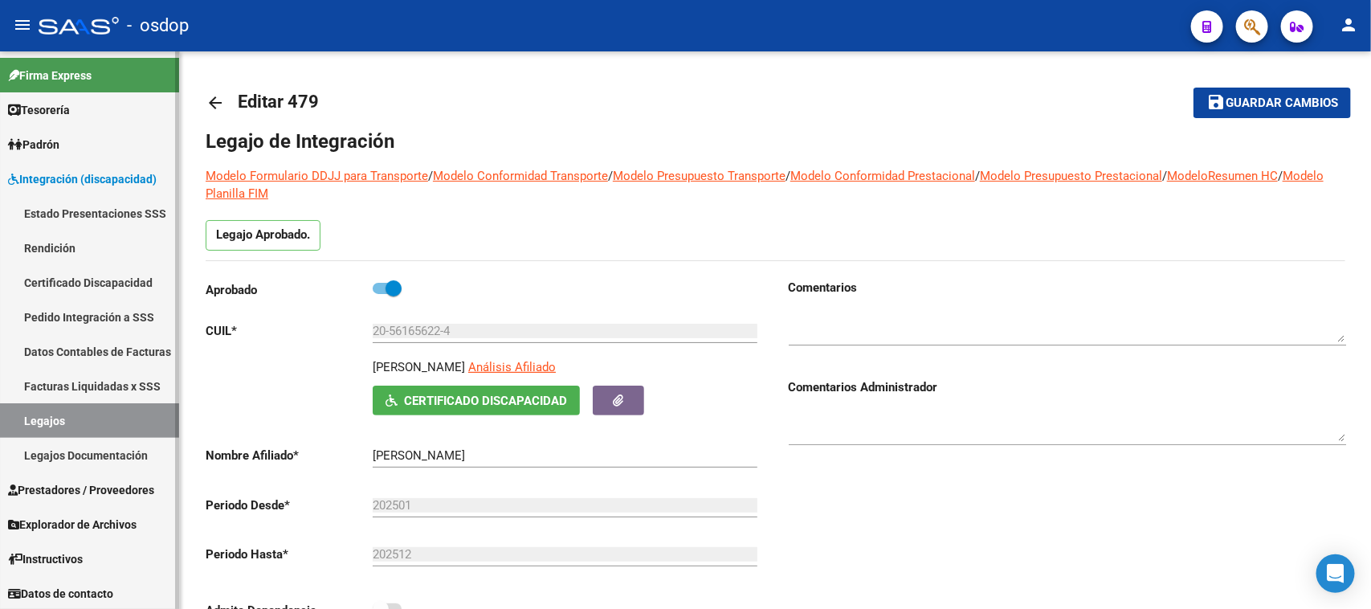
click at [116, 422] on link "Legajos" at bounding box center [89, 420] width 179 height 35
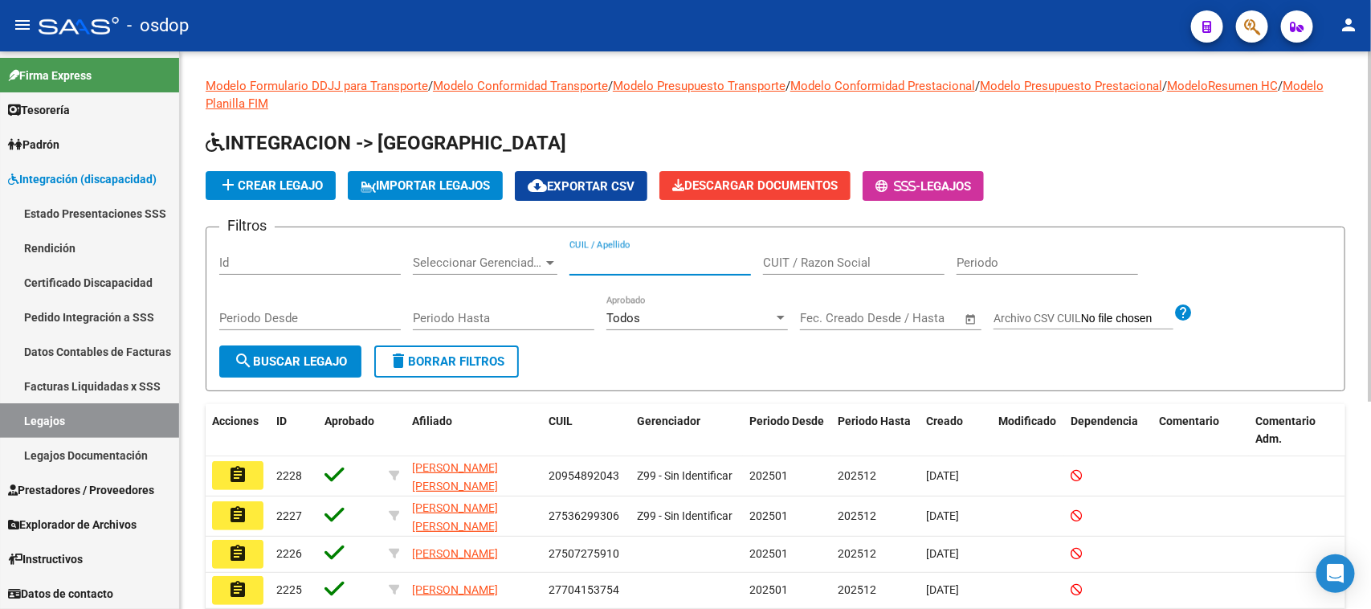
click at [620, 257] on input "CUIL / Apellido" at bounding box center [659, 262] width 181 height 14
paste input "20562962019"
type input "20562962019"
click at [347, 359] on span "search Buscar Legajo" at bounding box center [290, 361] width 113 height 14
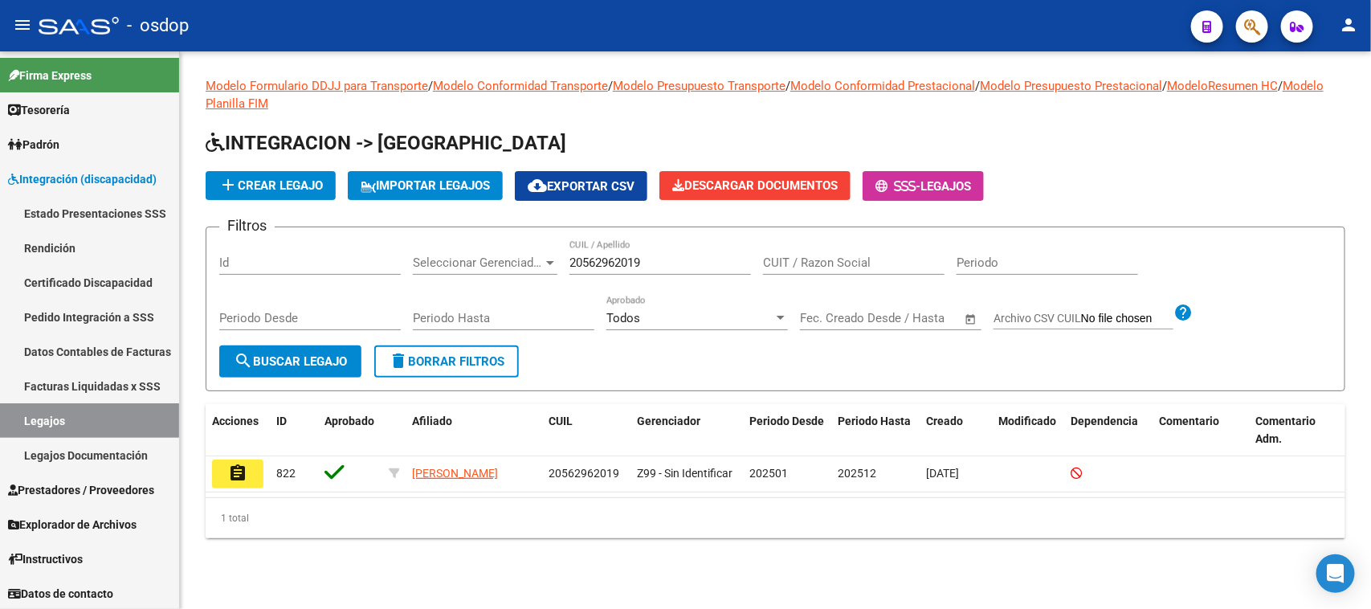
click at [337, 354] on span "search Buscar Legajo" at bounding box center [290, 361] width 113 height 14
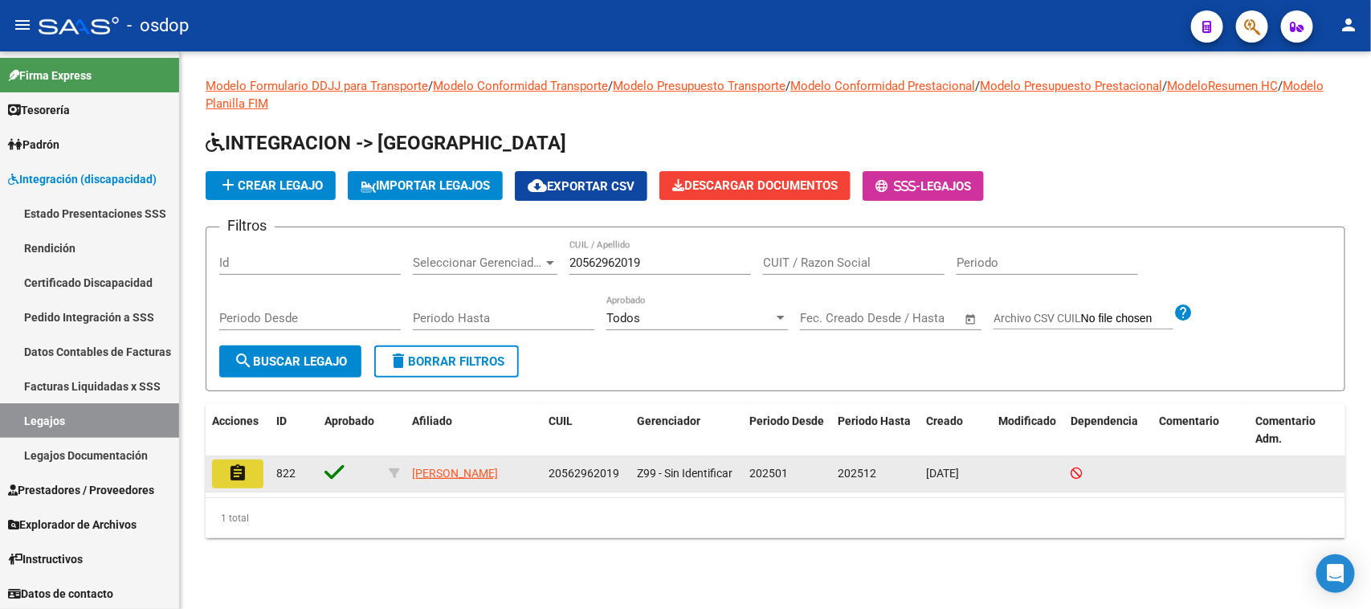
click at [246, 471] on mat-icon "assignment" at bounding box center [237, 472] width 19 height 19
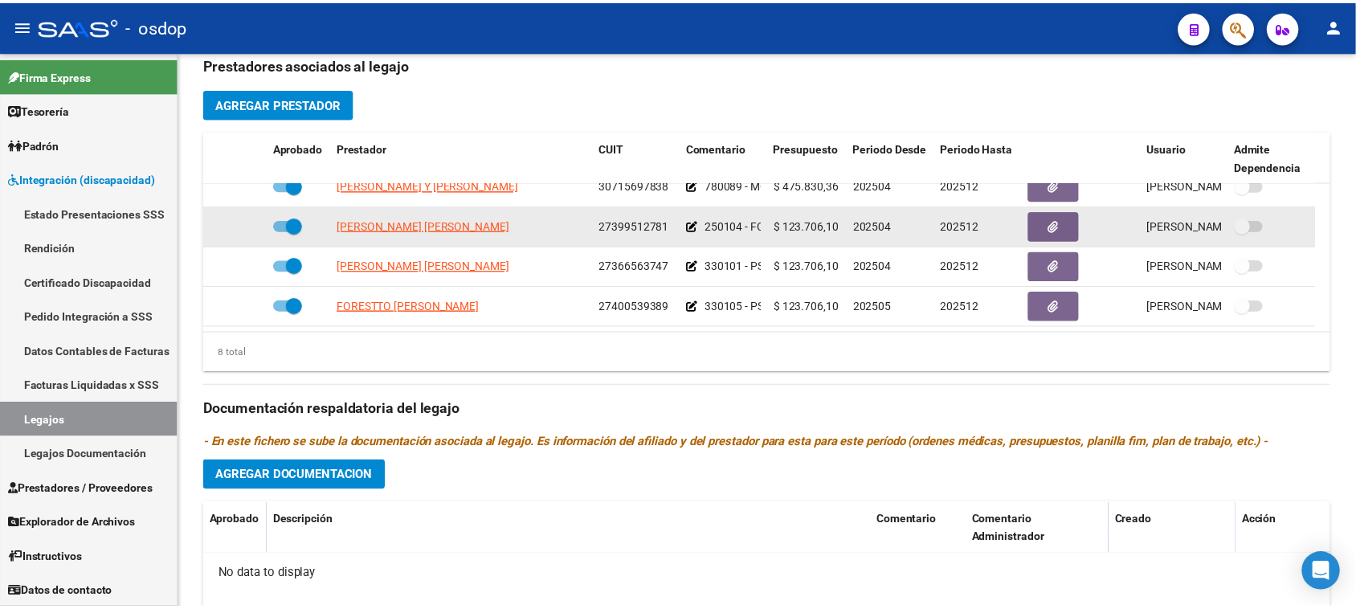
scroll to position [77, 0]
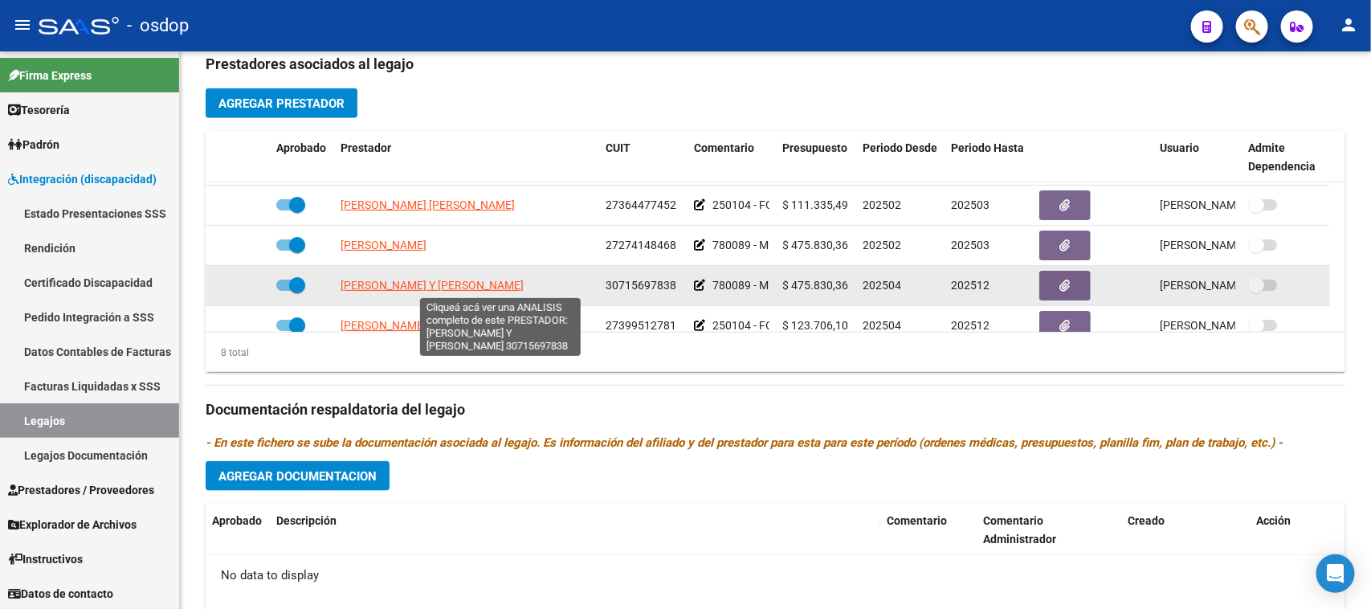
click at [443, 290] on span "MARIA FLORENCIA DAOULATLI Y FEDERICO ANDRES LEDESMA" at bounding box center [432, 285] width 183 height 13
type textarea "30715697838"
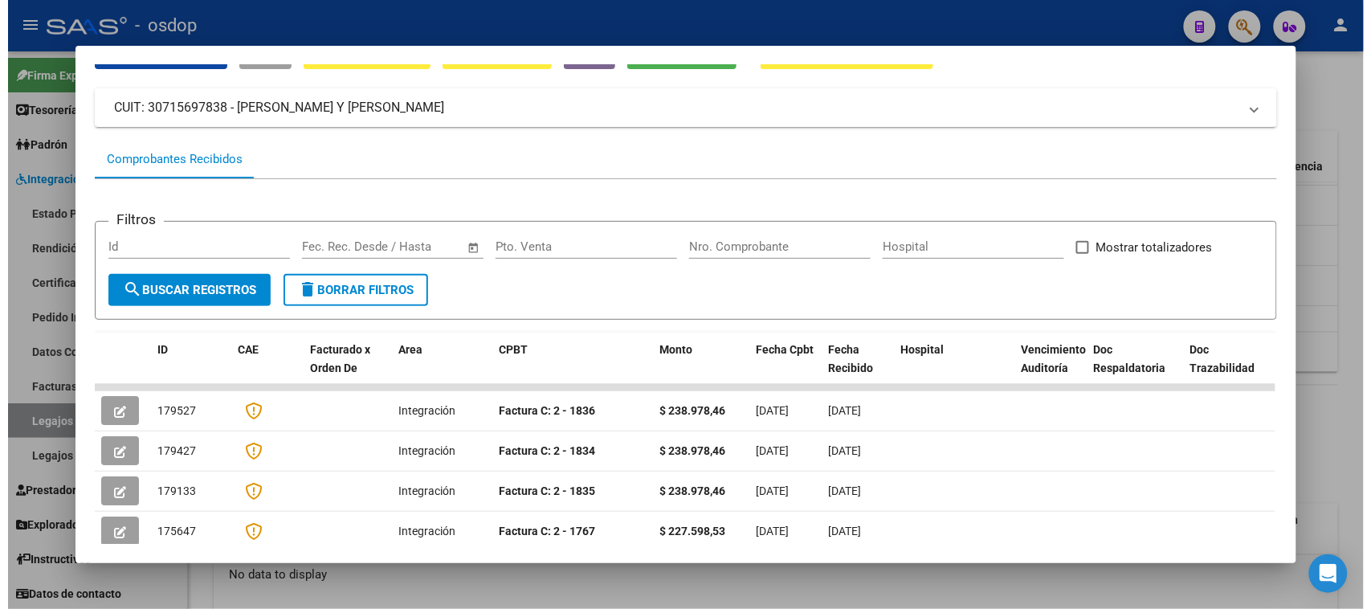
scroll to position [0, 0]
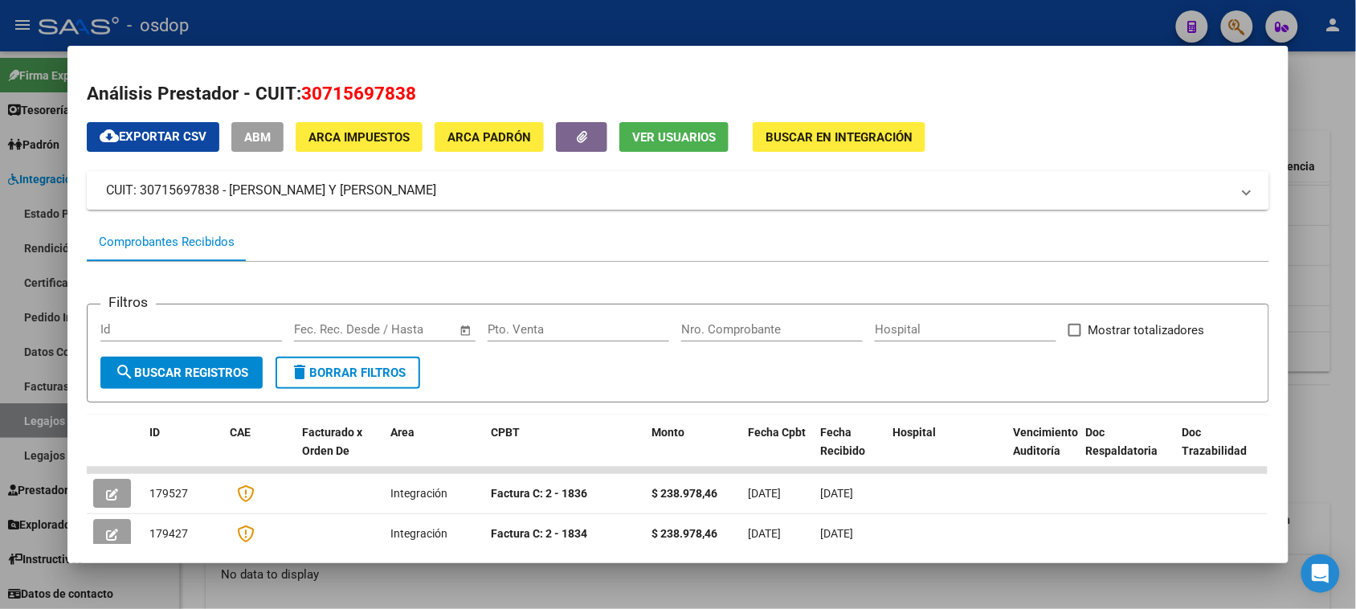
click at [458, 590] on div at bounding box center [678, 304] width 1356 height 609
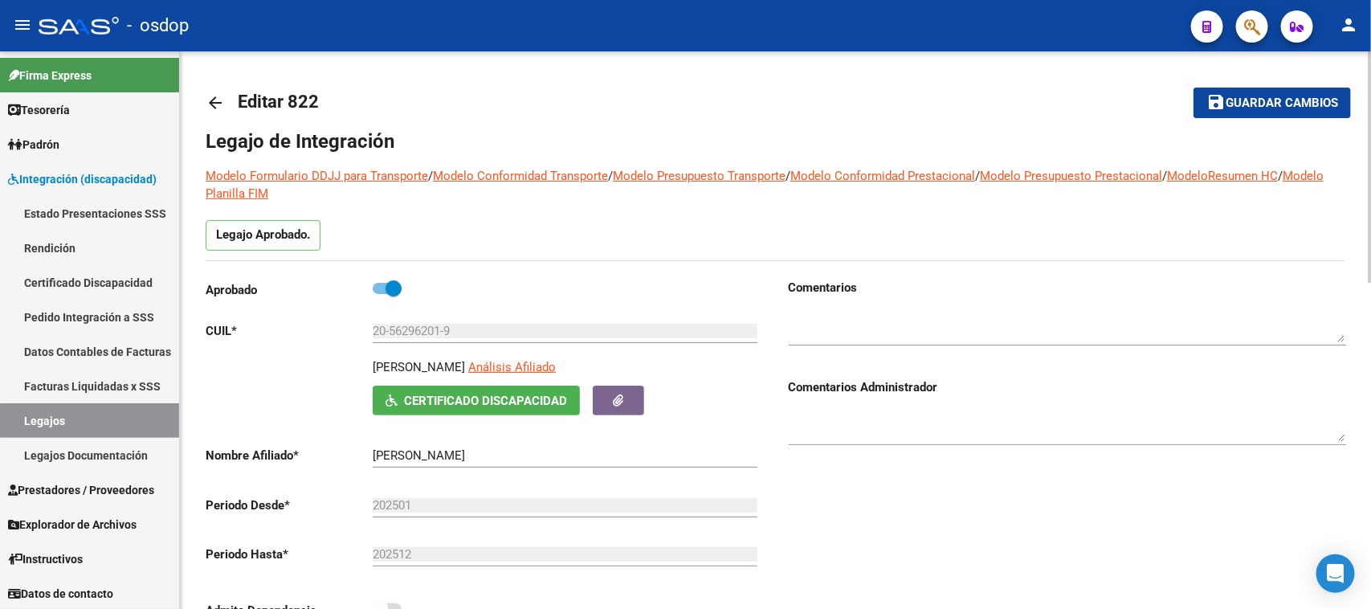
click at [374, 288] on span at bounding box center [387, 288] width 29 height 11
click at [380, 294] on input "checkbox" at bounding box center [380, 294] width 1 height 1
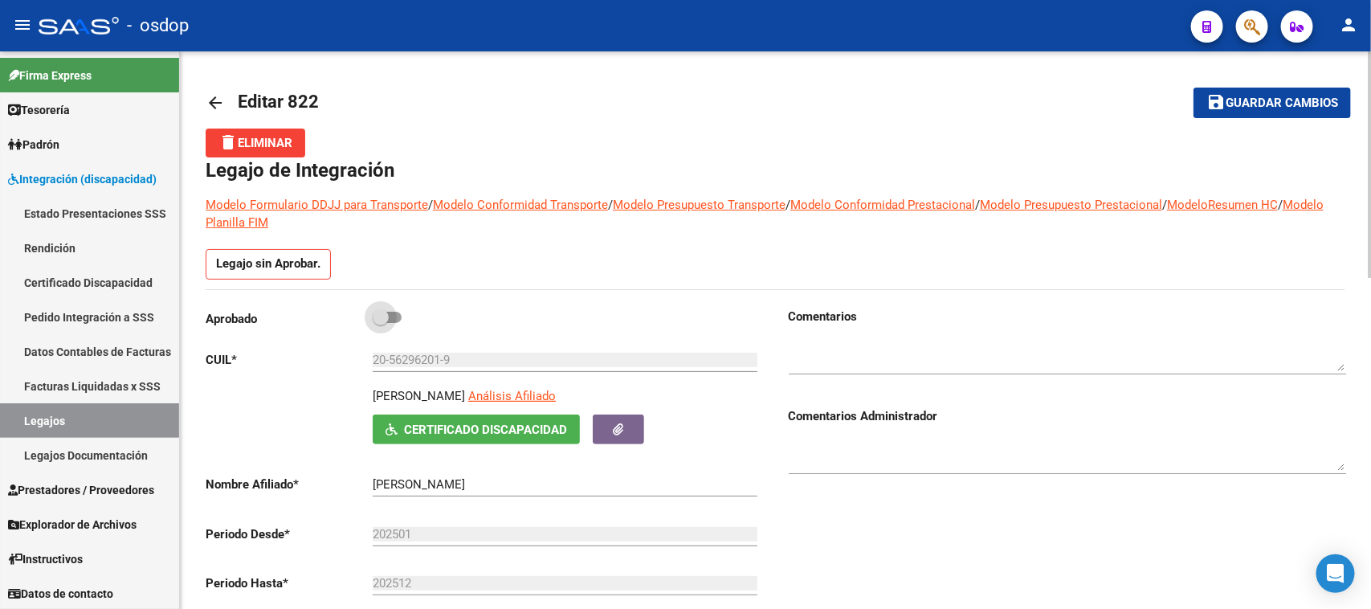
click at [398, 320] on span at bounding box center [387, 317] width 29 height 11
click at [381, 323] on input "checkbox" at bounding box center [380, 323] width 1 height 1
checkbox input "true"
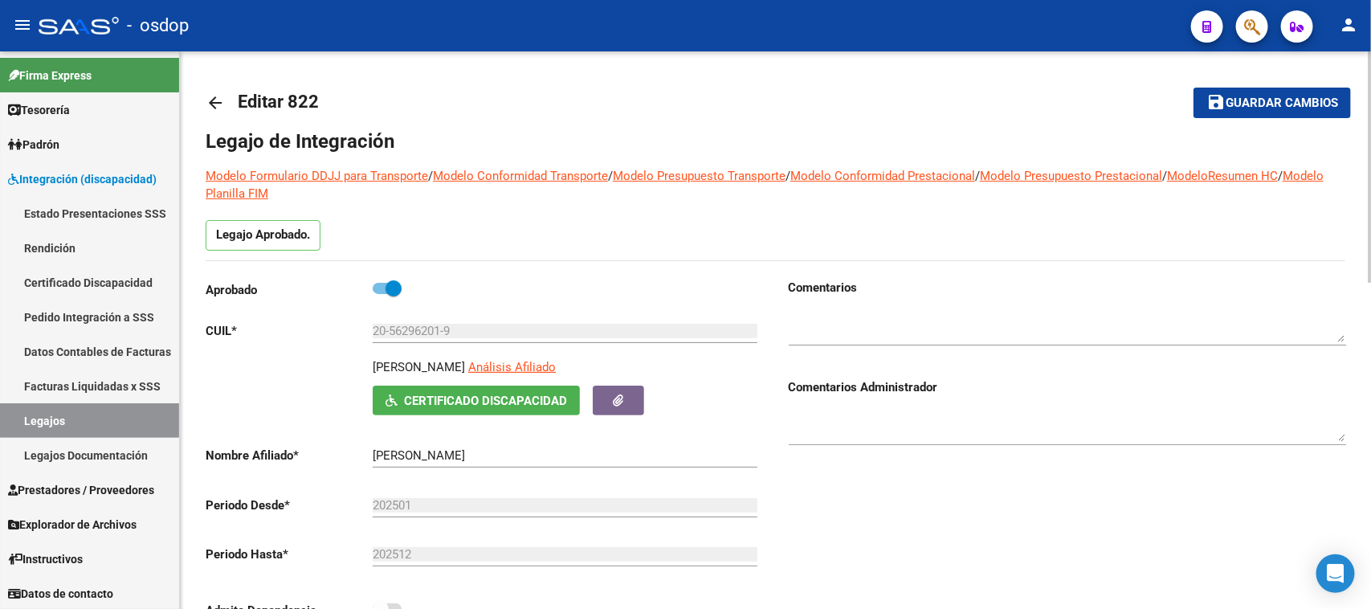
click at [1287, 106] on span "Guardar cambios" at bounding box center [1282, 103] width 112 height 14
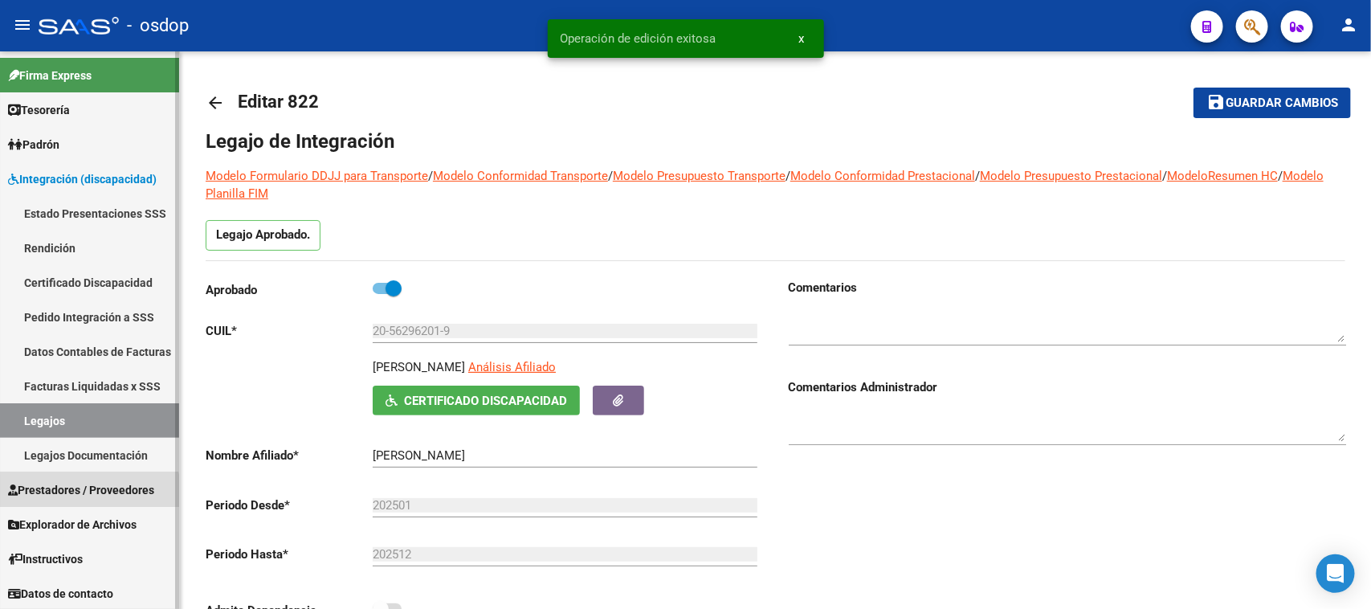
click at [89, 495] on span "Prestadores / Proveedores" at bounding box center [81, 490] width 146 height 18
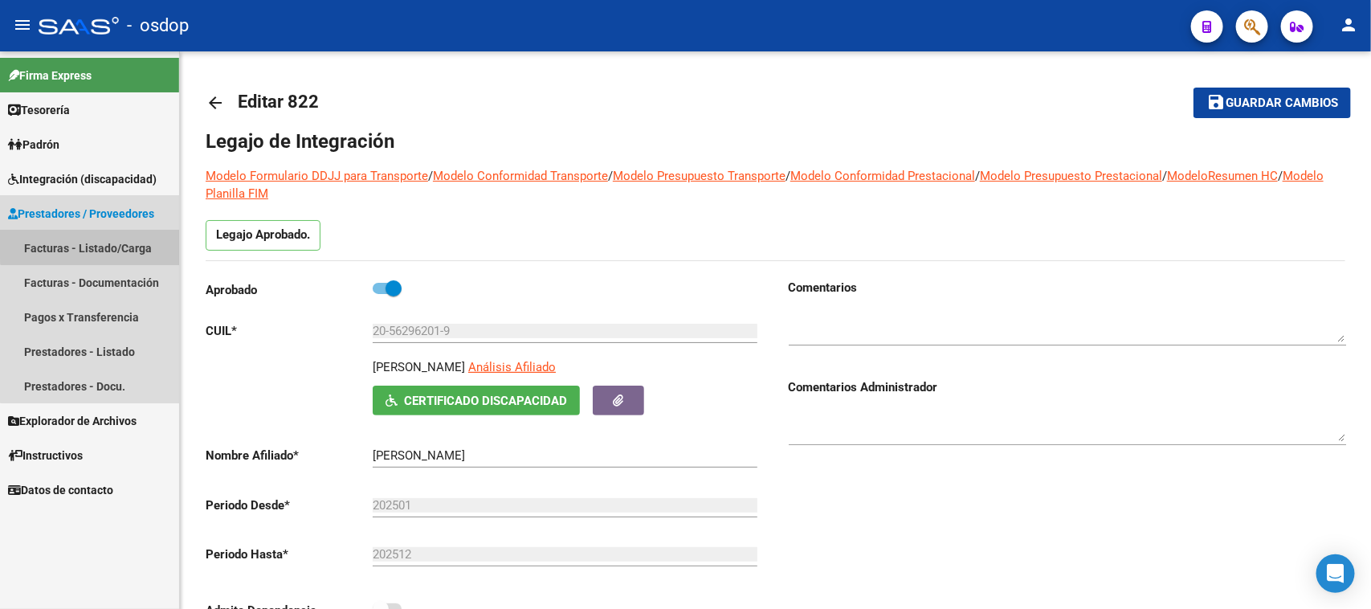
click at [106, 241] on link "Facturas - Listado/Carga" at bounding box center [89, 247] width 179 height 35
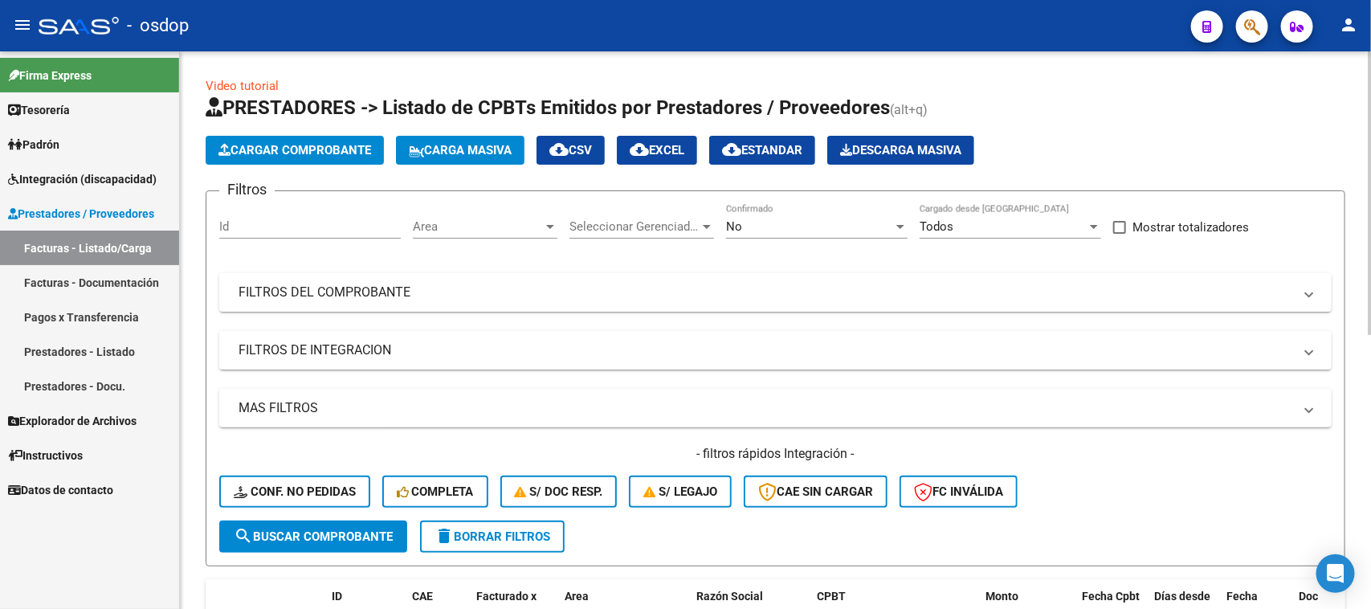
scroll to position [201, 0]
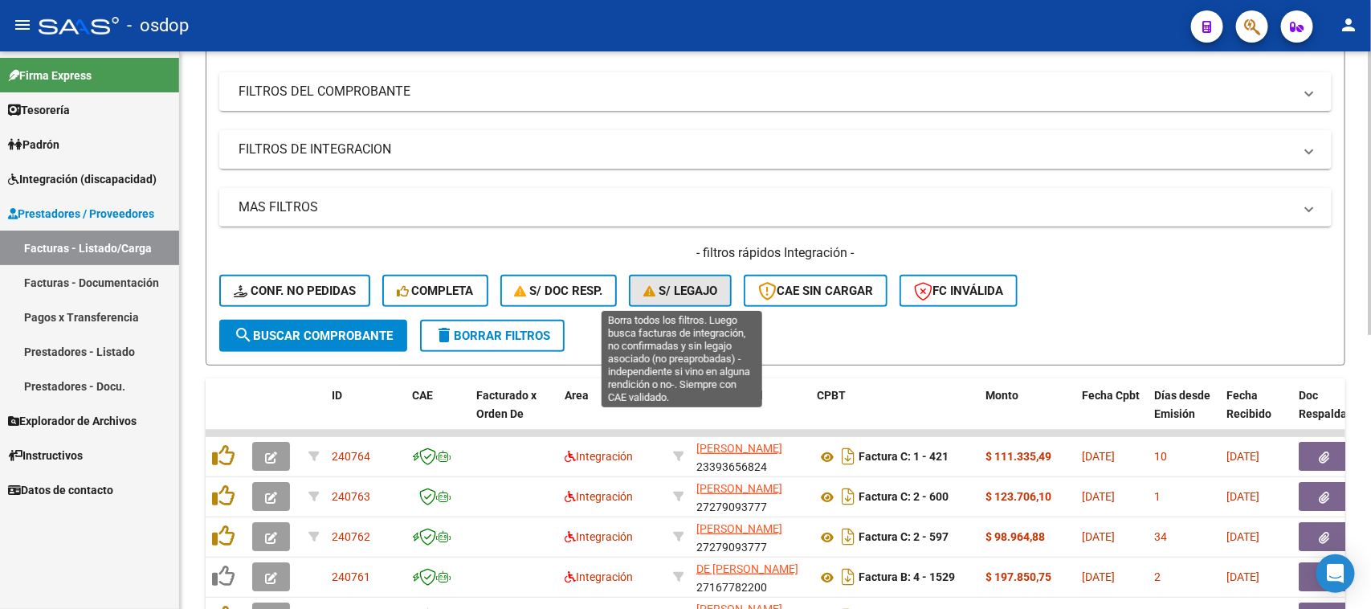
click at [671, 293] on span "S/ legajo" at bounding box center [680, 290] width 74 height 14
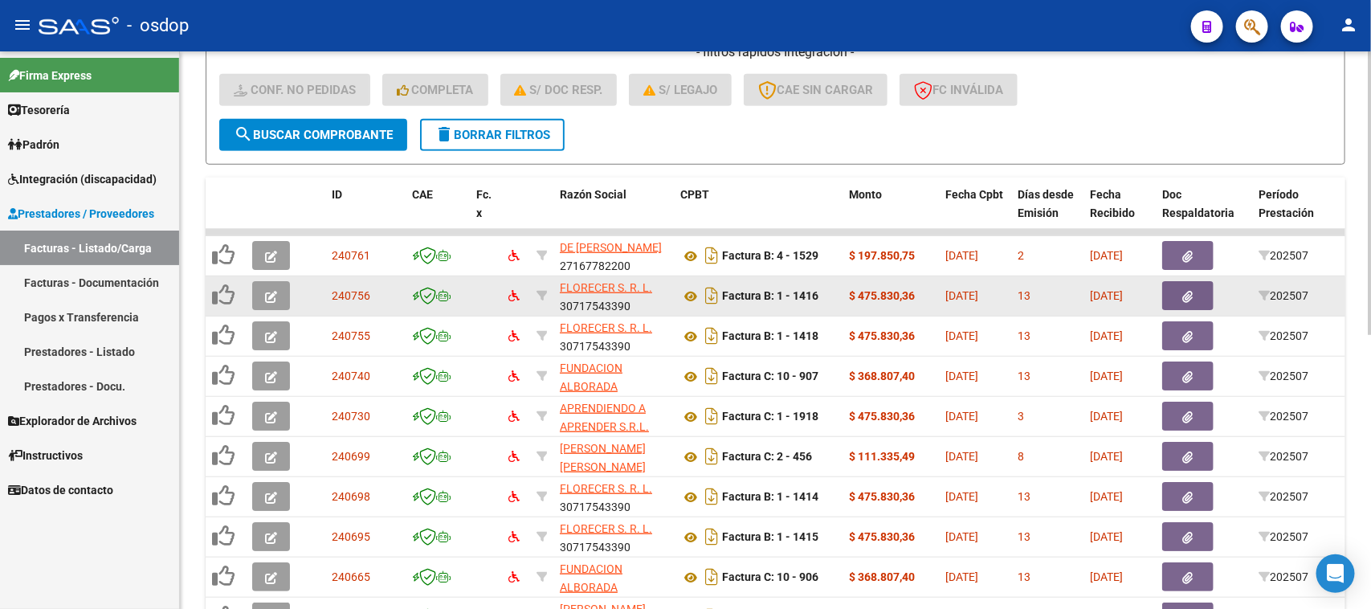
scroll to position [2, 0]
drag, startPoint x: 631, startPoint y: 303, endPoint x: 561, endPoint y: 306, distance: 70.7
click at [561, 306] on div "FLORECER S. R. L. 30717543390" at bounding box center [614, 296] width 108 height 34
copy div "30717543390"
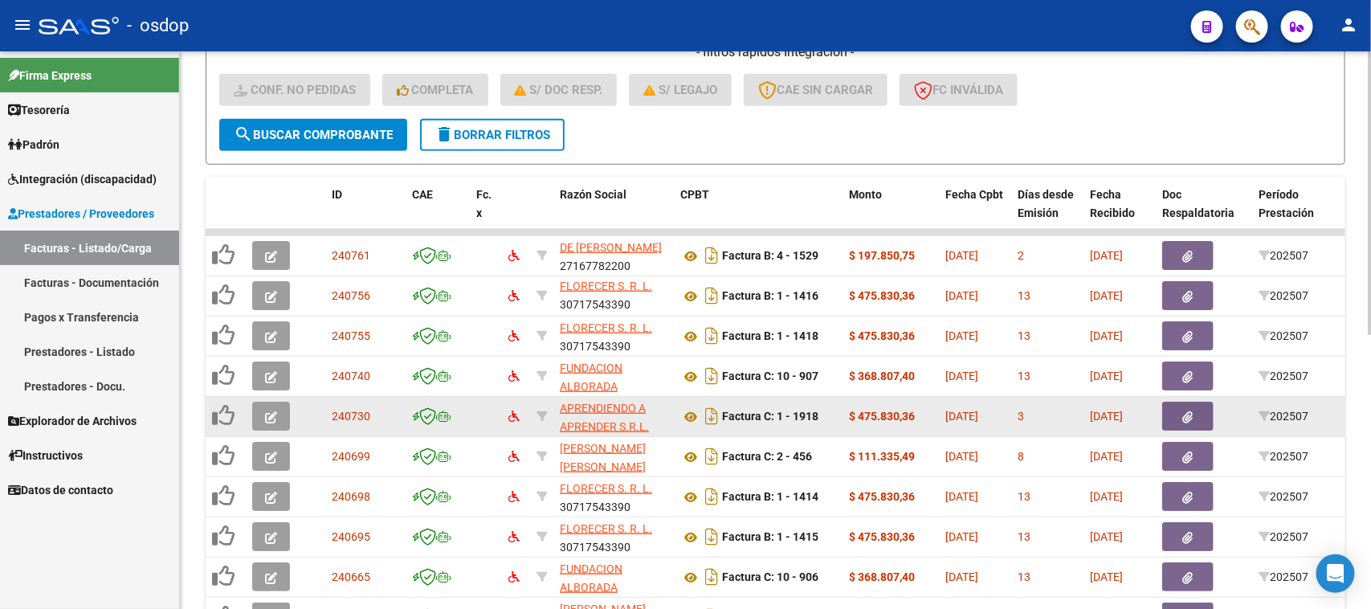
scroll to position [0, 0]
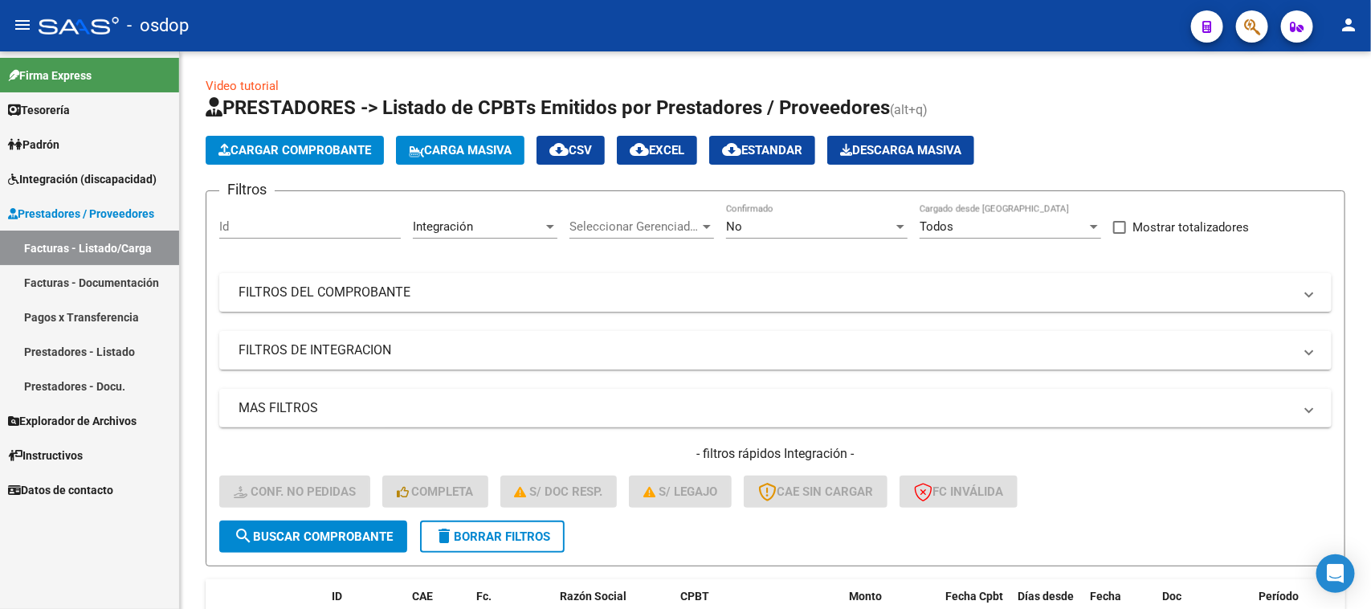
click at [90, 183] on span "Integración (discapacidad)" at bounding box center [82, 179] width 149 height 18
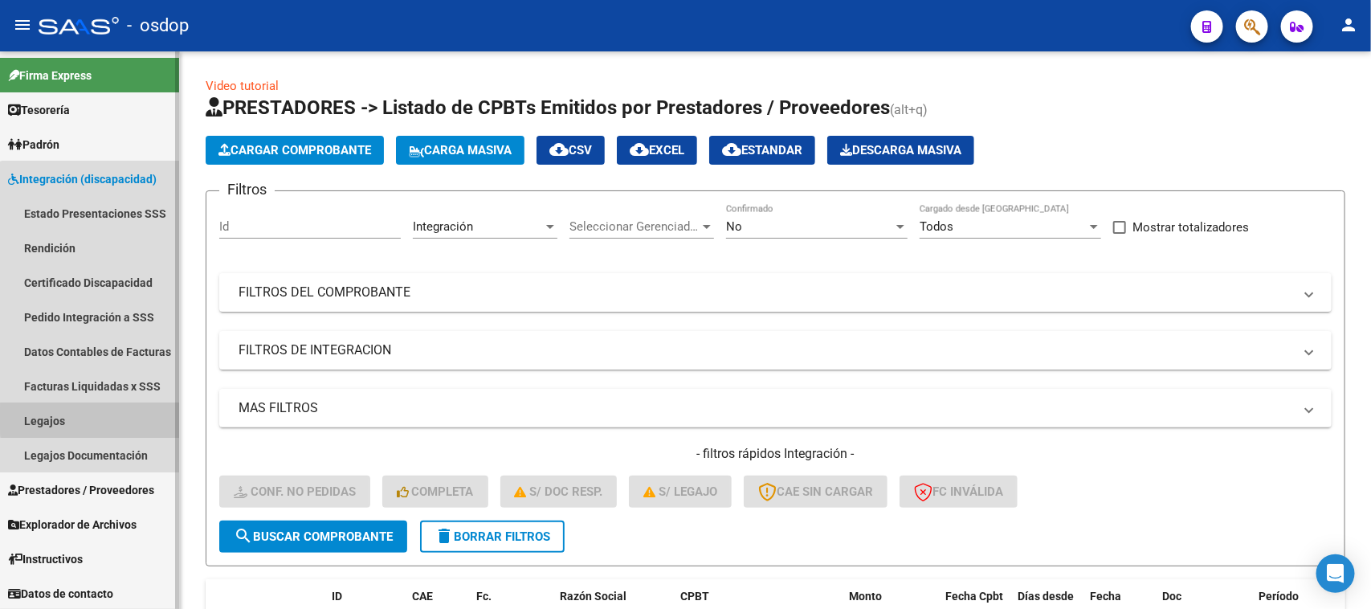
click at [99, 418] on link "Legajos" at bounding box center [89, 420] width 179 height 35
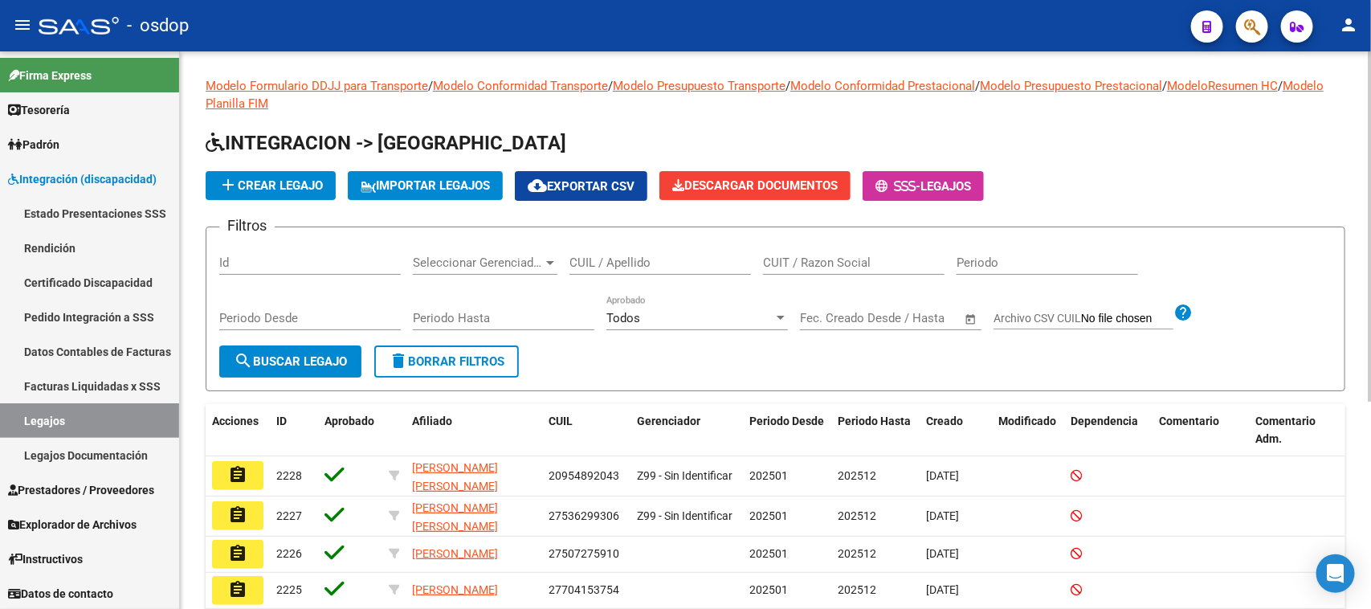
click at [657, 263] on input "CUIL / Apellido" at bounding box center [659, 262] width 181 height 14
type input "[PERSON_NAME]"
click at [299, 360] on span "search Buscar Legajo" at bounding box center [290, 361] width 113 height 14
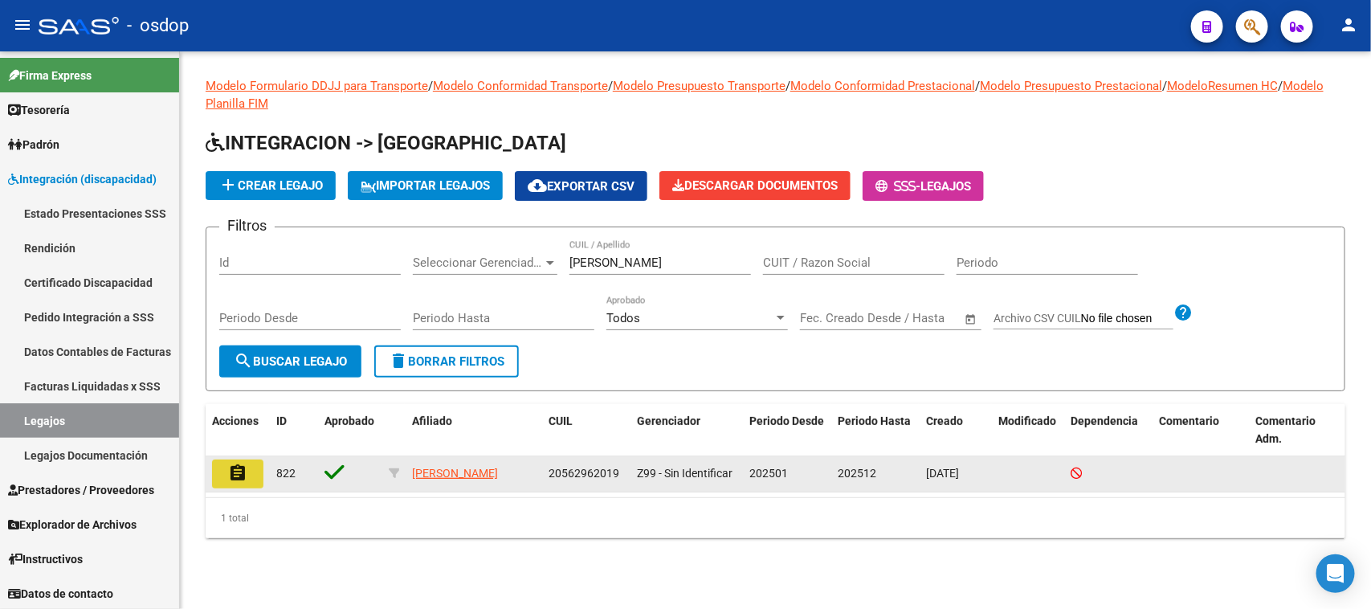
click at [245, 475] on mat-icon "assignment" at bounding box center [237, 472] width 19 height 19
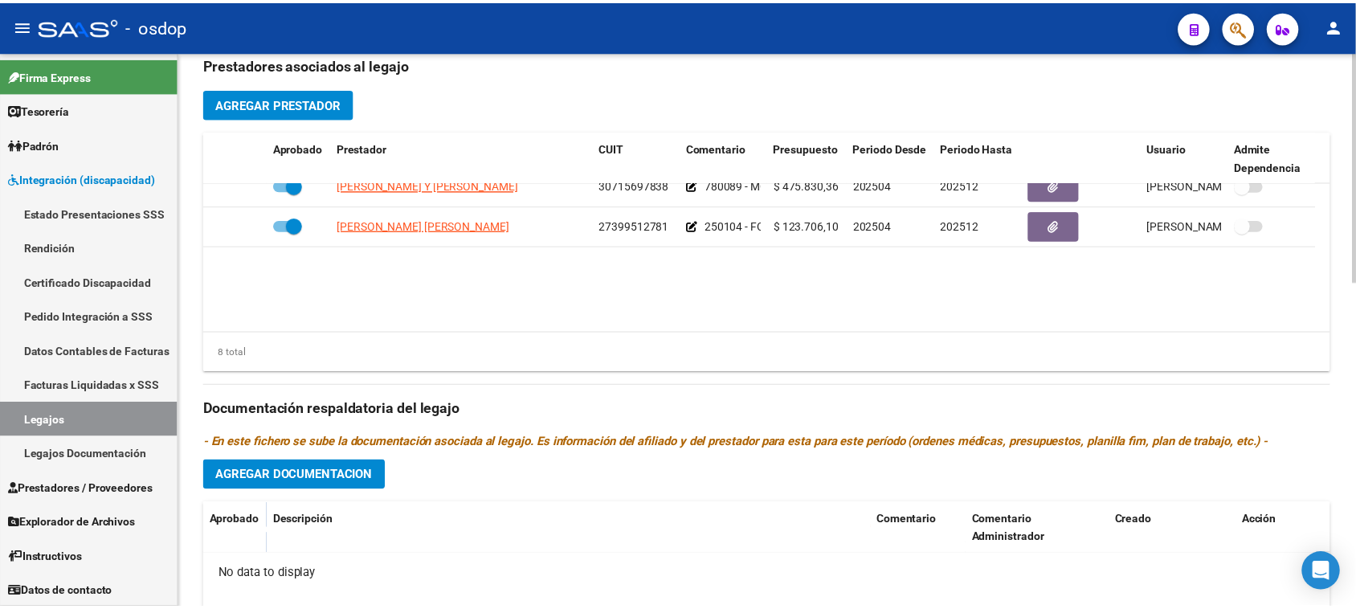
scroll to position [77, 0]
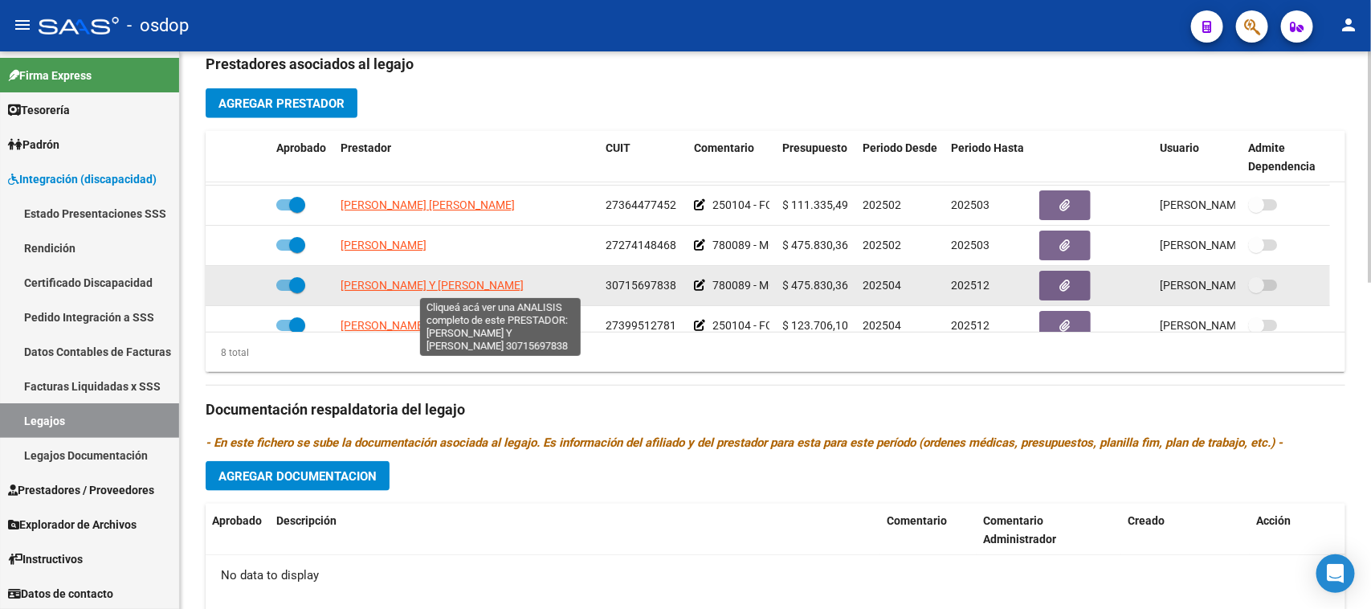
click at [524, 288] on span "MARIA FLORENCIA DAOULATLI Y FEDERICO ANDRES LEDESMA" at bounding box center [432, 285] width 183 height 13
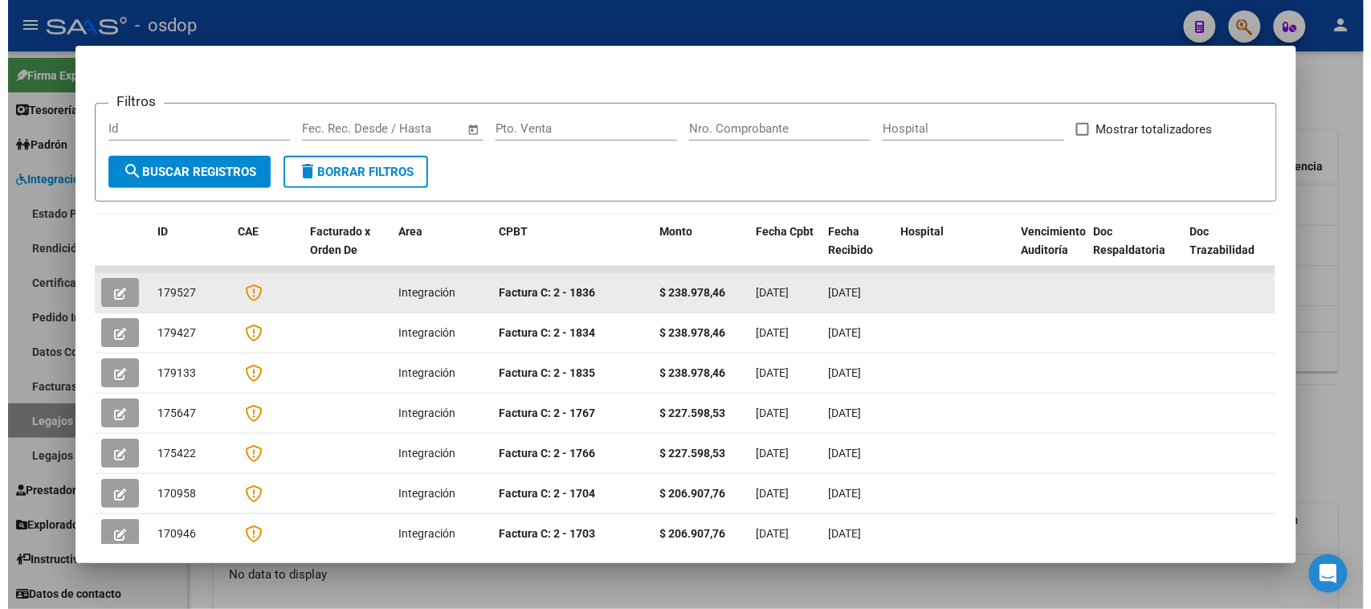
scroll to position [0, 0]
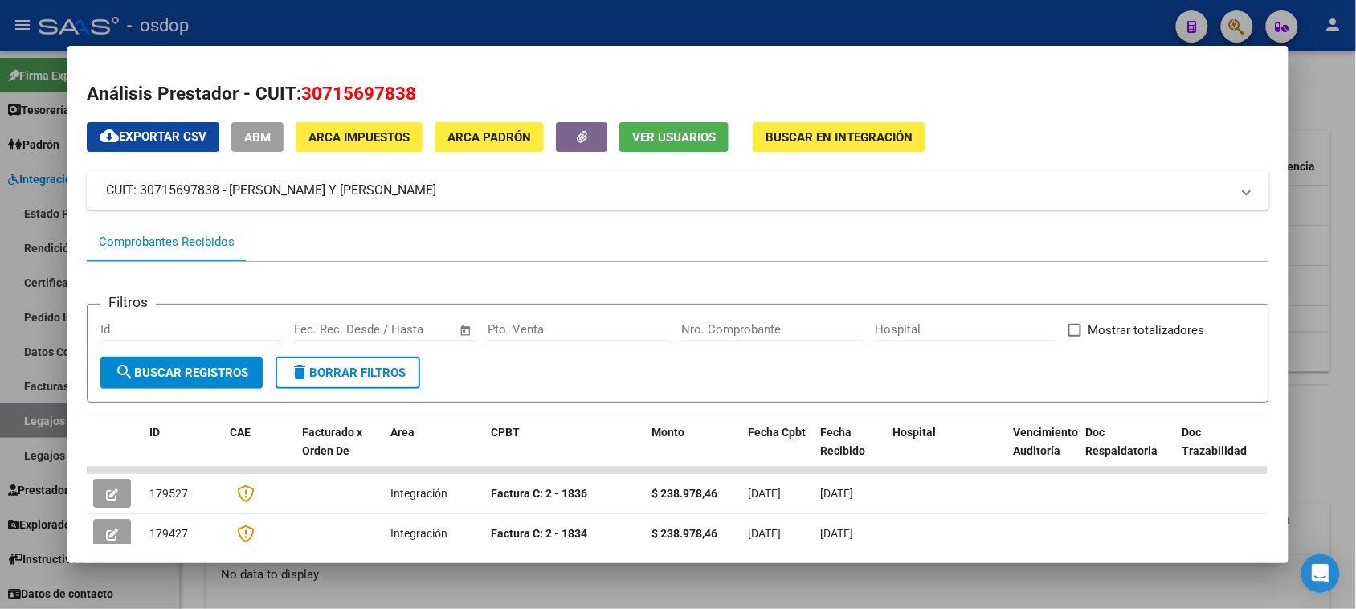
click at [1323, 451] on div at bounding box center [678, 304] width 1356 height 609
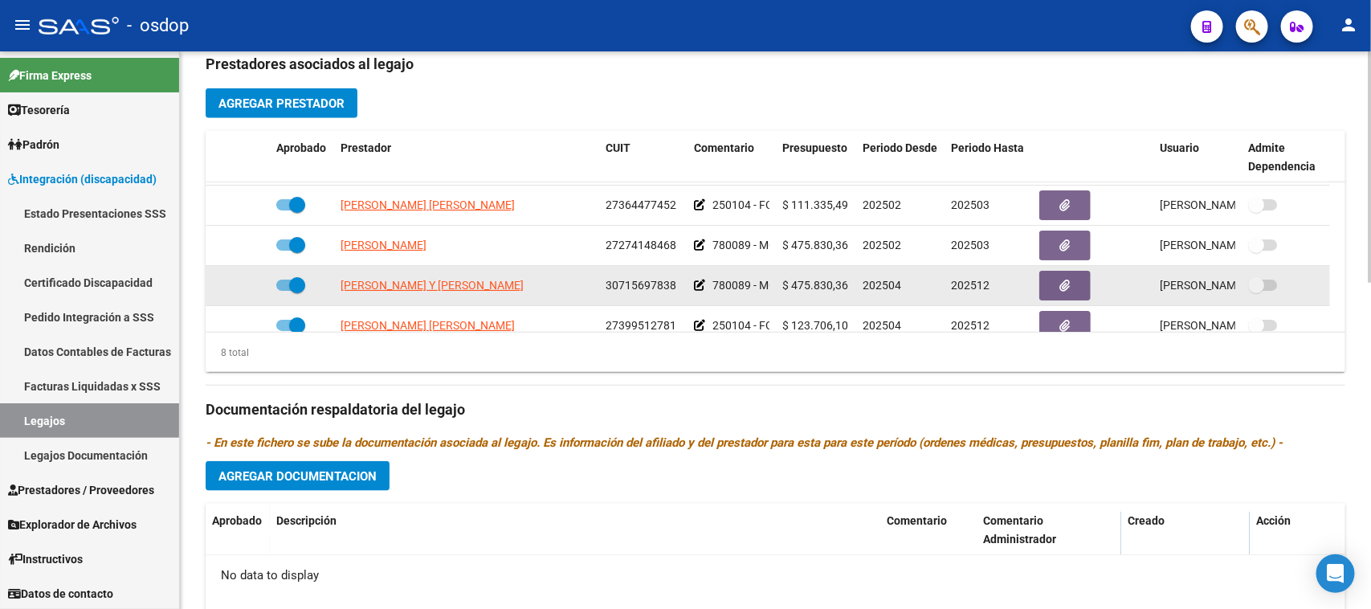
click at [282, 283] on span at bounding box center [290, 284] width 29 height 11
click at [283, 291] on input "checkbox" at bounding box center [283, 291] width 1 height 1
click at [215, 282] on icon at bounding box center [217, 284] width 10 height 11
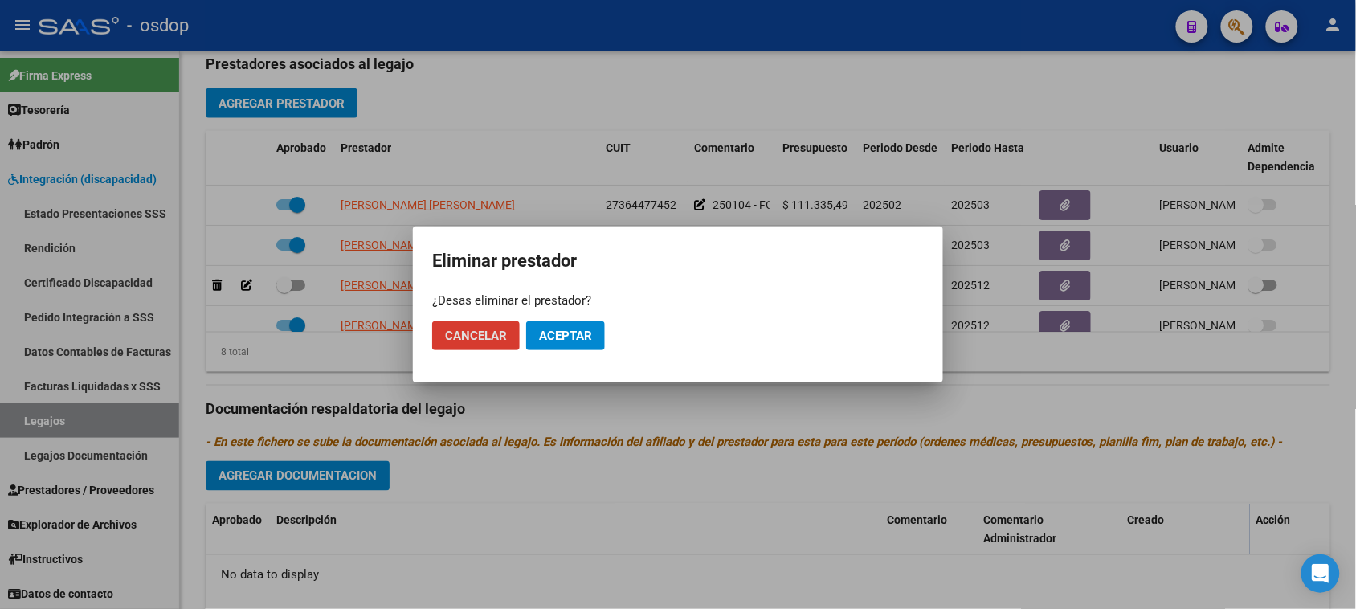
click at [586, 342] on span "Aceptar" at bounding box center [565, 335] width 53 height 14
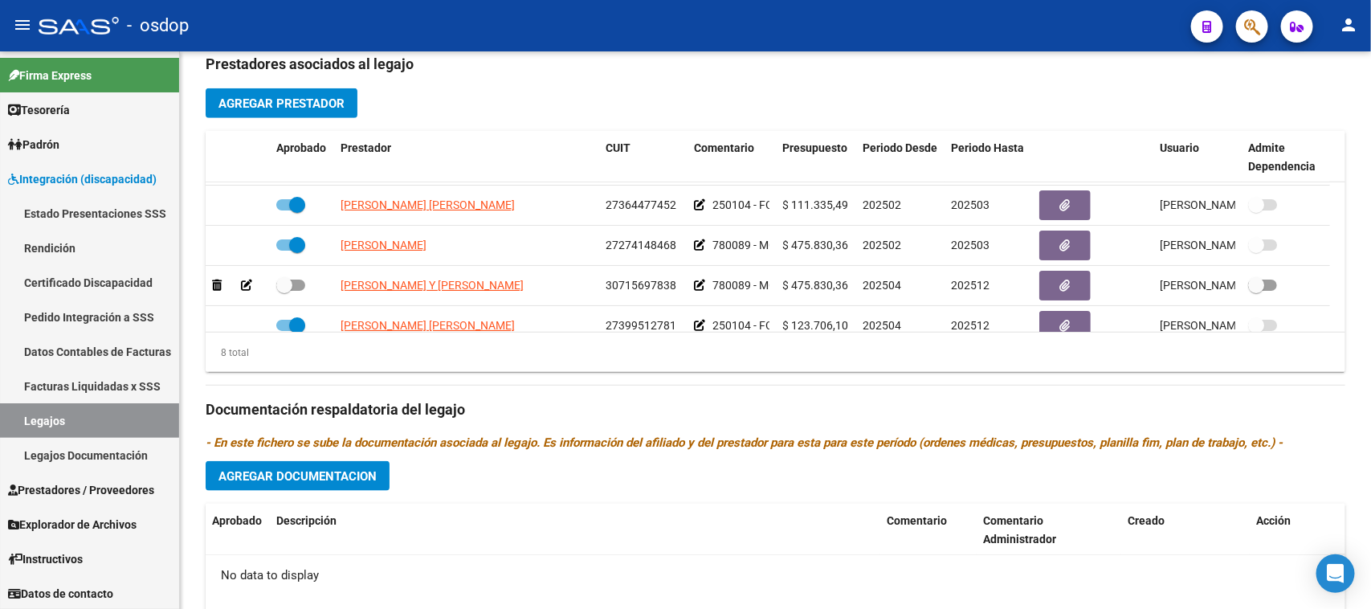
checkbox input "true"
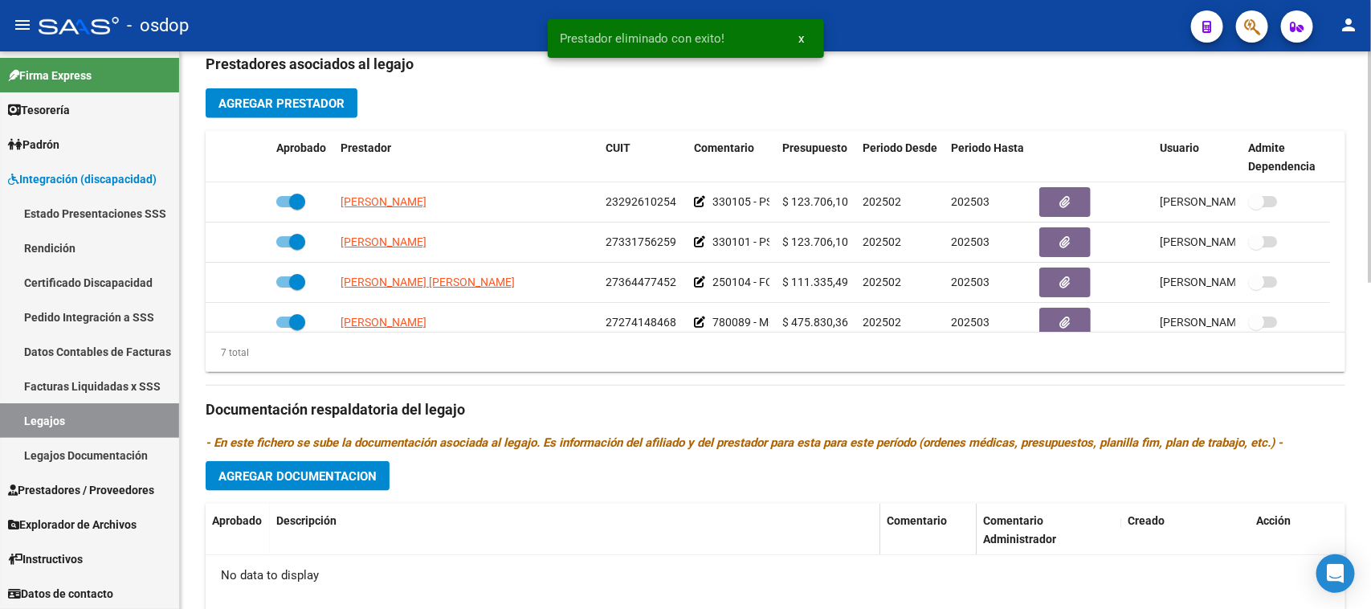
click at [326, 96] on span "Agregar Prestador" at bounding box center [281, 103] width 126 height 14
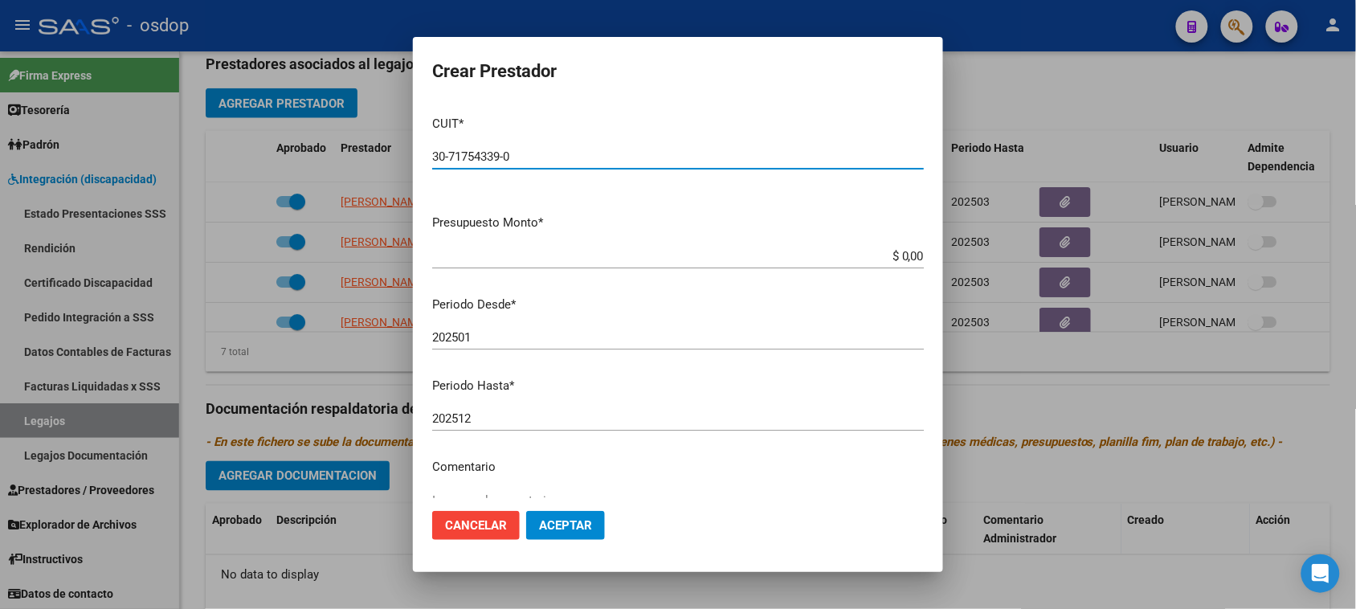
type input "30-71754339-0"
click at [863, 255] on input "$ 0,00" at bounding box center [677, 256] width 491 height 14
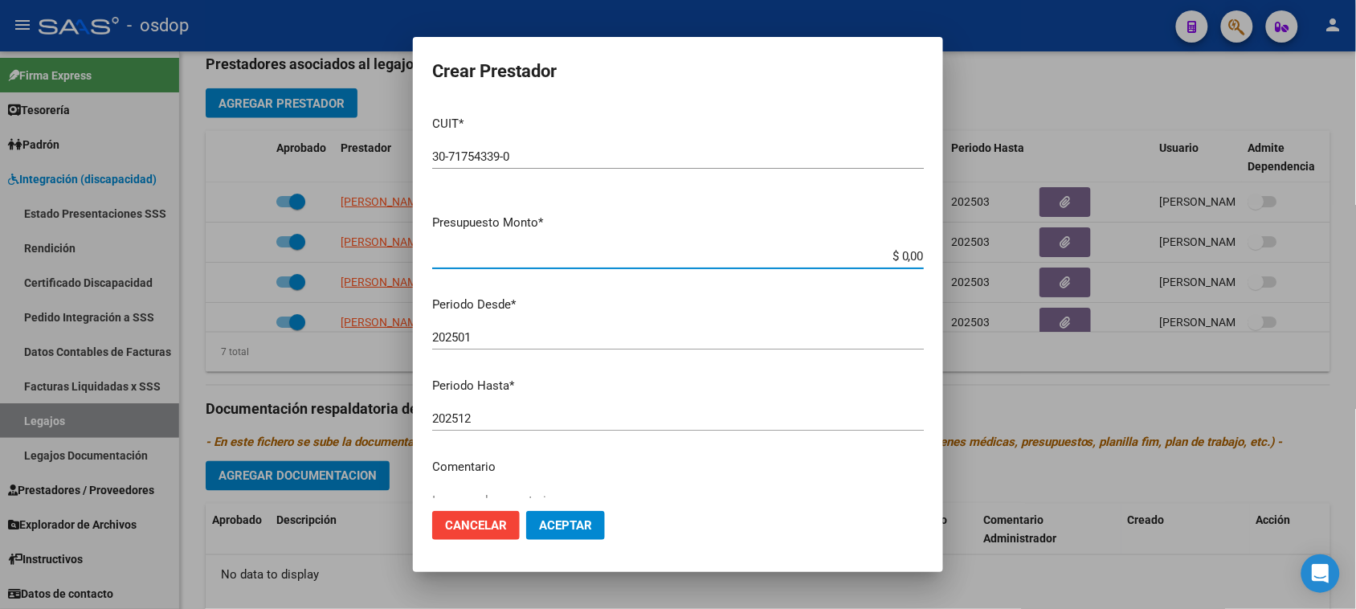
paste input "475.830,36"
click at [884, 257] on input "$ 475.830.360,00" at bounding box center [677, 256] width 491 height 14
paste input "475.830,36"
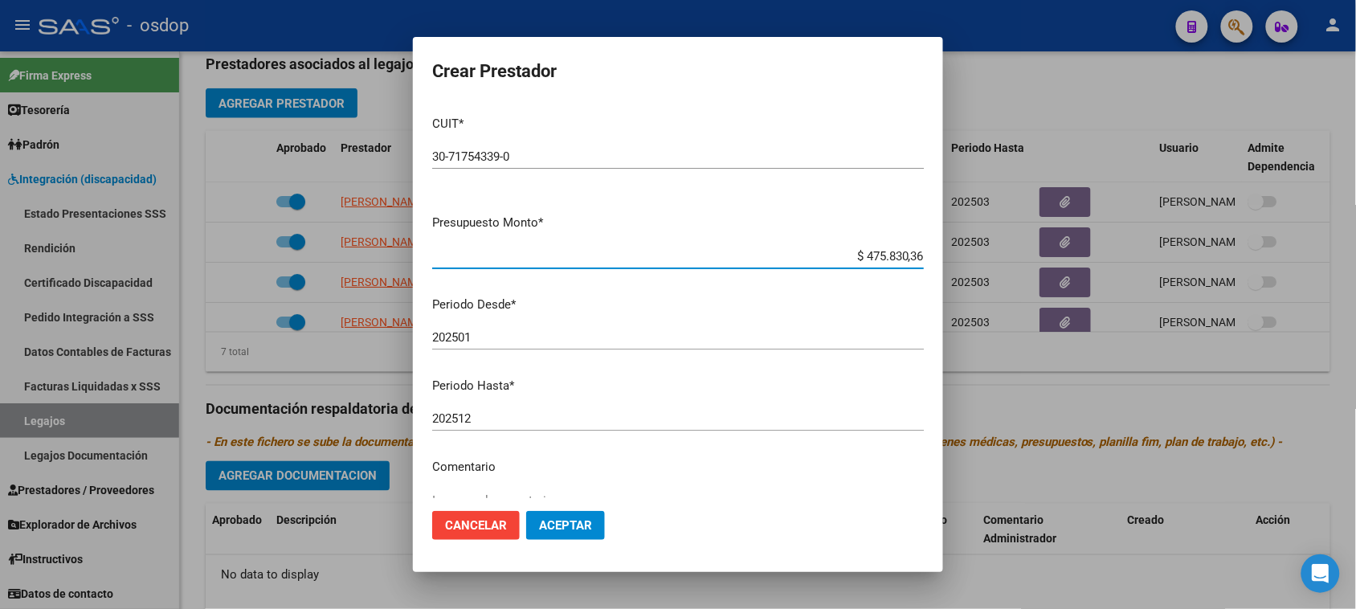
type input "$ 475.830,36"
click at [536, 327] on div "202501 Ingresar el periodo" at bounding box center [677, 337] width 491 height 24
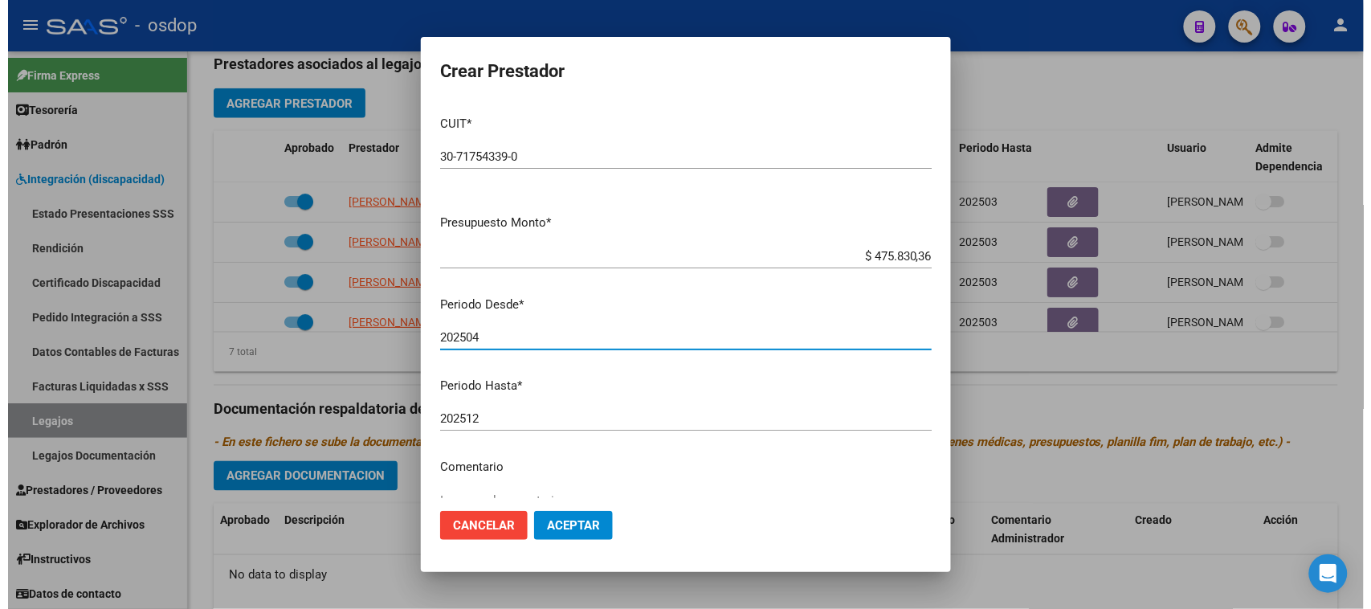
scroll to position [153, 0]
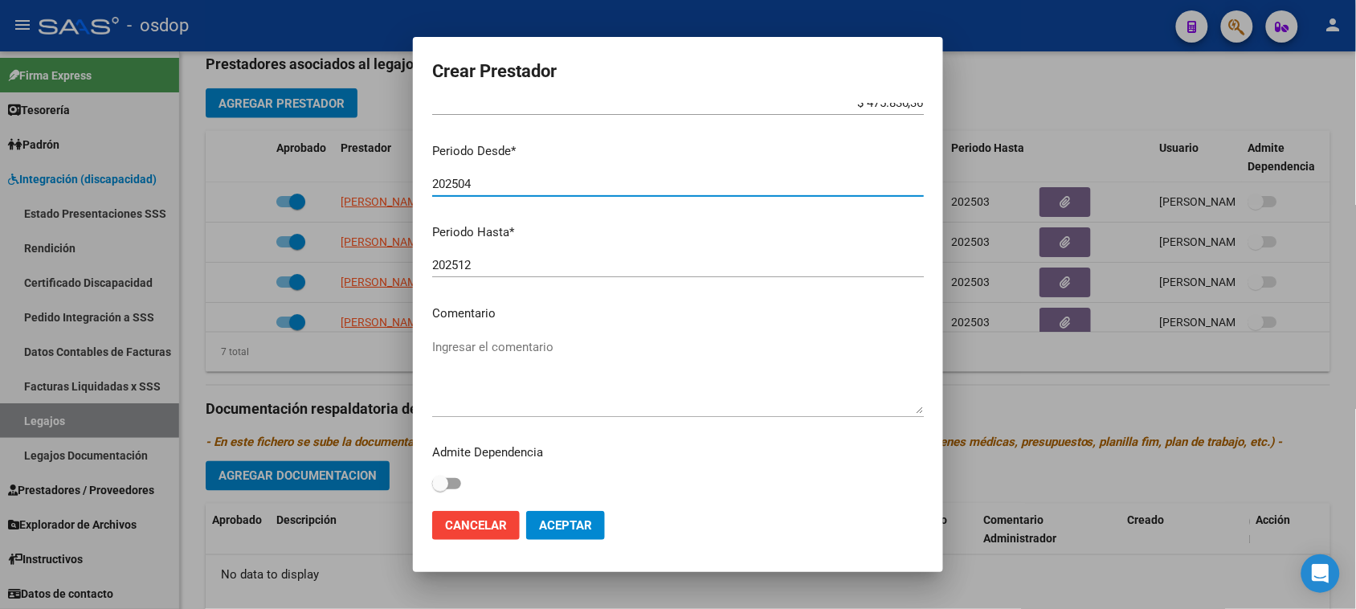
type input "202504"
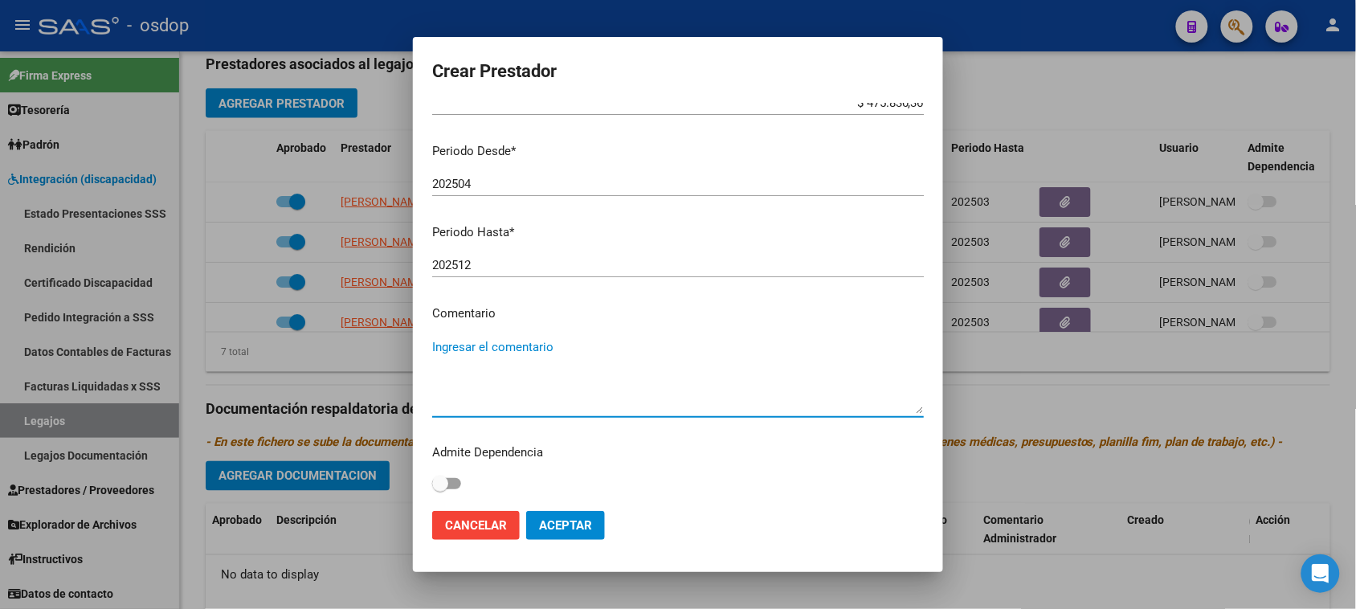
click at [526, 344] on textarea "Ingresar el comentario" at bounding box center [677, 375] width 491 height 75
paste textarea "780089 - MÓDULO DE APOYO A LA INTEGRACIÓN ESCOLAR"
type textarea "780089 - MÓDULO DE APOYO A LA INTEGRACIÓN ESCOLAR"
click at [579, 528] on span "Aceptar" at bounding box center [565, 525] width 53 height 14
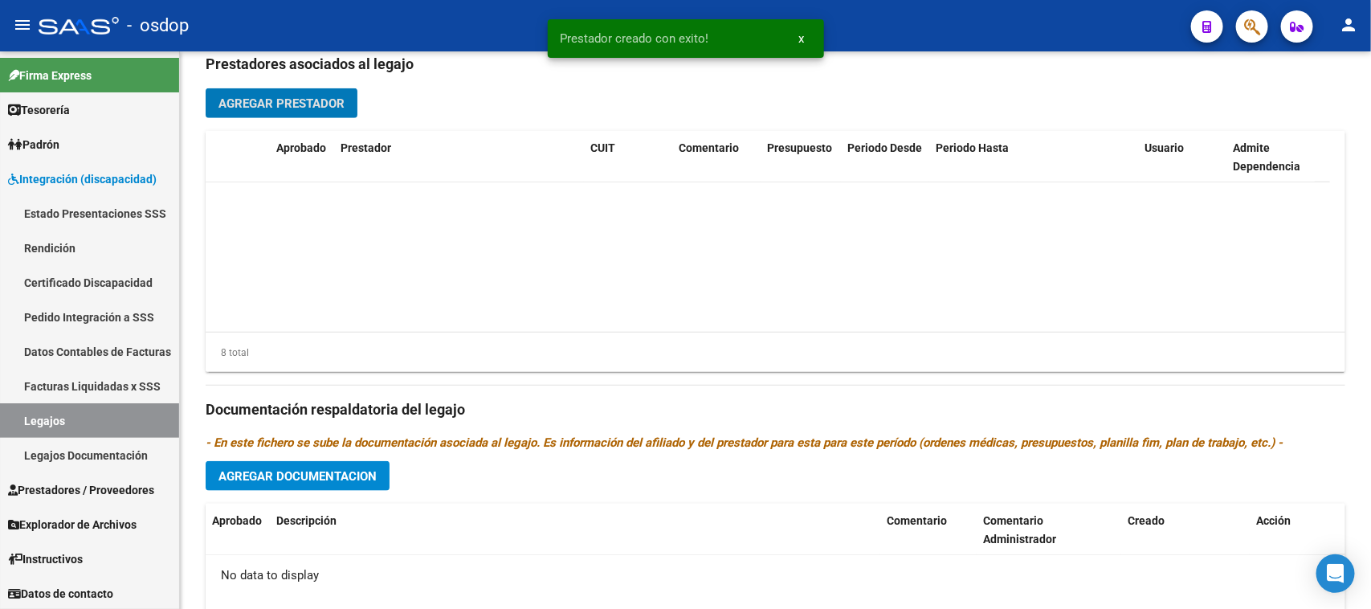
scroll to position [177, 0]
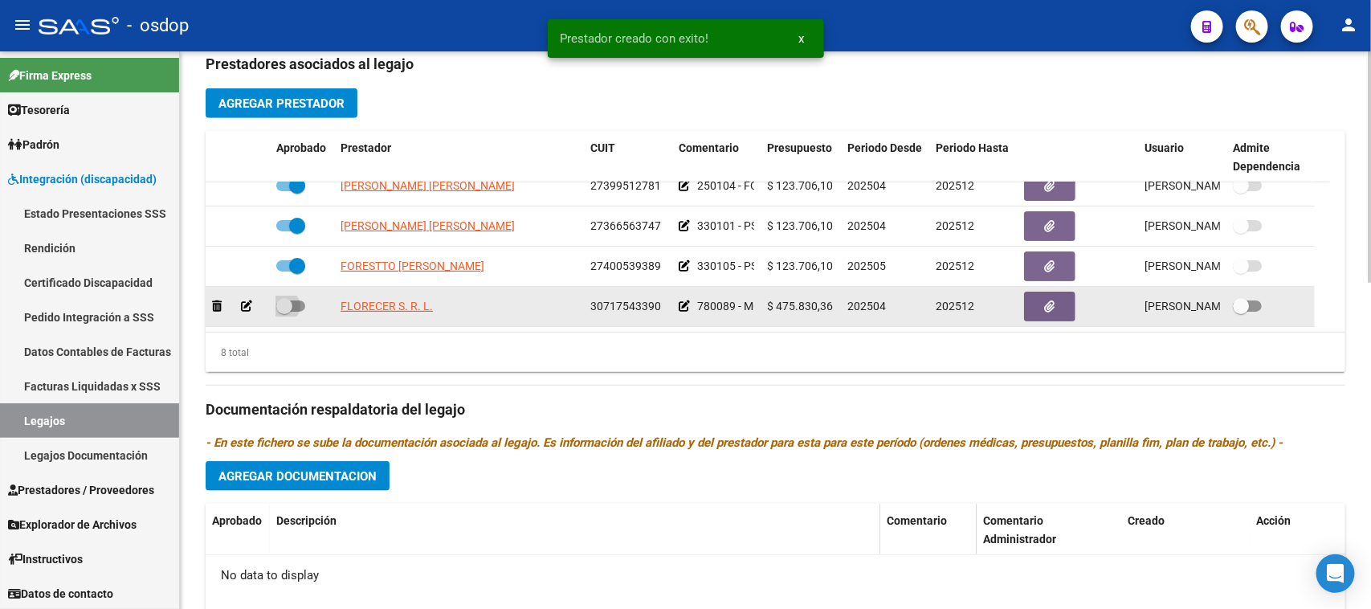
click at [302, 305] on span at bounding box center [290, 305] width 29 height 11
click at [284, 312] on input "checkbox" at bounding box center [283, 312] width 1 height 1
checkbox input "true"
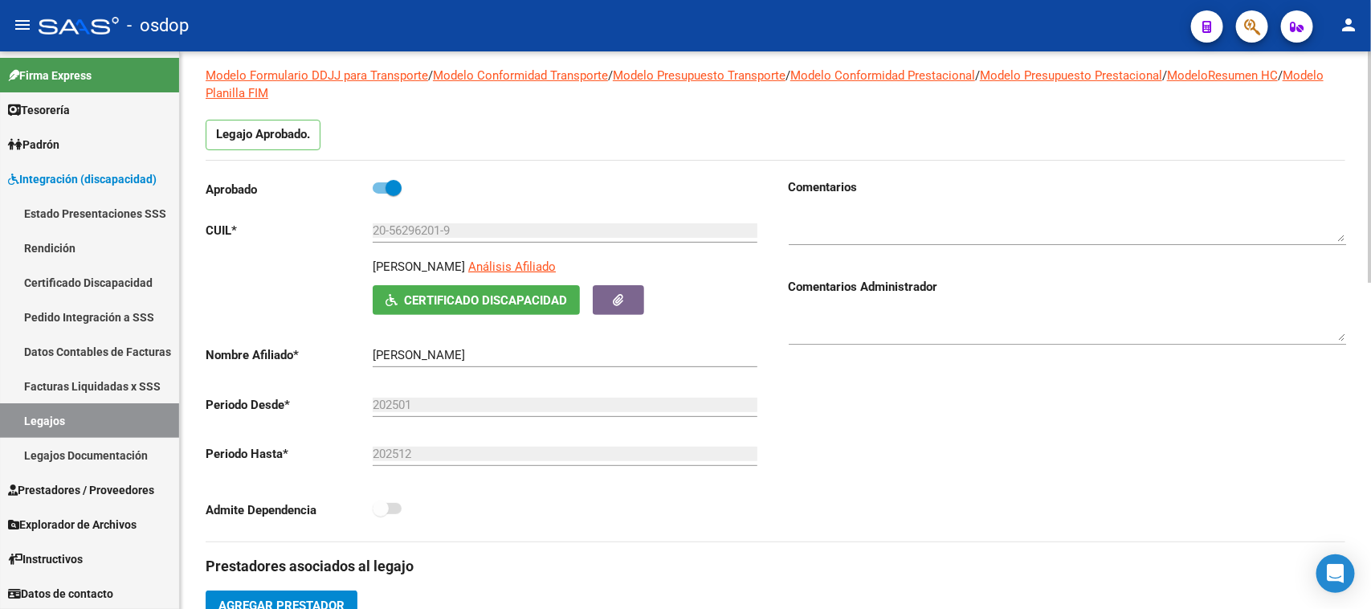
scroll to position [0, 0]
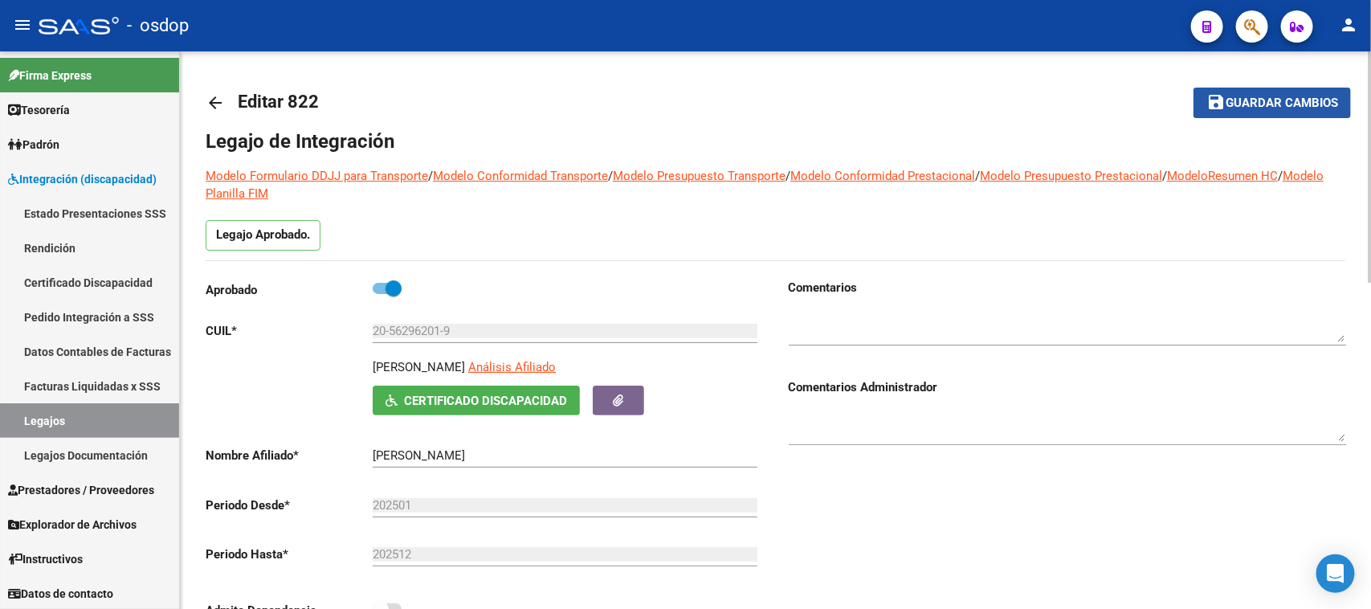
click at [1297, 104] on span "Guardar cambios" at bounding box center [1282, 103] width 112 height 14
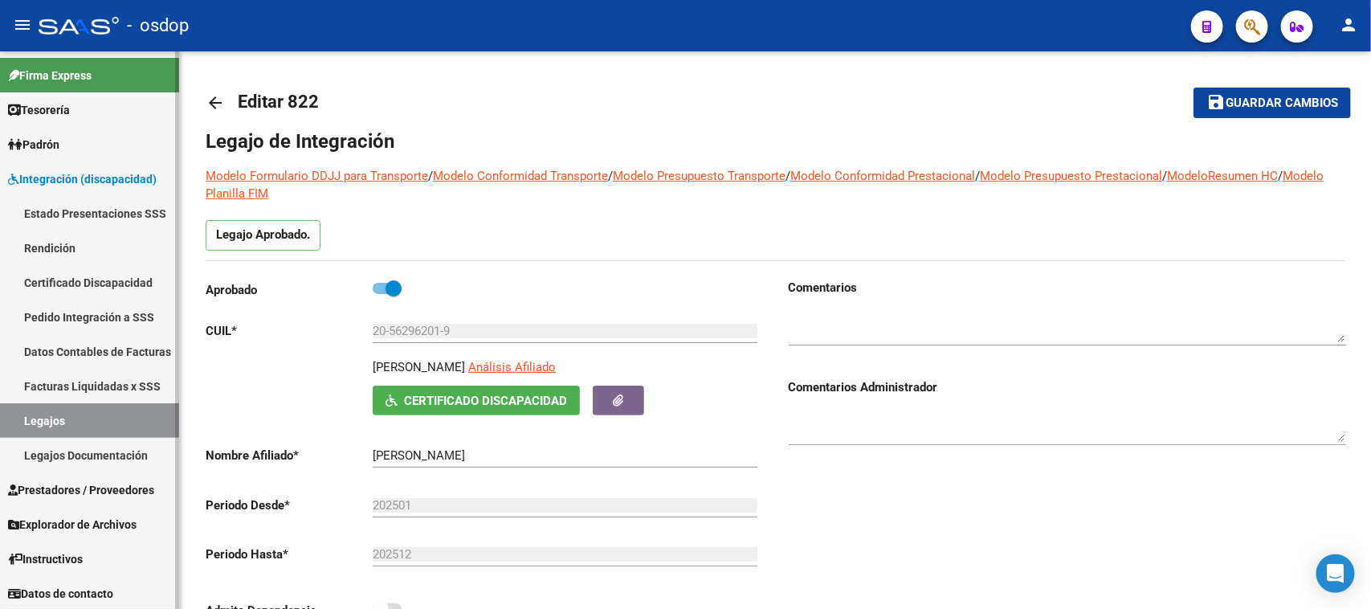
click at [122, 422] on link "Legajos" at bounding box center [89, 420] width 179 height 35
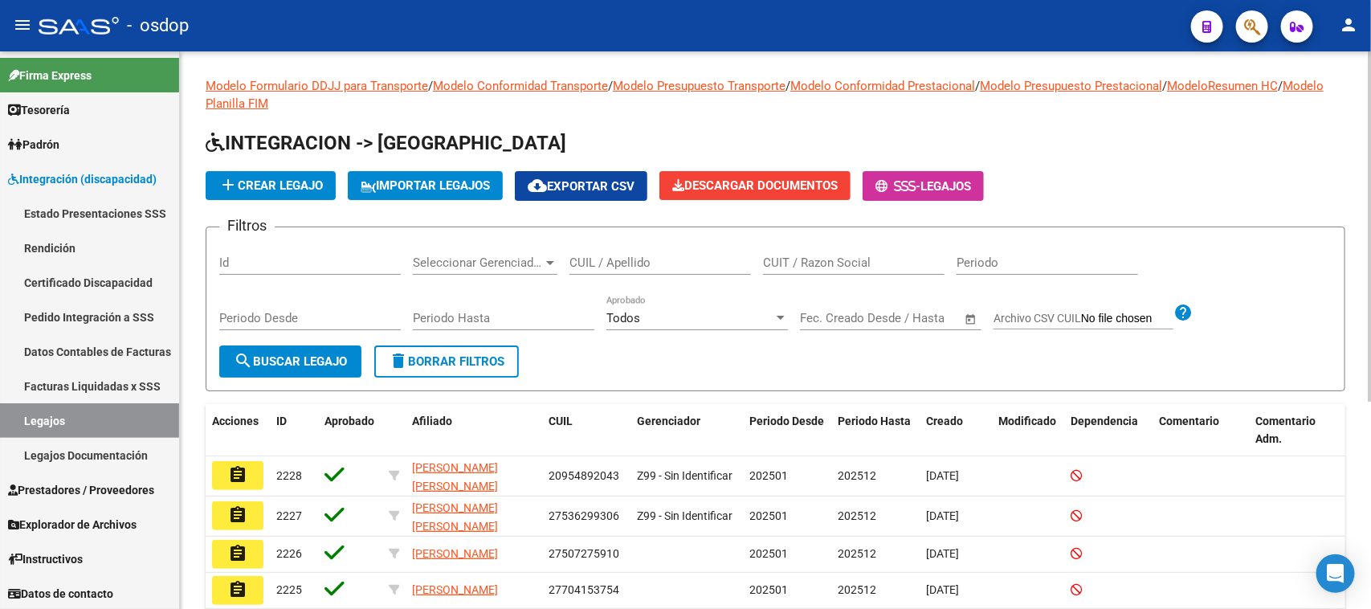
click at [669, 259] on input "CUIL / Apellido" at bounding box center [659, 262] width 181 height 14
type input "ojeda"
click at [270, 372] on button "search Buscar Legajo" at bounding box center [290, 361] width 142 height 32
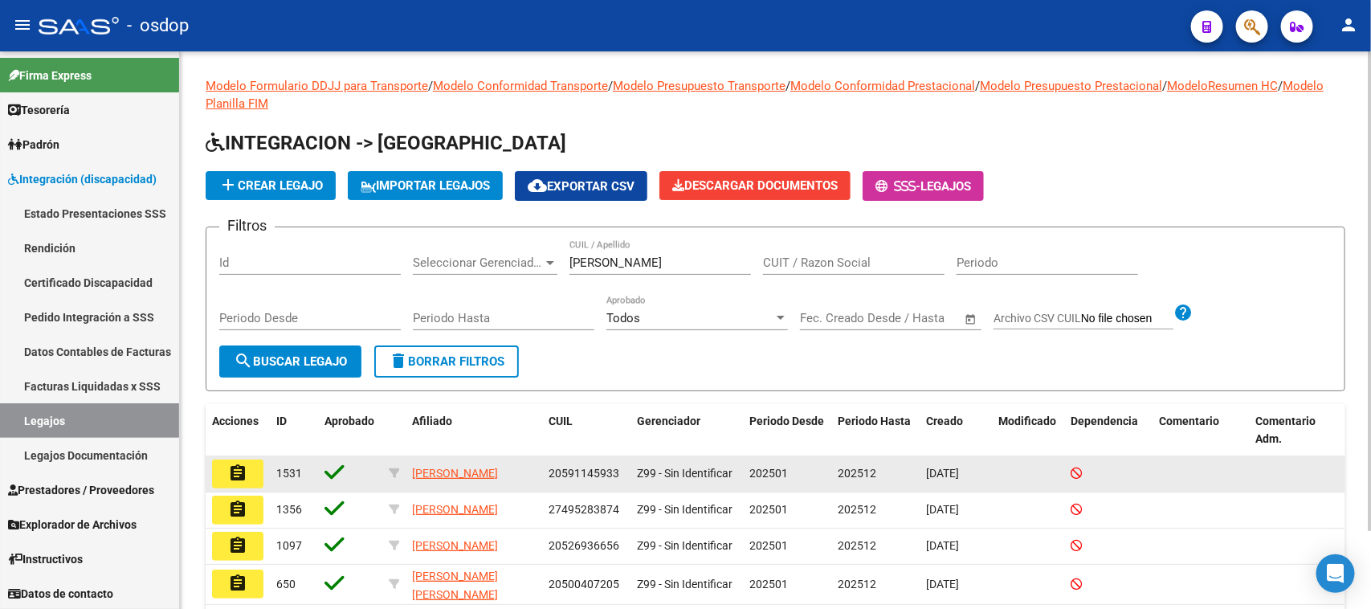
scroll to position [91, 0]
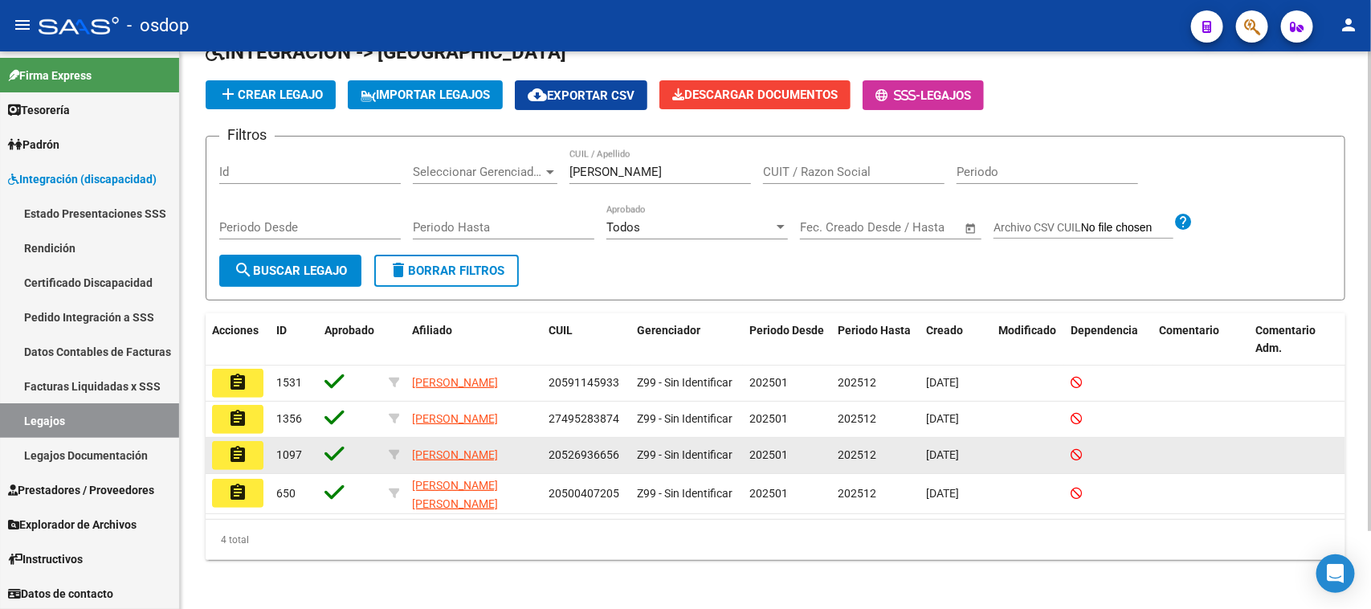
click at [239, 456] on mat-icon "assignment" at bounding box center [237, 454] width 19 height 19
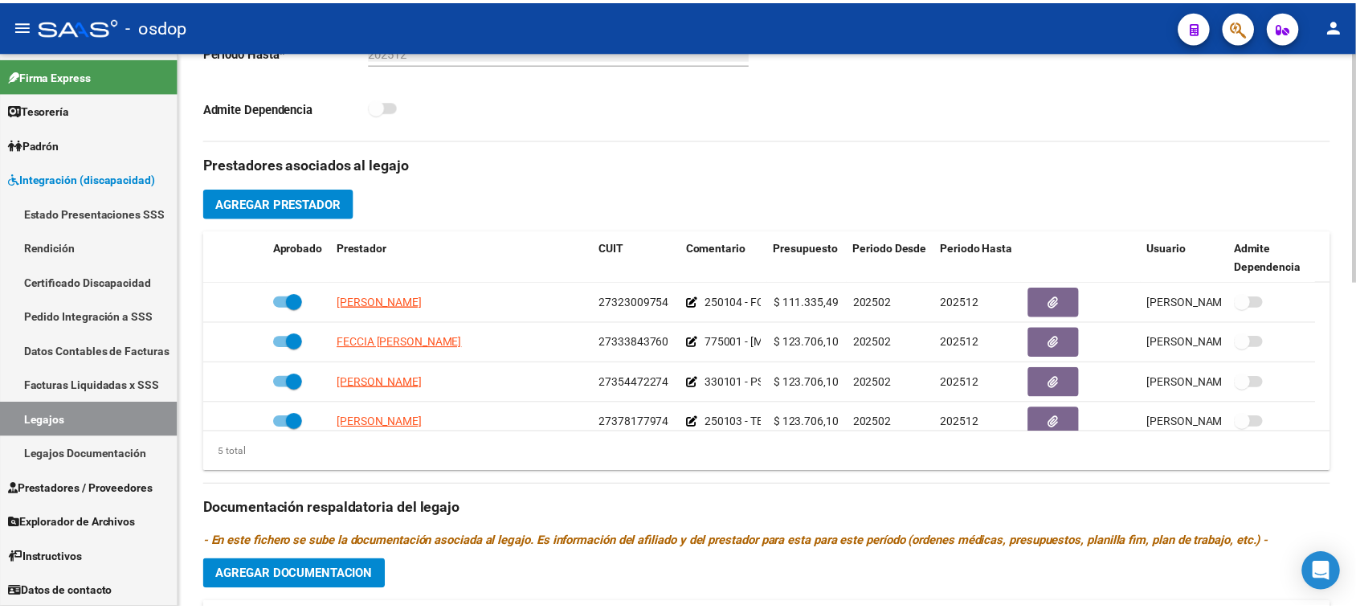
scroll to position [57, 0]
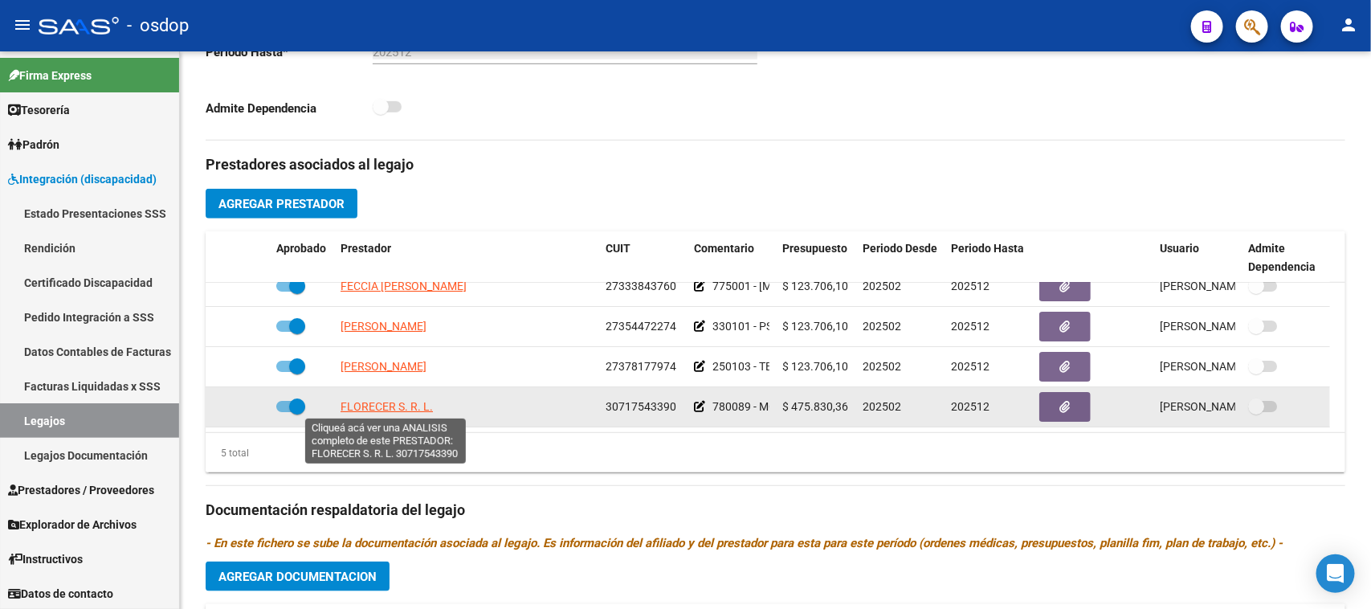
click at [402, 403] on span "FLORECER S. R. L." at bounding box center [387, 406] width 92 height 13
type textarea "30717543390"
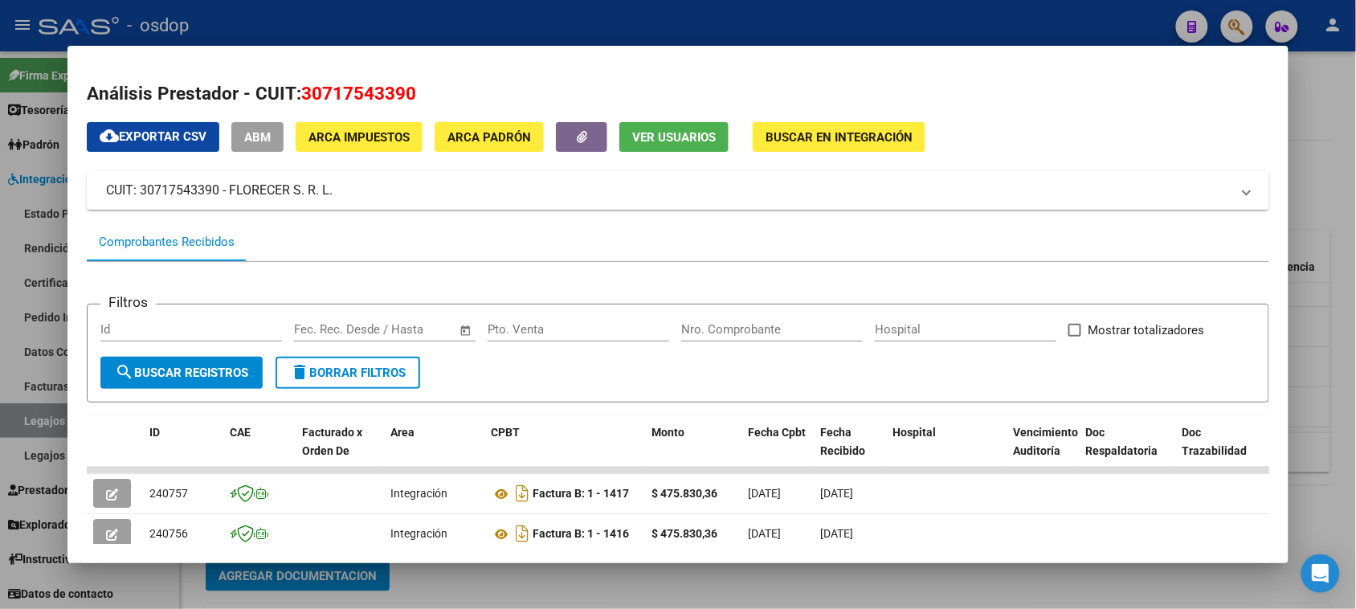
scroll to position [201, 0]
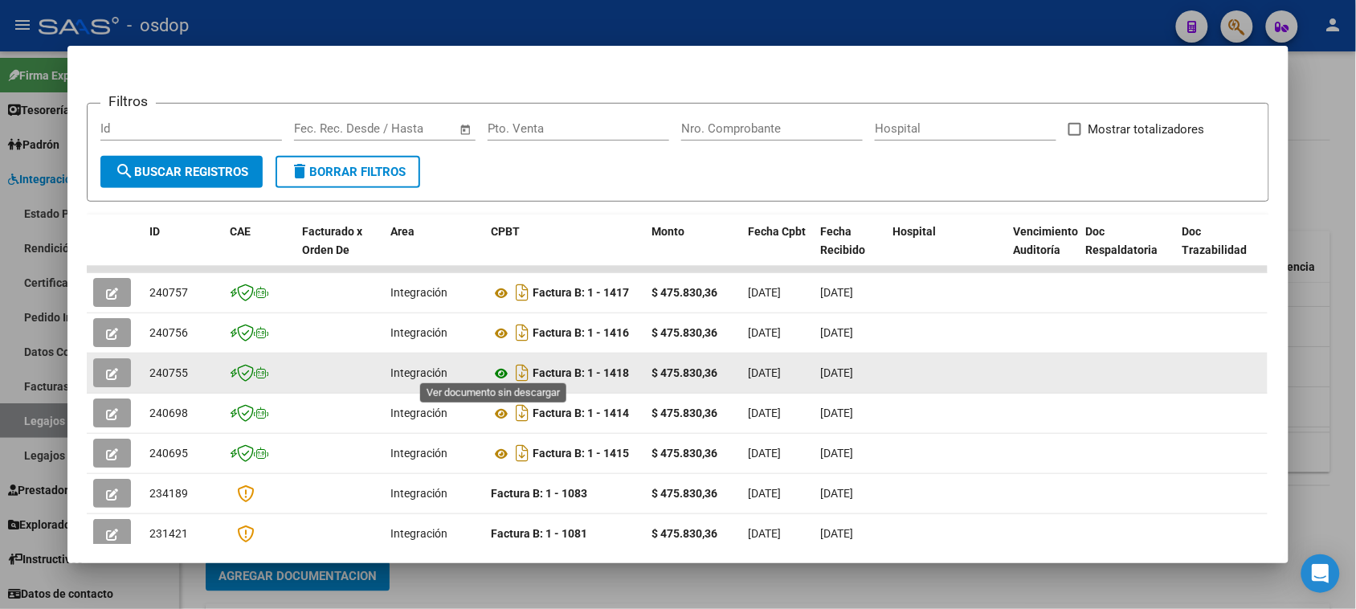
click at [492, 370] on icon at bounding box center [501, 373] width 21 height 19
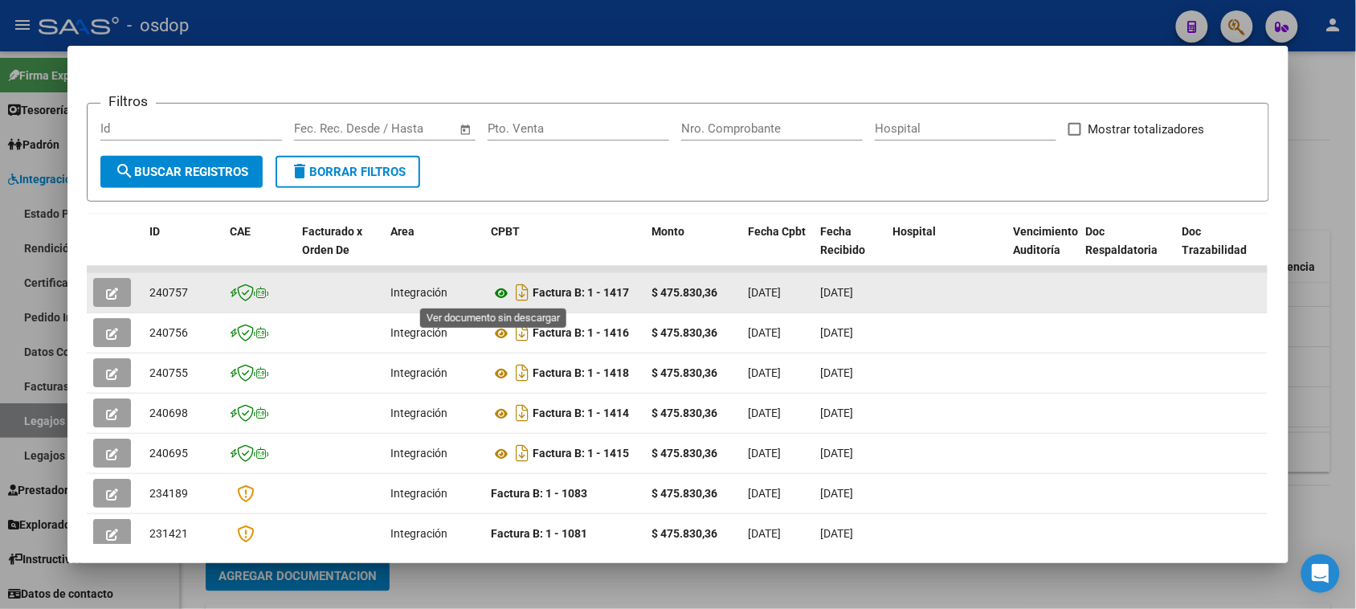
click at [499, 288] on icon at bounding box center [501, 292] width 21 height 19
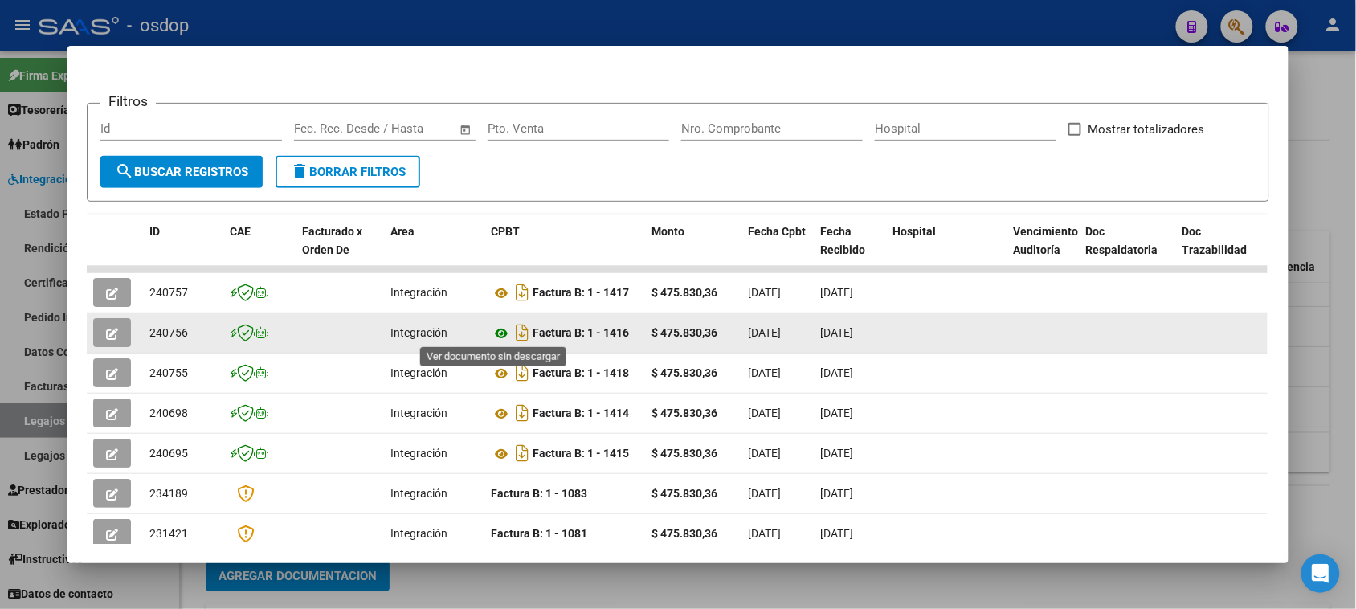
click at [498, 329] on icon at bounding box center [501, 333] width 21 height 19
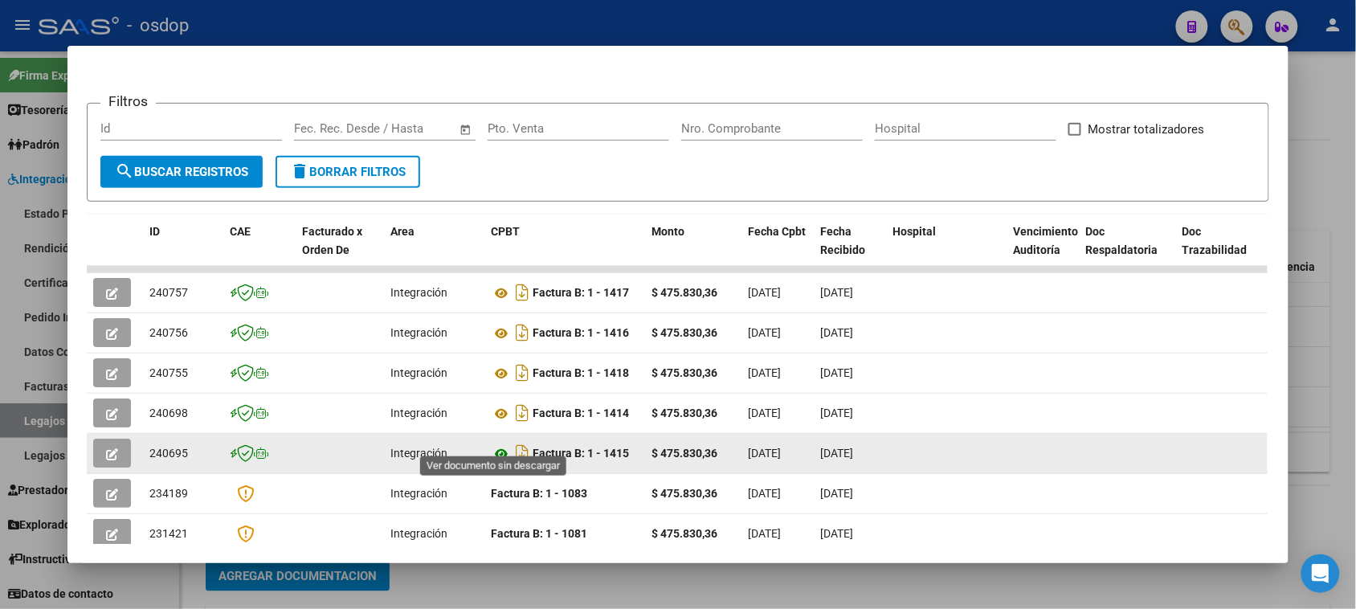
click at [496, 444] on icon at bounding box center [501, 453] width 21 height 19
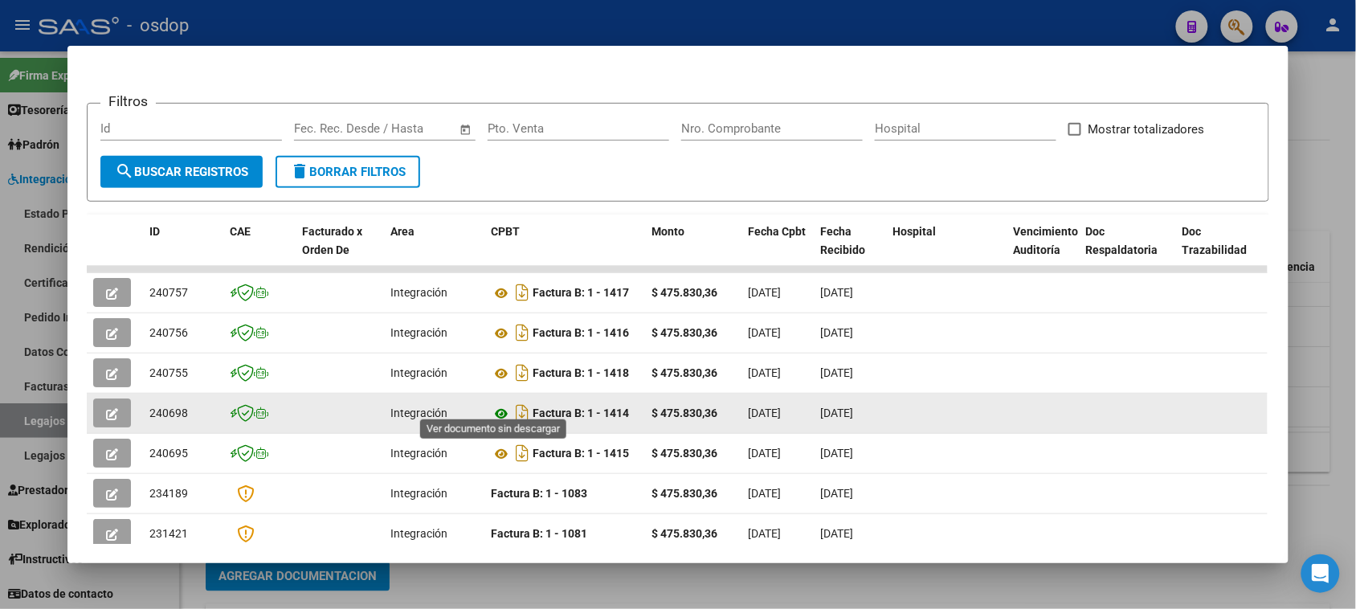
click at [491, 404] on icon at bounding box center [501, 413] width 21 height 19
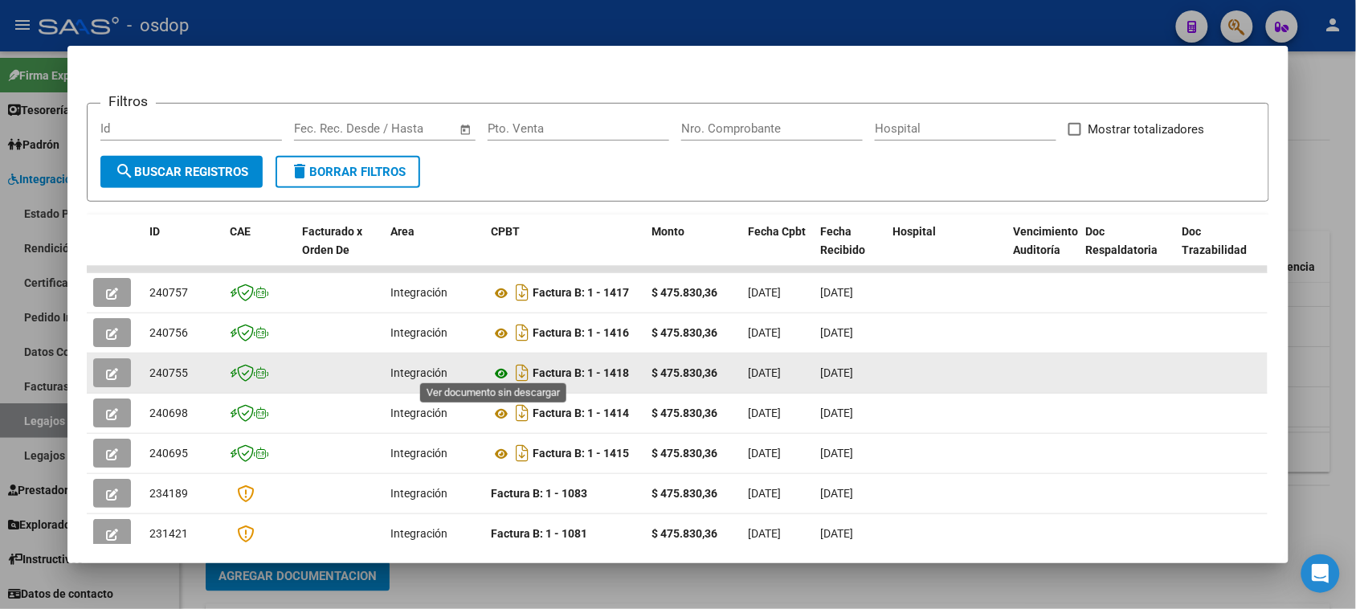
click at [496, 367] on icon at bounding box center [501, 373] width 21 height 19
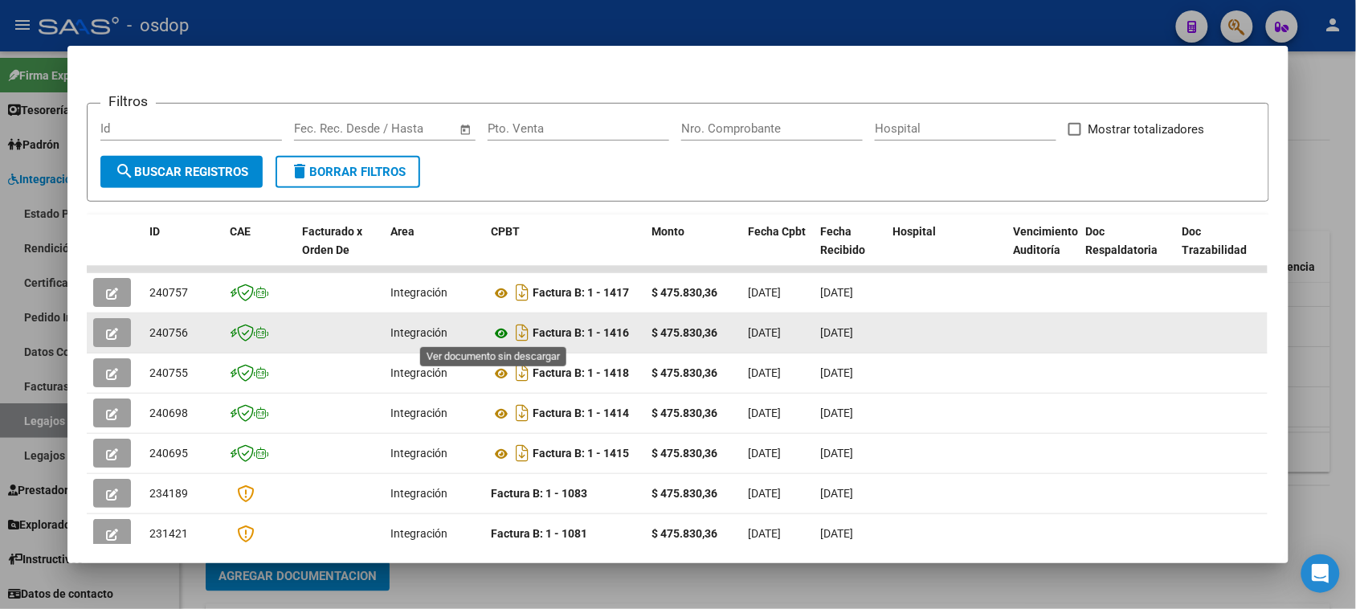
click at [496, 326] on icon at bounding box center [501, 333] width 21 height 19
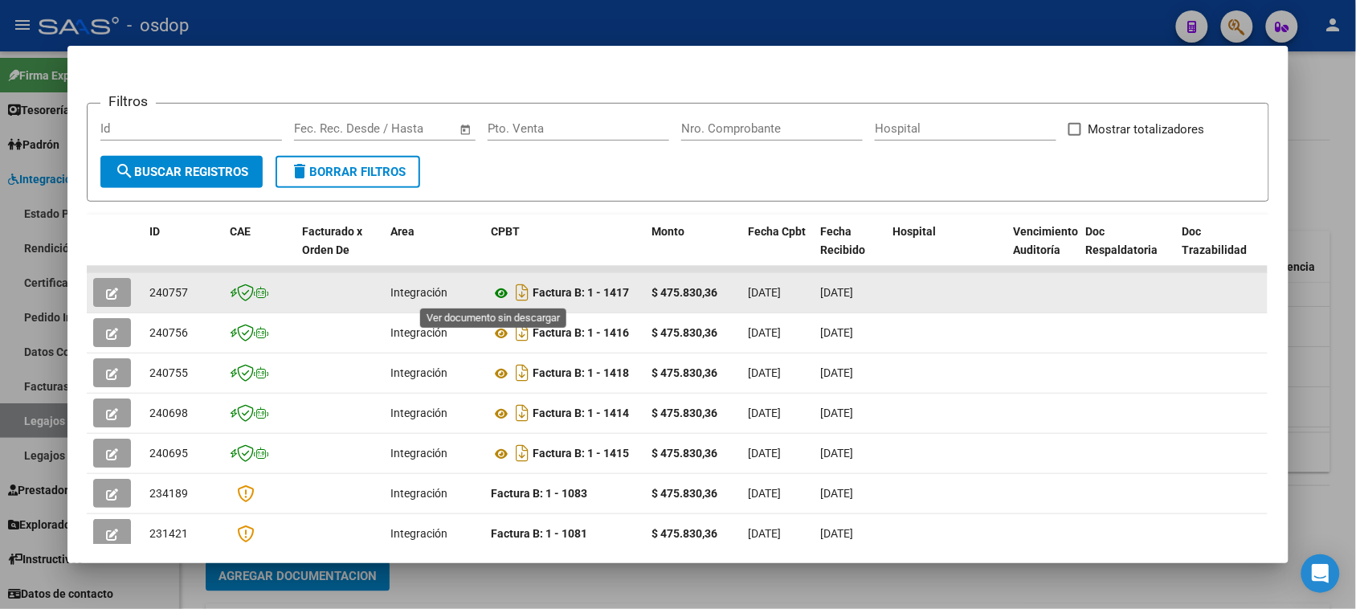
click at [492, 288] on icon at bounding box center [501, 292] width 21 height 19
click at [116, 289] on button "button" at bounding box center [112, 292] width 38 height 29
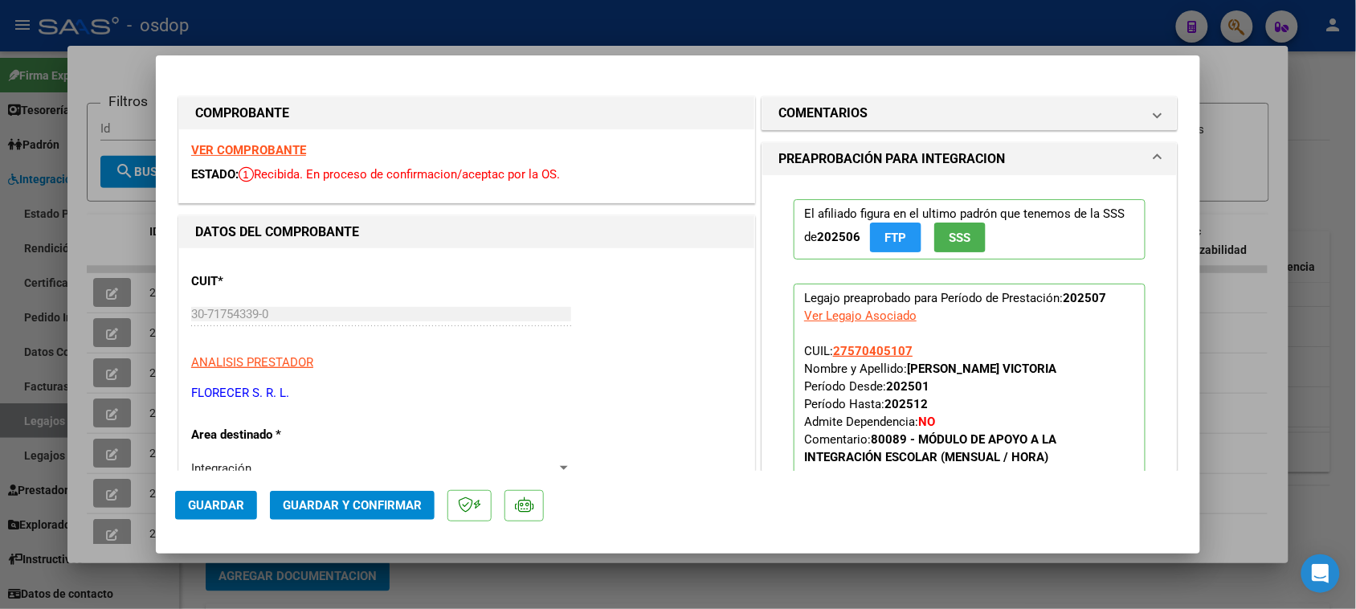
click at [892, 593] on div at bounding box center [678, 304] width 1356 height 609
type input "$ 0,00"
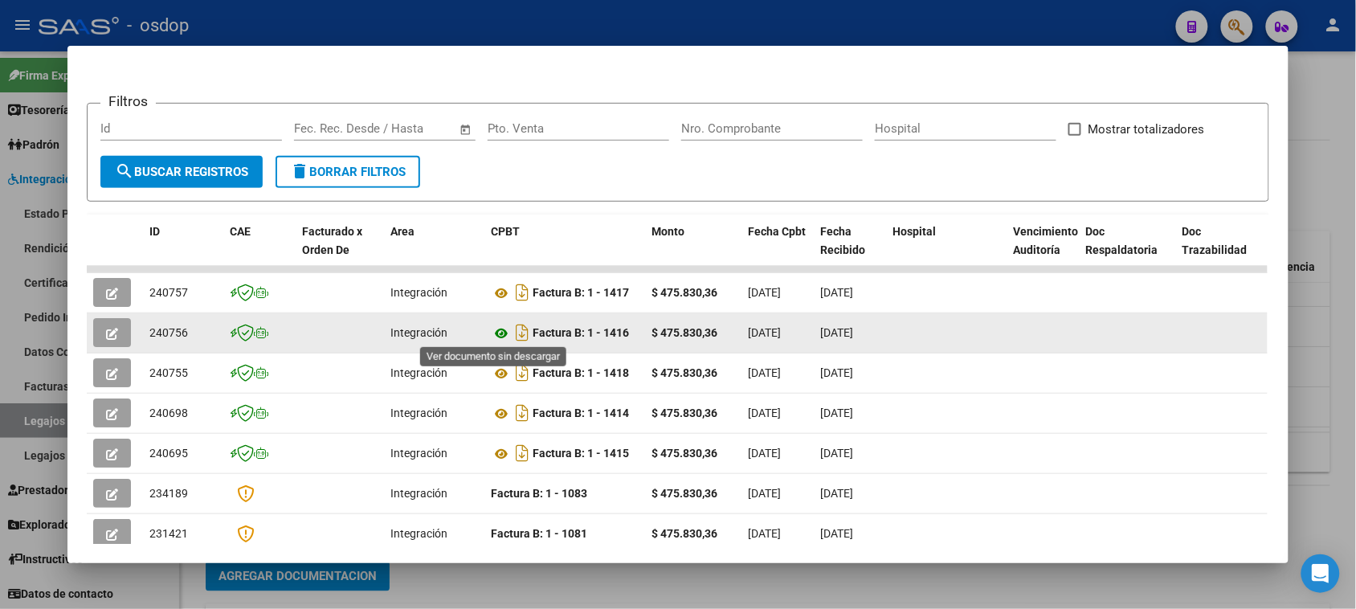
click at [496, 335] on icon at bounding box center [501, 333] width 21 height 19
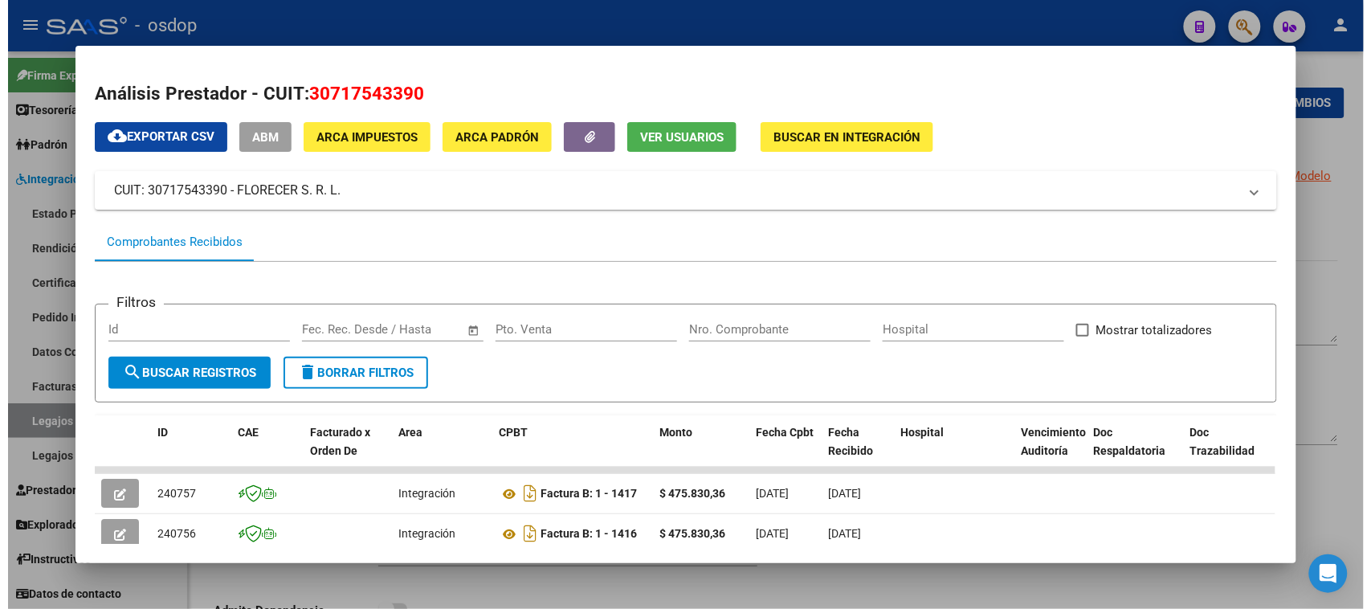
scroll to position [201, 0]
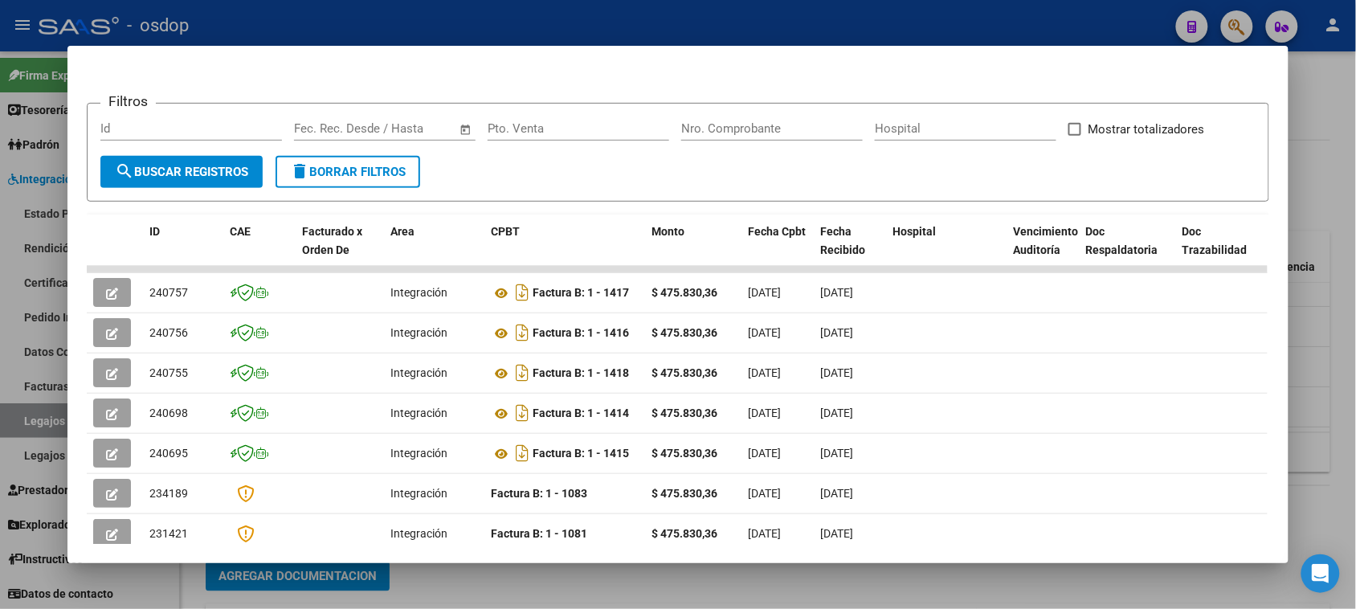
click at [981, 582] on div at bounding box center [678, 304] width 1356 height 609
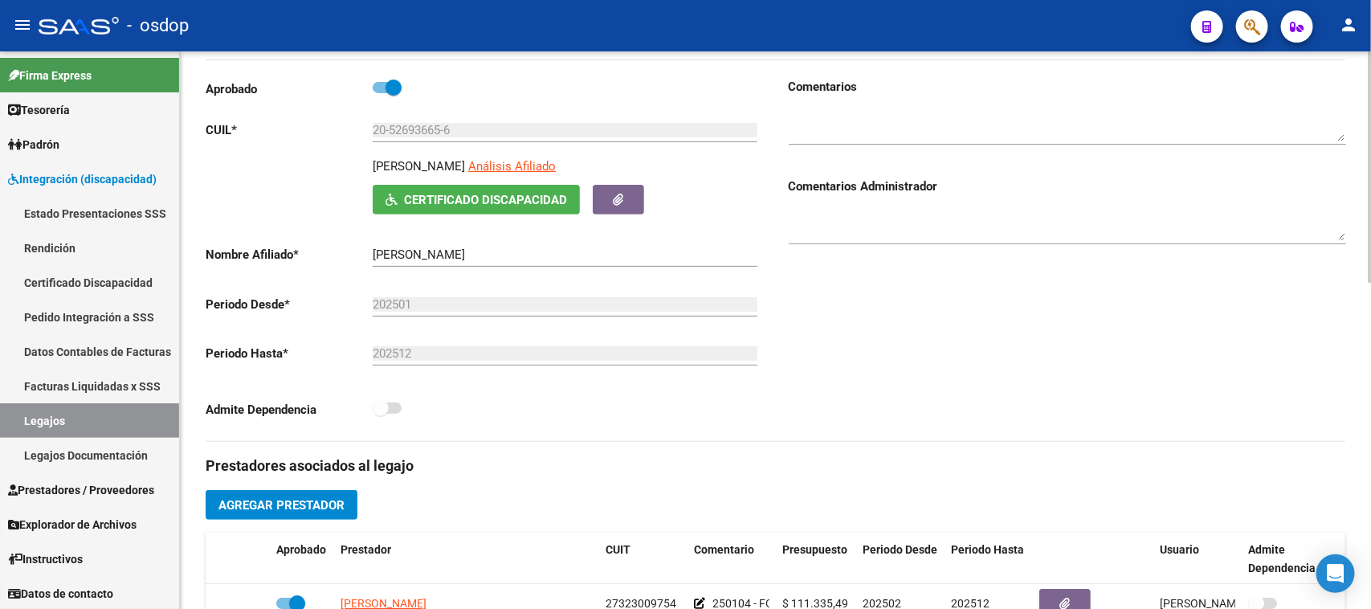
scroll to position [100, 0]
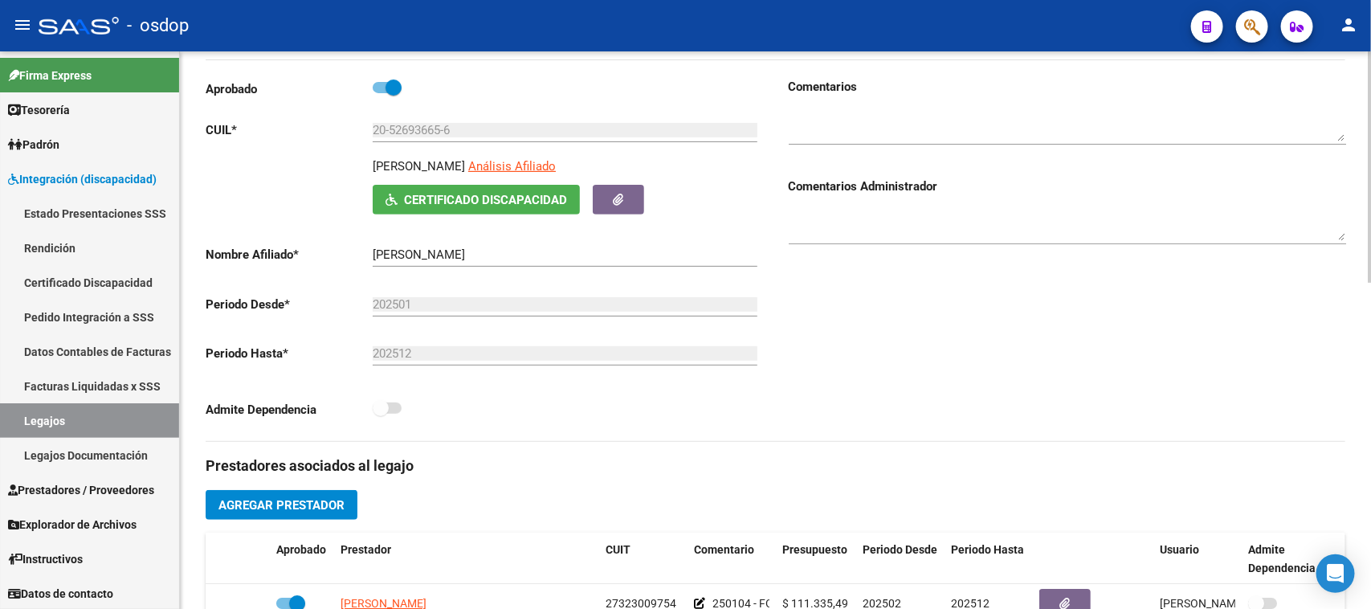
scroll to position [0, 0]
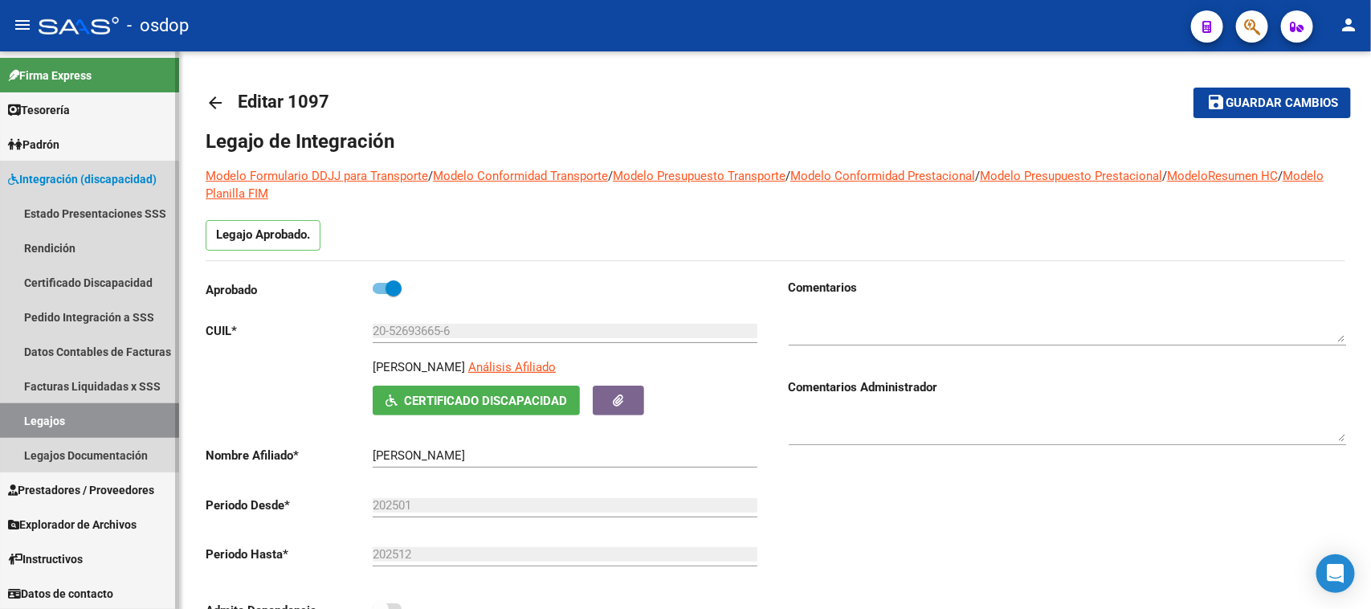
click at [35, 426] on link "Legajos" at bounding box center [89, 420] width 179 height 35
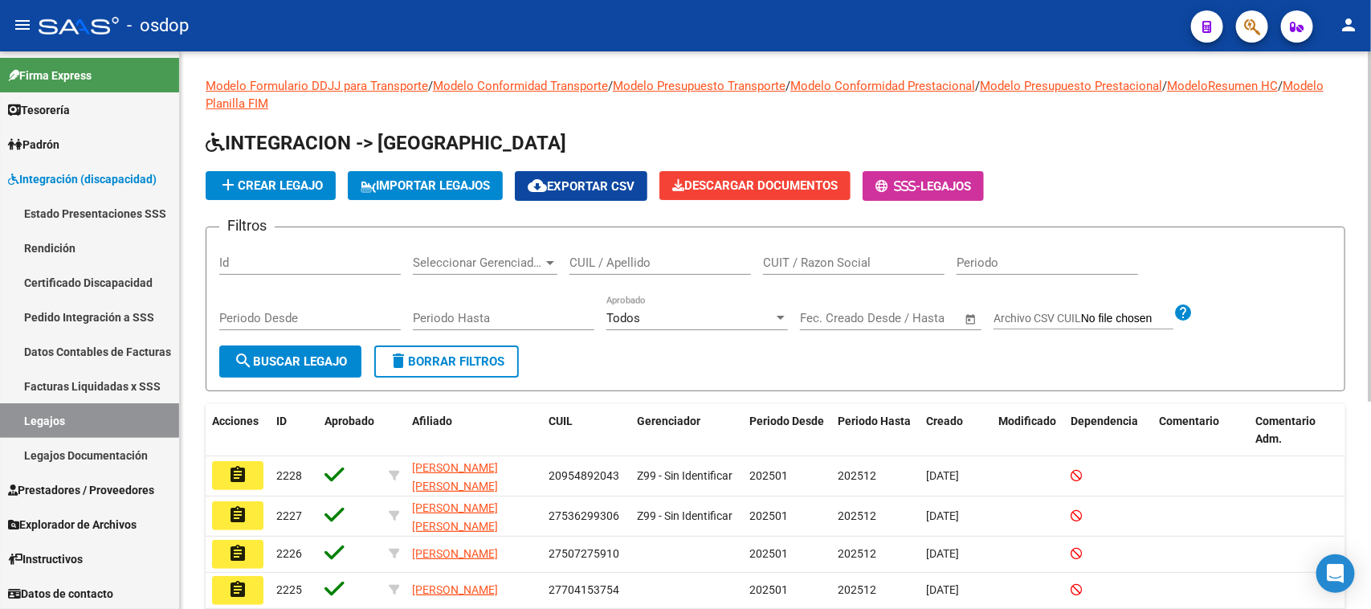
click at [676, 251] on div "CUIL / Apellido" at bounding box center [659, 257] width 181 height 35
type input "[PERSON_NAME]"
click at [317, 359] on span "search Buscar Legajo" at bounding box center [290, 361] width 113 height 14
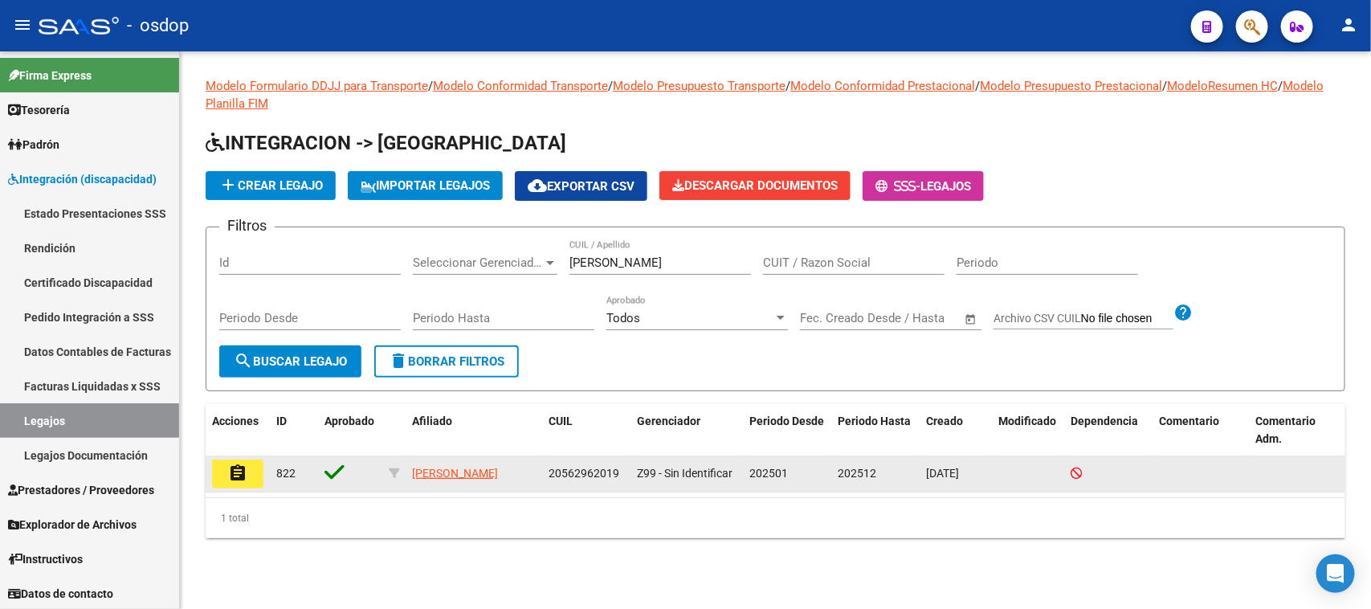
click at [242, 468] on mat-icon "assignment" at bounding box center [237, 472] width 19 height 19
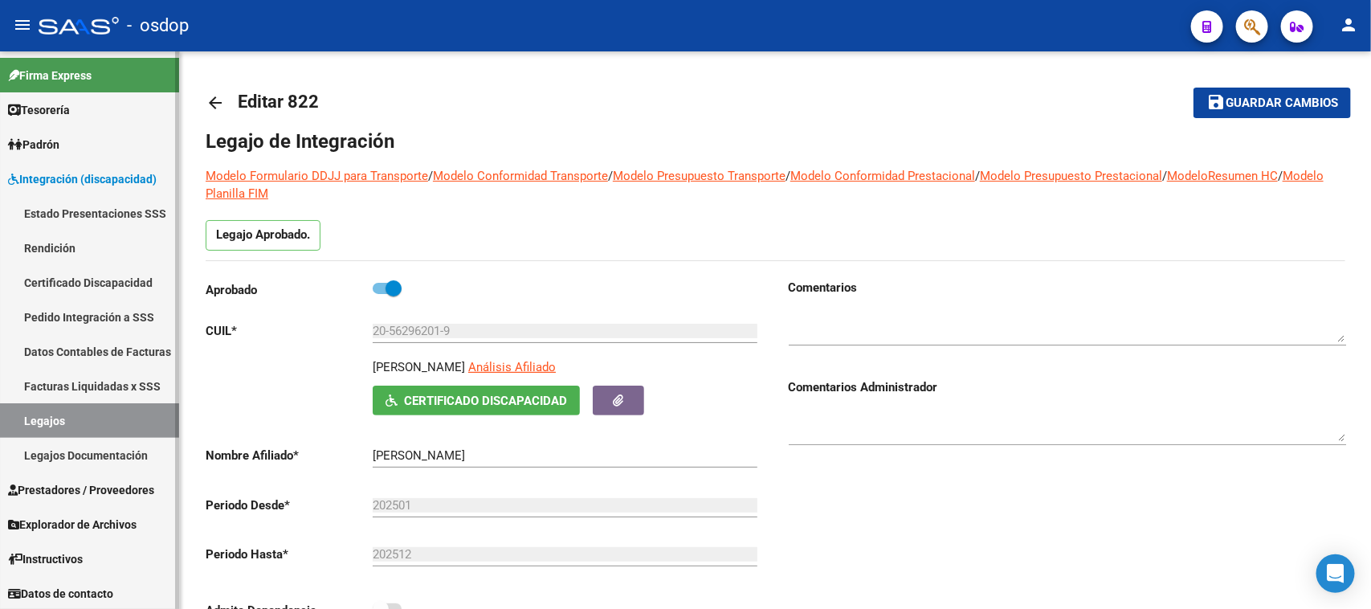
click at [78, 434] on link "Legajos" at bounding box center [89, 420] width 179 height 35
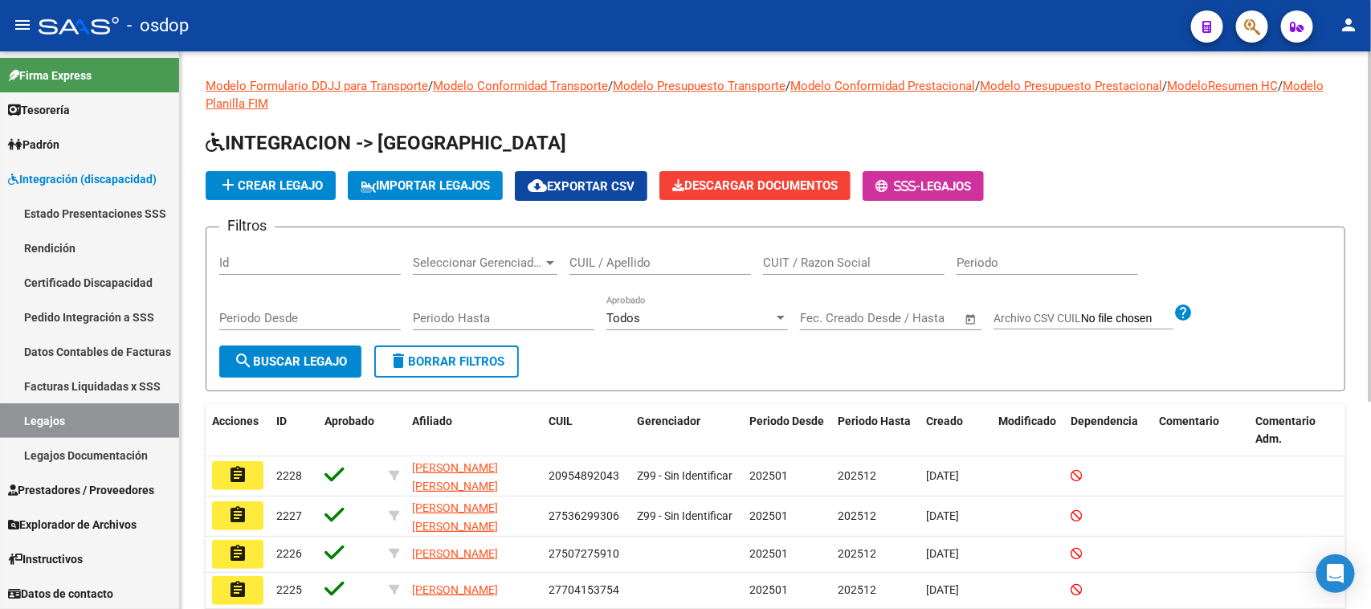
click at [661, 257] on input "CUIL / Apellido" at bounding box center [659, 262] width 181 height 14
type input "[PERSON_NAME]"
click at [251, 363] on mat-icon "search" at bounding box center [243, 360] width 19 height 19
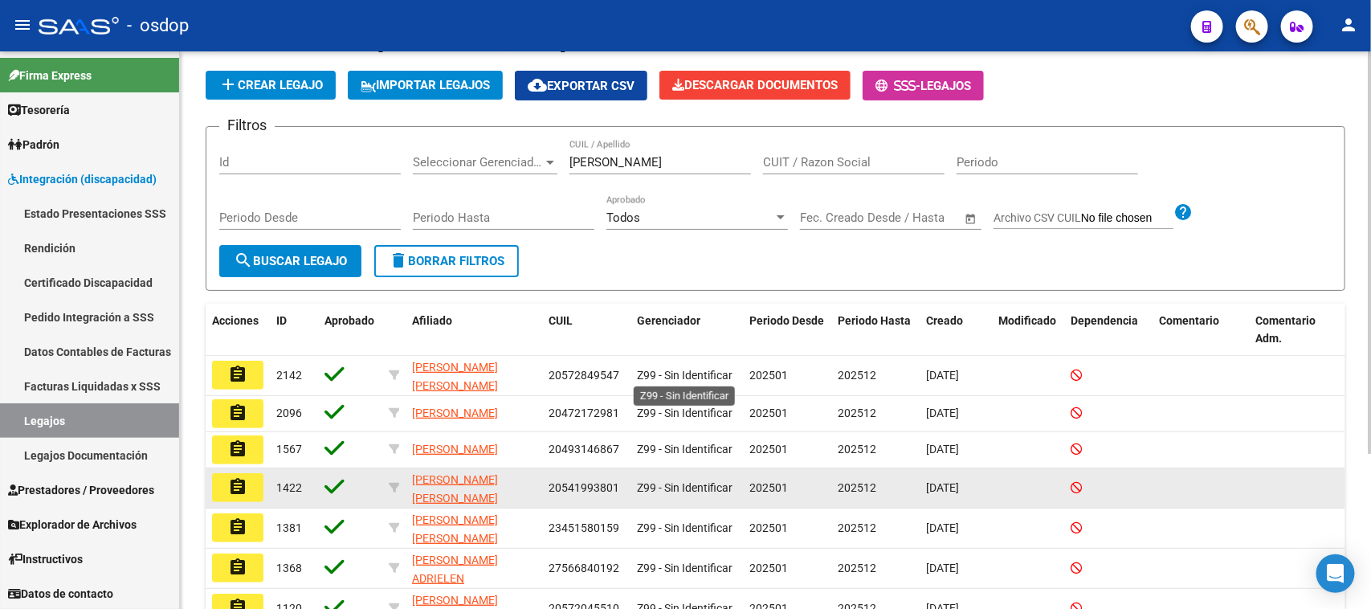
scroll to position [201, 0]
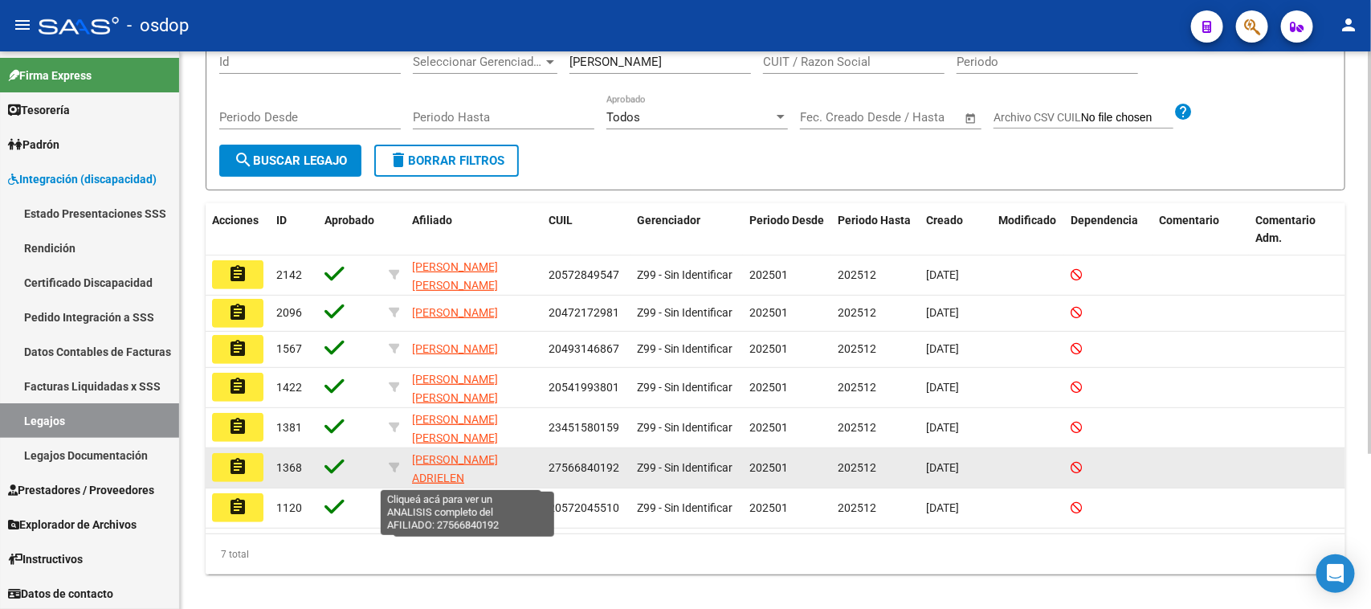
click at [471, 467] on span "[PERSON_NAME] ADRIELEN [PERSON_NAME]" at bounding box center [455, 478] width 86 height 50
type textarea "27566840192"
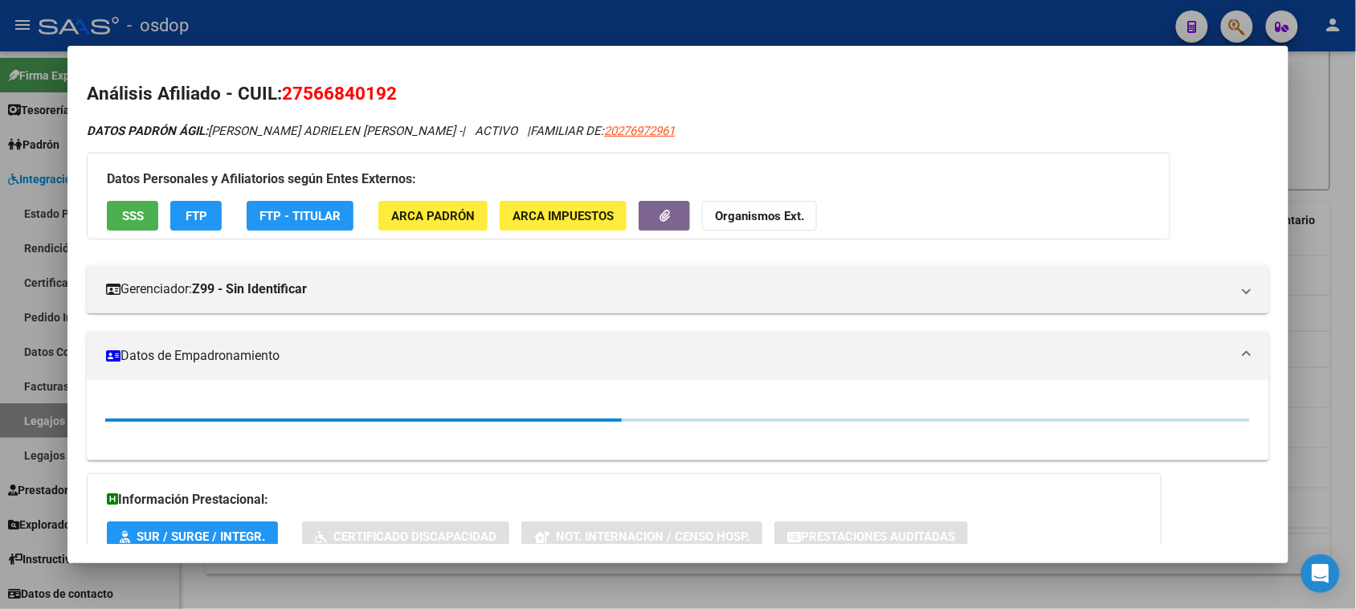
click at [625, 584] on div at bounding box center [678, 304] width 1356 height 609
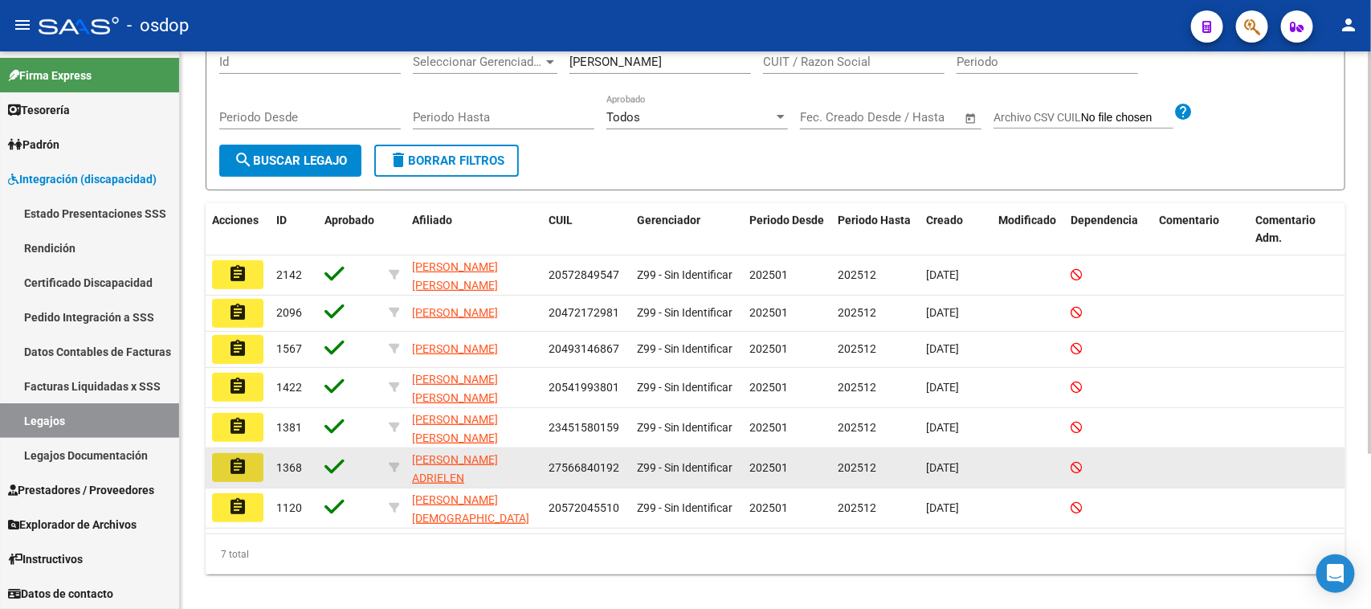
click at [238, 475] on button "assignment" at bounding box center [237, 467] width 51 height 29
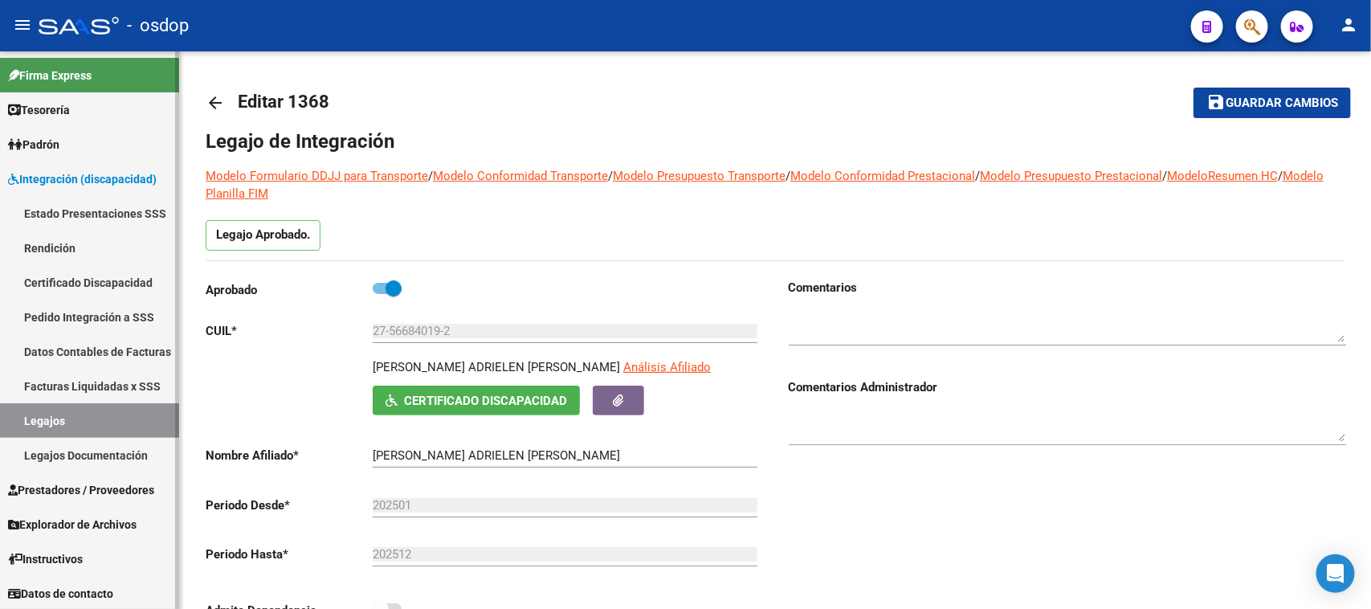
click at [108, 415] on link "Legajos" at bounding box center [89, 420] width 179 height 35
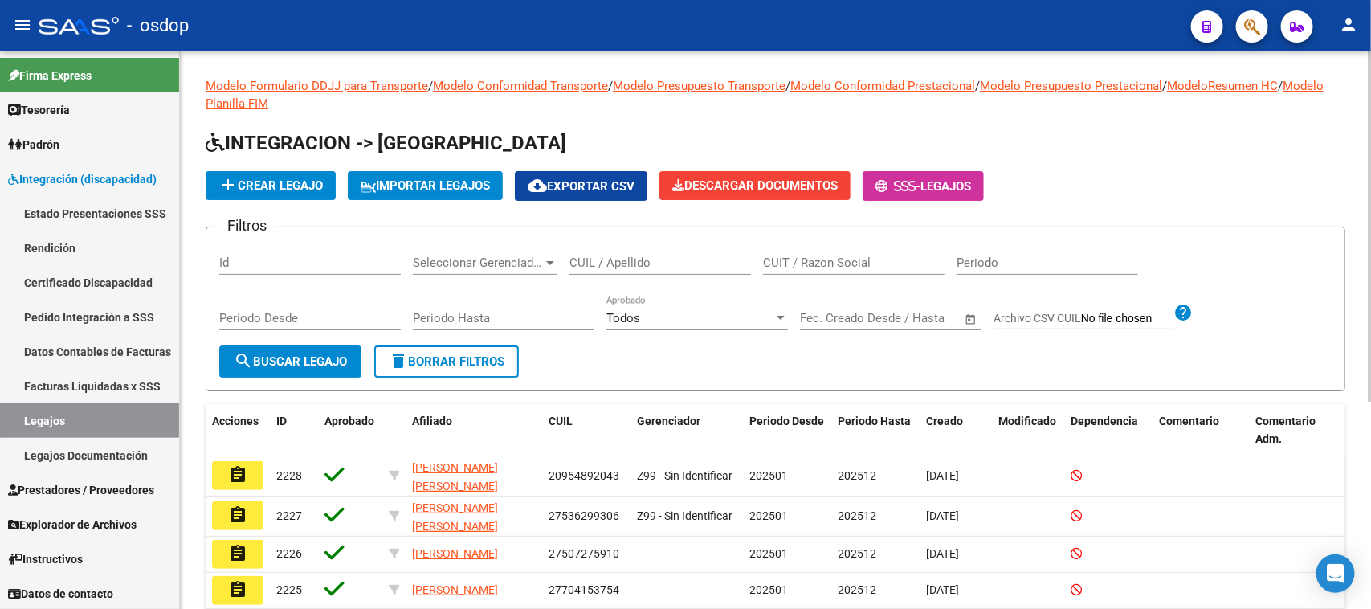
click at [833, 259] on input "CUIT / Razon Social" at bounding box center [853, 262] width 181 height 14
type input "[PERSON_NAME]"
click at [321, 364] on span "search Buscar Legajo" at bounding box center [290, 361] width 113 height 14
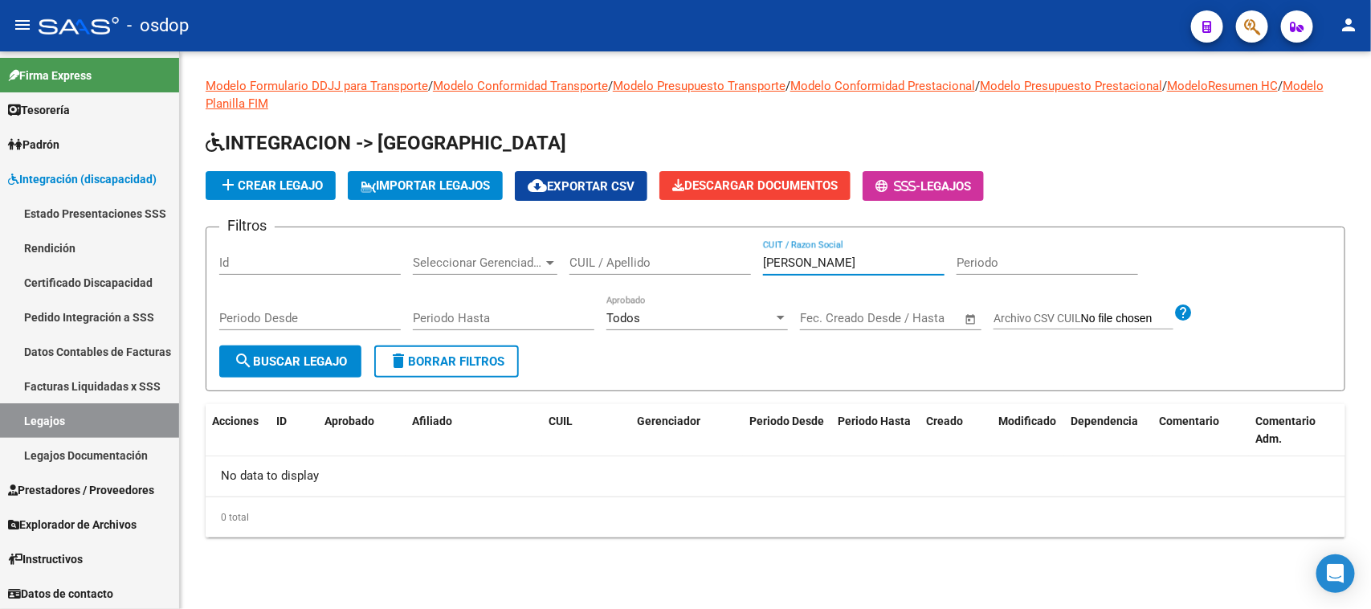
drag, startPoint x: 810, startPoint y: 267, endPoint x: 735, endPoint y: 283, distance: 76.6
click at [735, 283] on div "Filtros Id Seleccionar Gerenciador Seleccionar Gerenciador CUIL / Apellido [PER…" at bounding box center [775, 292] width 1112 height 105
click at [676, 263] on input "CUIL / Apellido" at bounding box center [659, 262] width 181 height 14
type input "[PERSON_NAME]"
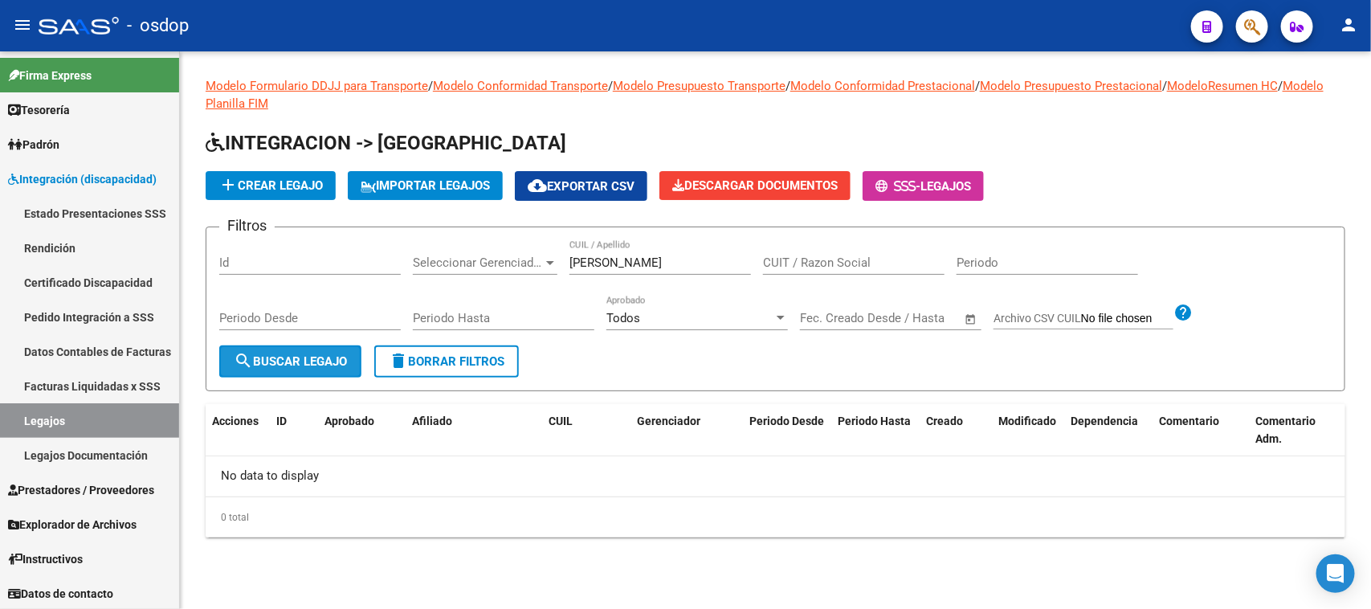
click at [269, 358] on span "search Buscar Legajo" at bounding box center [290, 361] width 113 height 14
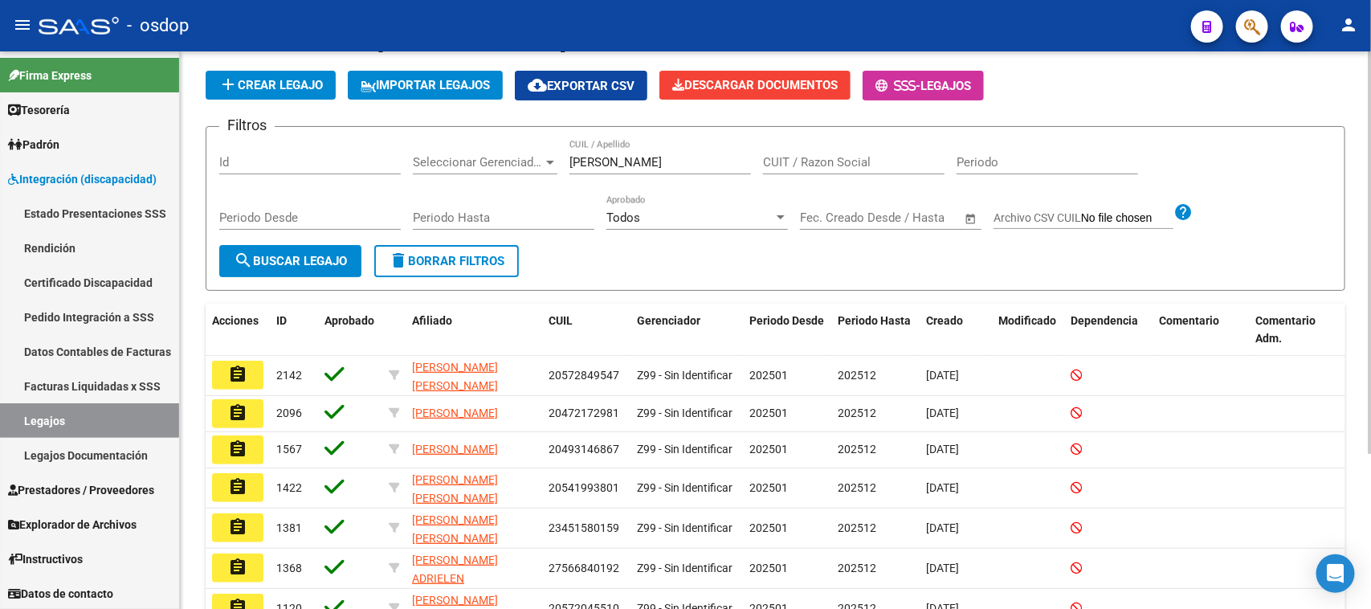
scroll to position [215, 0]
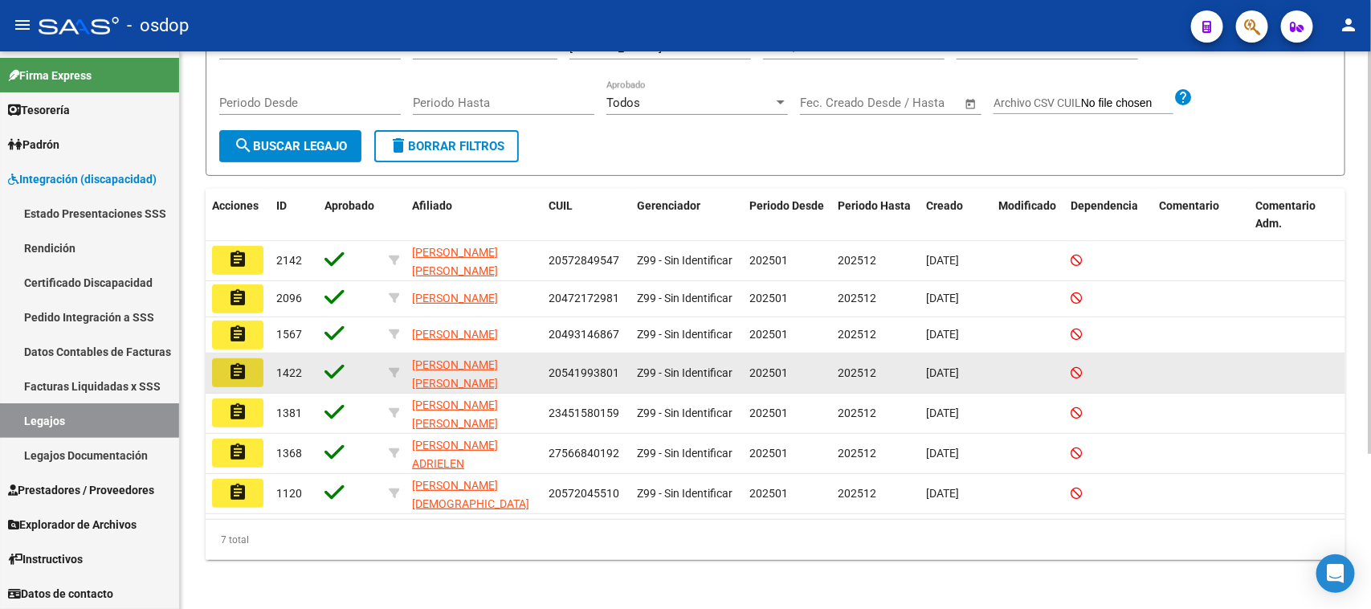
click at [243, 375] on mat-icon "assignment" at bounding box center [237, 371] width 19 height 19
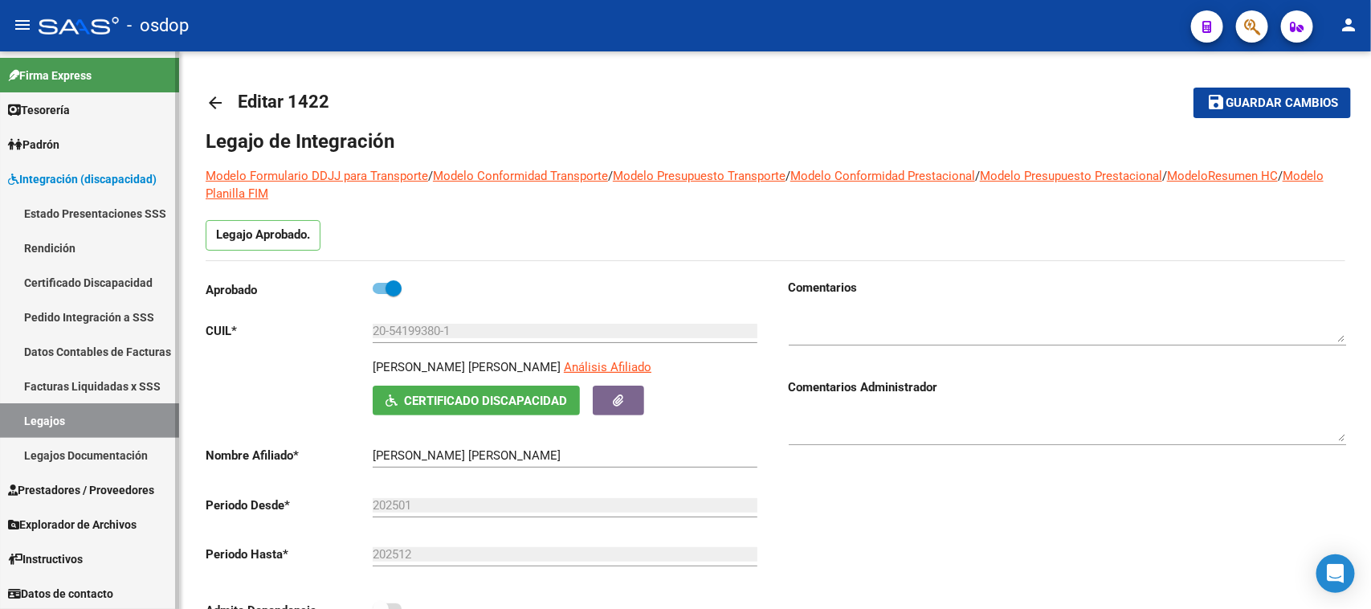
click at [97, 414] on link "Legajos" at bounding box center [89, 420] width 179 height 35
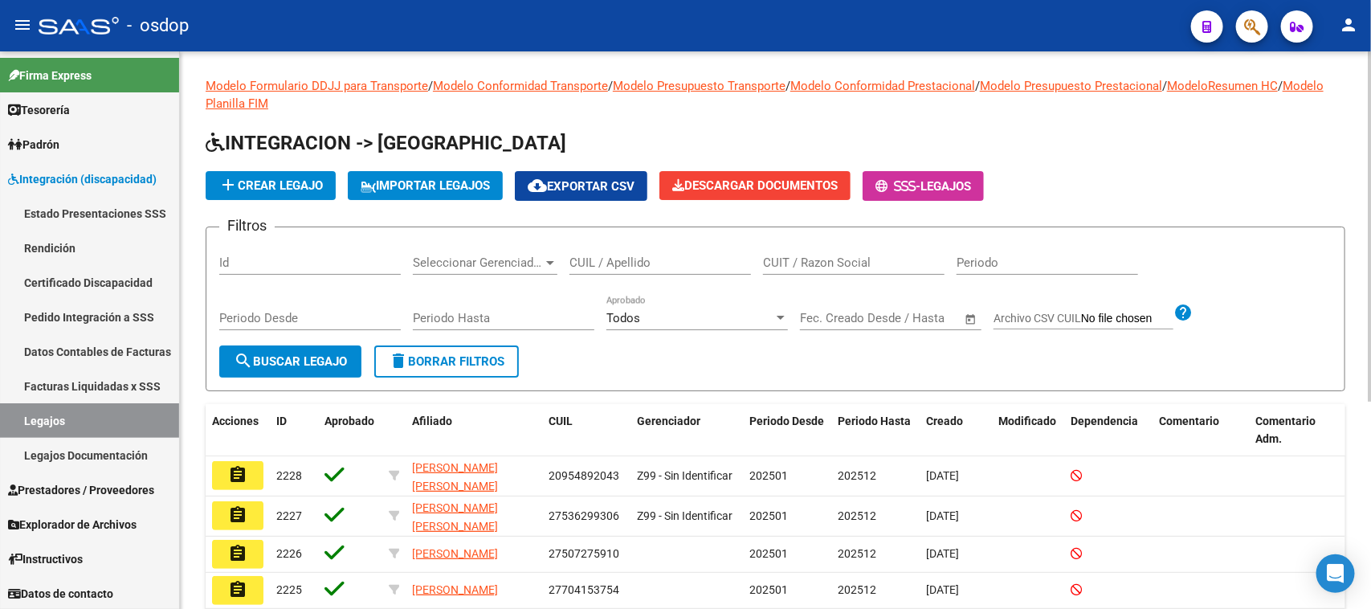
click at [672, 255] on input "CUIL / Apellido" at bounding box center [659, 262] width 181 height 14
type input "desana"
click at [331, 368] on button "search Buscar Legajo" at bounding box center [290, 361] width 142 height 32
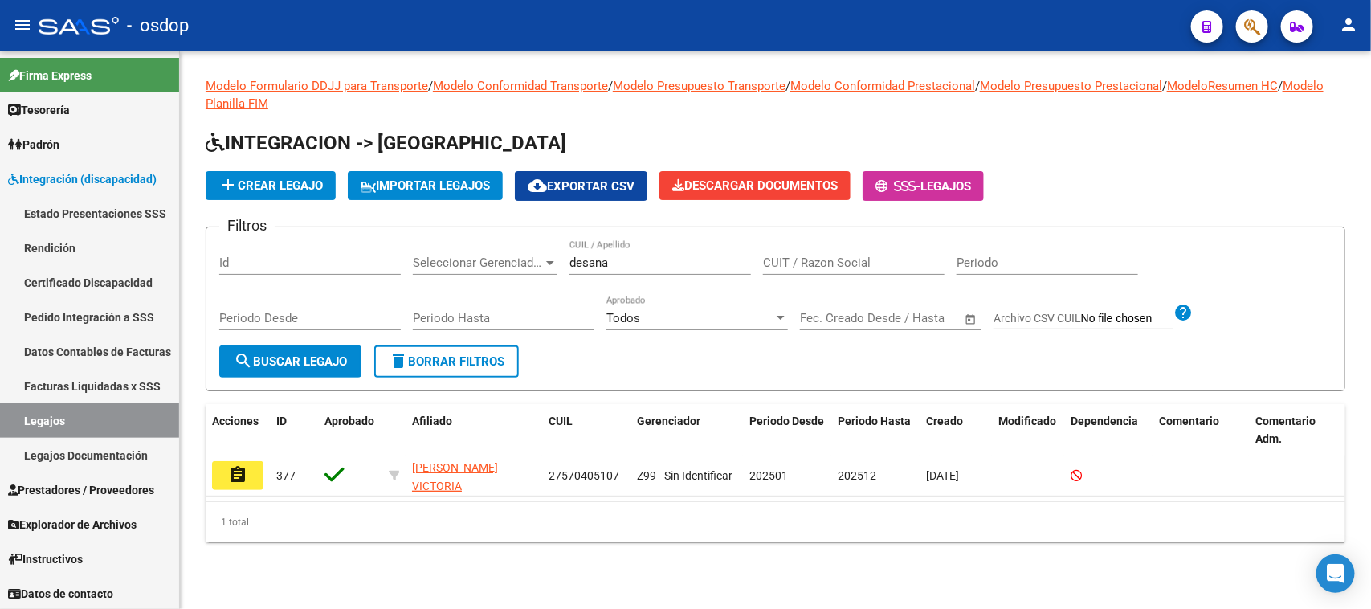
click at [235, 475] on mat-icon "assignment" at bounding box center [237, 474] width 19 height 19
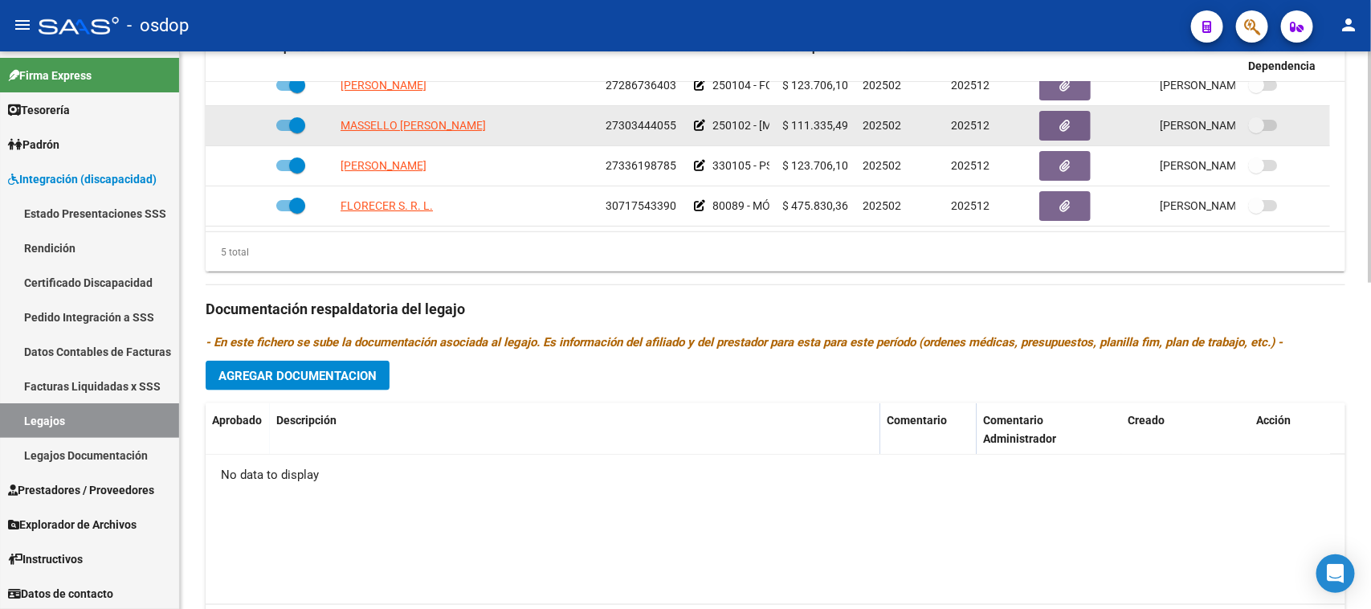
scroll to position [402, 0]
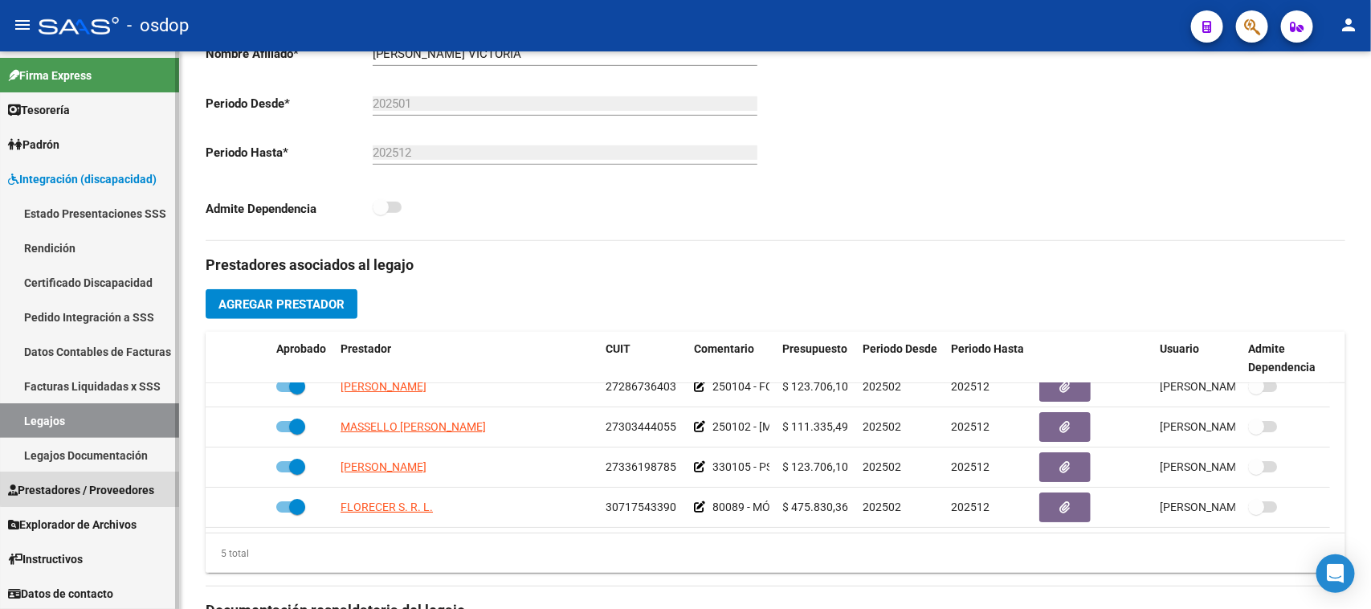
click at [125, 481] on span "Prestadores / Proveedores" at bounding box center [81, 490] width 146 height 18
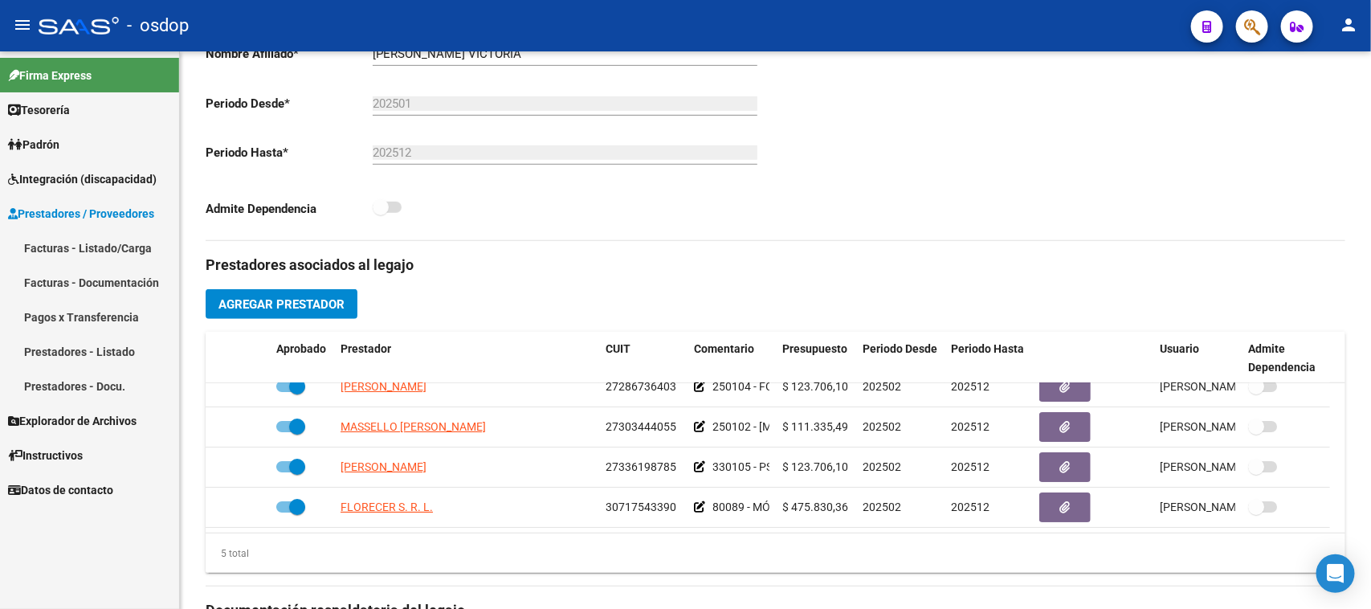
click at [103, 249] on link "Facturas - Listado/Carga" at bounding box center [89, 247] width 179 height 35
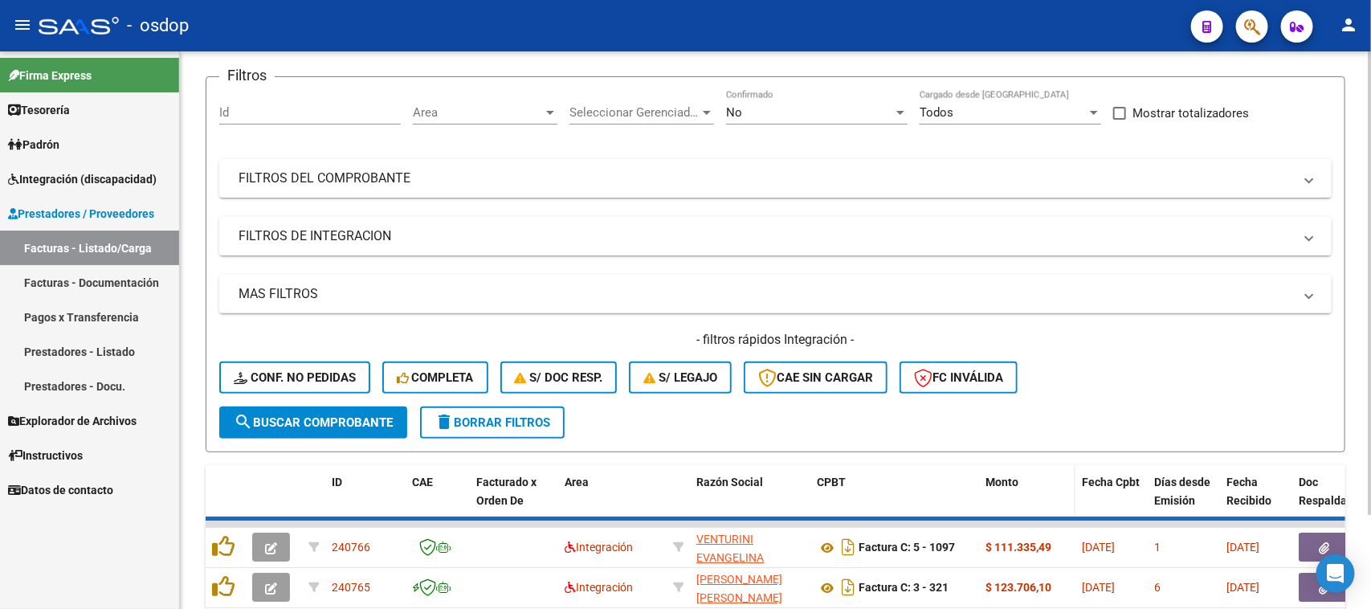
scroll to position [402, 0]
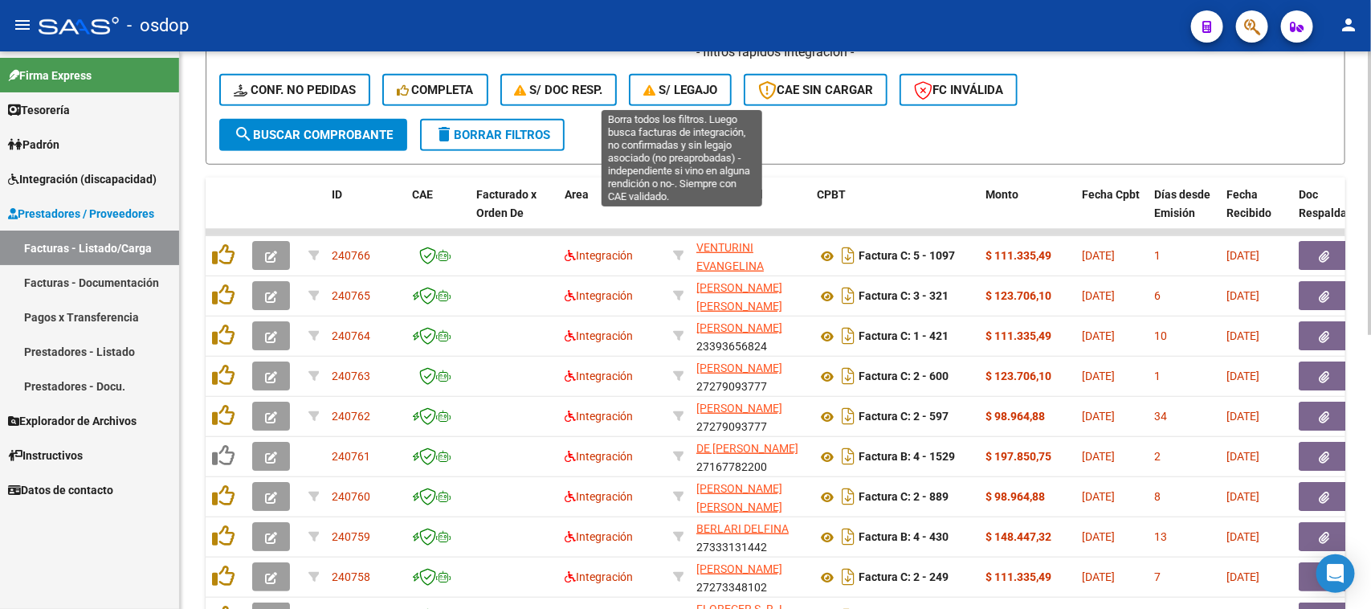
click at [700, 97] on button "S/ legajo" at bounding box center [680, 90] width 103 height 32
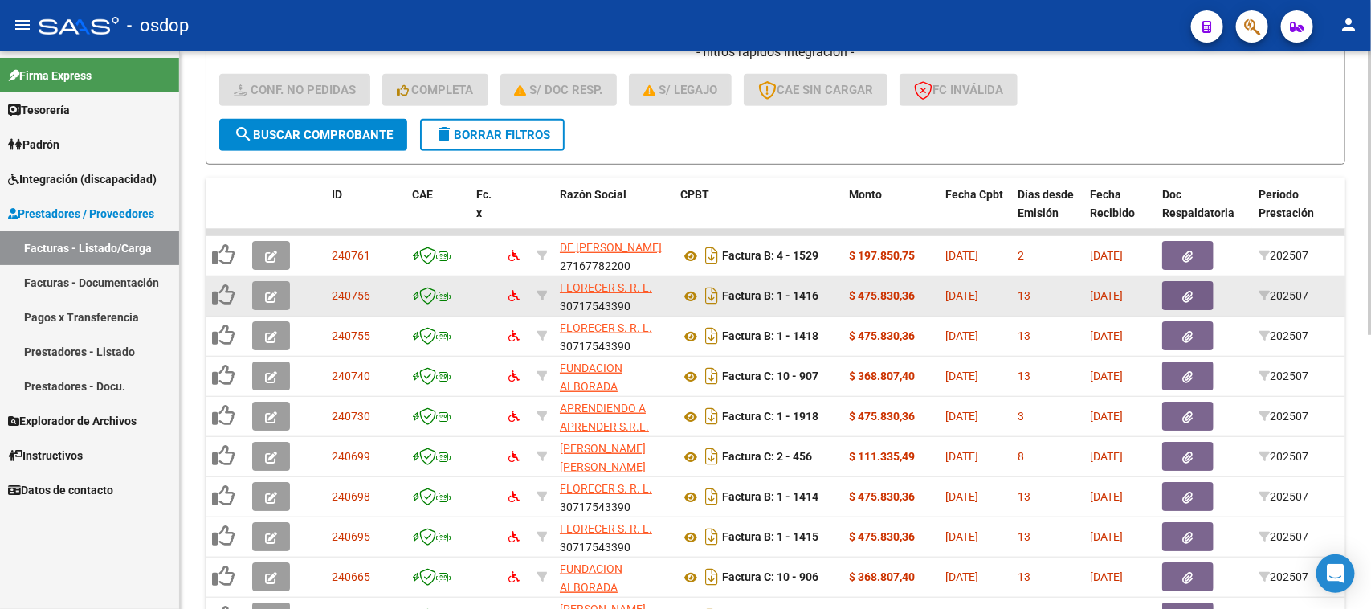
scroll to position [502, 0]
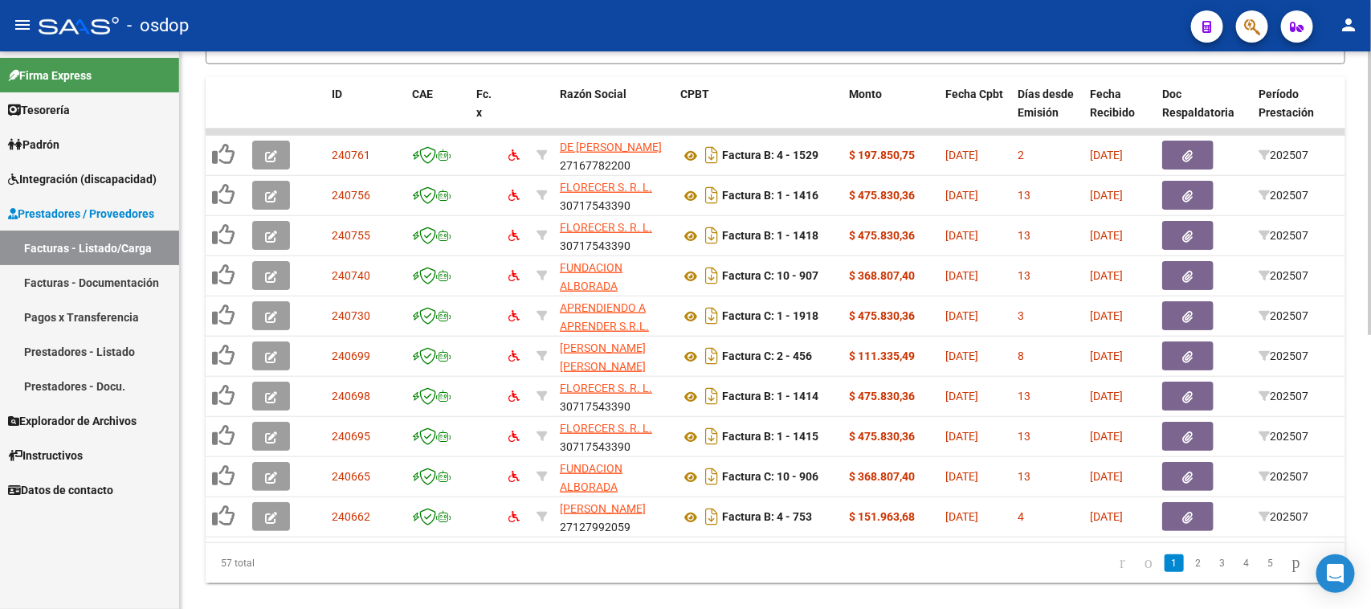
click at [731, 564] on datatable-pager "1 2 3 4 5" at bounding box center [887, 562] width 899 height 27
click at [1189, 572] on link "2" at bounding box center [1198, 563] width 19 height 18
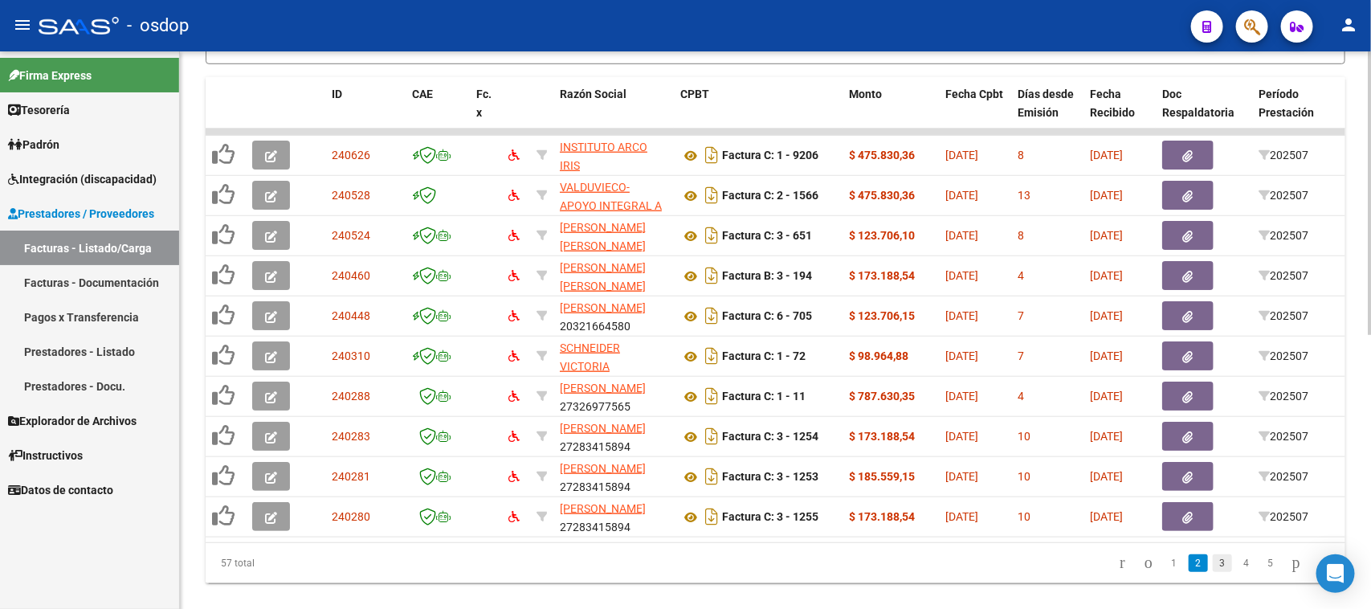
click at [1213, 572] on link "3" at bounding box center [1222, 563] width 19 height 18
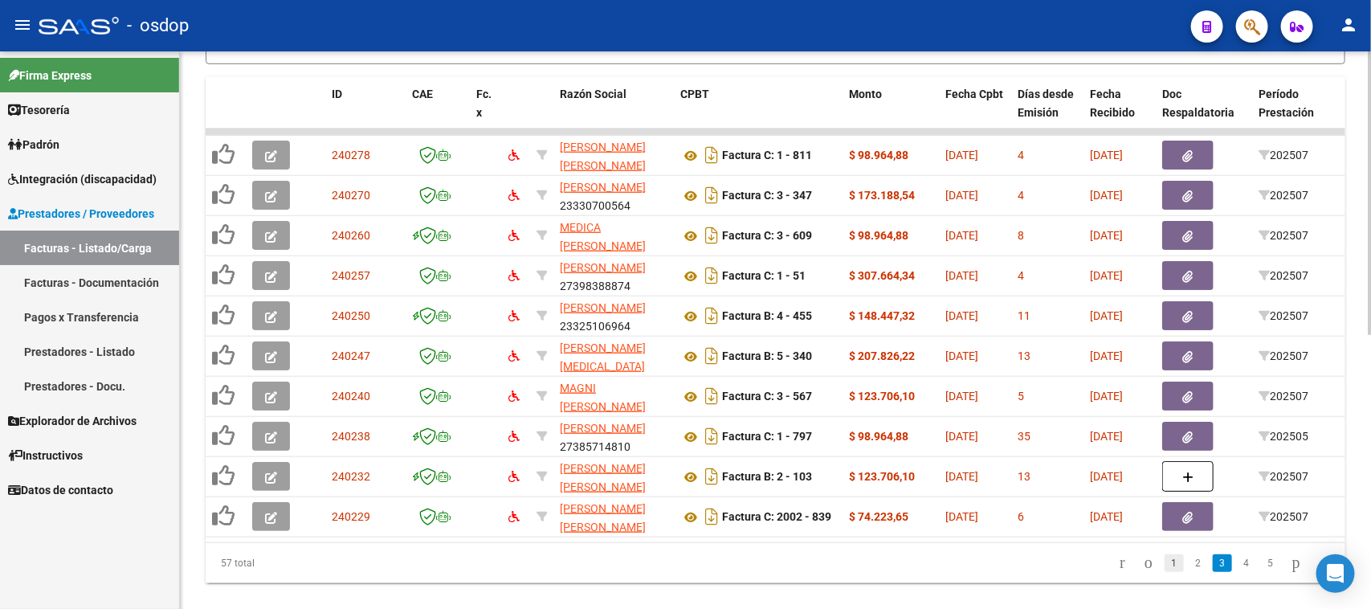
click at [1164, 572] on link "1" at bounding box center [1173, 563] width 19 height 18
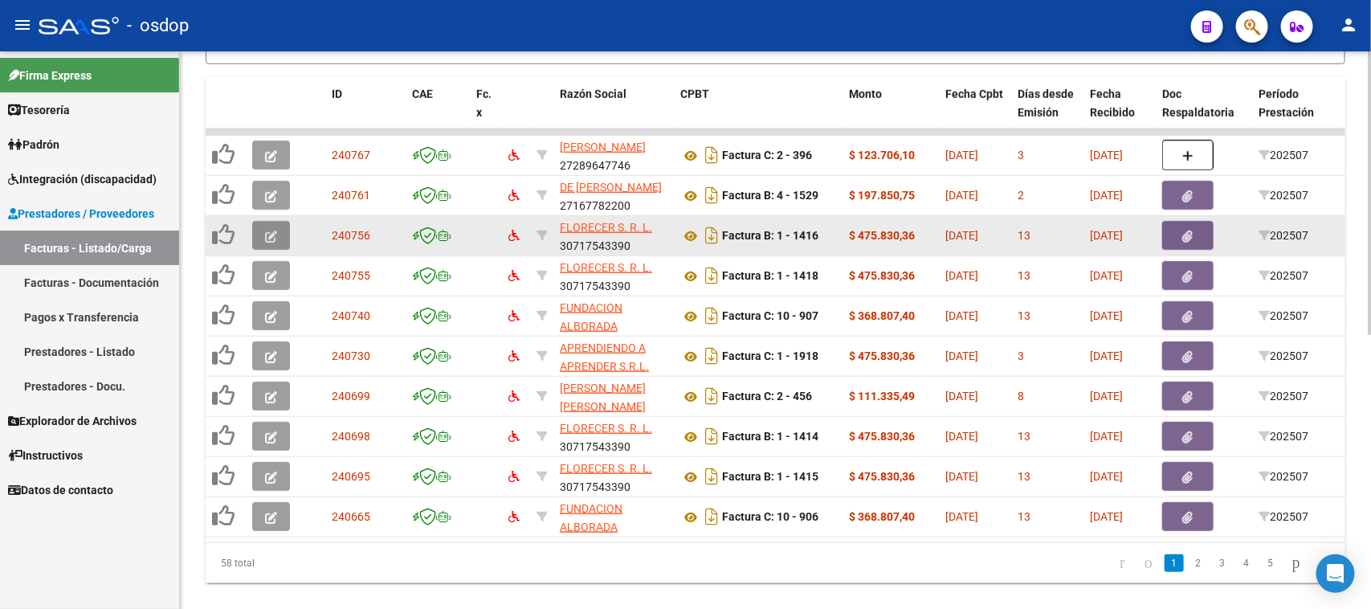
click at [271, 230] on icon "button" at bounding box center [271, 236] width 12 height 12
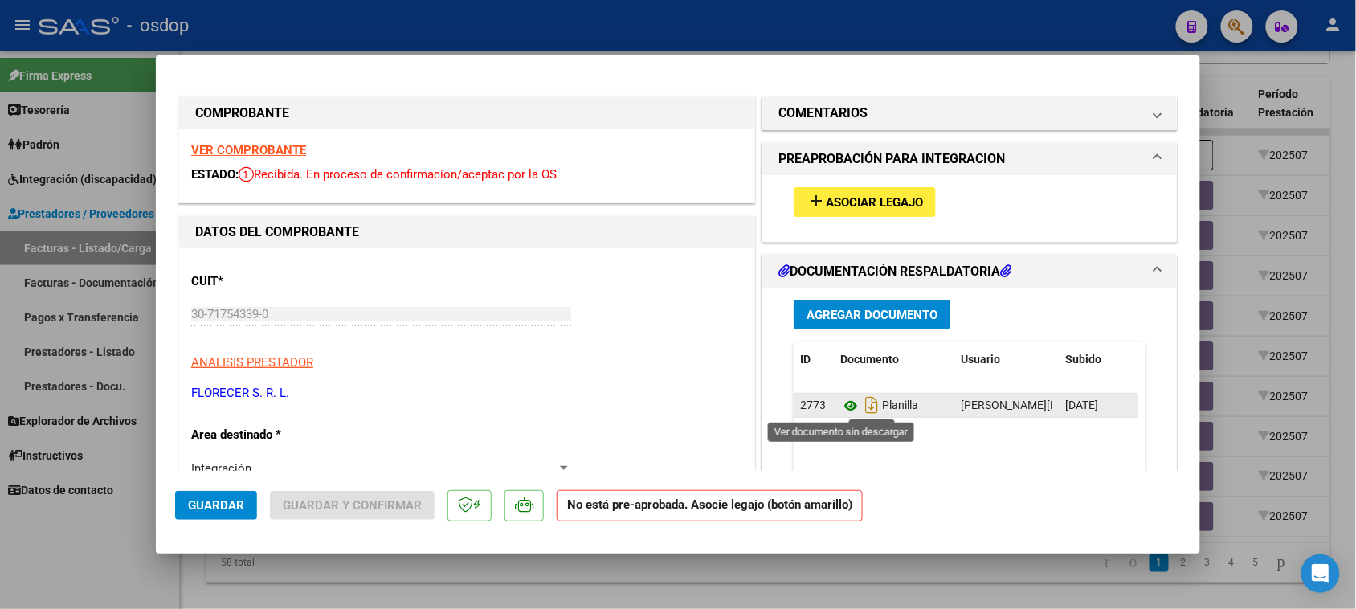
click at [840, 410] on icon at bounding box center [850, 405] width 21 height 19
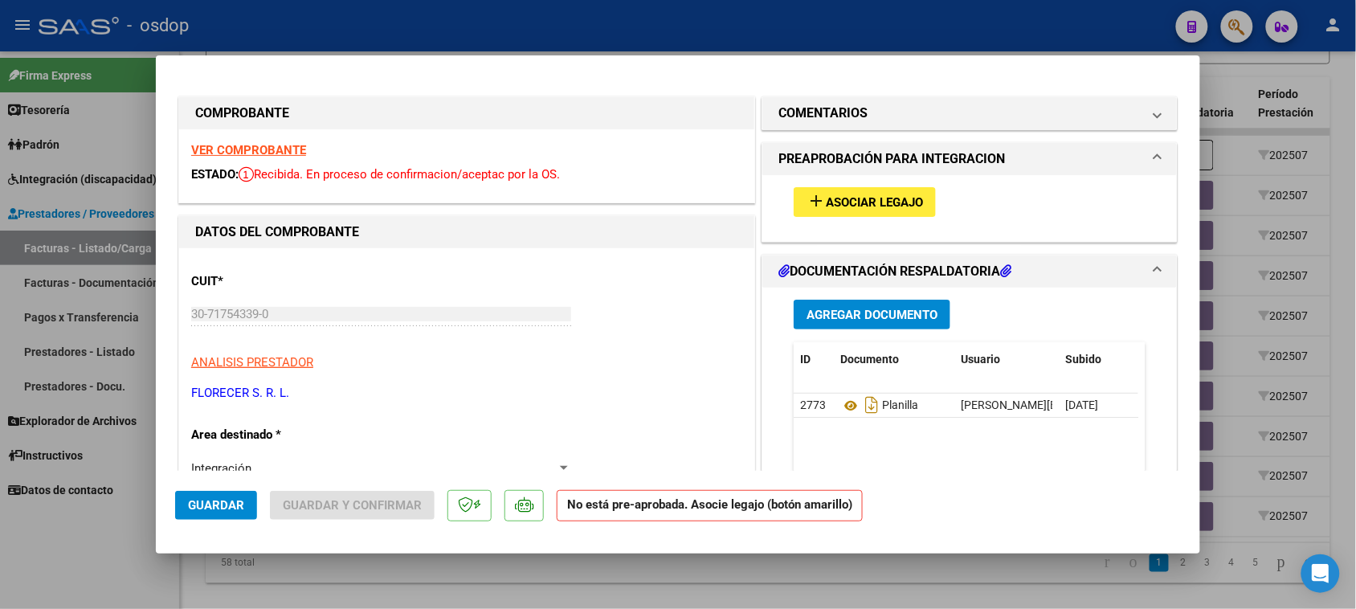
click at [845, 209] on span "Asociar Legajo" at bounding box center [874, 202] width 97 height 14
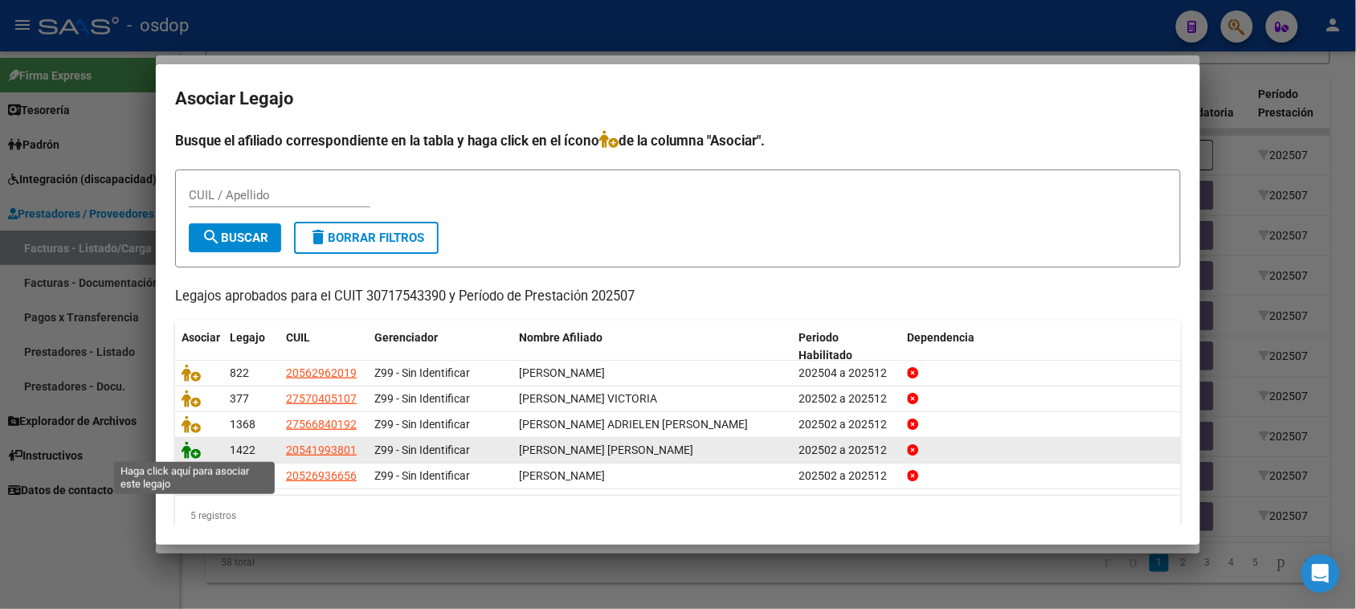
click at [190, 451] on icon at bounding box center [190, 450] width 19 height 18
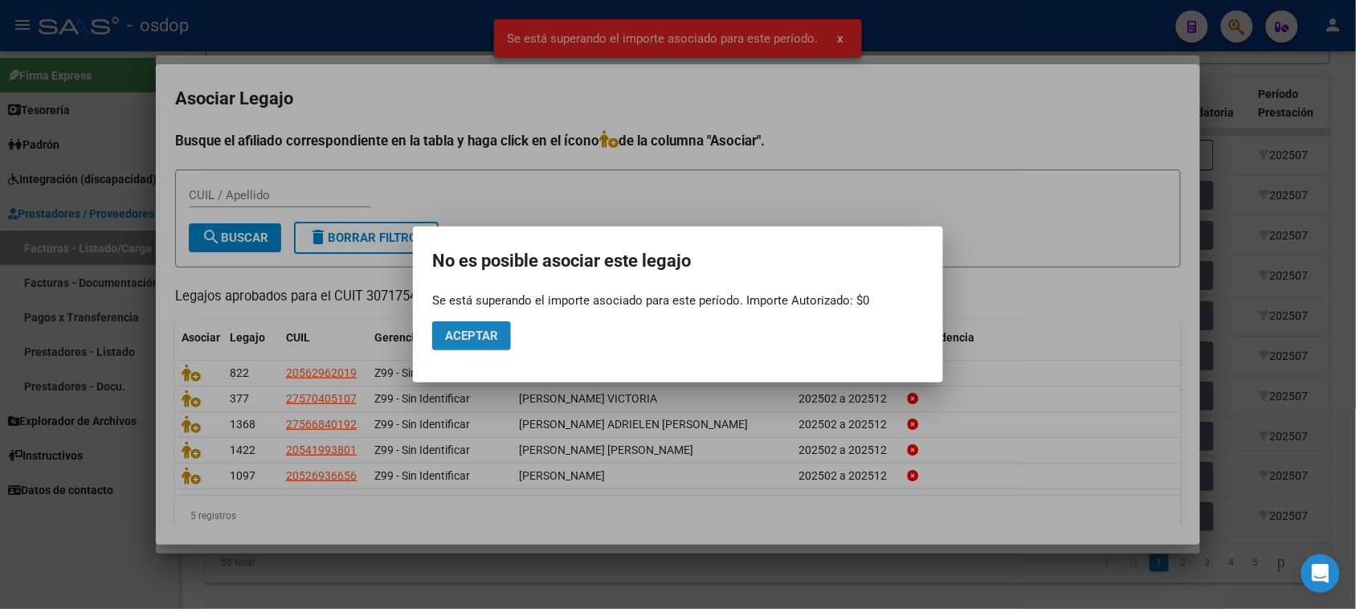
click at [456, 335] on span "Aceptar" at bounding box center [471, 335] width 53 height 14
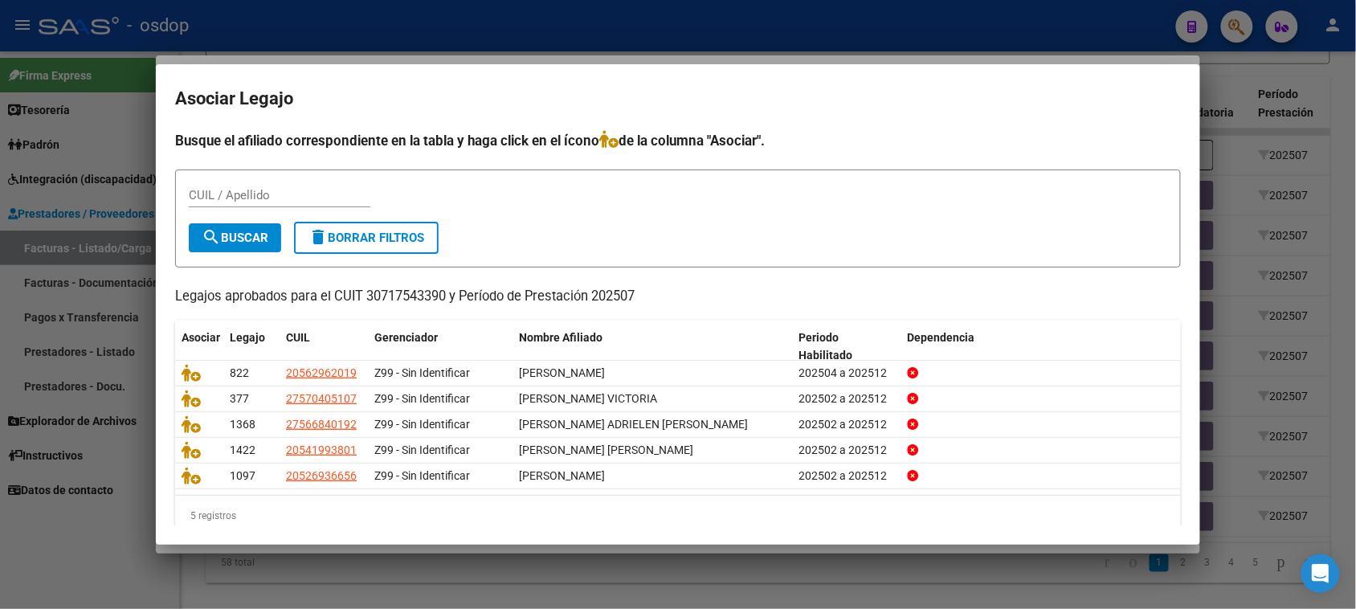
drag, startPoint x: 655, startPoint y: 299, endPoint x: 173, endPoint y: 294, distance: 481.9
click at [173, 294] on mat-dialog-content "Busque el afiliado correspondiente en la tabla y haga click en el ícono de la c…" at bounding box center [678, 328] width 1044 height 396
copy p "Legajos aprobados para el CUIT 30717543390 y Período de Prestación 202507"
click at [1251, 553] on div at bounding box center [678, 304] width 1356 height 609
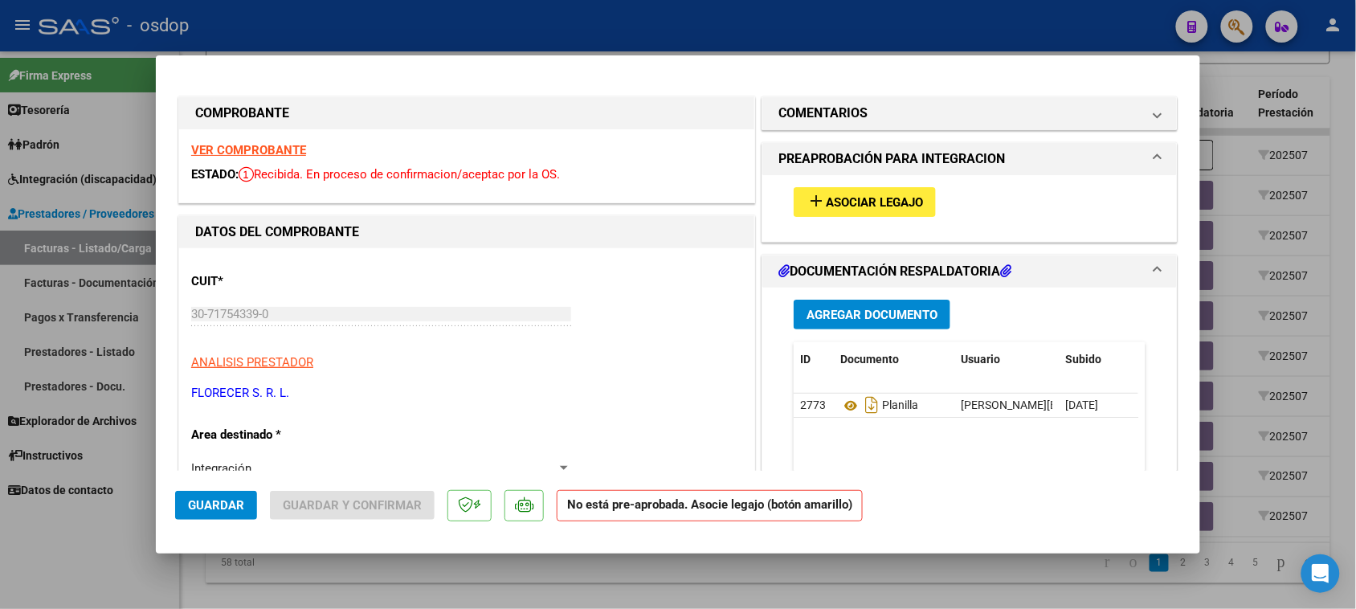
click at [628, 582] on div at bounding box center [678, 304] width 1356 height 609
type input "$ 0,00"
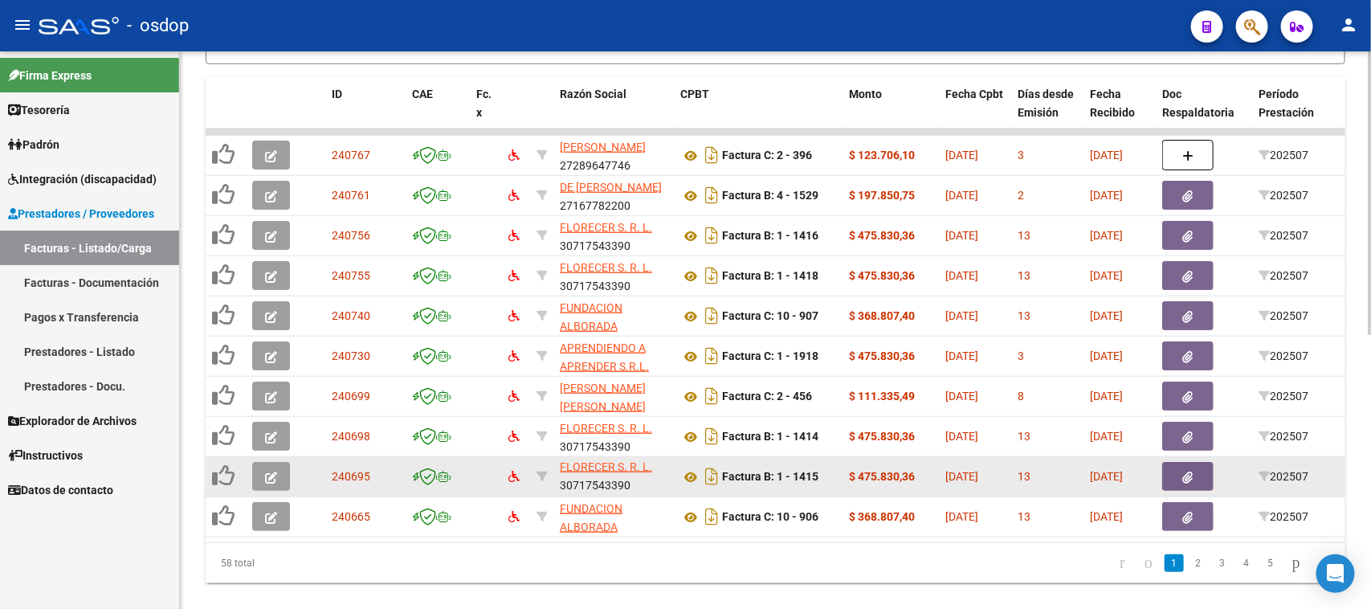
scroll to position [0, 0]
drag, startPoint x: 639, startPoint y: 484, endPoint x: 553, endPoint y: 468, distance: 88.2
click at [553, 468] on datatable-body-cell "FLORECER S. R. L. 30717543390" at bounding box center [613, 476] width 120 height 39
copy div "FLORECER S. R. L. 30717543390"
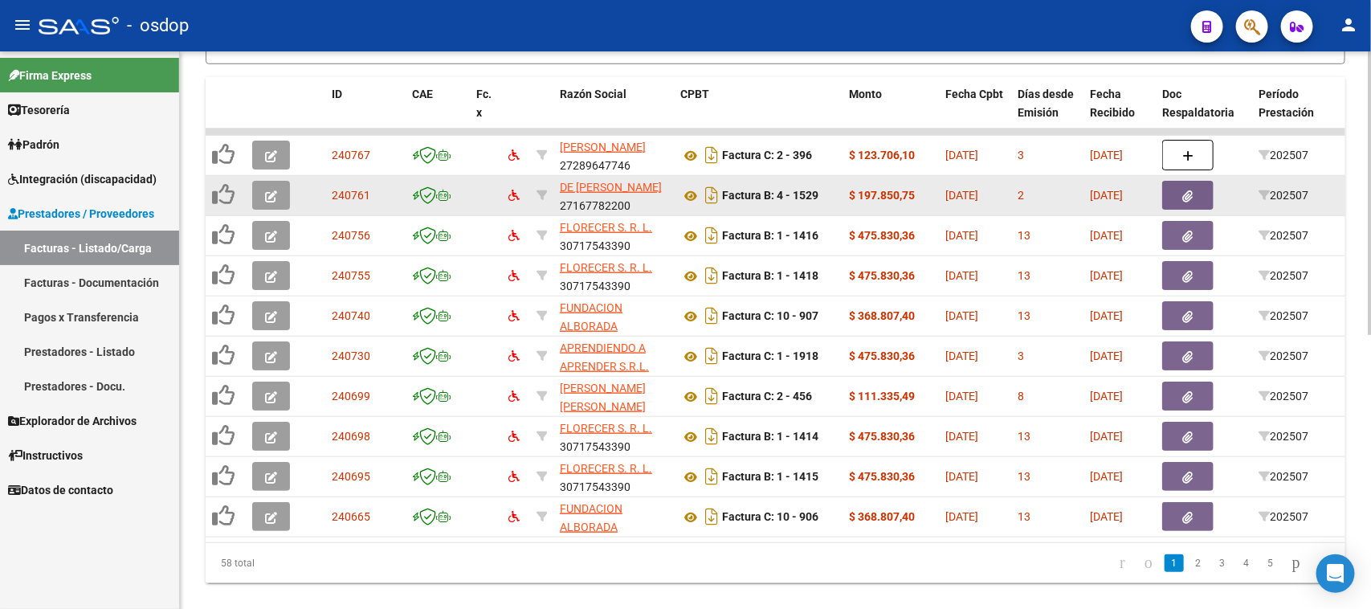
click at [267, 190] on icon "button" at bounding box center [271, 196] width 12 height 12
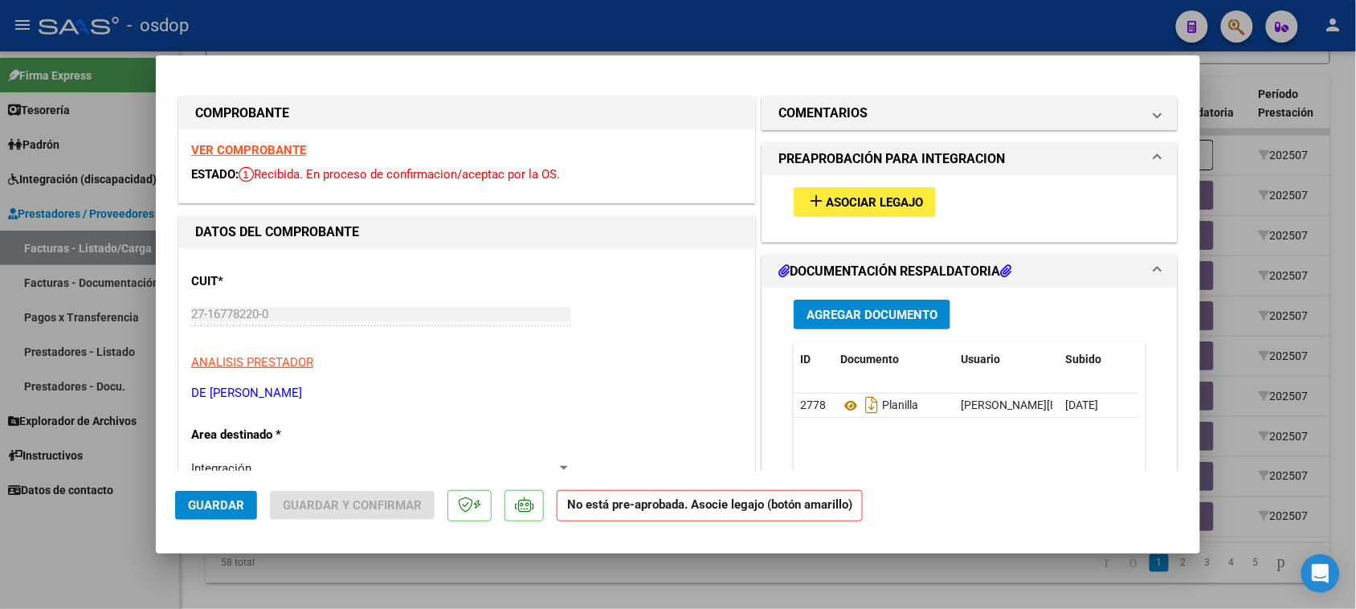
click at [914, 207] on span "Asociar Legajo" at bounding box center [874, 202] width 97 height 14
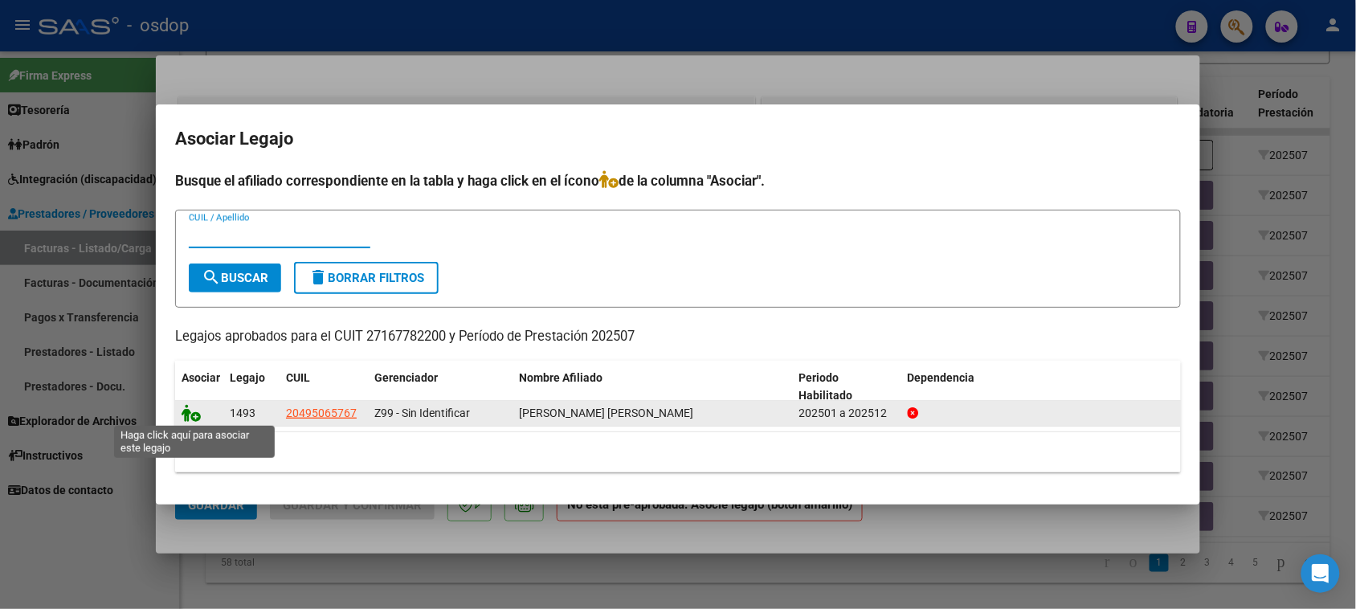
click at [190, 410] on icon at bounding box center [190, 413] width 19 height 18
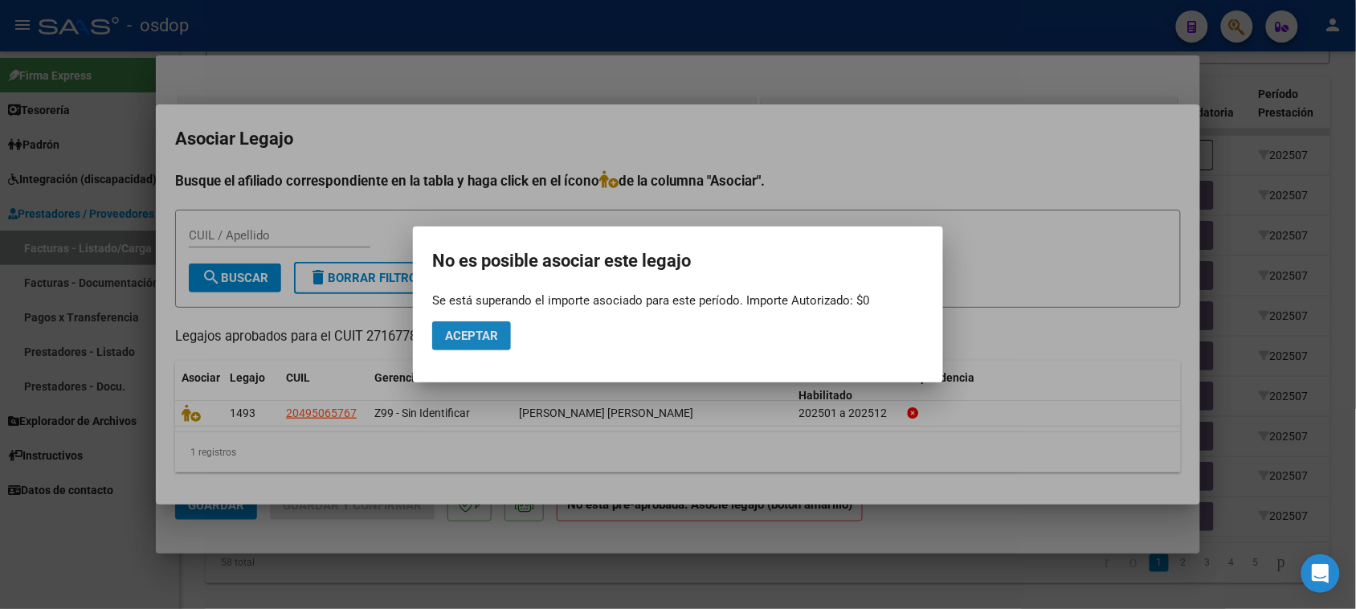
drag, startPoint x: 504, startPoint y: 338, endPoint x: 512, endPoint y: 348, distance: 12.5
click at [503, 338] on button "Aceptar" at bounding box center [471, 335] width 79 height 29
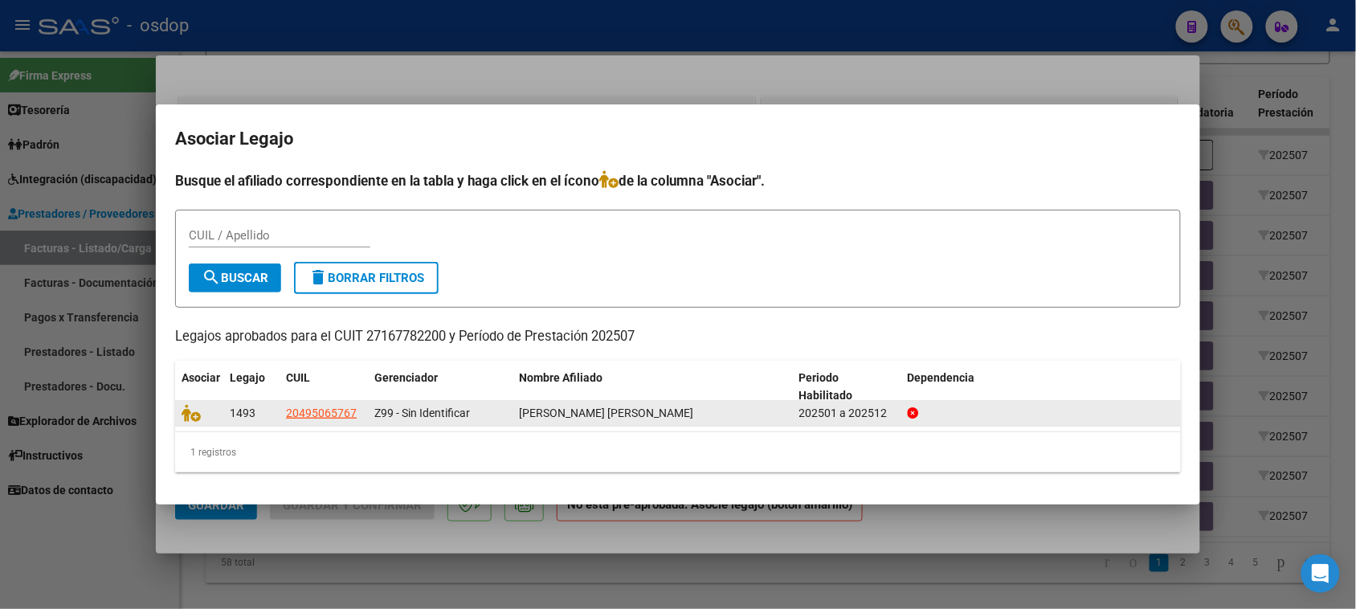
drag, startPoint x: 659, startPoint y: 414, endPoint x: 283, endPoint y: 412, distance: 375.0
click at [283, 412] on div "1493 20495065767 Z99 - Sin Identificar [PERSON_NAME] [PERSON_NAME] 202501 a 202…" at bounding box center [677, 414] width 1005 height 26
copy div "20495065767 Z99 - Sin Identificar [PERSON_NAME] [PERSON_NAME]"
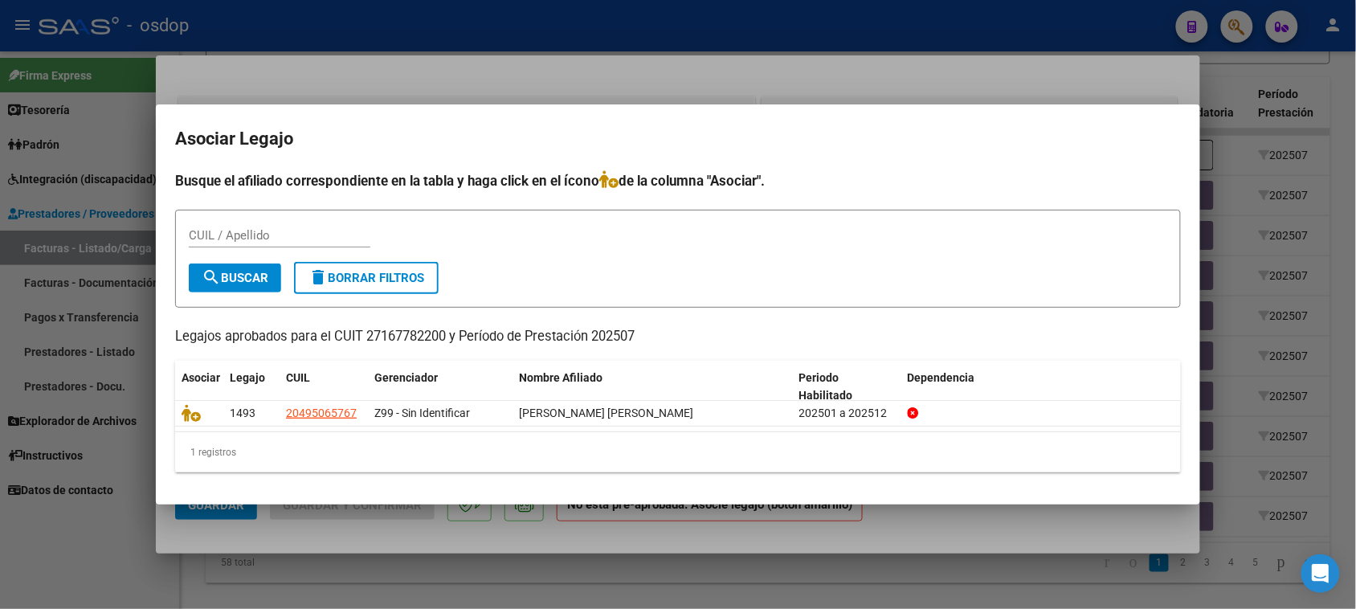
click at [704, 574] on div at bounding box center [678, 304] width 1356 height 609
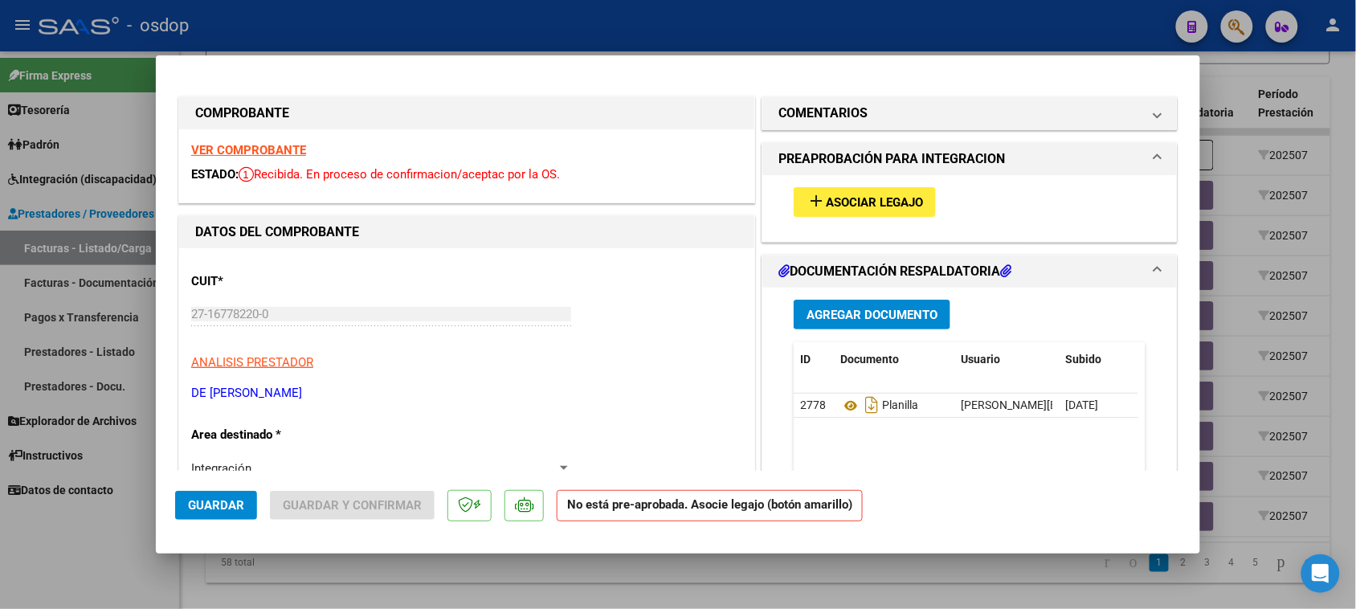
click at [660, 583] on div at bounding box center [678, 304] width 1356 height 609
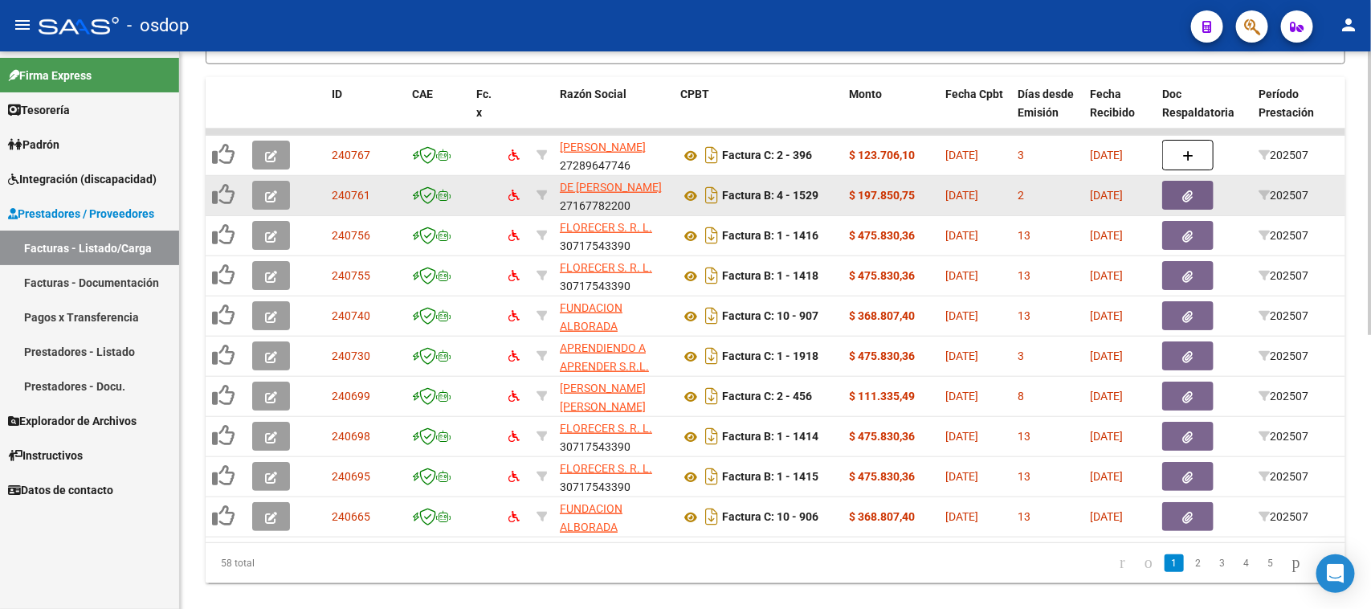
drag, startPoint x: 621, startPoint y: 206, endPoint x: 612, endPoint y: 201, distance: 10.5
click at [612, 197] on app-link-go-to "DE [PERSON_NAME]" at bounding box center [611, 187] width 102 height 18
drag, startPoint x: 642, startPoint y: 201, endPoint x: 555, endPoint y: 181, distance: 89.8
click at [555, 181] on datatable-body-cell "DE [PERSON_NAME] 27167782200" at bounding box center [613, 195] width 120 height 39
copy div "DE [PERSON_NAME] 27167782200"
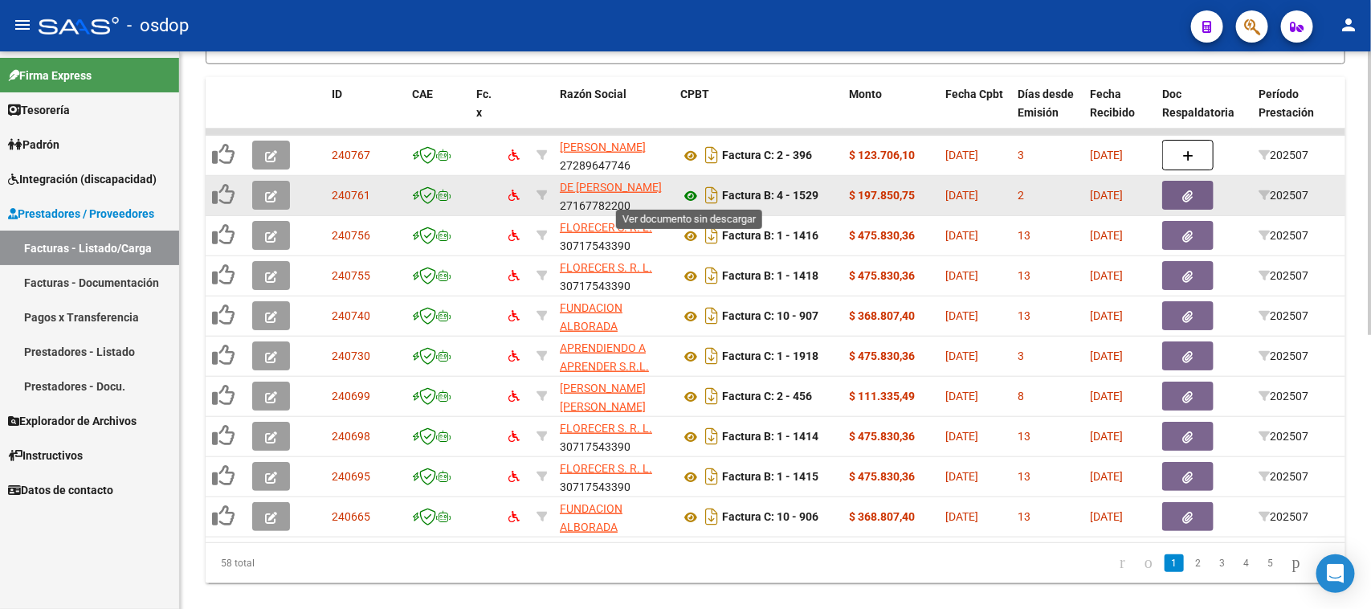
click at [691, 194] on icon at bounding box center [690, 195] width 21 height 19
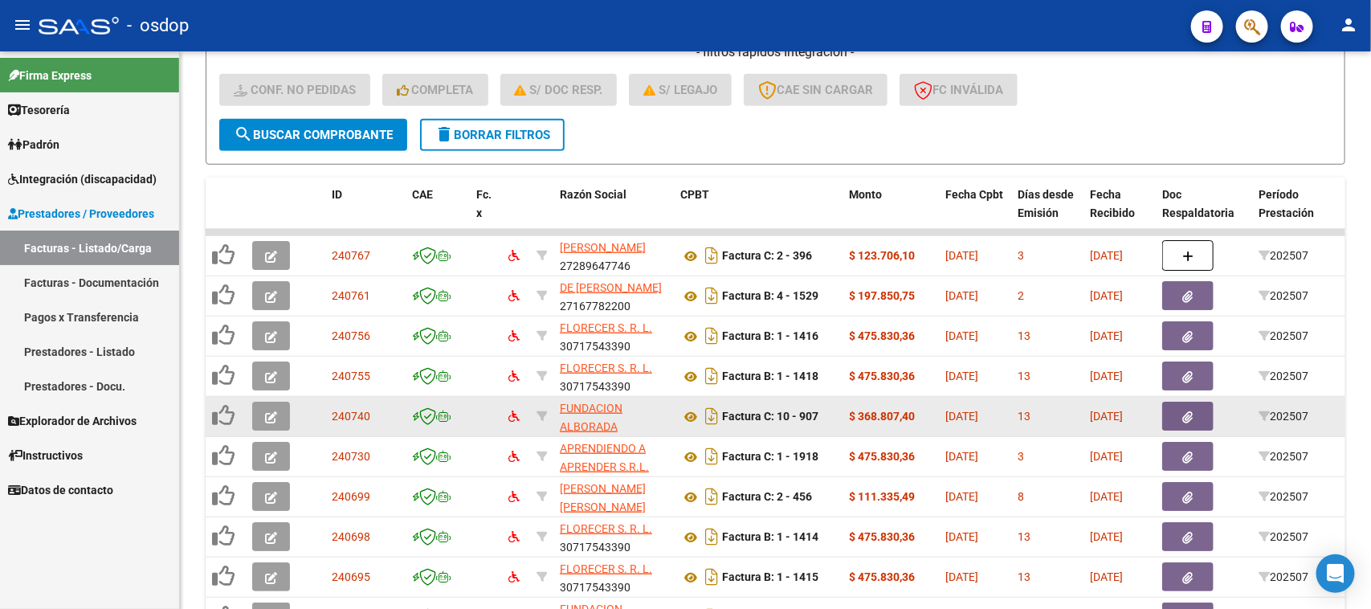
scroll to position [540, 0]
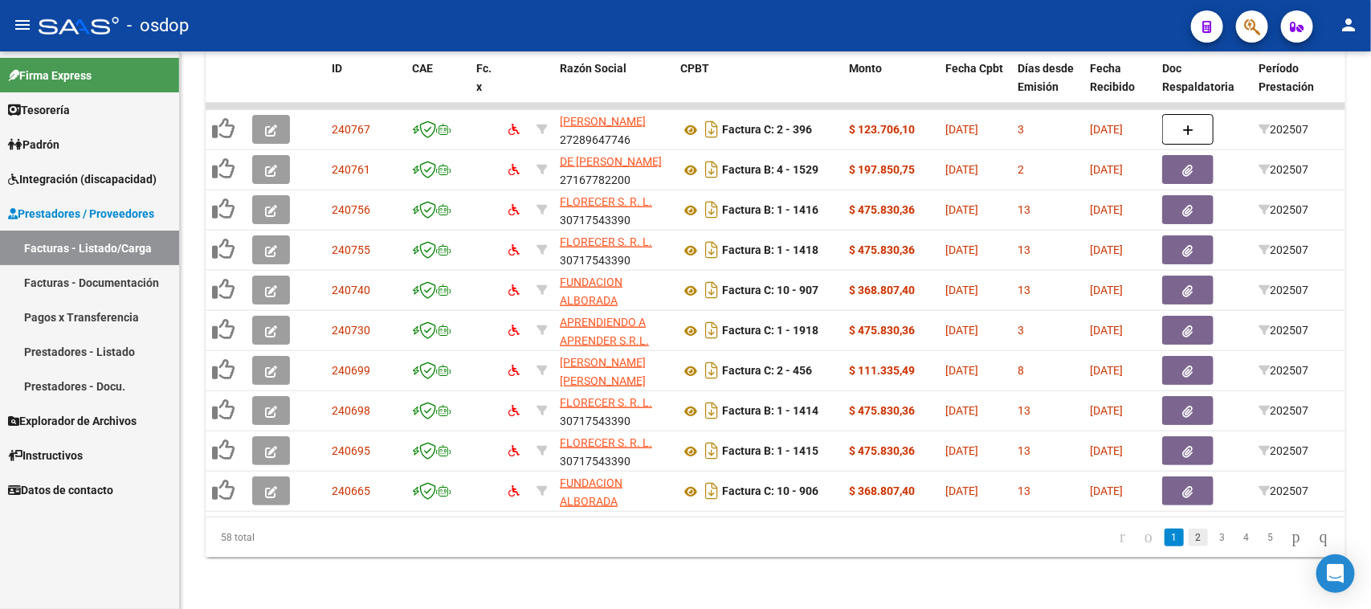
click at [1189, 540] on link "2" at bounding box center [1198, 537] width 19 height 18
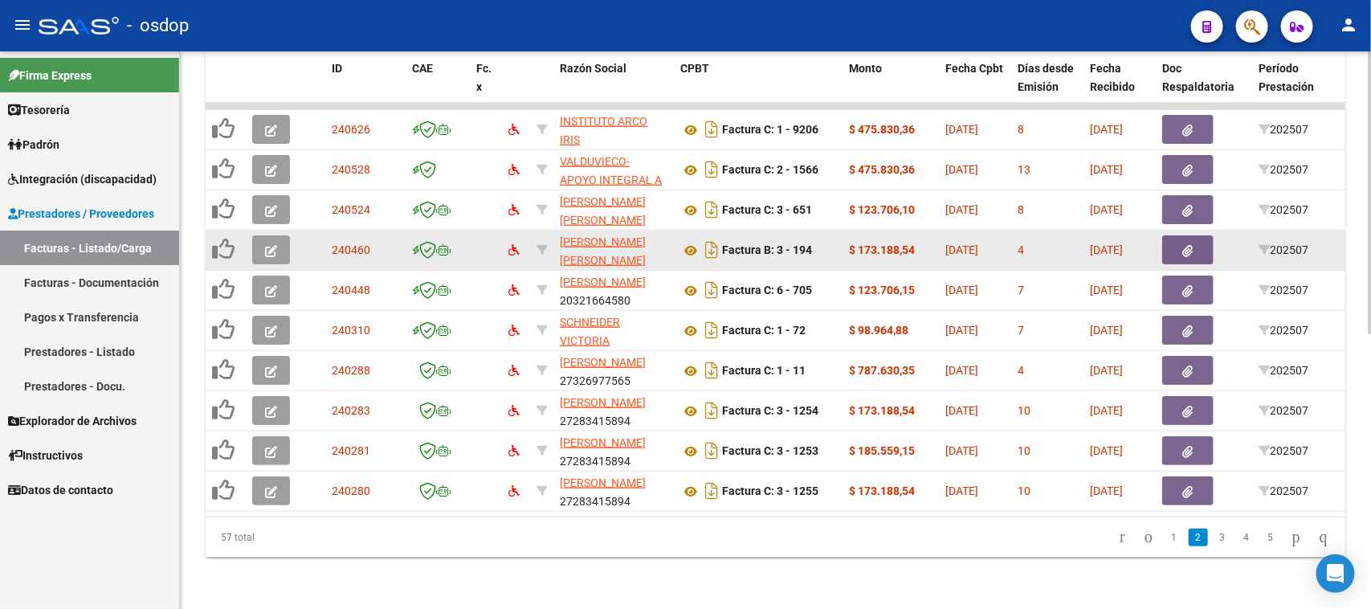
click at [265, 245] on icon "button" at bounding box center [271, 251] width 12 height 12
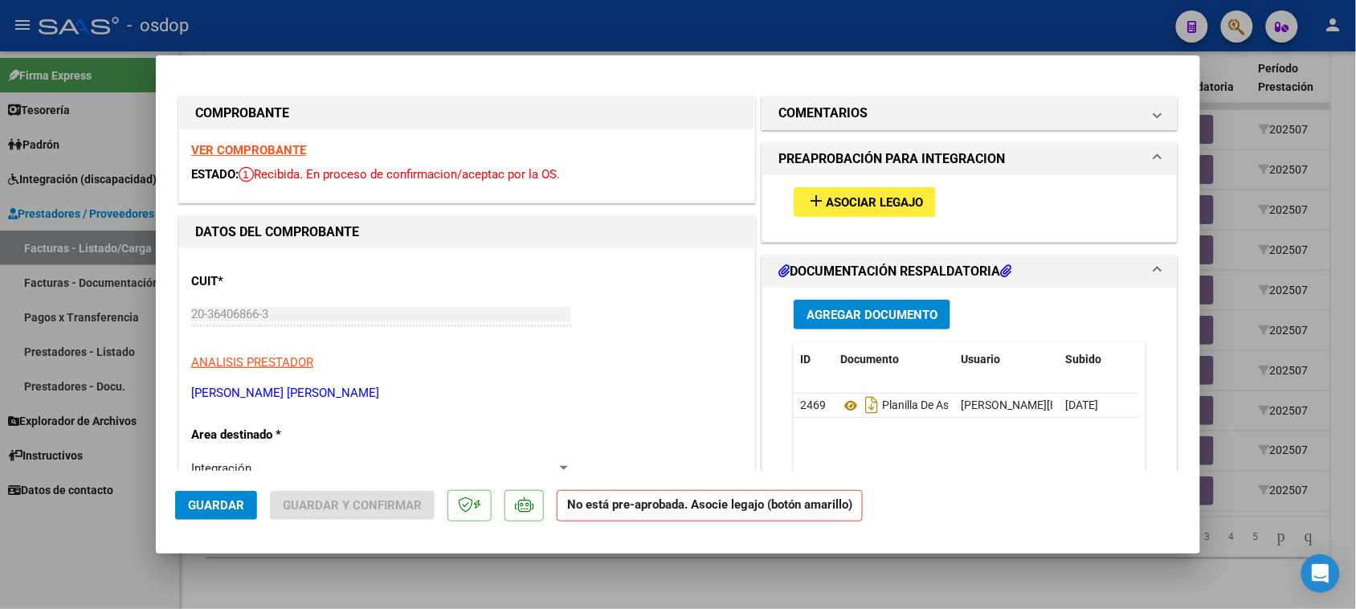
click at [862, 201] on span "Asociar Legajo" at bounding box center [874, 202] width 97 height 14
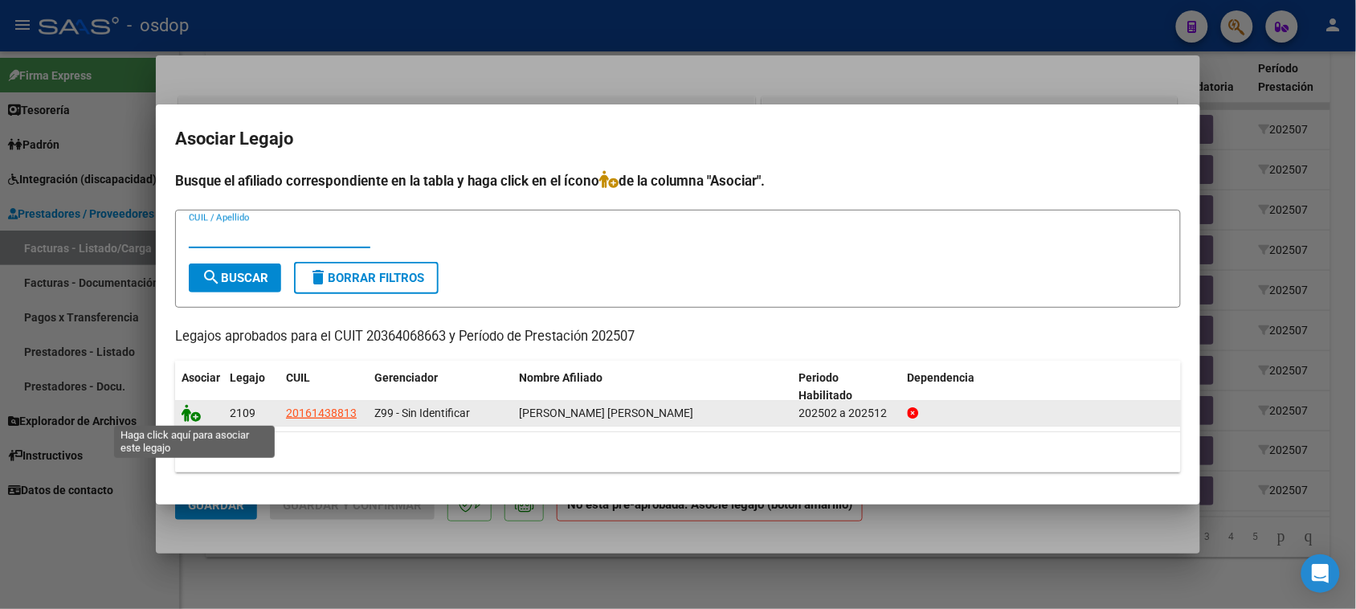
click at [186, 414] on icon at bounding box center [190, 413] width 19 height 18
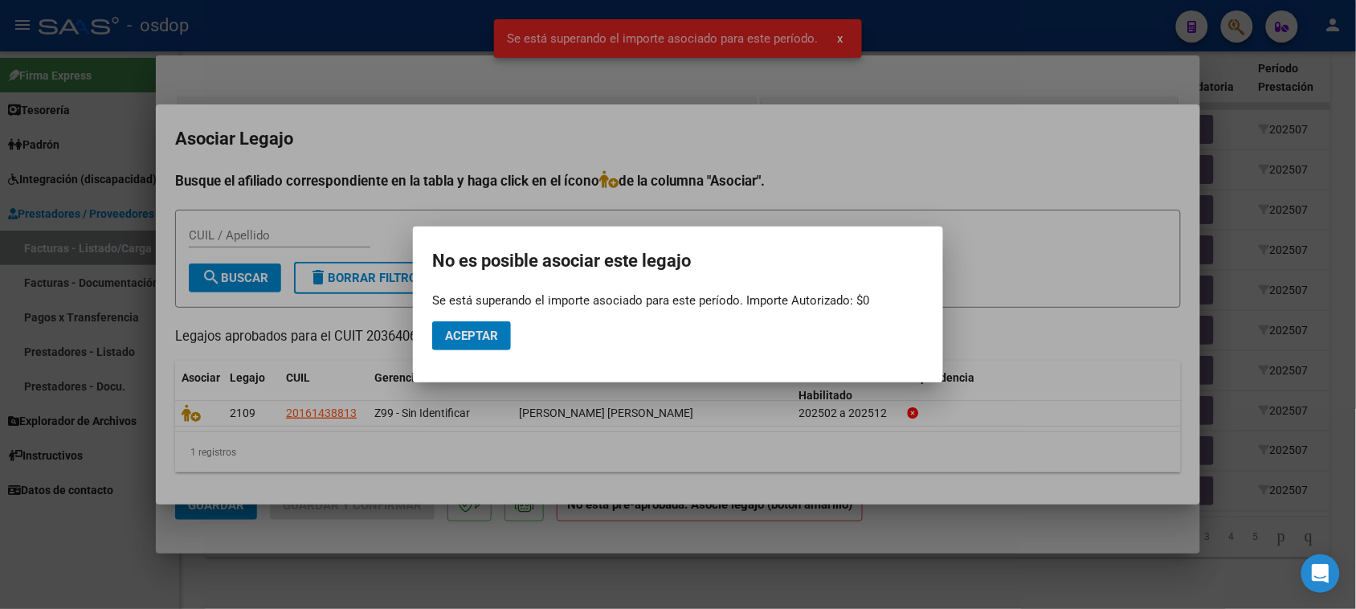
click at [490, 344] on button "Aceptar" at bounding box center [471, 335] width 79 height 29
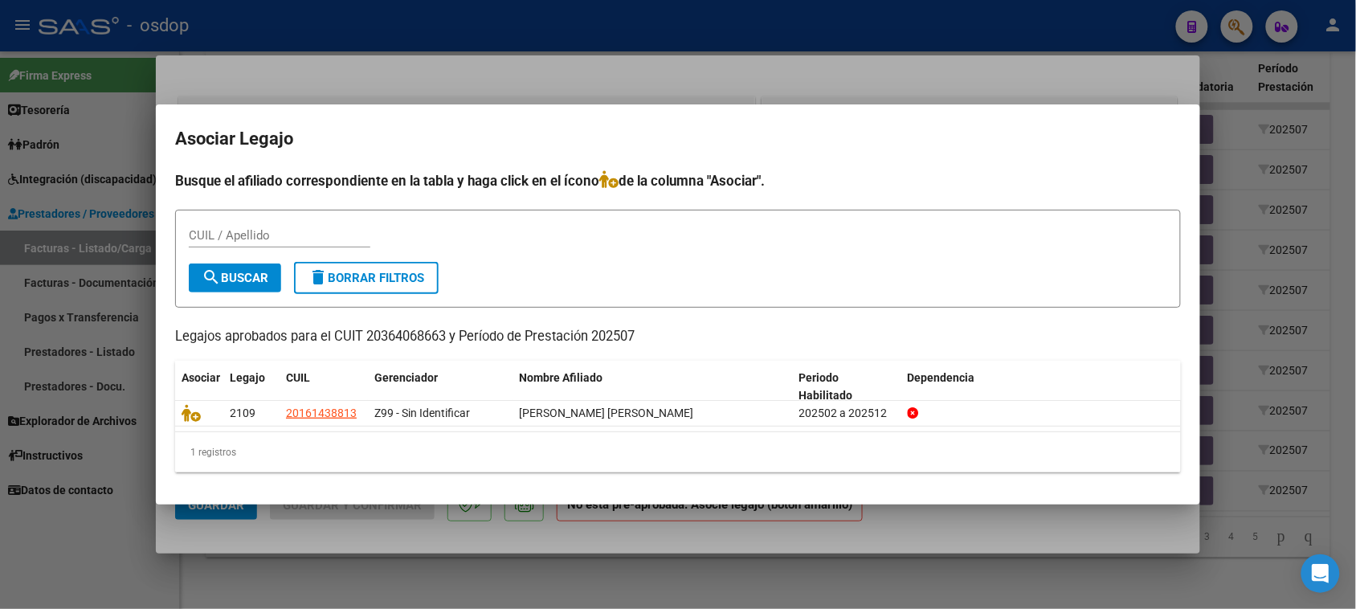
click at [945, 600] on div at bounding box center [678, 304] width 1356 height 609
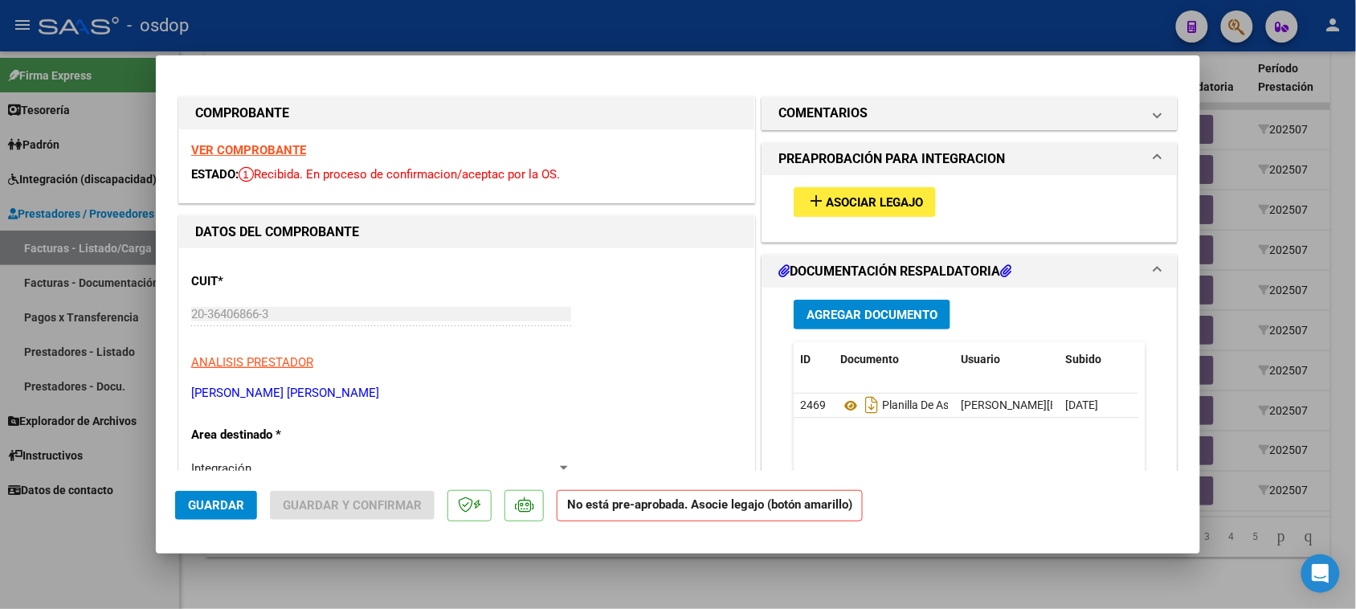
click at [797, 585] on div at bounding box center [678, 304] width 1356 height 609
type input "$ 0,00"
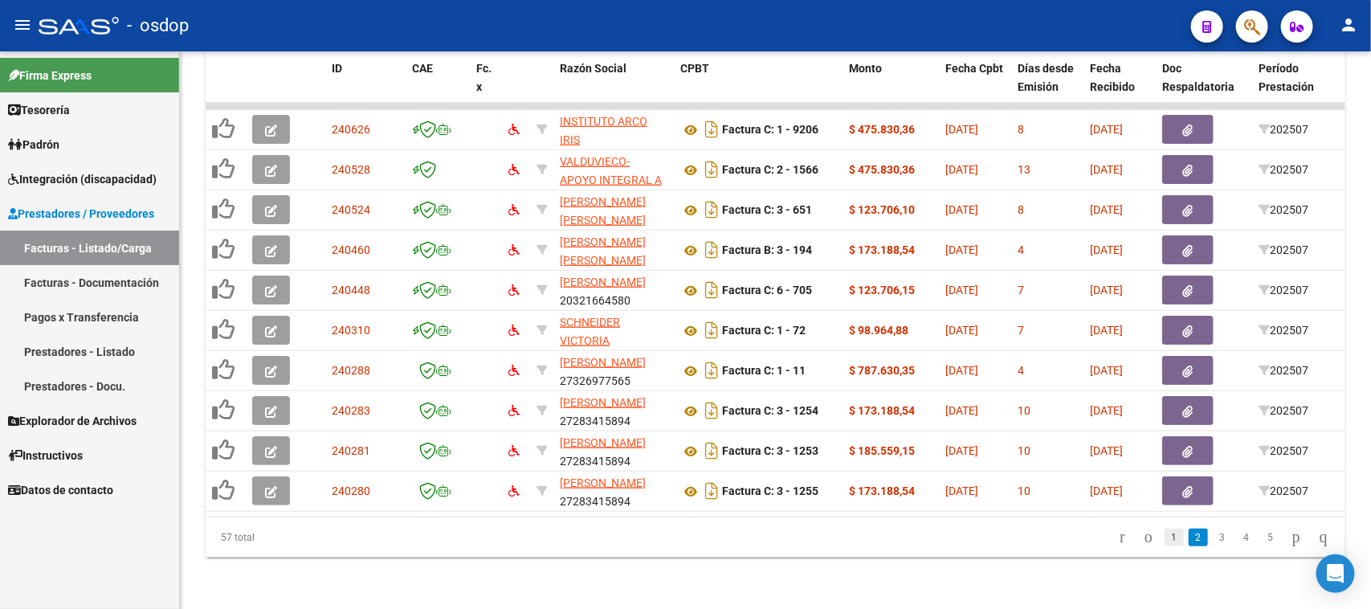
click at [1164, 538] on link "1" at bounding box center [1173, 537] width 19 height 18
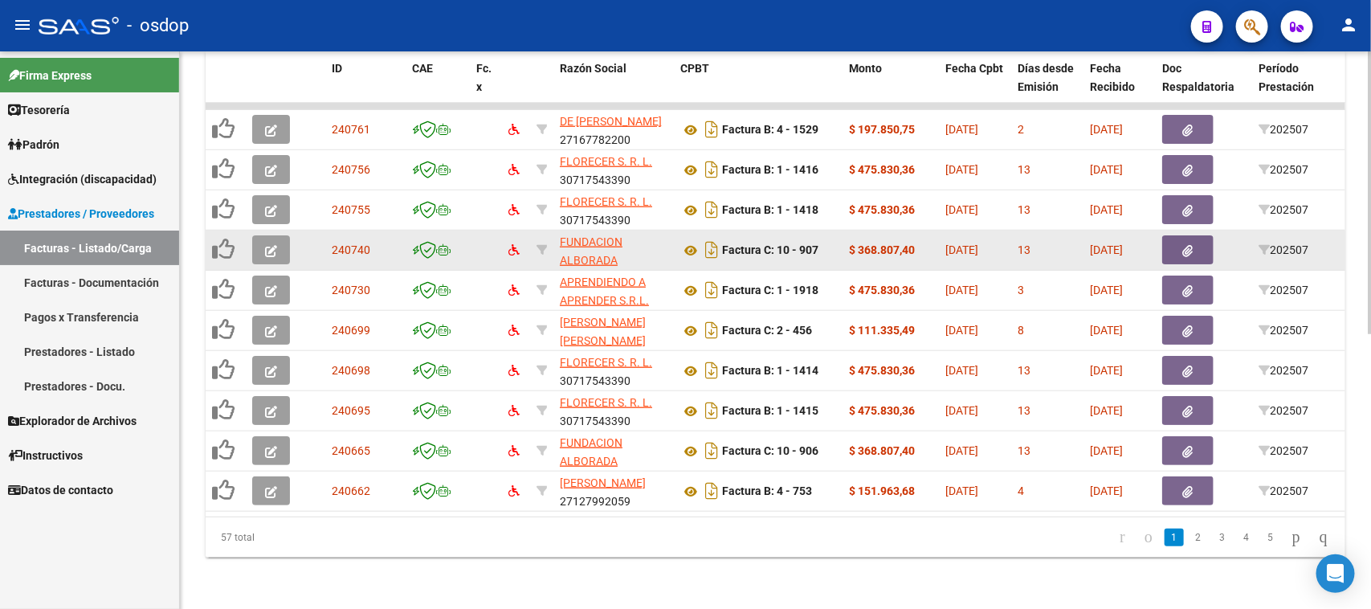
click at [274, 245] on icon "button" at bounding box center [271, 251] width 12 height 12
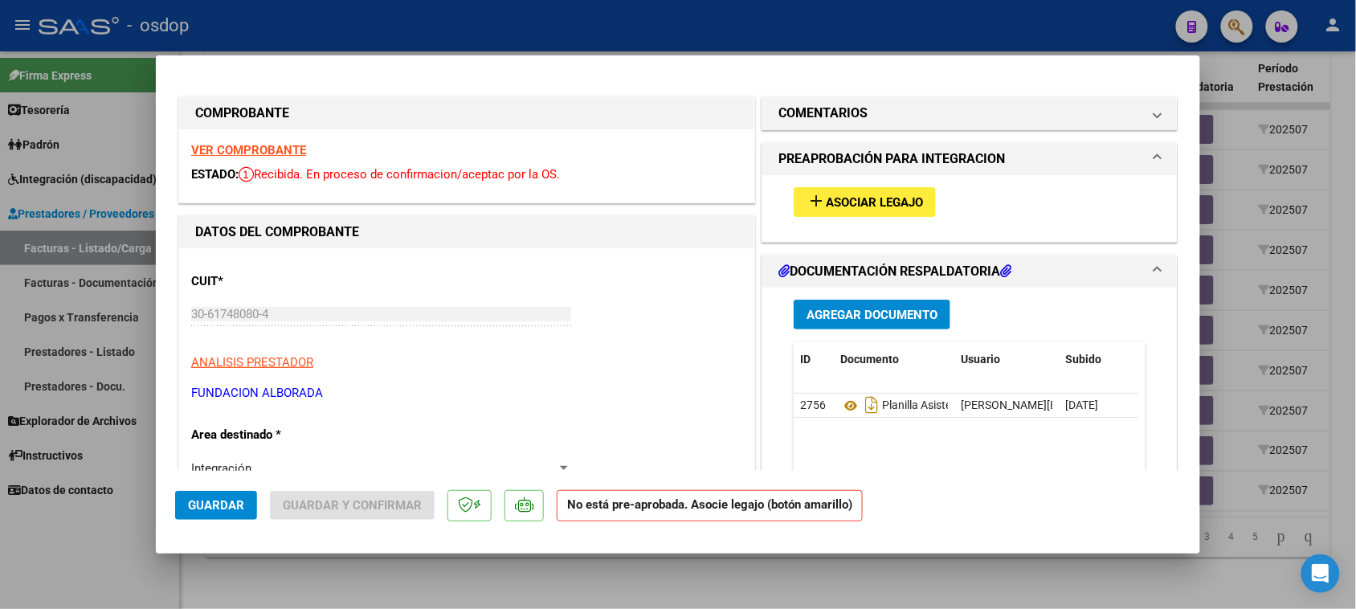
click at [853, 195] on span "Asociar Legajo" at bounding box center [874, 202] width 97 height 14
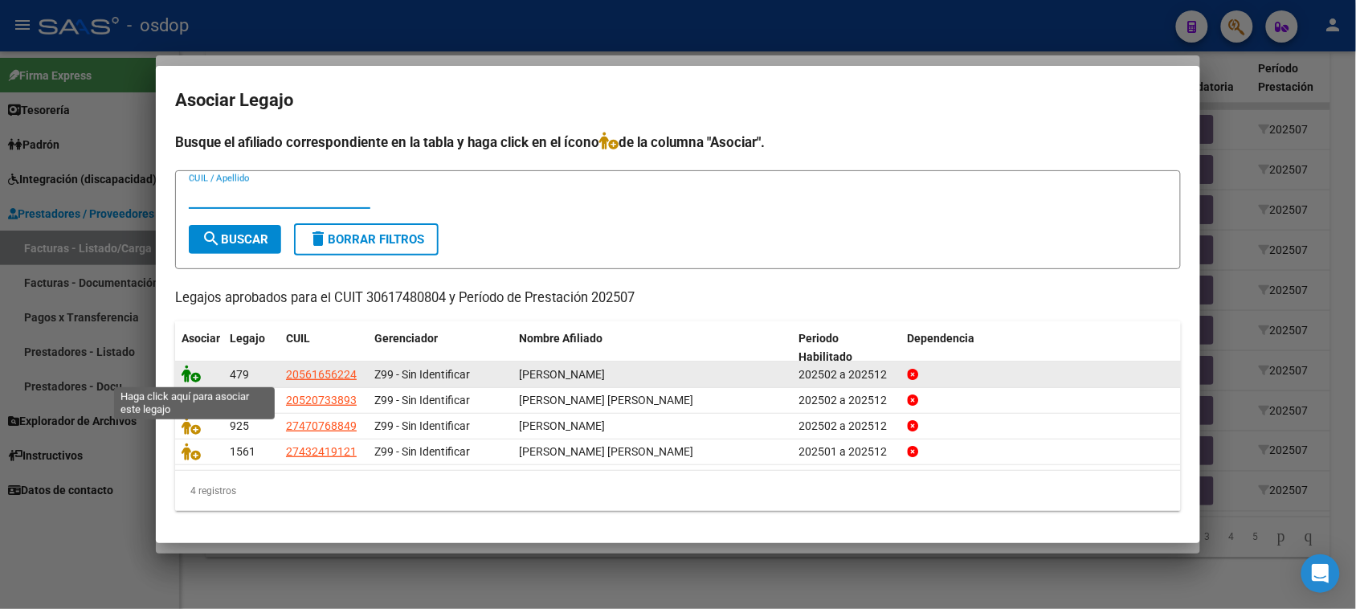
click at [191, 374] on icon at bounding box center [190, 374] width 19 height 18
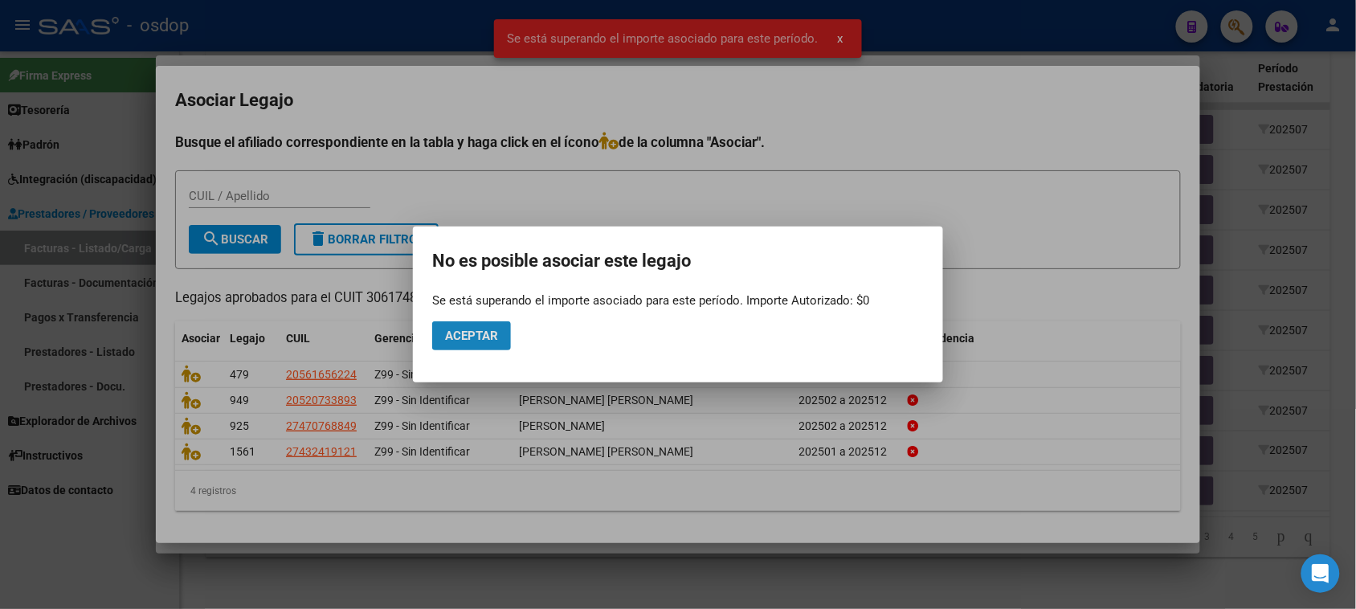
click at [484, 329] on span "Aceptar" at bounding box center [471, 335] width 53 height 14
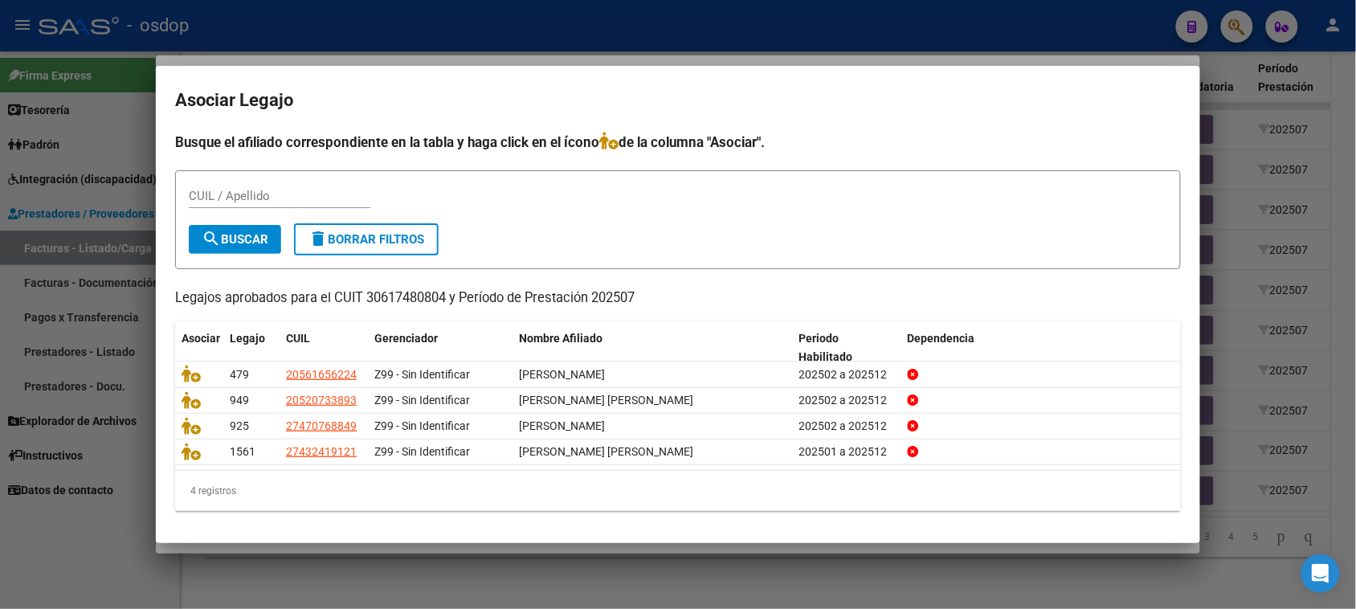
click at [618, 605] on div at bounding box center [678, 304] width 1356 height 609
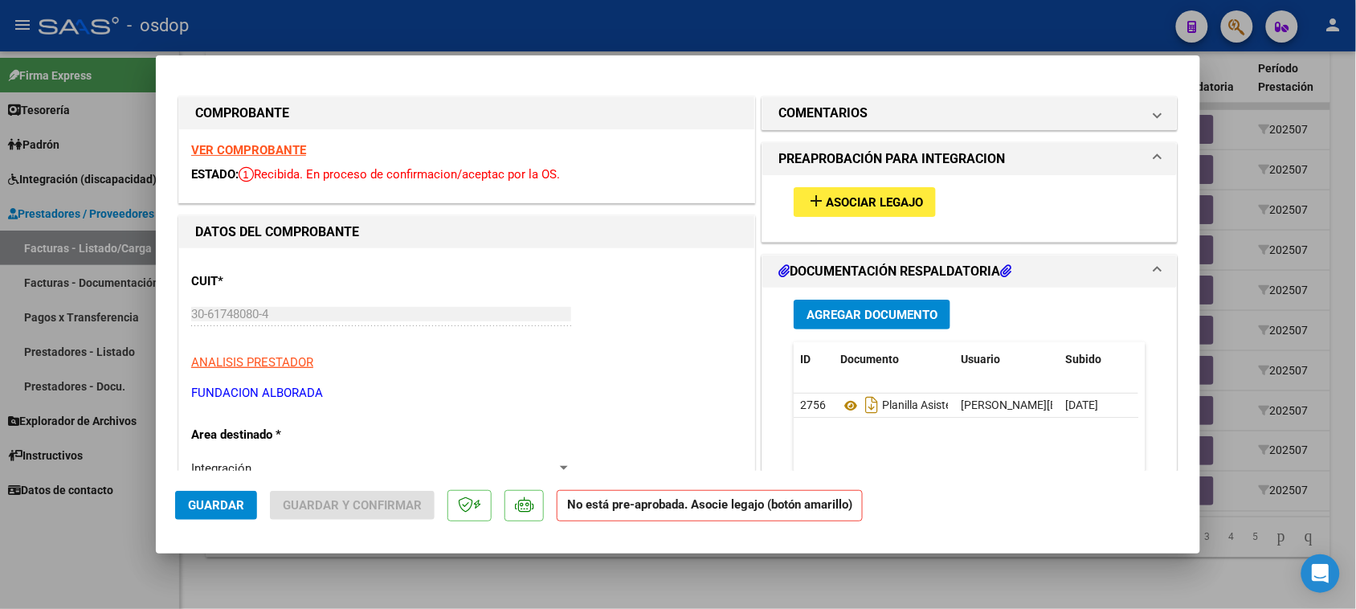
click at [753, 585] on div at bounding box center [678, 304] width 1356 height 609
type input "$ 0,00"
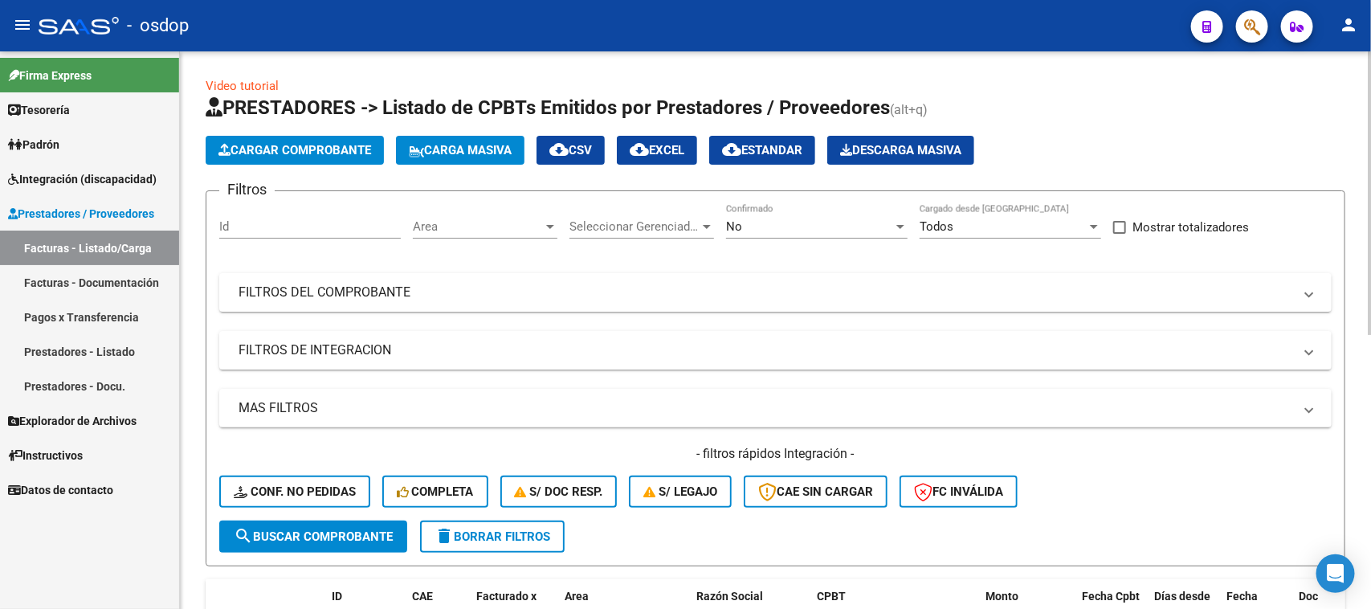
scroll to position [301, 0]
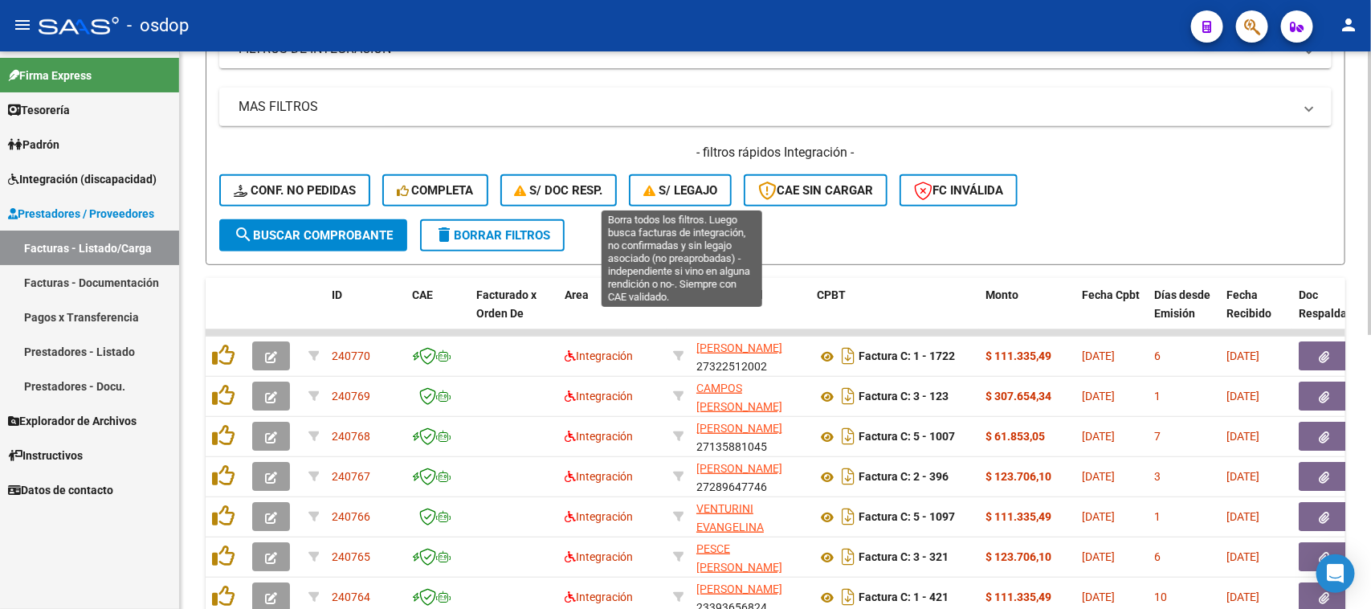
click at [659, 197] on button "S/ legajo" at bounding box center [680, 190] width 103 height 32
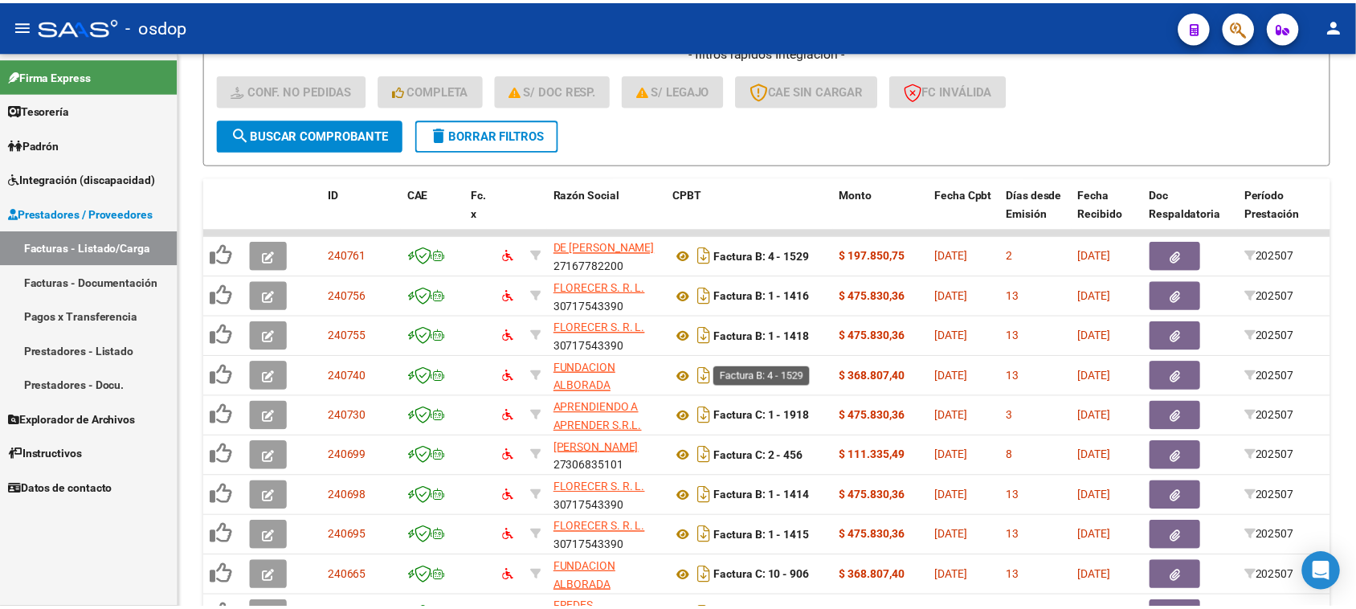
scroll to position [502, 0]
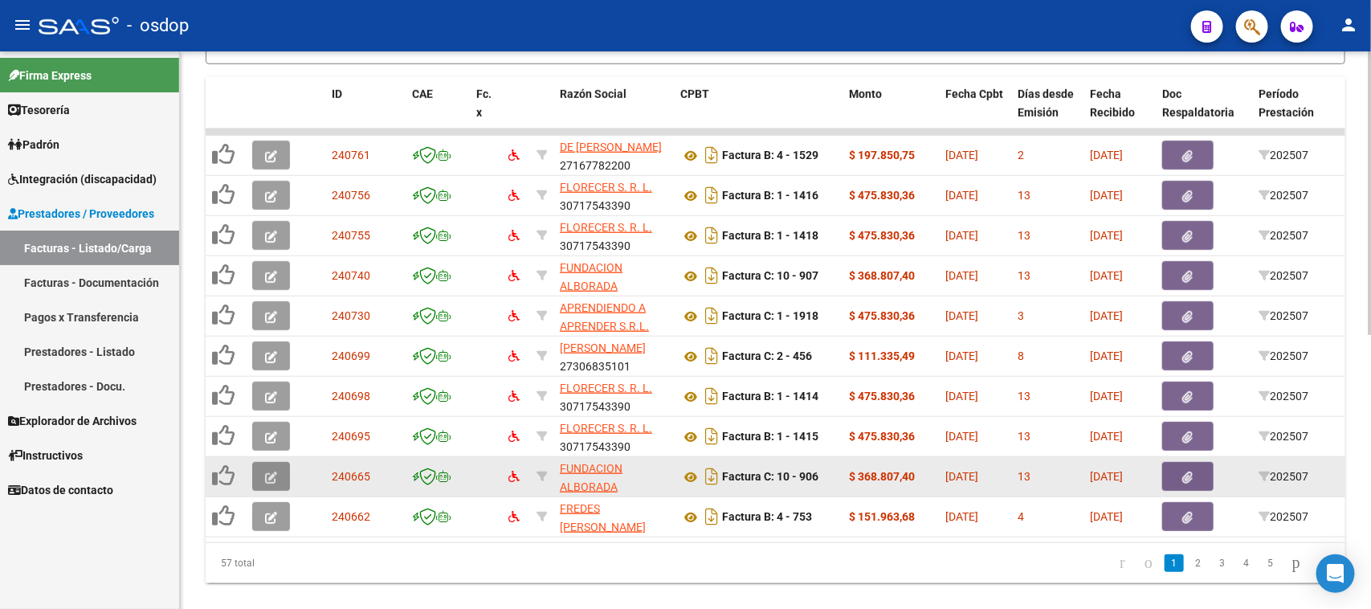
click at [266, 474] on icon "button" at bounding box center [271, 477] width 12 height 12
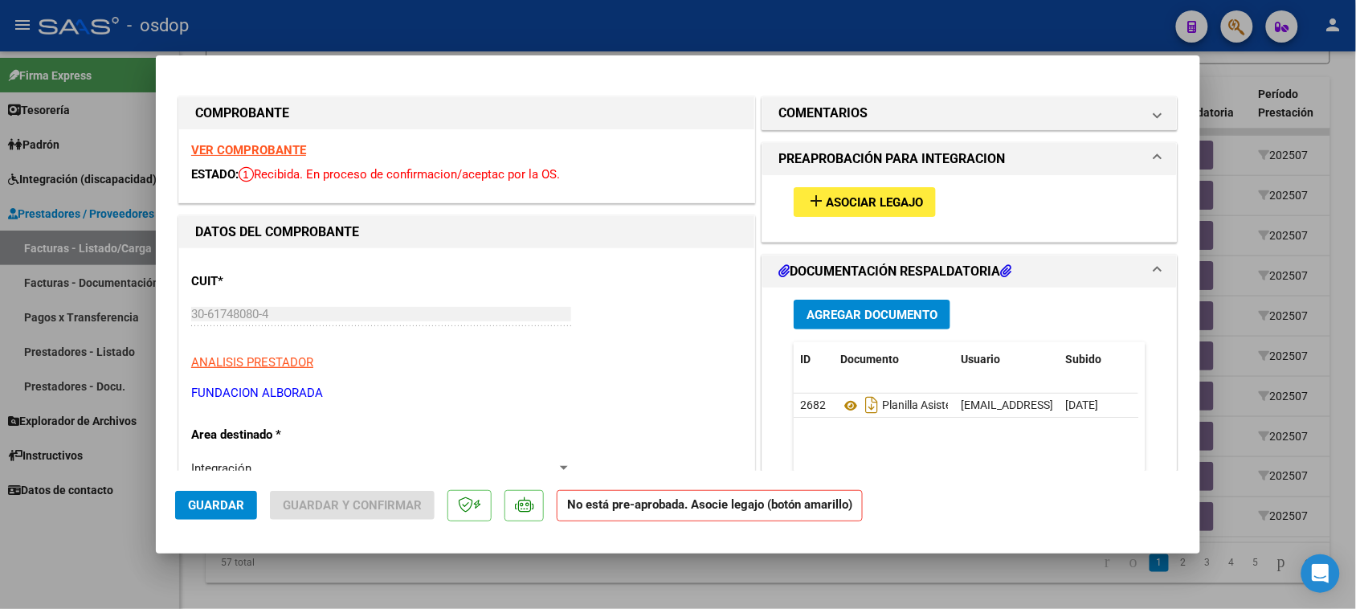
click at [829, 205] on span "Asociar Legajo" at bounding box center [874, 202] width 97 height 14
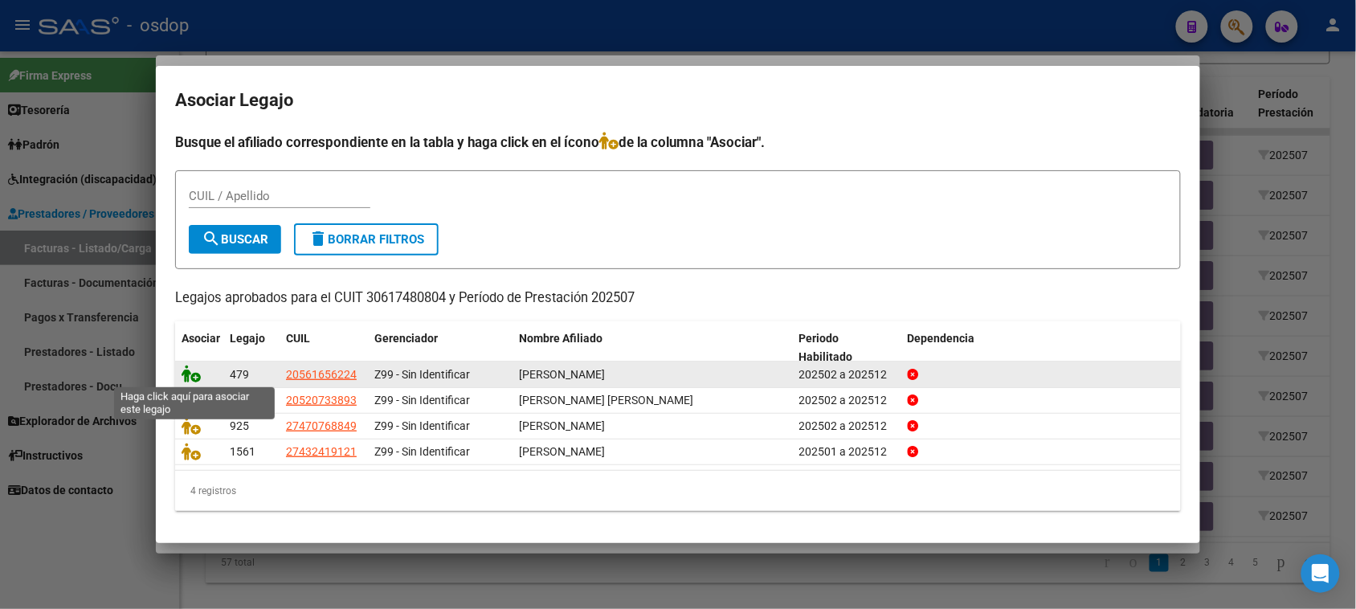
click at [193, 377] on icon at bounding box center [190, 374] width 19 height 18
